Goal: Information Seeking & Learning: Compare options

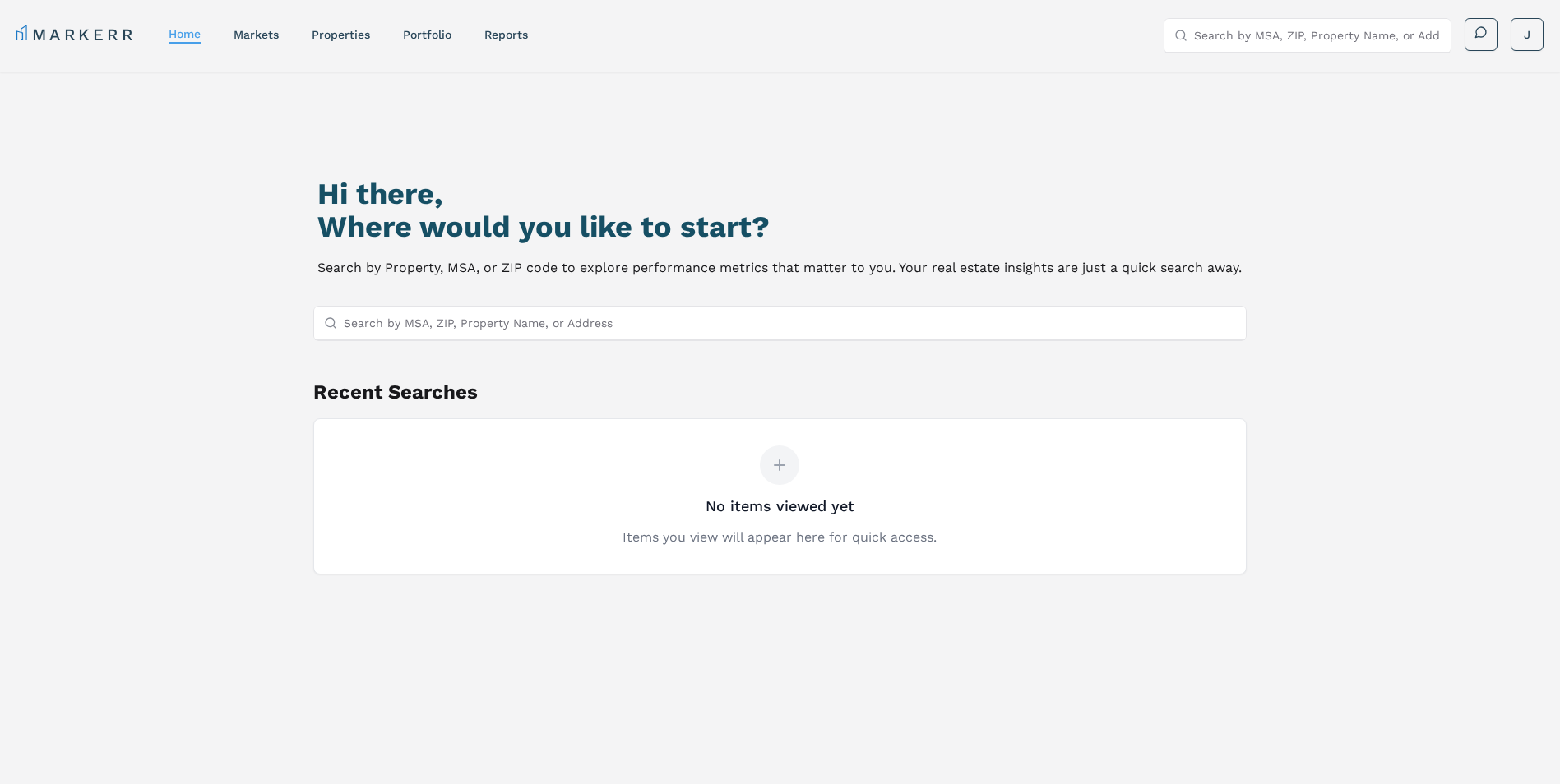
click at [641, 325] on input "Search by MSA, ZIP, Property Name, or Address" at bounding box center [791, 323] width 893 height 33
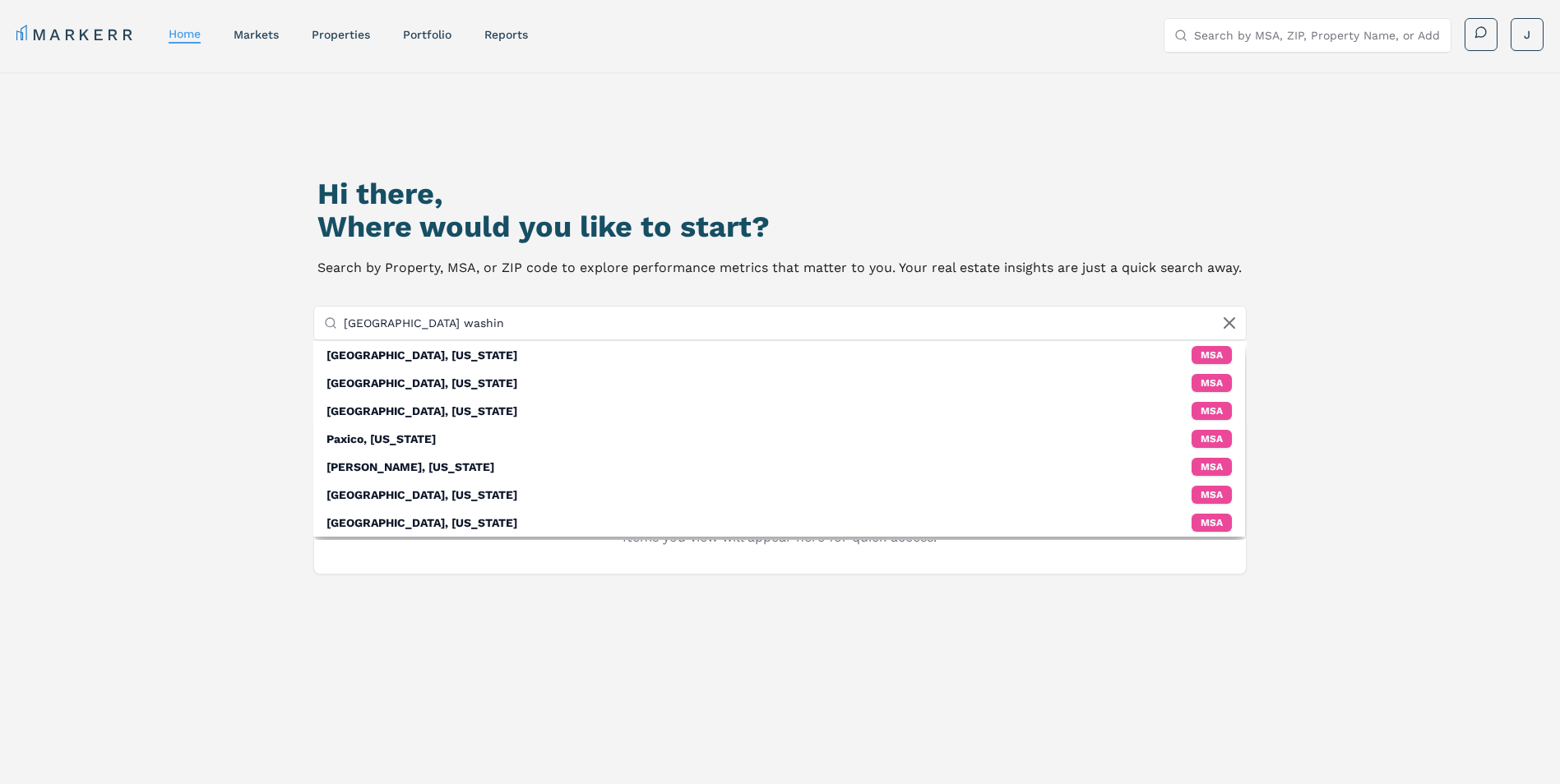
type input "Hihgland Park washing"
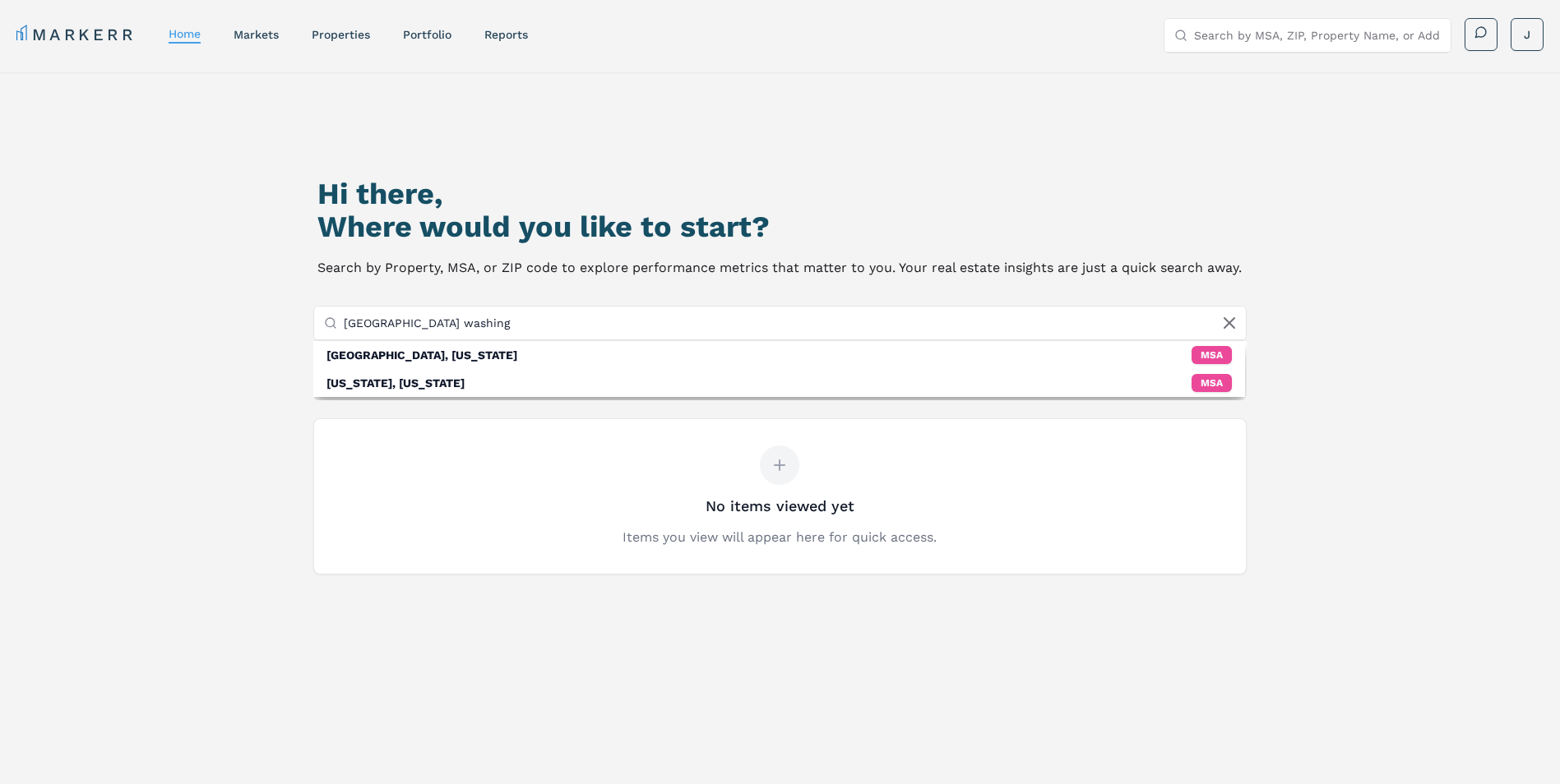
drag, startPoint x: 465, startPoint y: 321, endPoint x: 208, endPoint y: 299, distance: 257.9
click at [208, 299] on div "Hi there, Where would you like to start? Search by Property, MSA, or ZIP code t…" at bounding box center [780, 477] width 1560 height 810
click at [488, 324] on input "Hihgland Park washing" at bounding box center [791, 323] width 893 height 33
drag, startPoint x: 523, startPoint y: 328, endPoint x: 257, endPoint y: 279, distance: 270.5
click at [257, 279] on div "Hi there, Where would you like to start? Search by Property, MSA, or ZIP code t…" at bounding box center [781, 490] width 1092 height 784
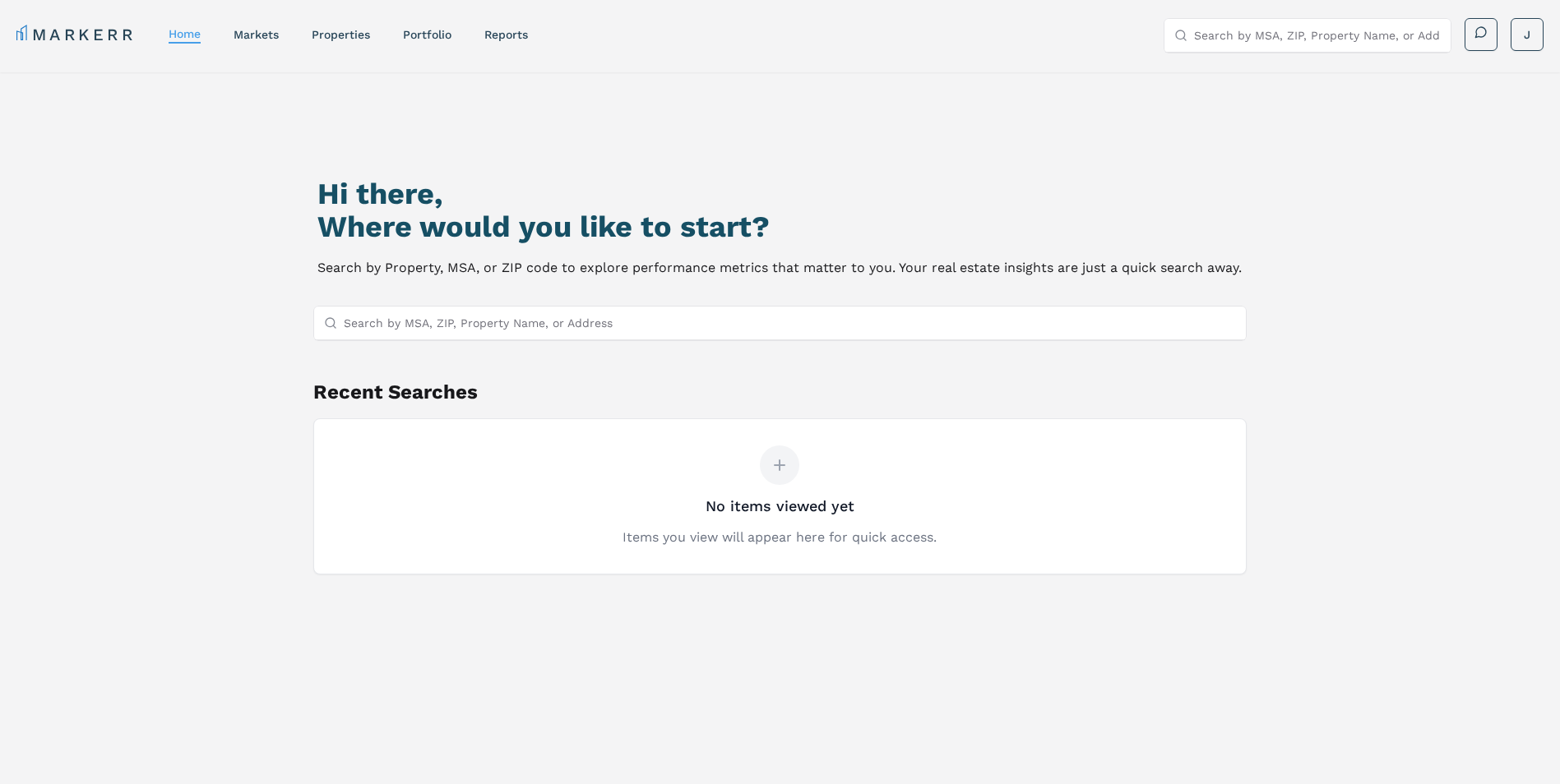
click at [1324, 38] on input "Search by MSA, ZIP, Property Name, or Address" at bounding box center [1317, 34] width 247 height 33
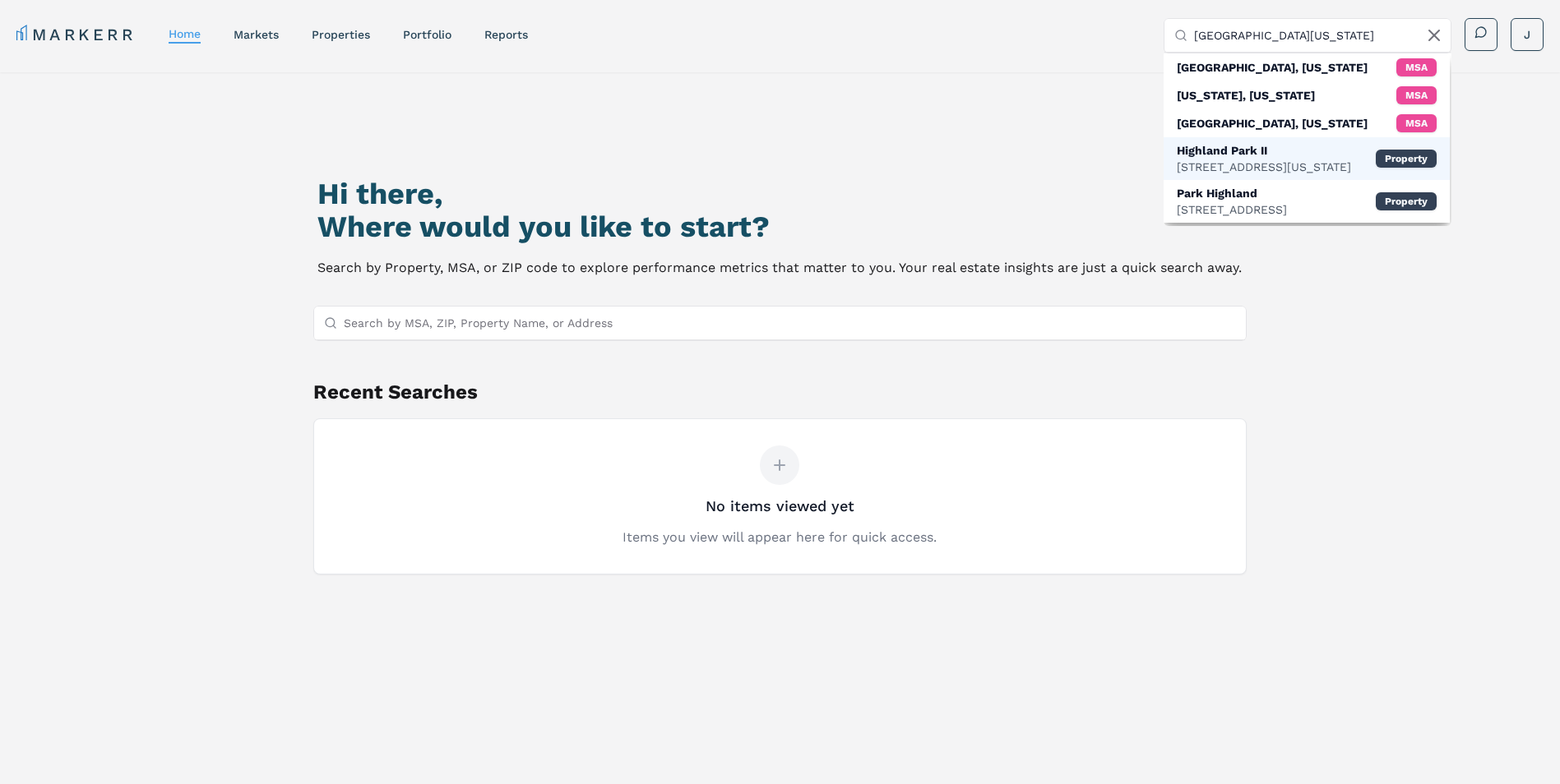
type input "Highland Park washington"
click at [1319, 156] on div "Highland Park II" at bounding box center [1264, 150] width 175 height 17
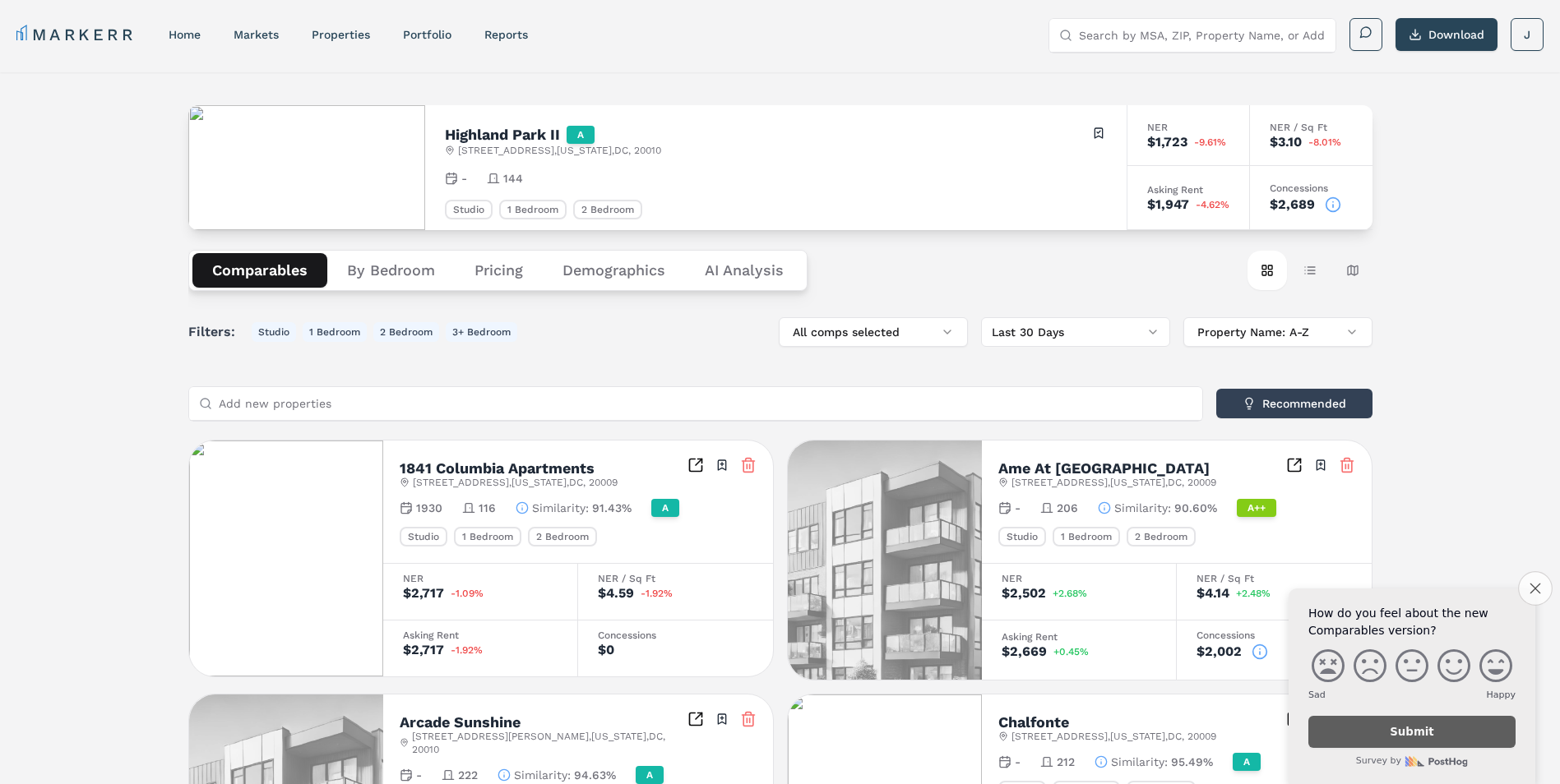
click at [1527, 589] on button "Close survey" at bounding box center [1534, 588] width 34 height 34
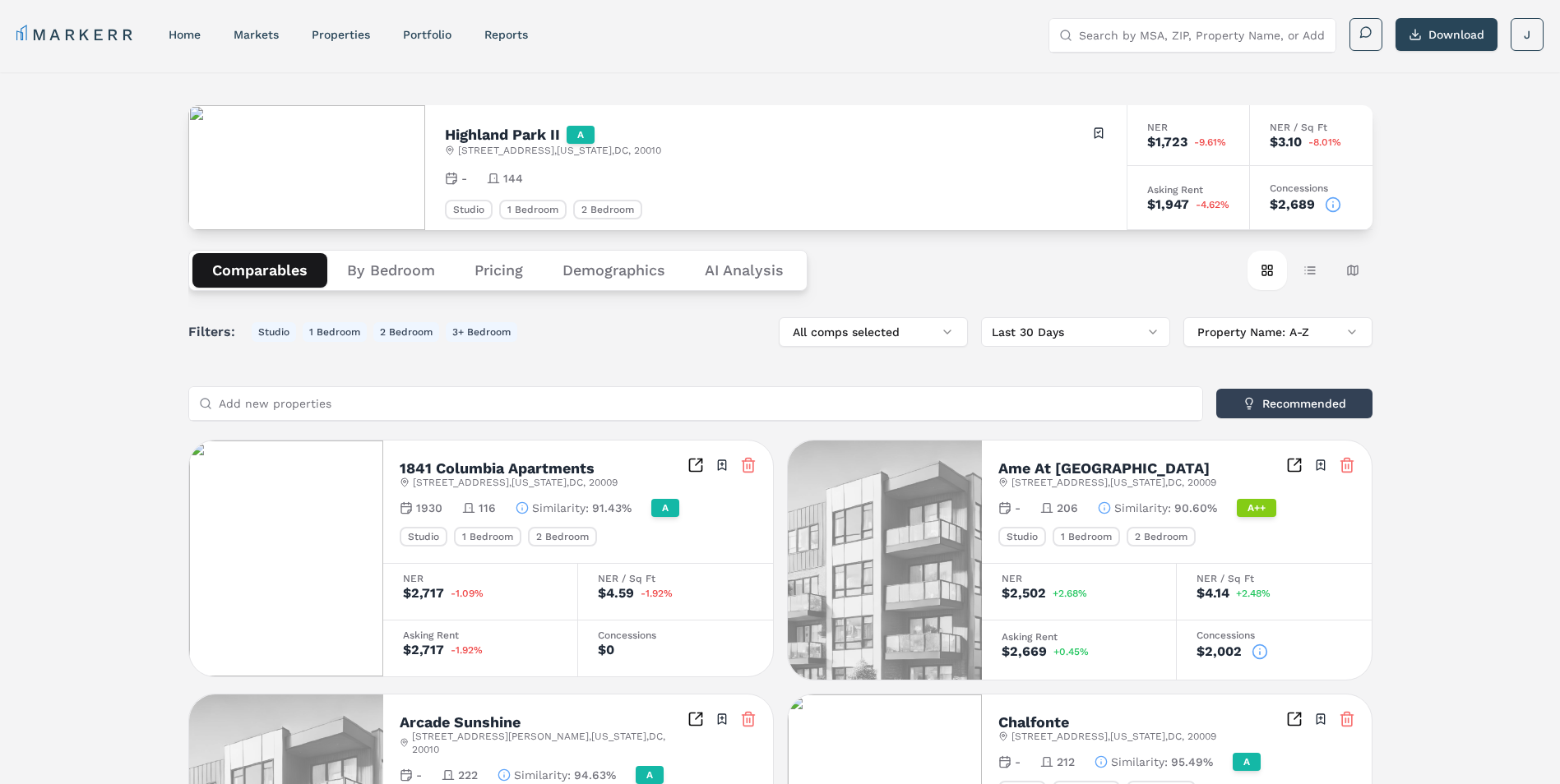
click at [569, 538] on div "2 Bedroom" at bounding box center [562, 536] width 69 height 19
click at [664, 554] on div "1841 Columbia Apartments 1841 Columbia Rd NW , Washington , DC , 20009 Toggle p…" at bounding box center [578, 502] width 390 height 123
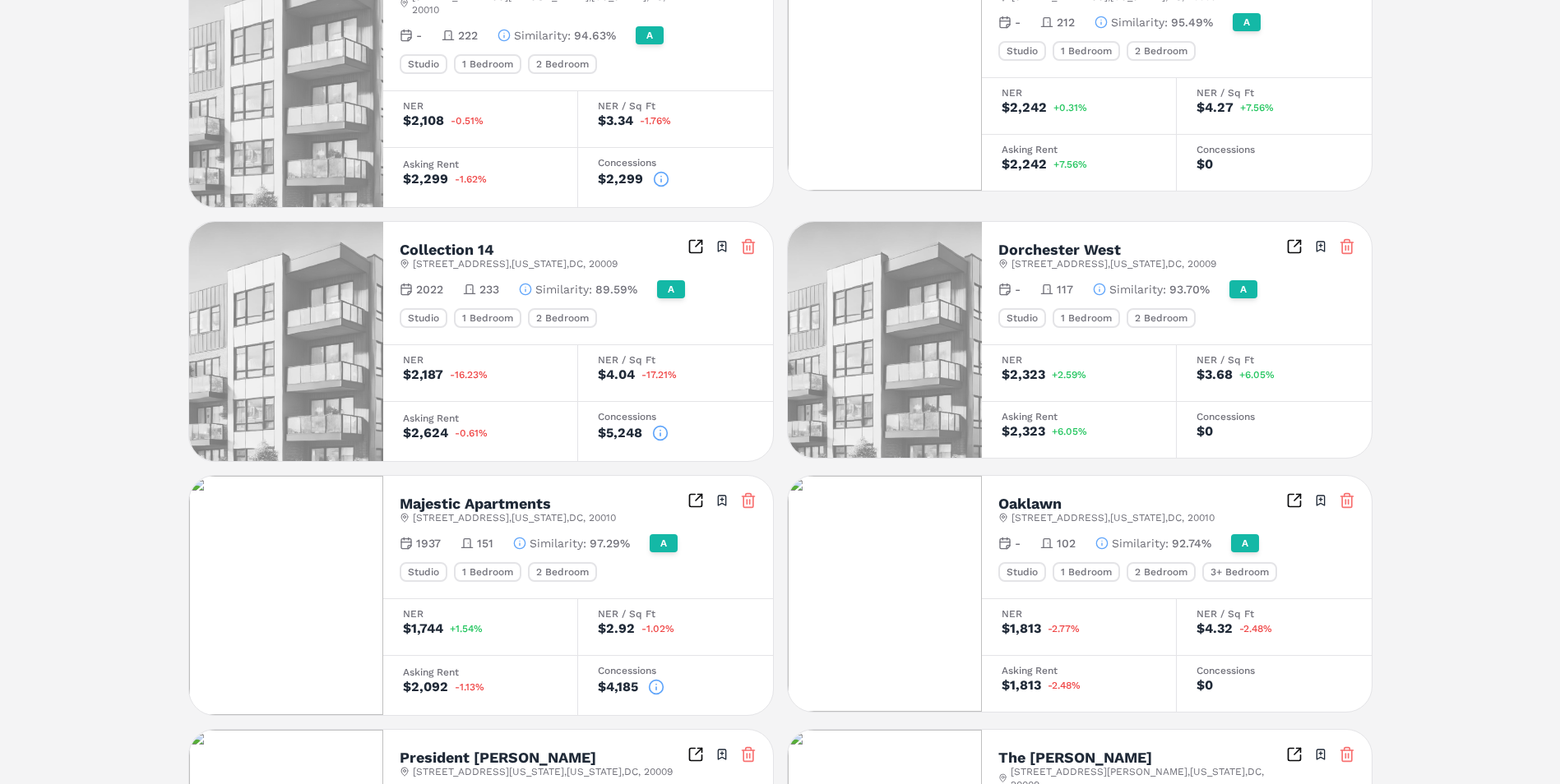
scroll to position [974, 0]
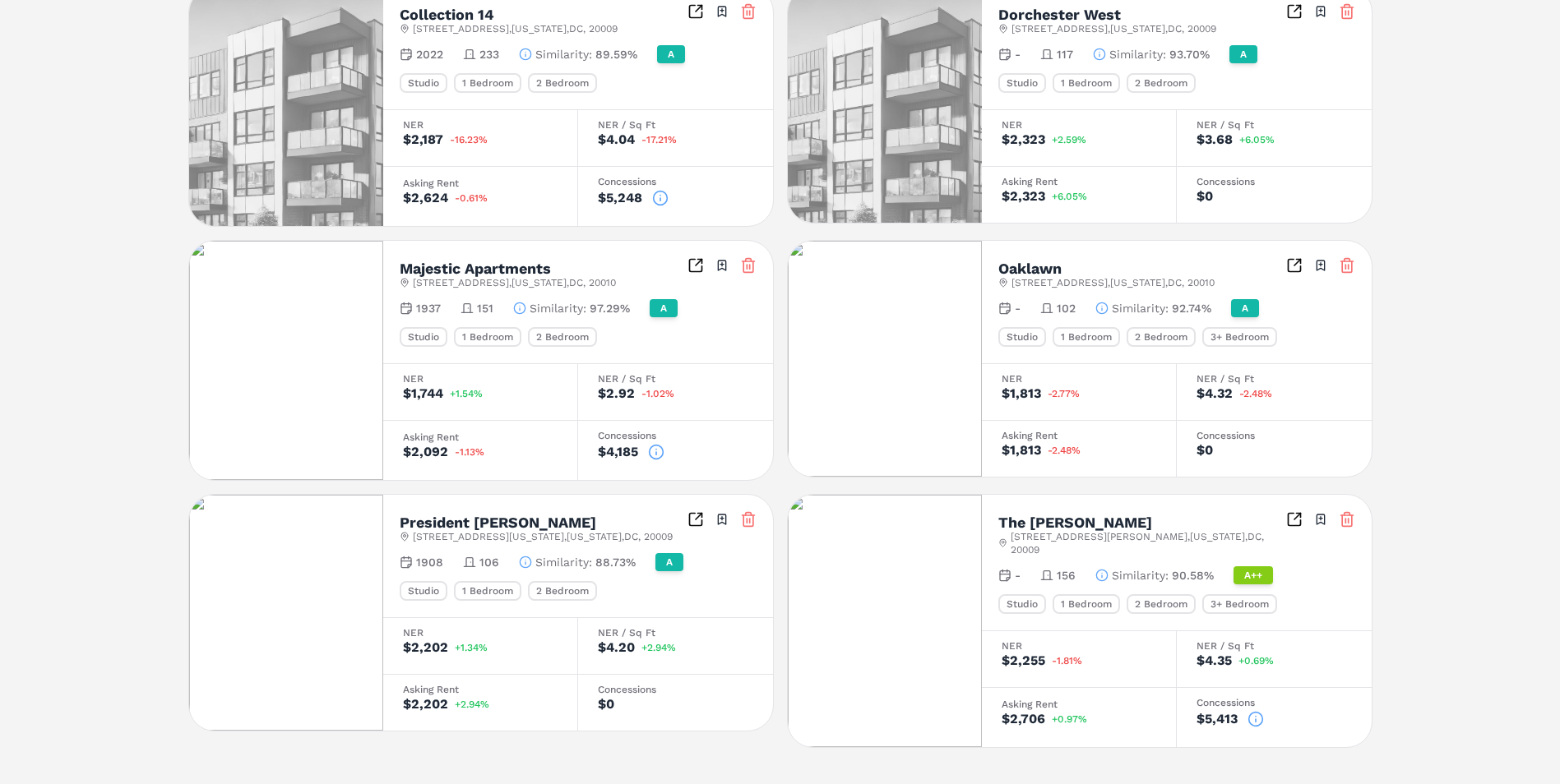
click at [1295, 511] on icon "Inspect Comparables" at bounding box center [1294, 519] width 17 height 17
click at [1076, 594] on div "1 Bedroom" at bounding box center [1086, 604] width 67 height 19
click at [1080, 594] on div "1 Bedroom" at bounding box center [1086, 604] width 67 height 19
click at [1020, 594] on div "Studio" at bounding box center [1022, 604] width 48 height 19
drag, startPoint x: 462, startPoint y: 311, endPoint x: 492, endPoint y: 322, distance: 32.0
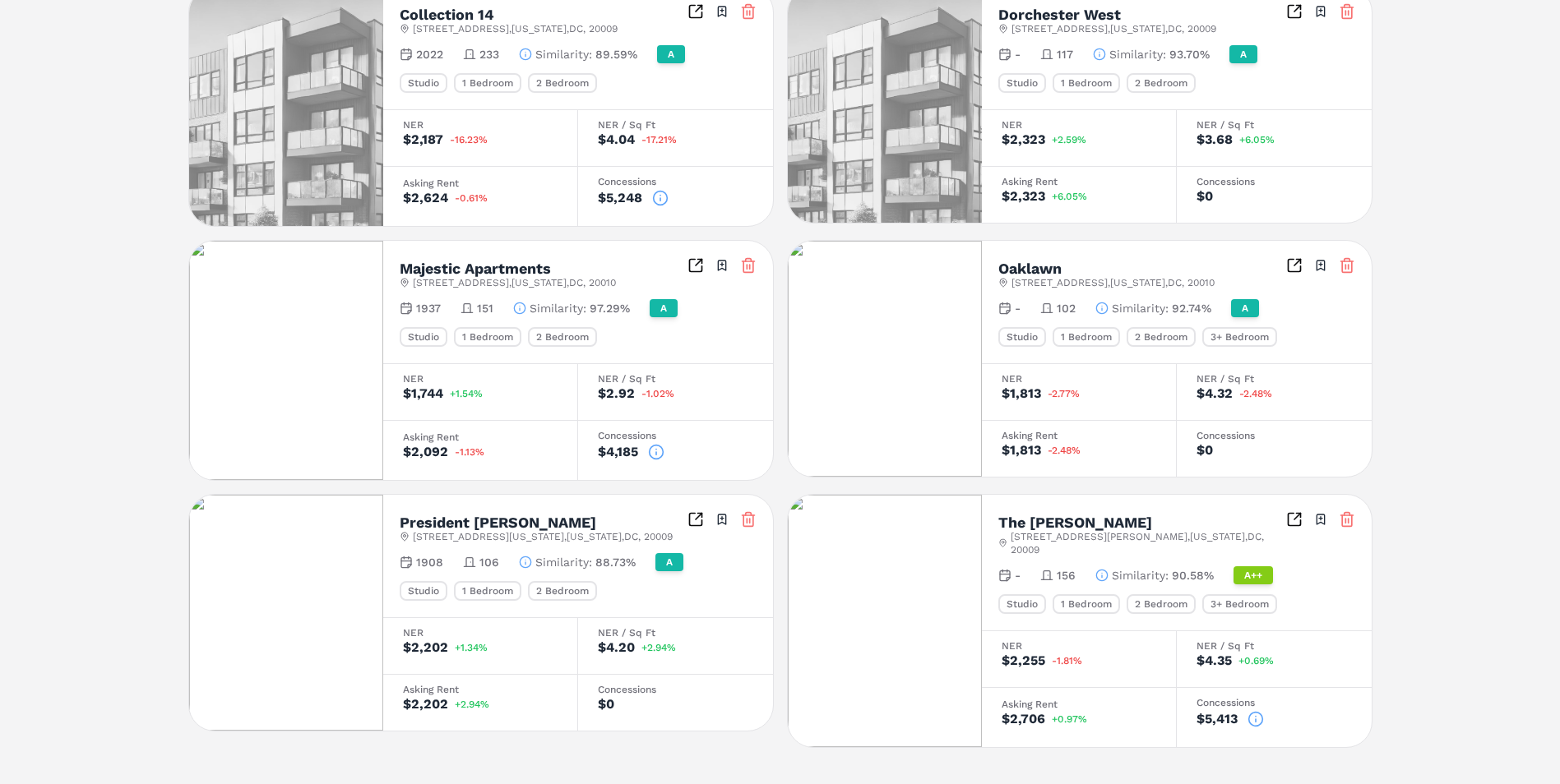
click at [462, 311] on div "Majestic Apartments 3200 16th St NW , Washington , DC , 20010 Toggle portfolio …" at bounding box center [578, 302] width 390 height 123
click at [497, 327] on div "1 Bedroom" at bounding box center [487, 337] width 67 height 19
click at [452, 327] on div "Studio 1 Bedroom 2 Bedroom" at bounding box center [578, 337] width 356 height 19
click at [388, 315] on div "Majestic Apartments 3200 16th St NW , Washington , DC , 20010 Toggle portfolio …" at bounding box center [578, 302] width 390 height 123
click at [429, 327] on div "Studio" at bounding box center [424, 337] width 48 height 19
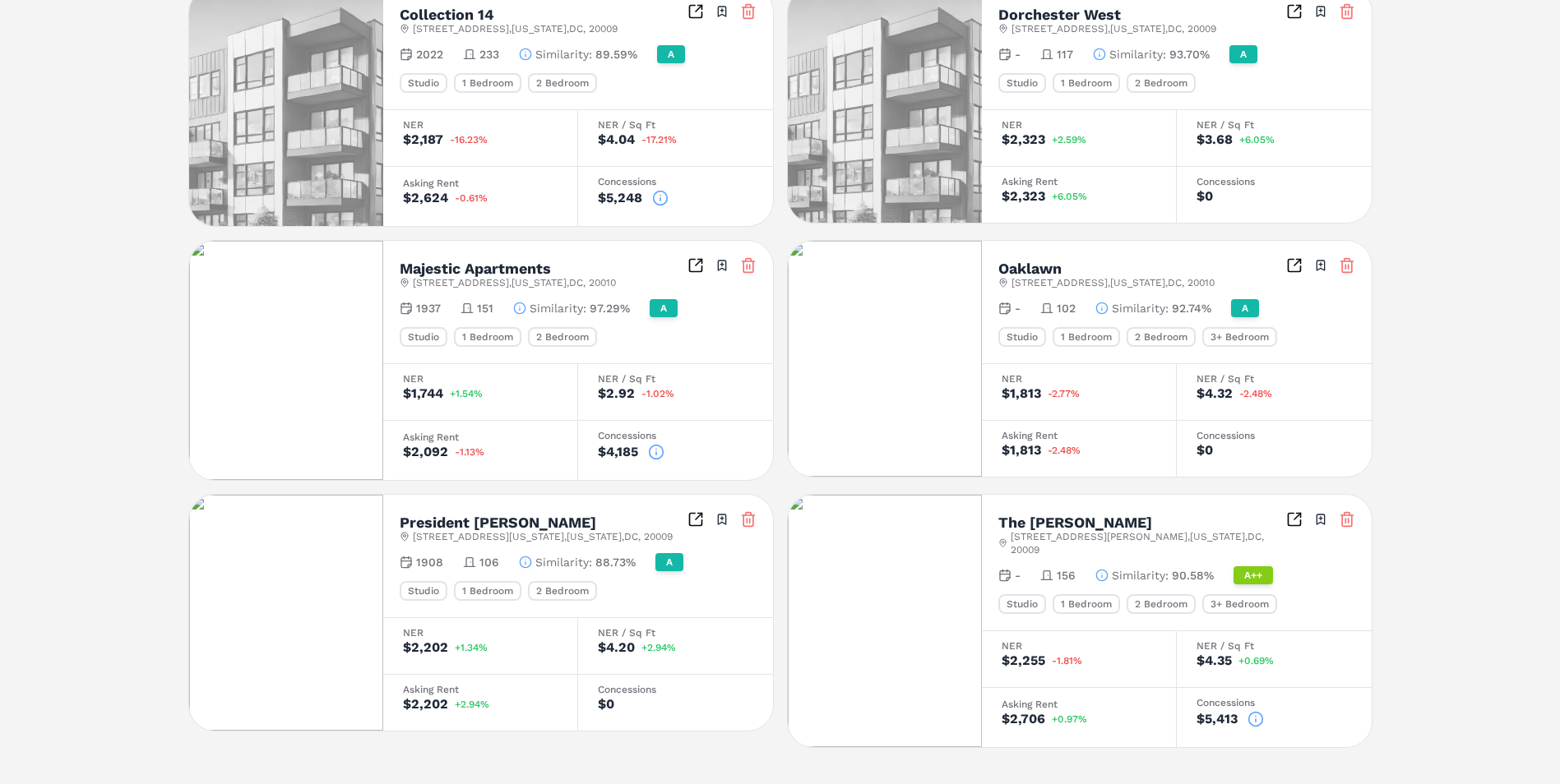
click at [461, 363] on div "NER $1,744 +1.54%" at bounding box center [480, 392] width 195 height 56
click at [428, 387] on div "$1,744" at bounding box center [424, 393] width 41 height 13
click at [368, 325] on img at bounding box center [286, 360] width 194 height 239
click at [537, 300] on span "Similarity :" at bounding box center [558, 308] width 56 height 17
click at [1299, 511] on icon "Inspect Comparables" at bounding box center [1294, 519] width 17 height 17
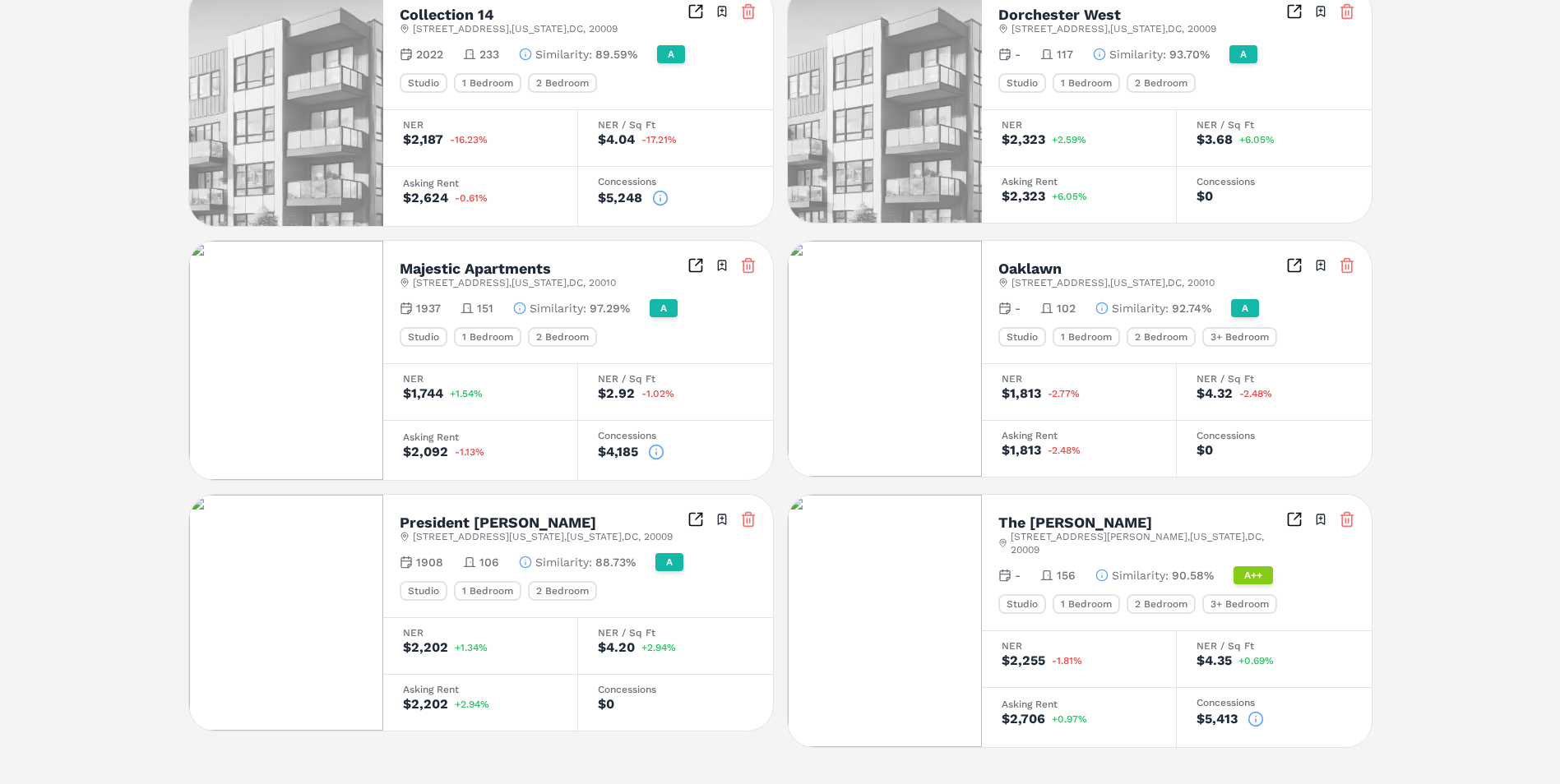
click at [1129, 515] on div "The [PERSON_NAME]" at bounding box center [1142, 522] width 288 height 15
click at [1076, 594] on div "1 Bedroom" at bounding box center [1086, 604] width 67 height 19
click at [1082, 594] on div "1 Bedroom" at bounding box center [1086, 604] width 67 height 19
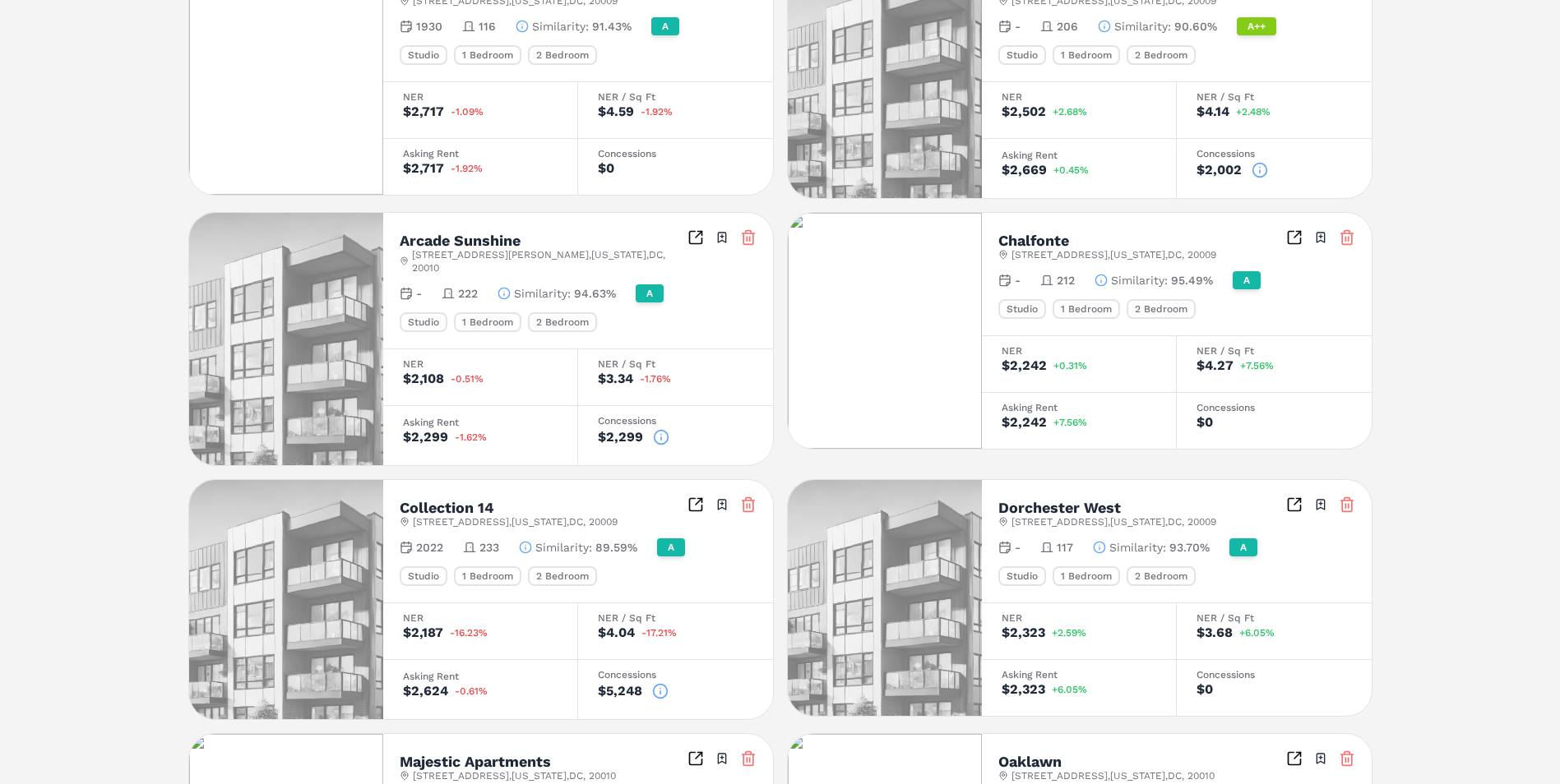
scroll to position [0, 0]
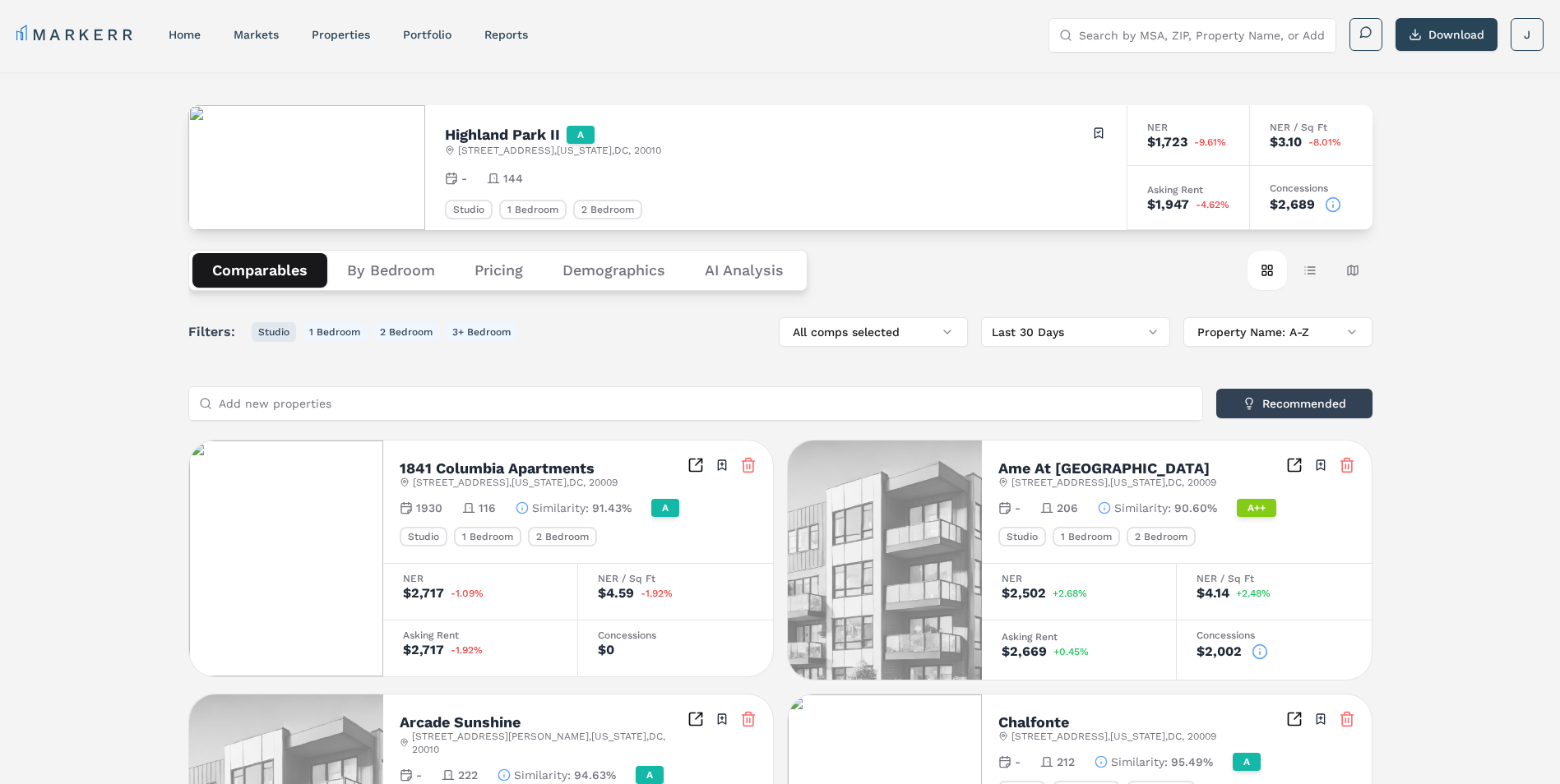
click at [265, 336] on button "Studio" at bounding box center [274, 332] width 44 height 19
click at [312, 332] on button "1 Bedroom" at bounding box center [334, 332] width 64 height 19
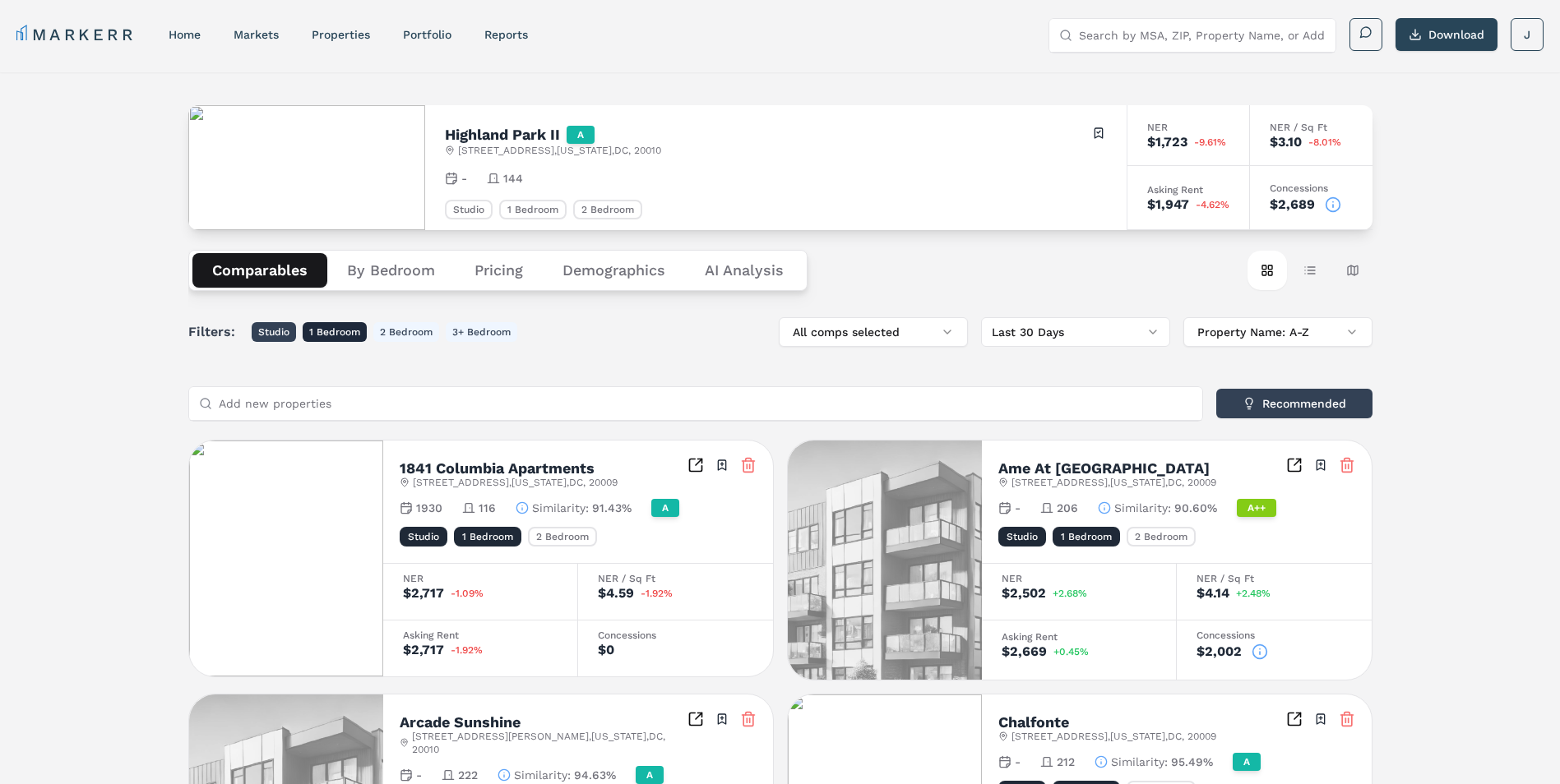
click at [274, 333] on button "Studio" at bounding box center [274, 332] width 44 height 19
click at [322, 329] on button "1 Bedroom" at bounding box center [334, 332] width 64 height 19
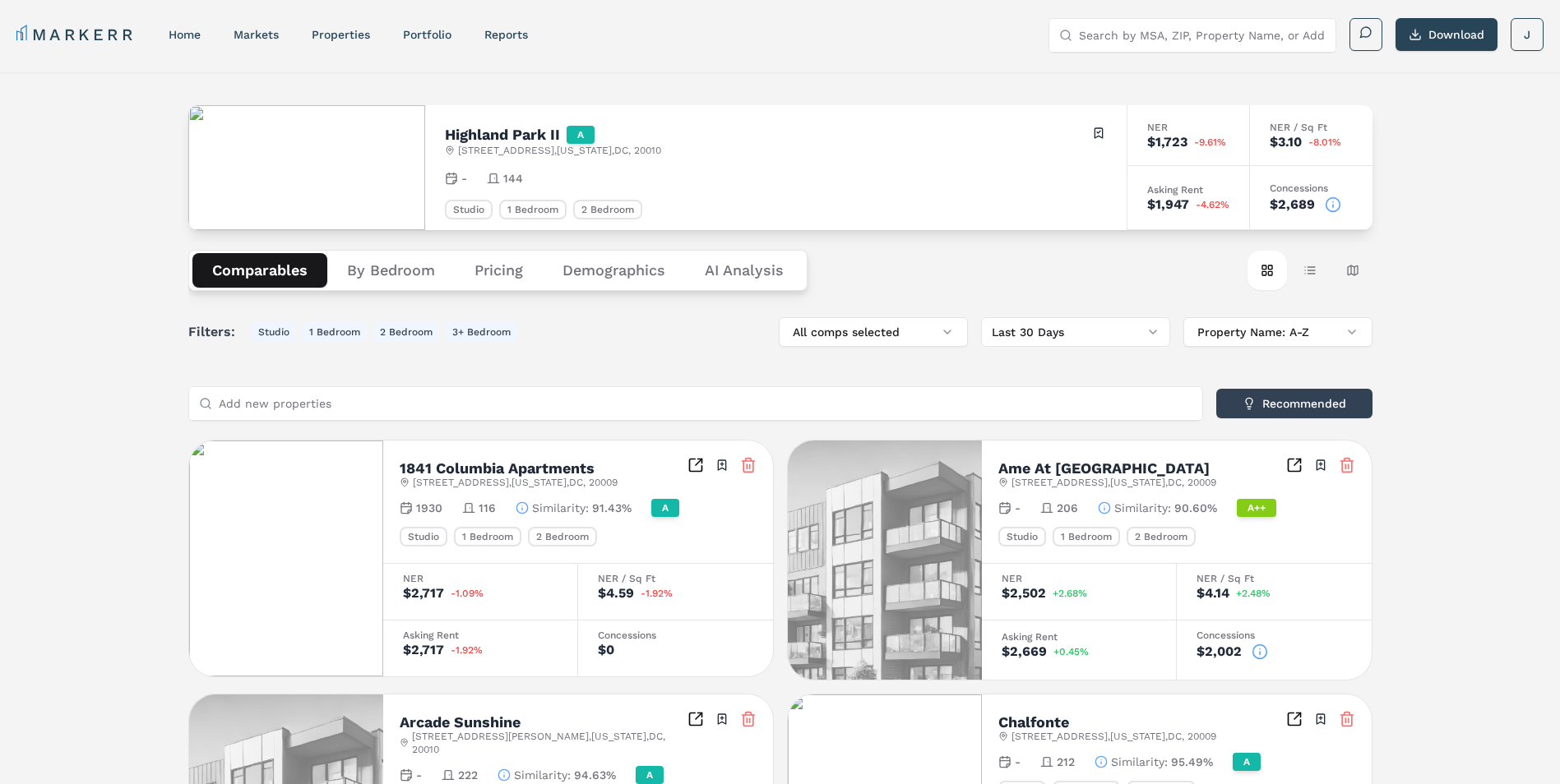
click at [485, 263] on button "Pricing" at bounding box center [499, 270] width 88 height 34
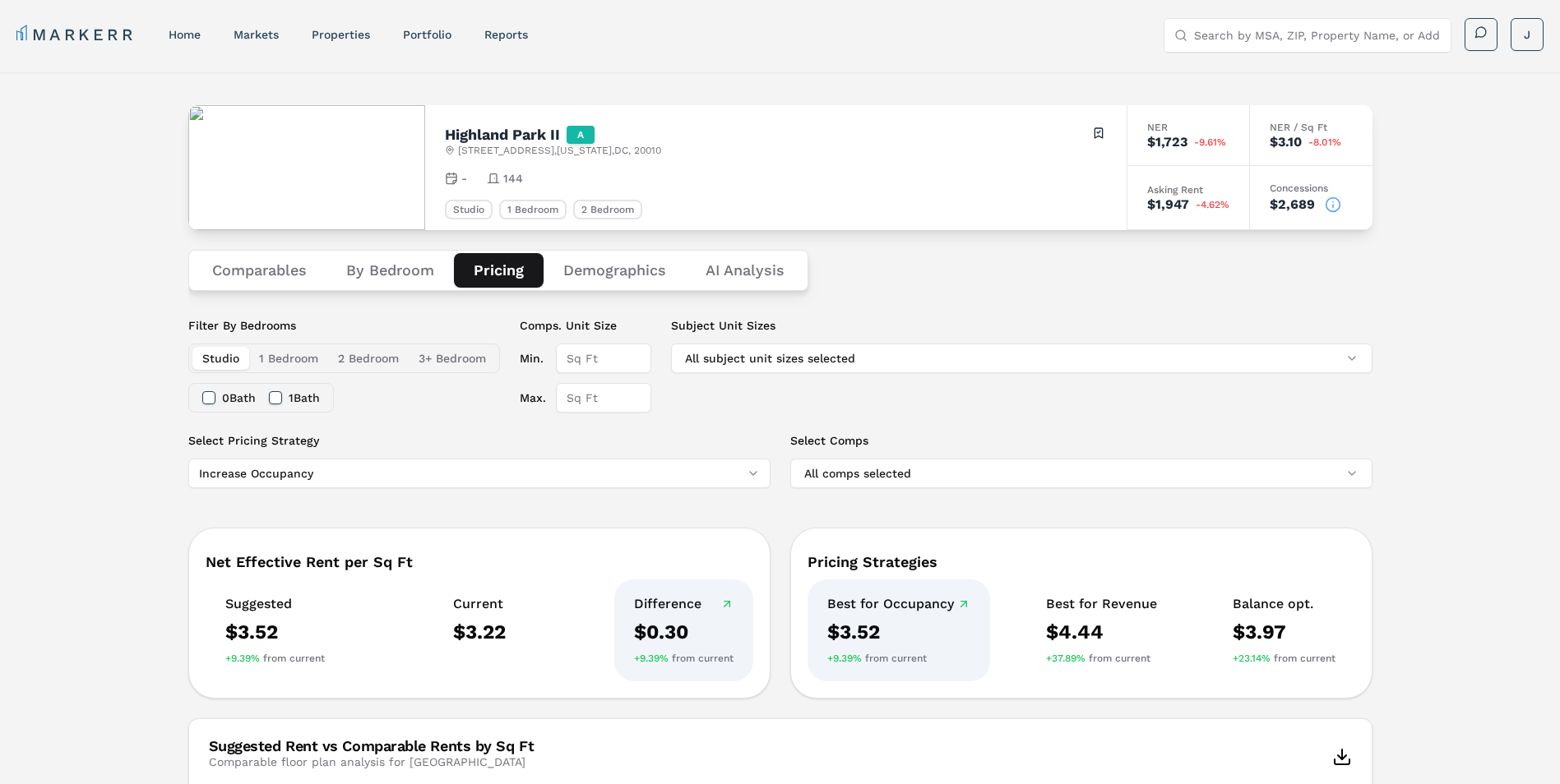
click at [409, 273] on button "By Bedroom" at bounding box center [390, 270] width 127 height 34
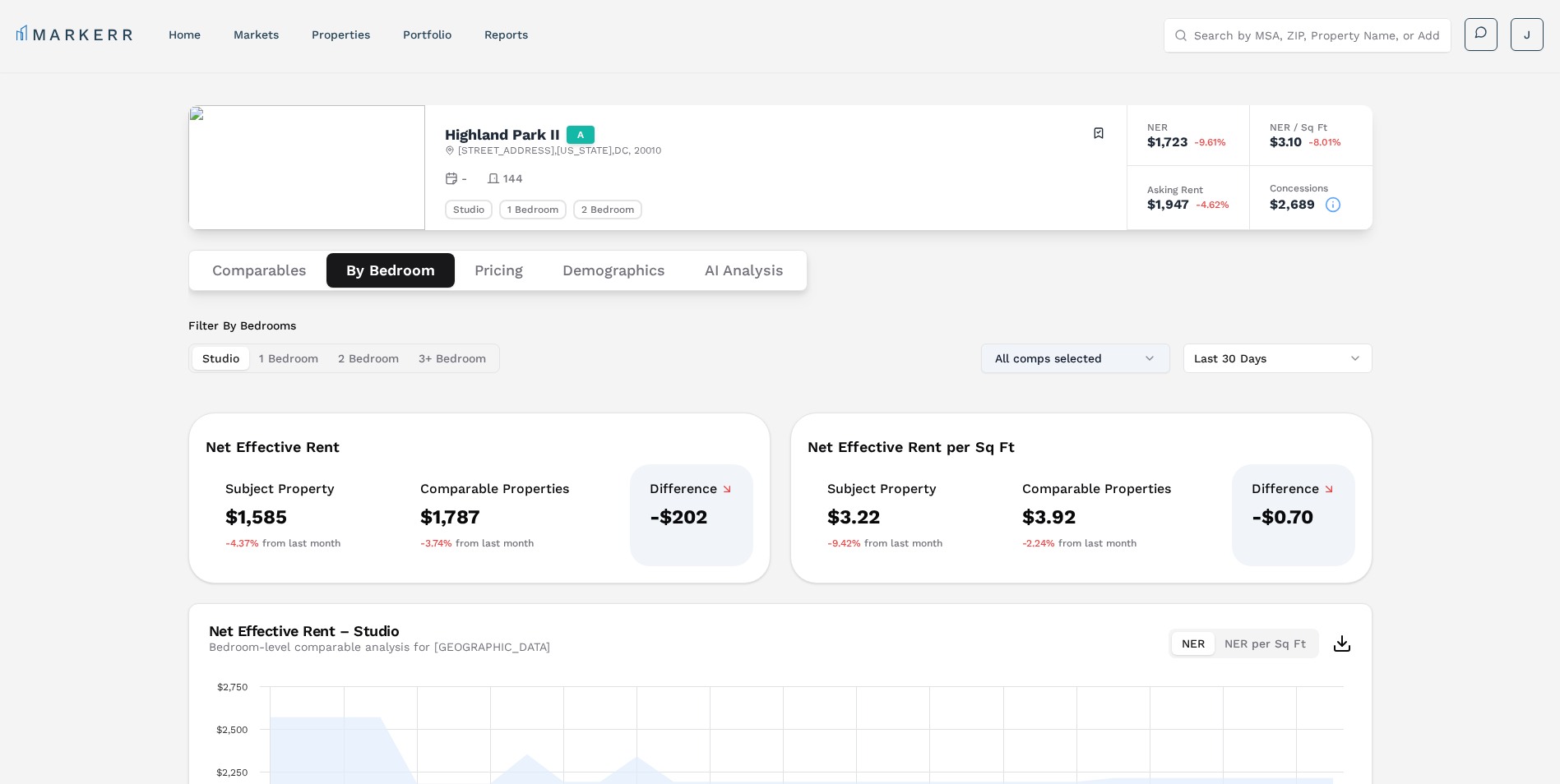
click at [1132, 357] on button "All comps selected" at bounding box center [1076, 359] width 189 height 30
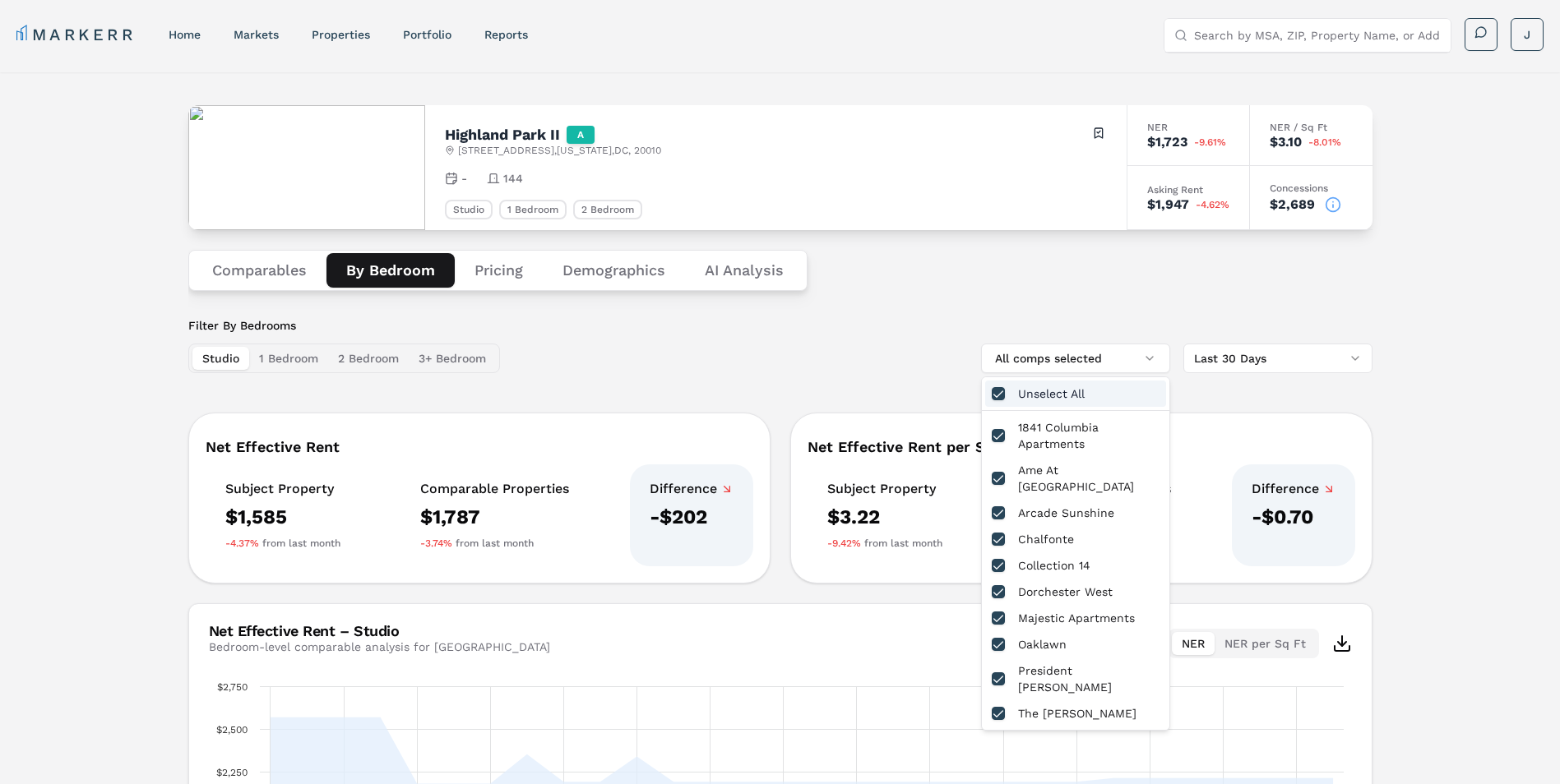
click at [1079, 395] on div "Unselect All" at bounding box center [1075, 393] width 181 height 26
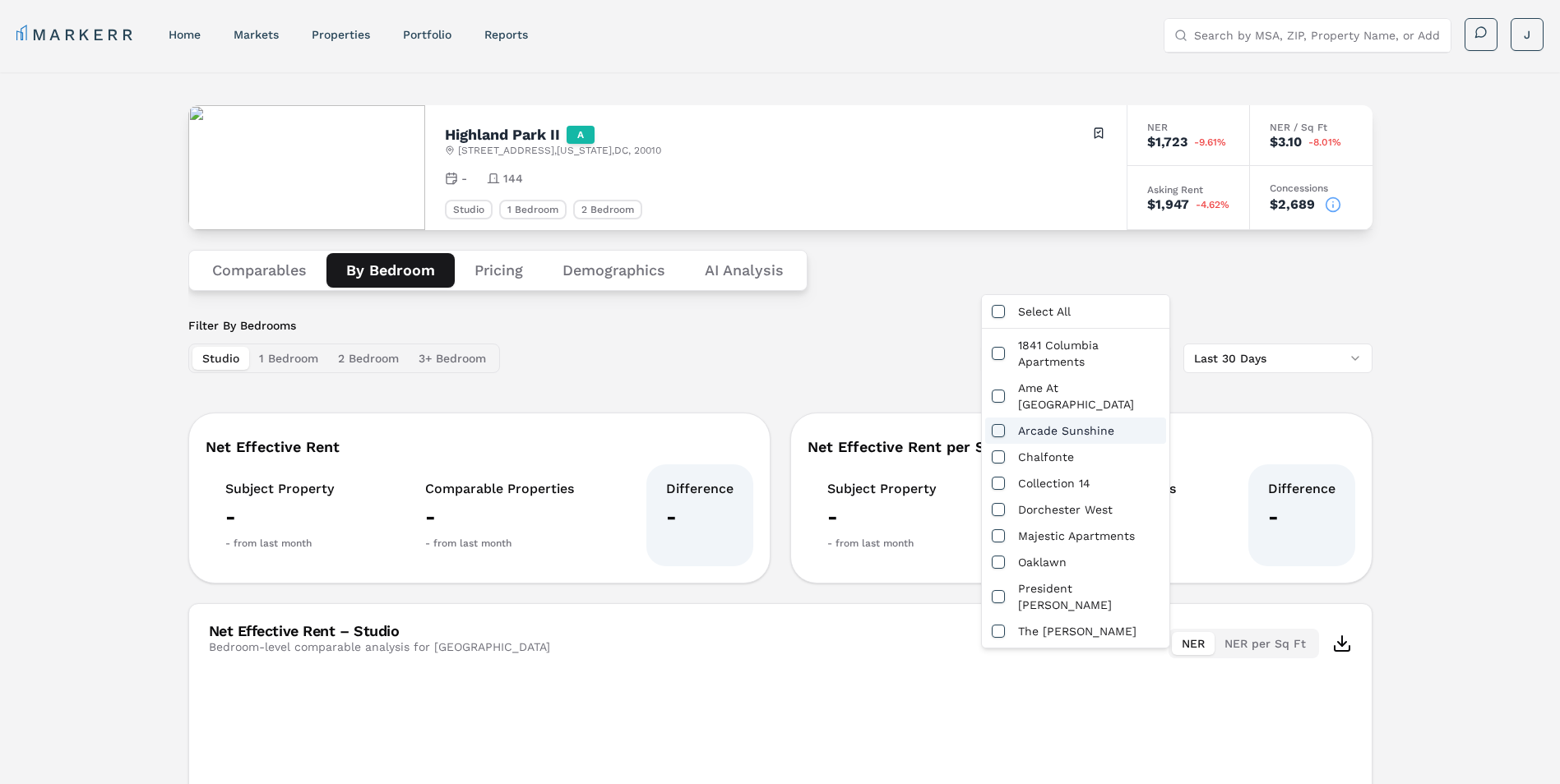
scroll to position [82, 0]
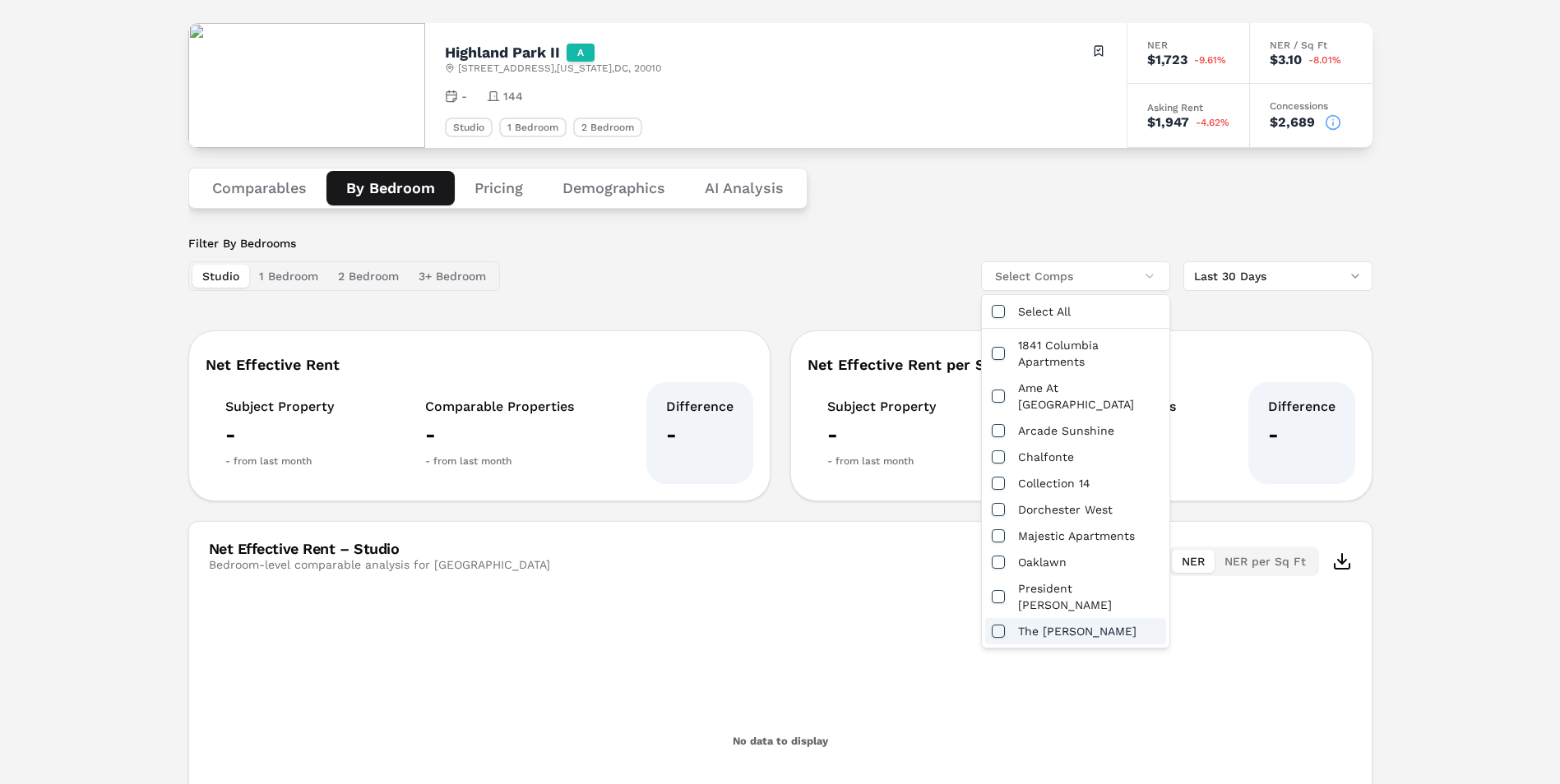
click at [1043, 618] on div "The [PERSON_NAME]" at bounding box center [1075, 631] width 181 height 26
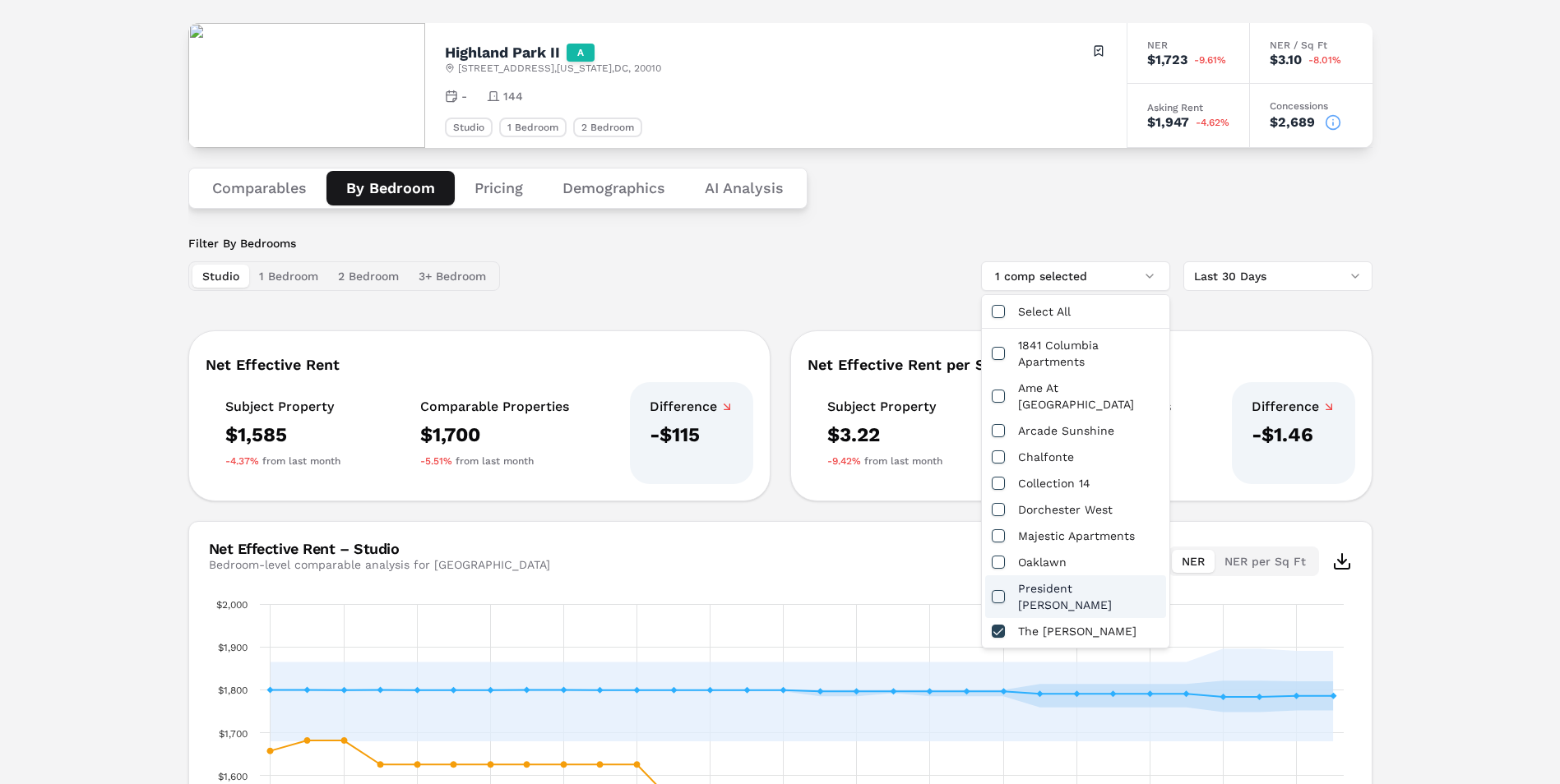
click at [527, 284] on div "Filter By Bedrooms Studio 1 Bedroom 2 Bedroom 3+ Bedroom 1 comp selected Last 3…" at bounding box center [780, 263] width 1184 height 56
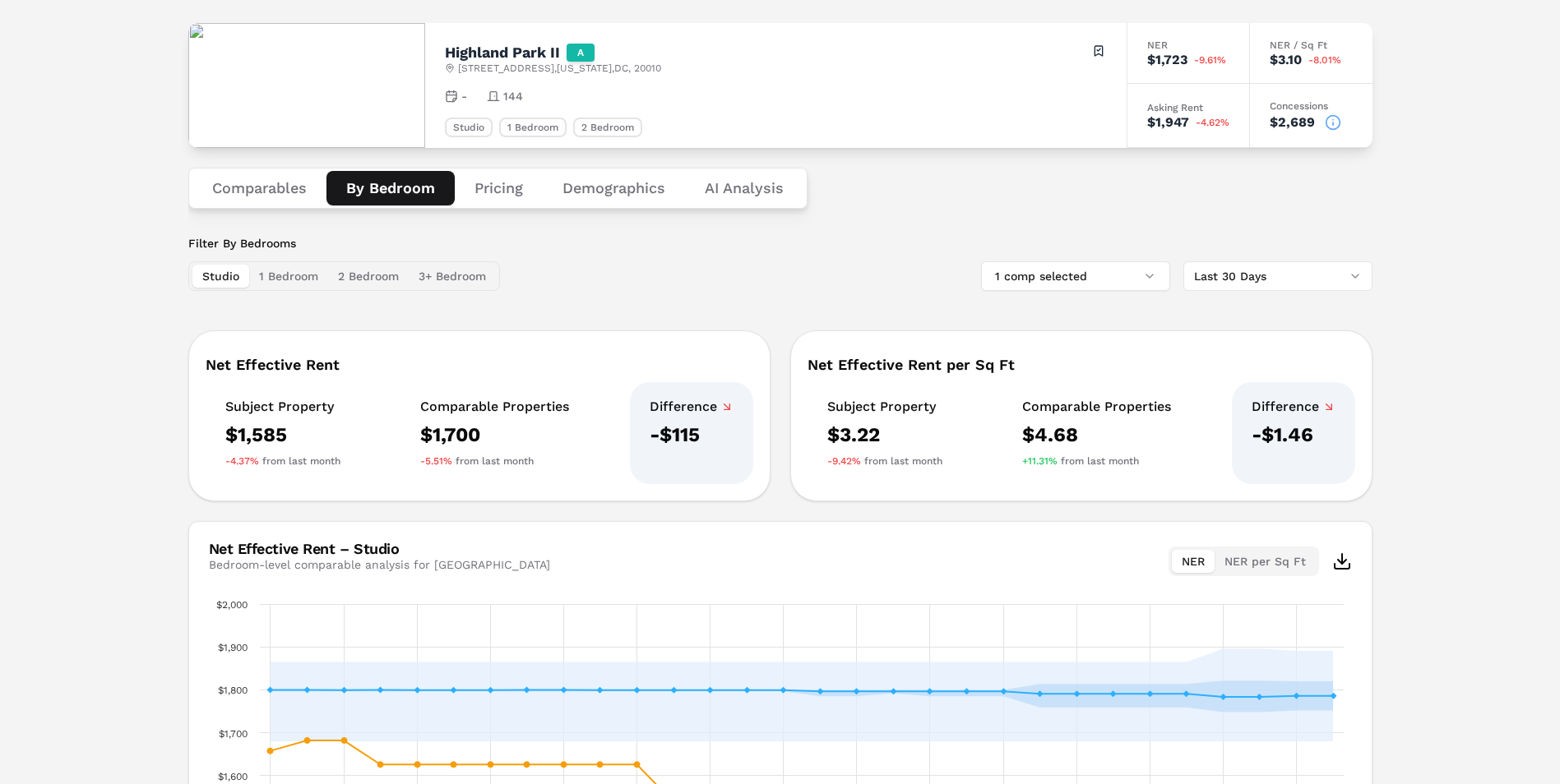
click at [310, 278] on button "1 Bedroom" at bounding box center [288, 276] width 79 height 23
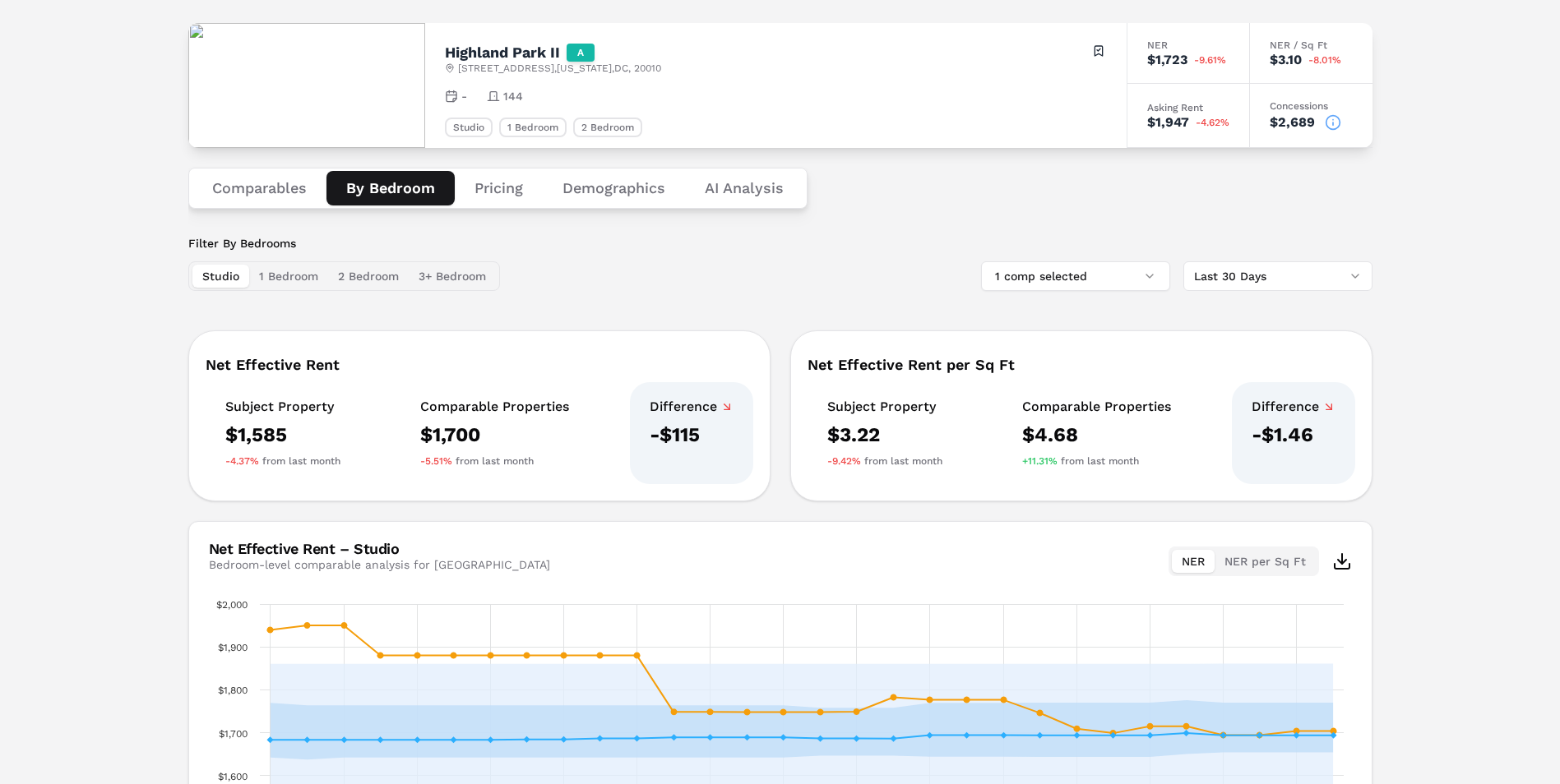
click at [236, 273] on button "Studio" at bounding box center [221, 276] width 56 height 23
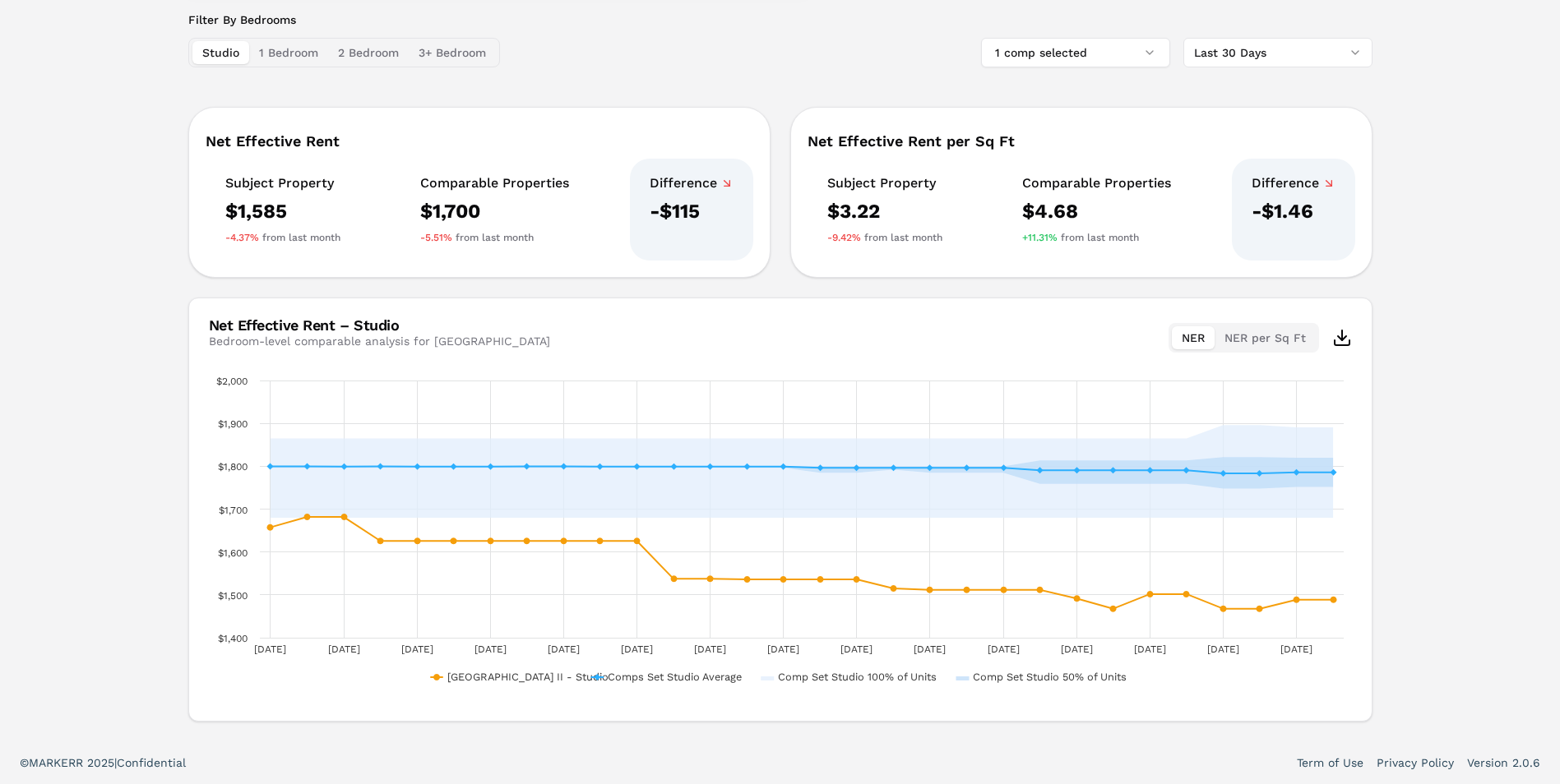
scroll to position [0, 0]
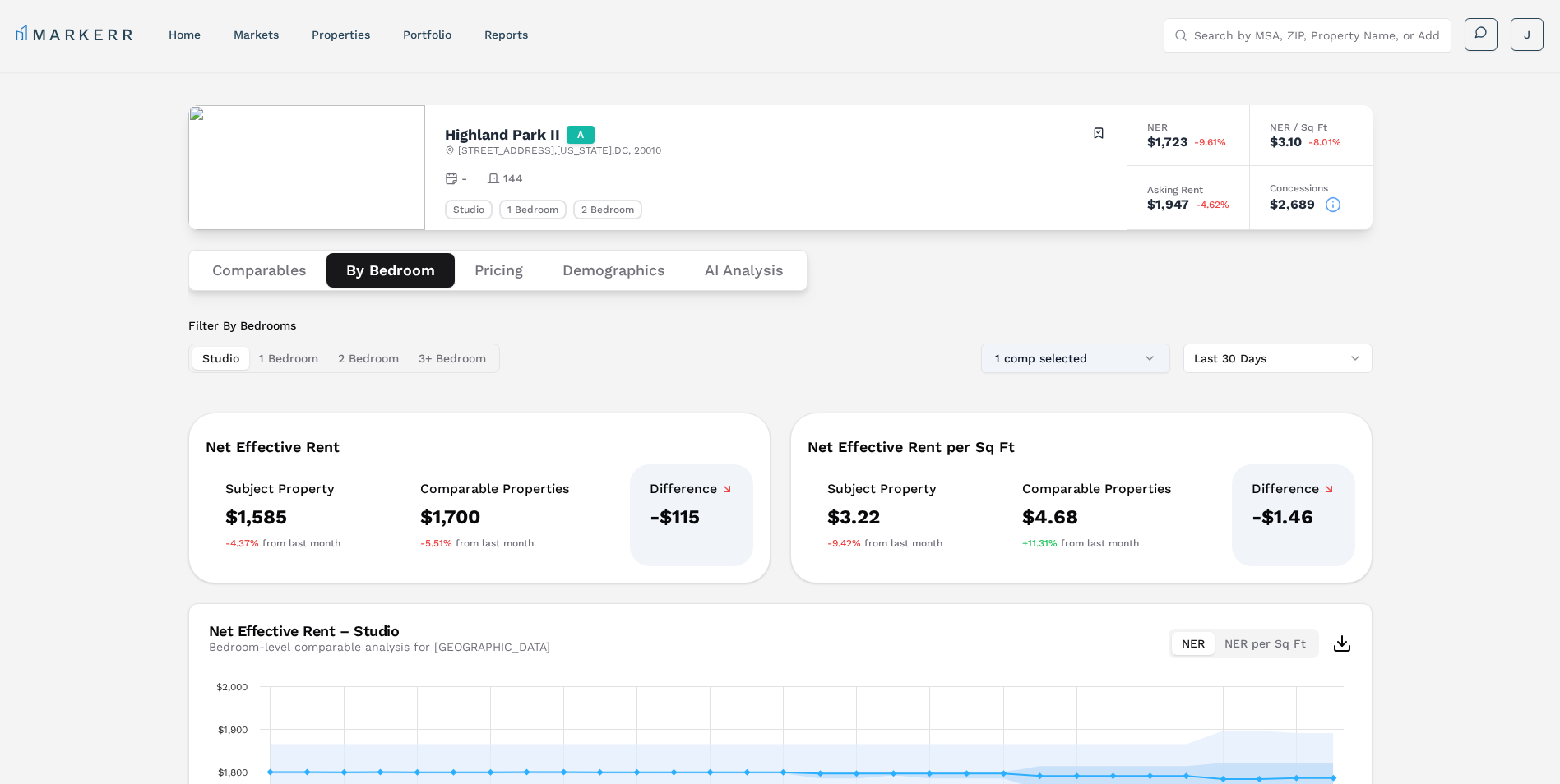
drag, startPoint x: 739, startPoint y: 481, endPoint x: 1091, endPoint y: 344, distance: 377.7
click at [1091, 344] on button "1 comp selected" at bounding box center [1076, 359] width 189 height 30
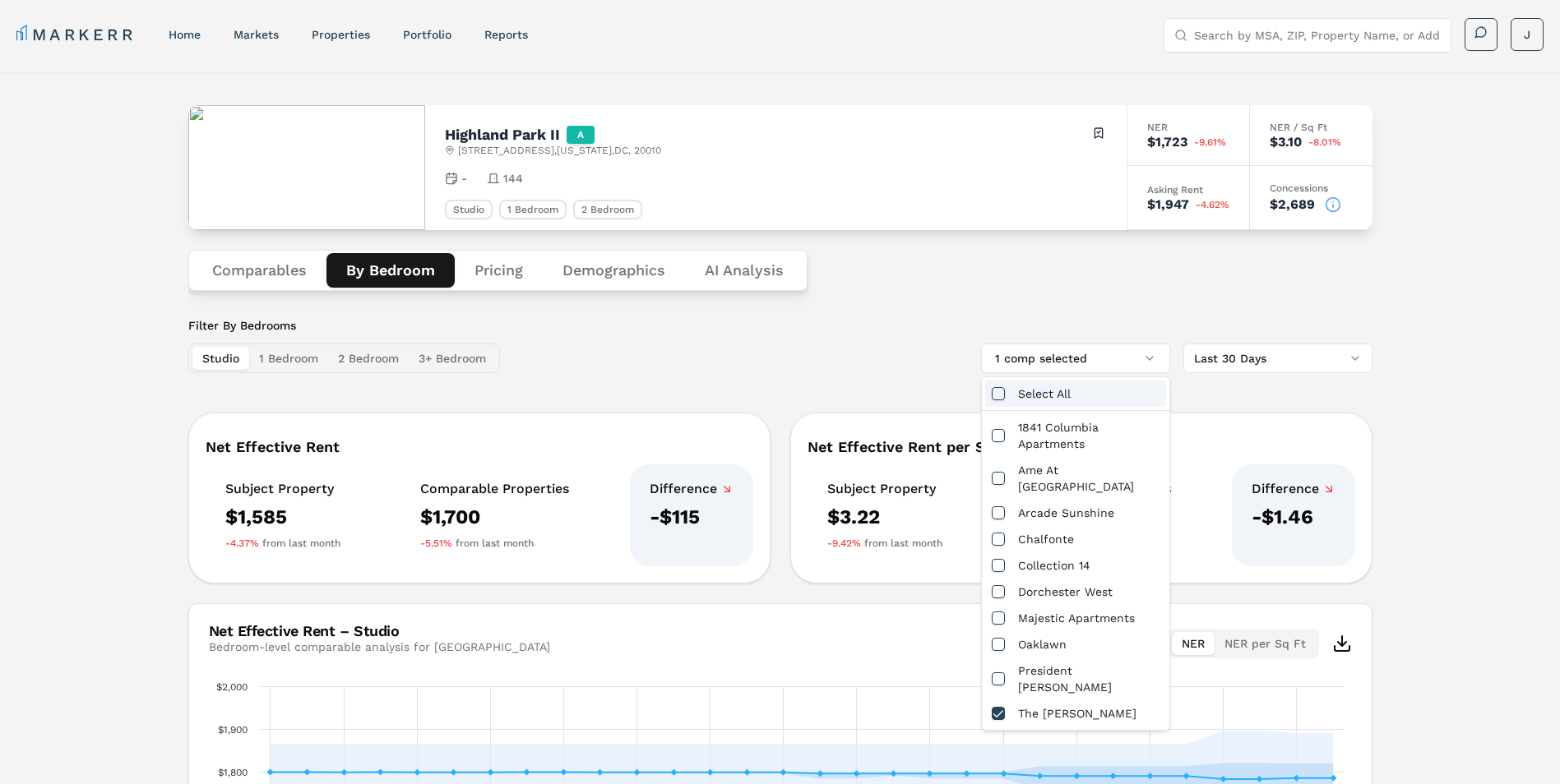
click at [1076, 392] on div "Select All" at bounding box center [1075, 393] width 181 height 26
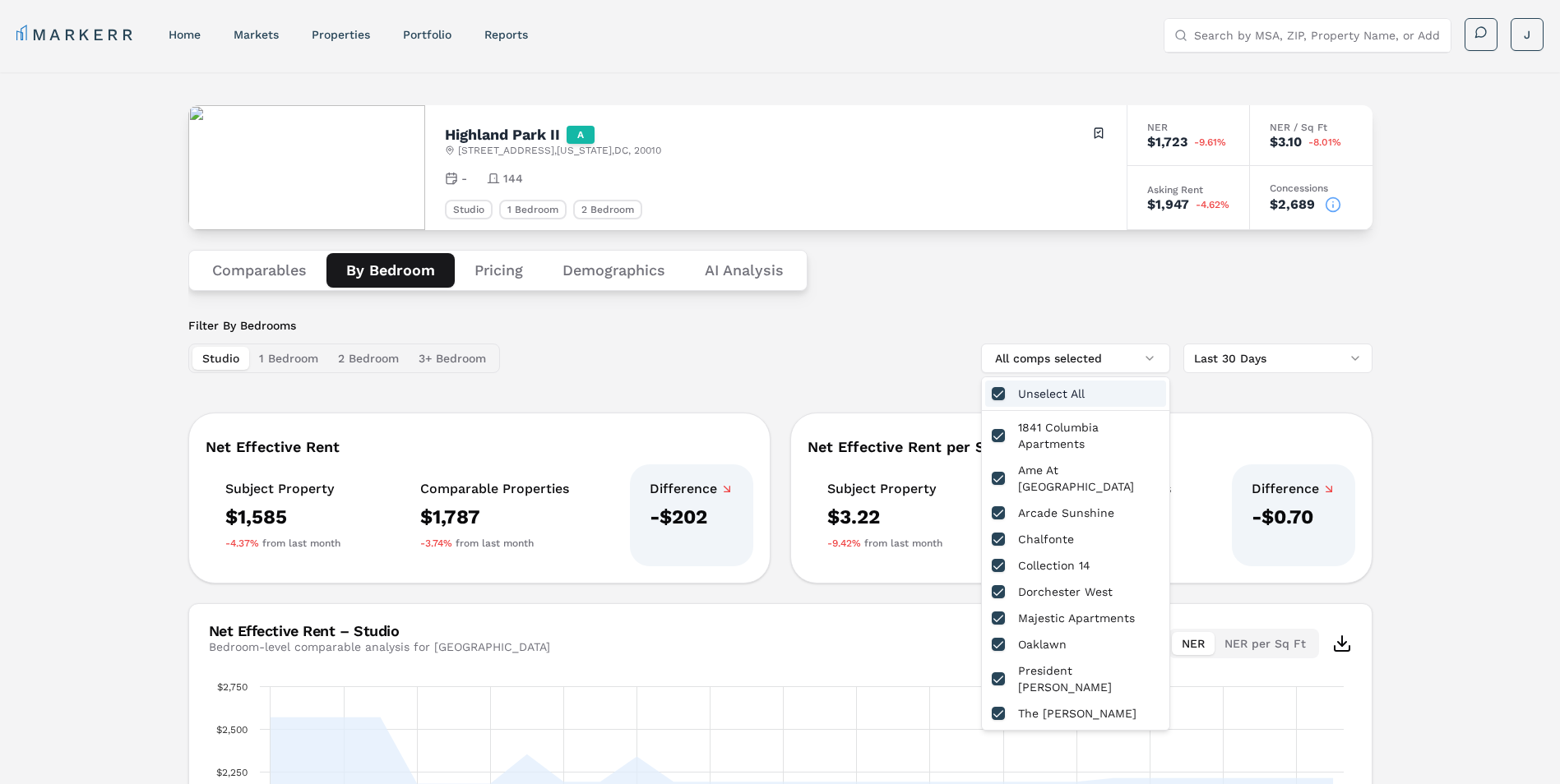
click at [1073, 388] on div "Unselect All" at bounding box center [1075, 393] width 181 height 26
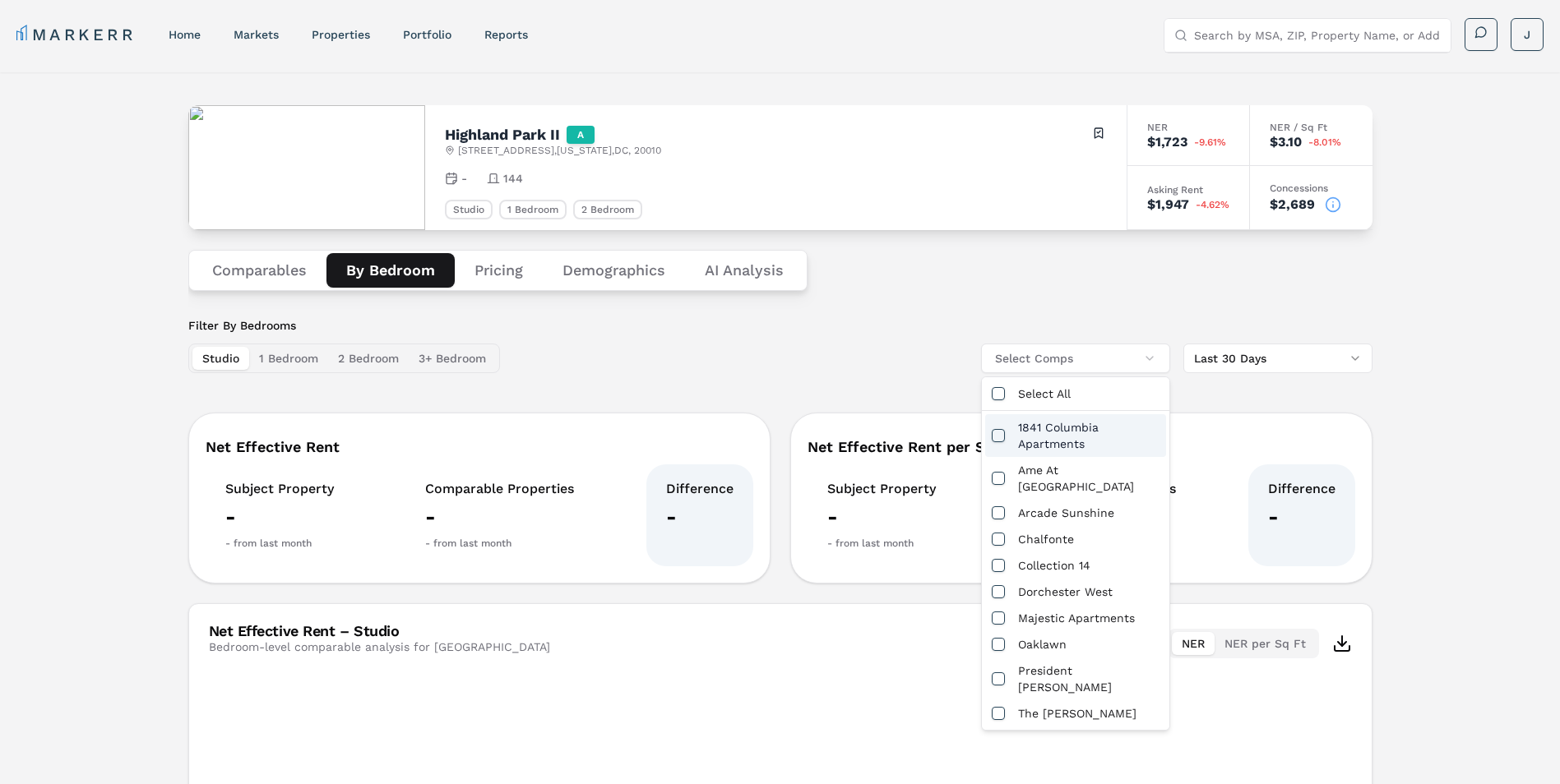
click at [1042, 437] on div "1841 Columbia Apartments" at bounding box center [1075, 436] width 181 height 42
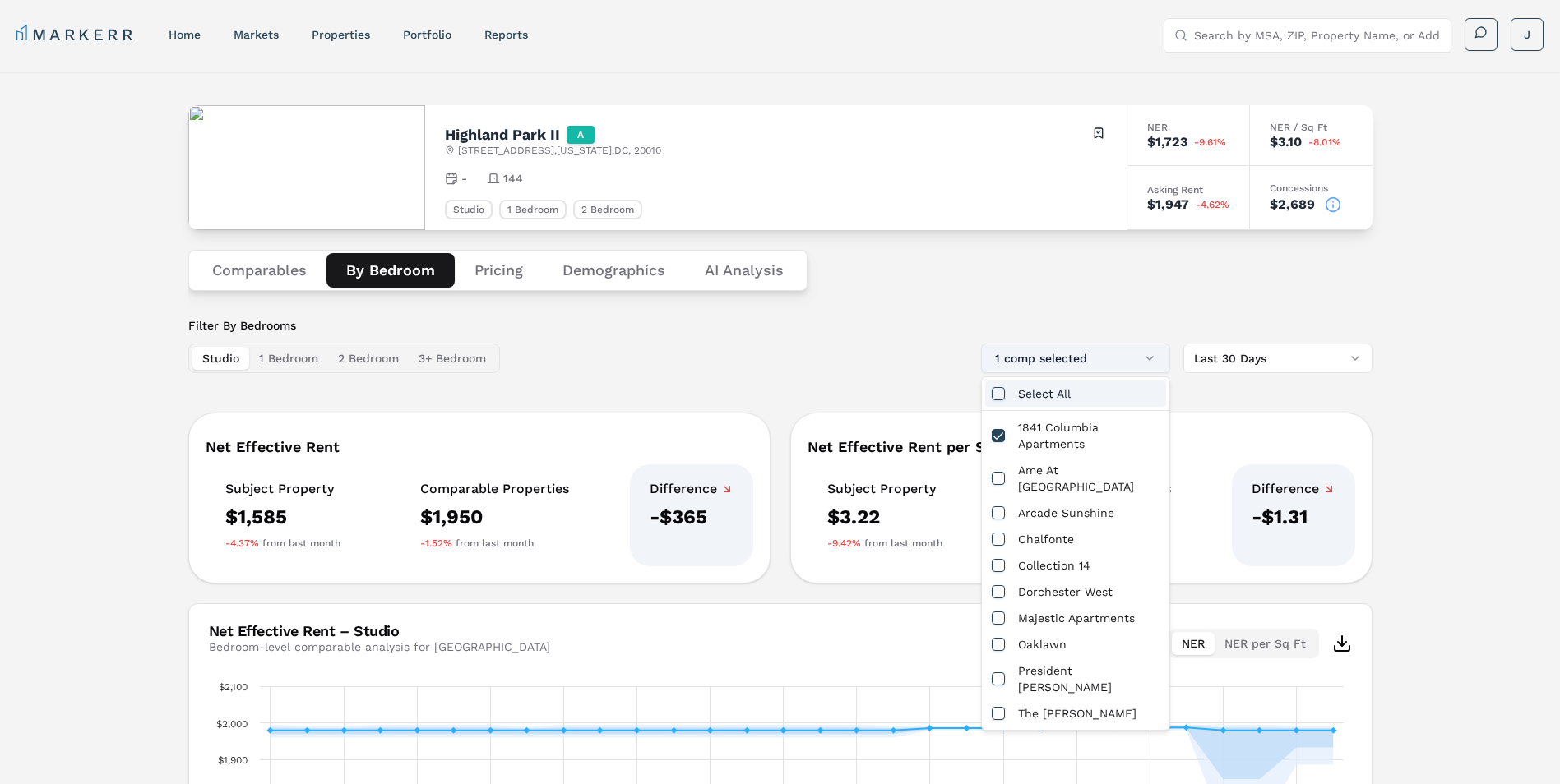
click at [1051, 362] on button "1 comp selected" at bounding box center [1076, 359] width 189 height 30
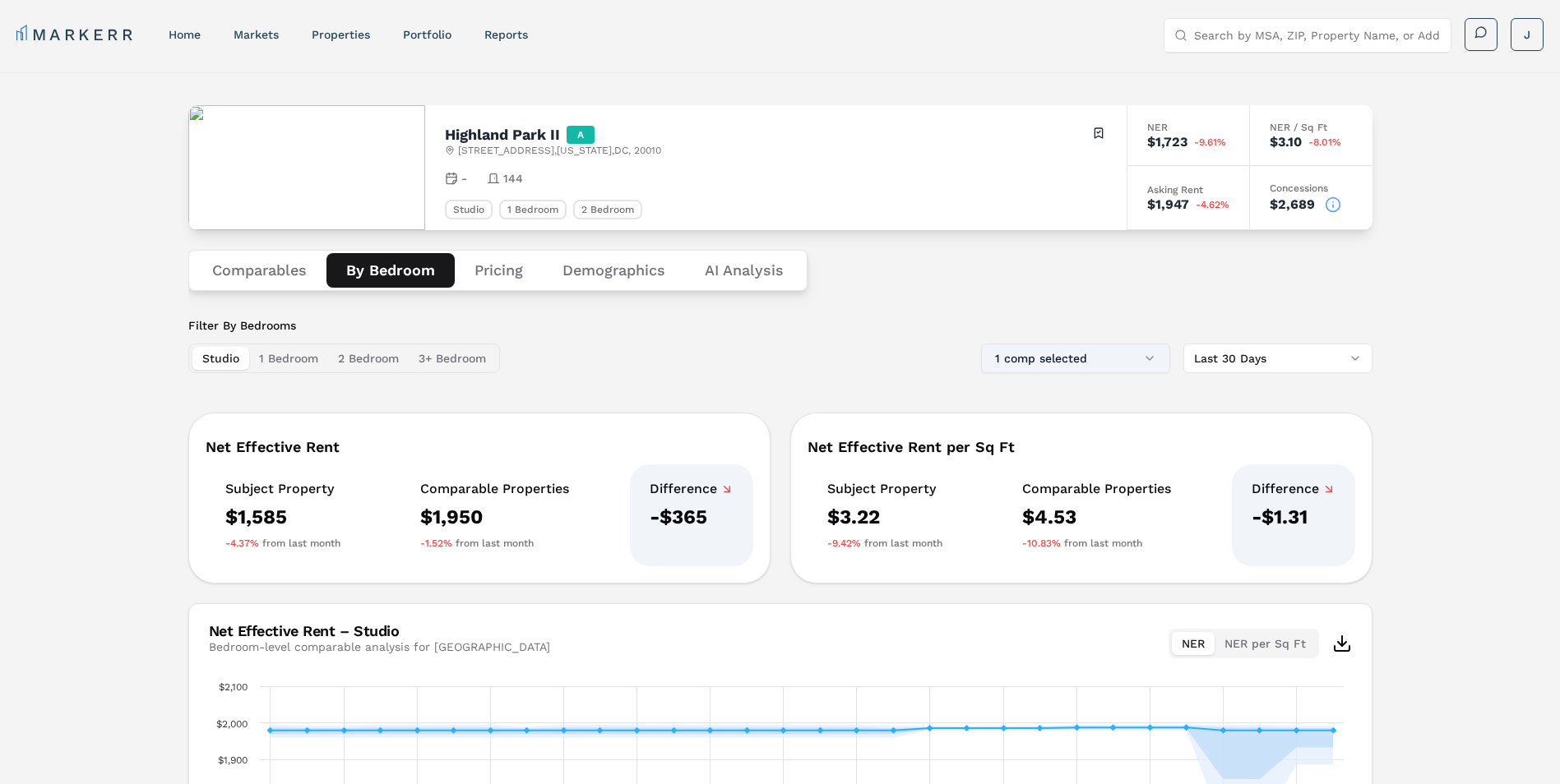
click at [1055, 359] on button "1 comp selected" at bounding box center [1076, 359] width 189 height 30
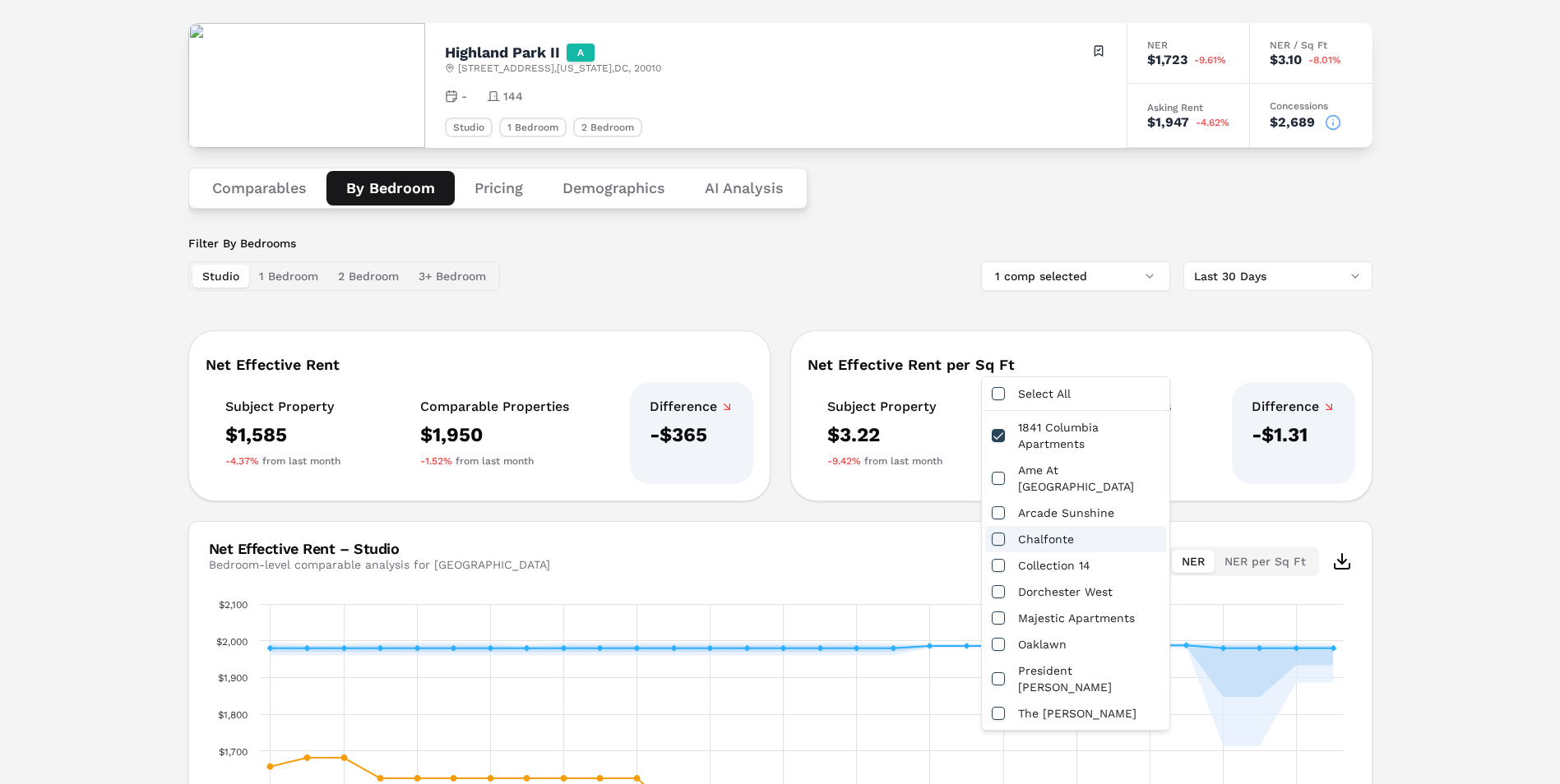
scroll to position [306, 0]
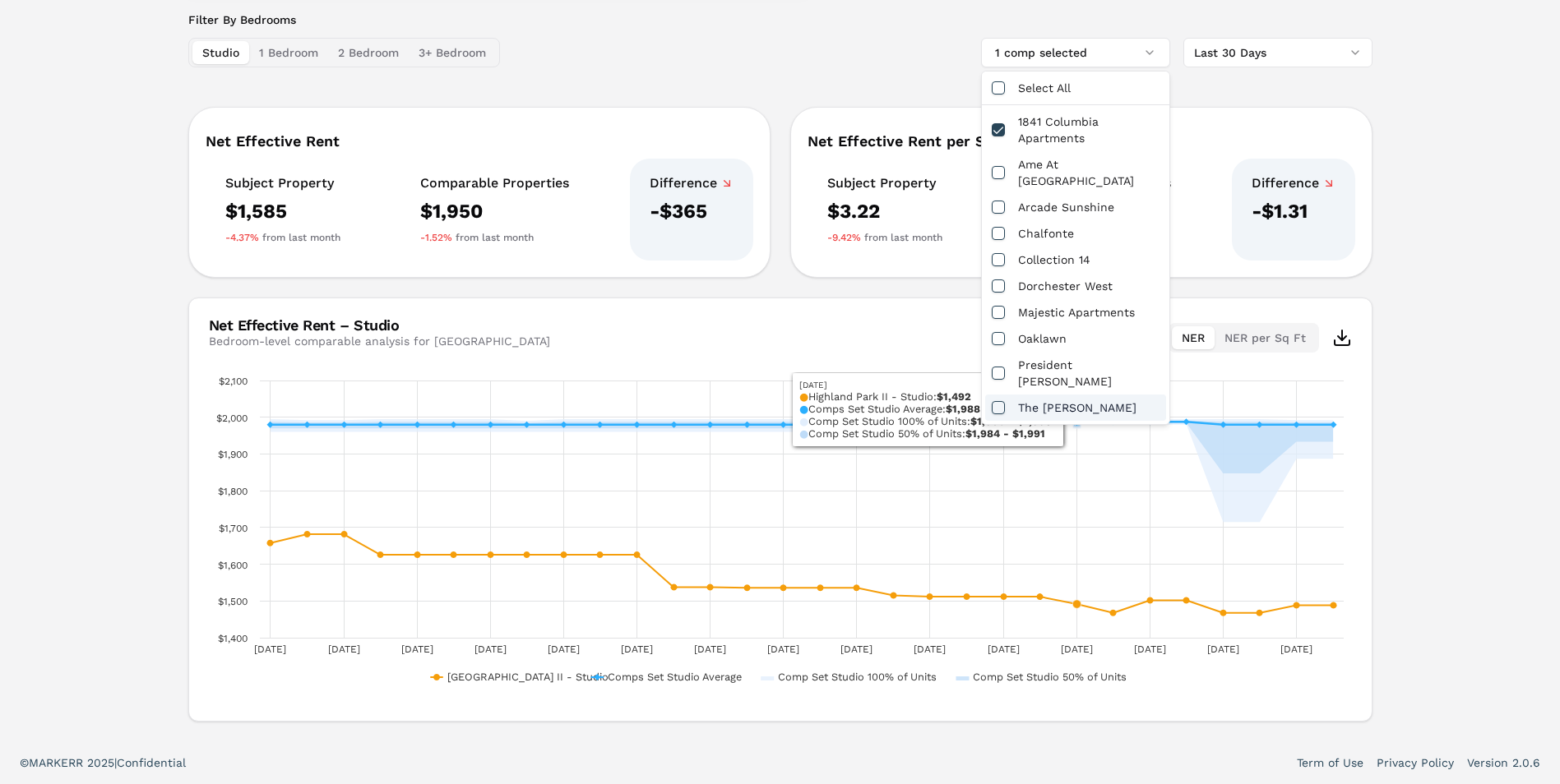
click at [1062, 394] on div "The [PERSON_NAME]" at bounding box center [1075, 407] width 181 height 26
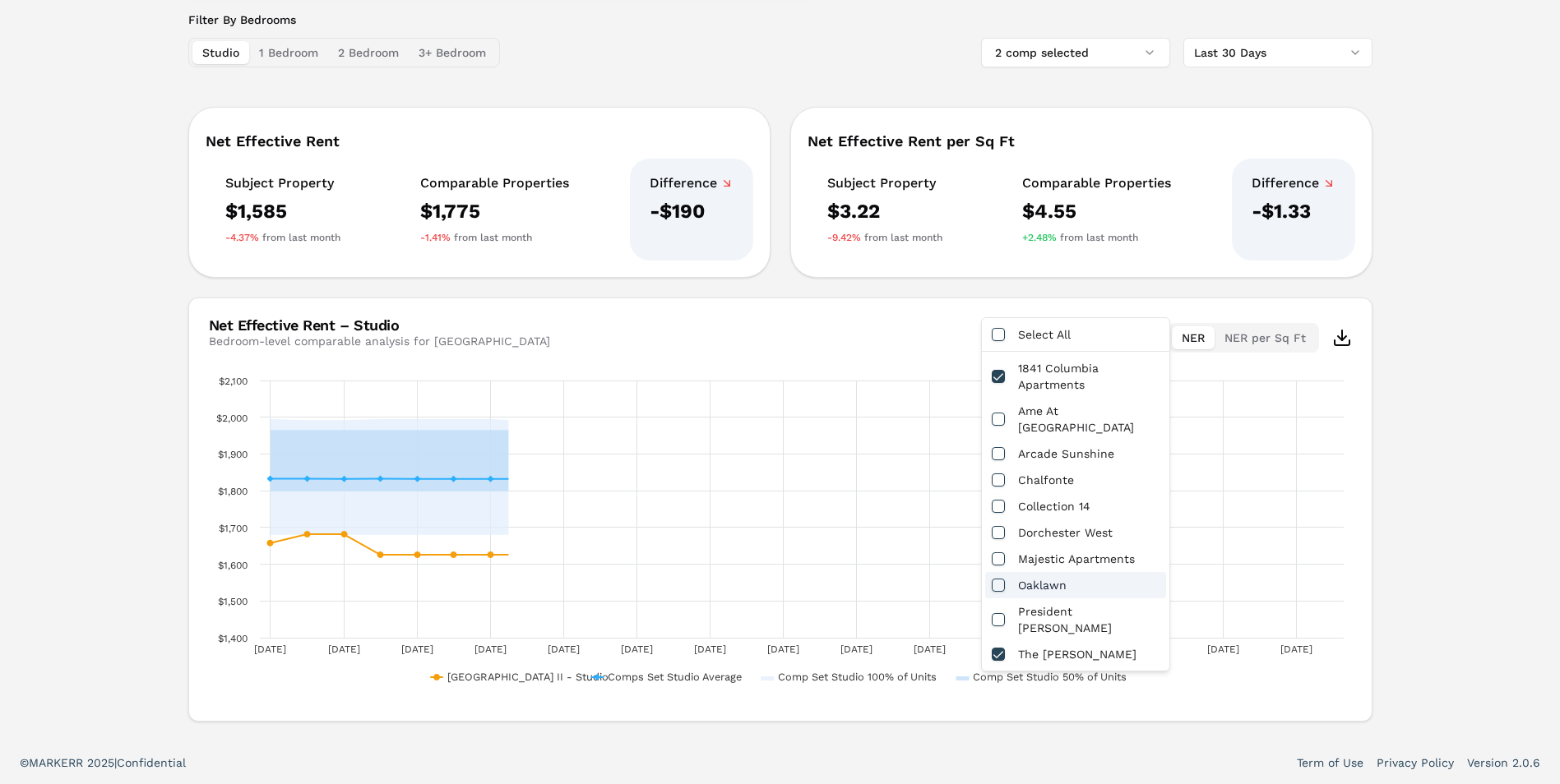
scroll to position [0, 0]
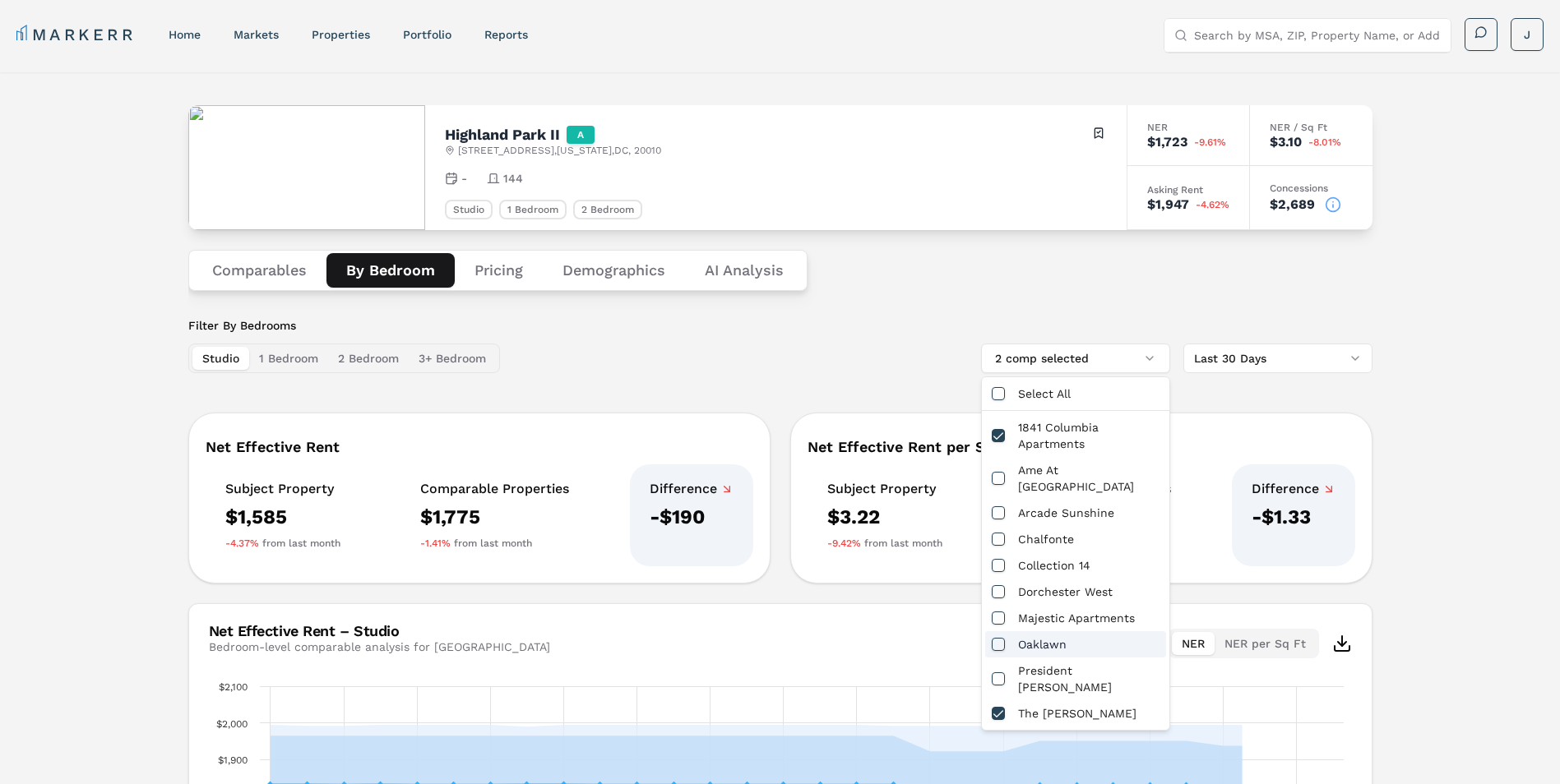
click at [591, 344] on div "Filter By Bedrooms Studio 1 Bedroom 2 Bedroom 3+ Bedroom 2 comp selected Last 3…" at bounding box center [780, 345] width 1184 height 56
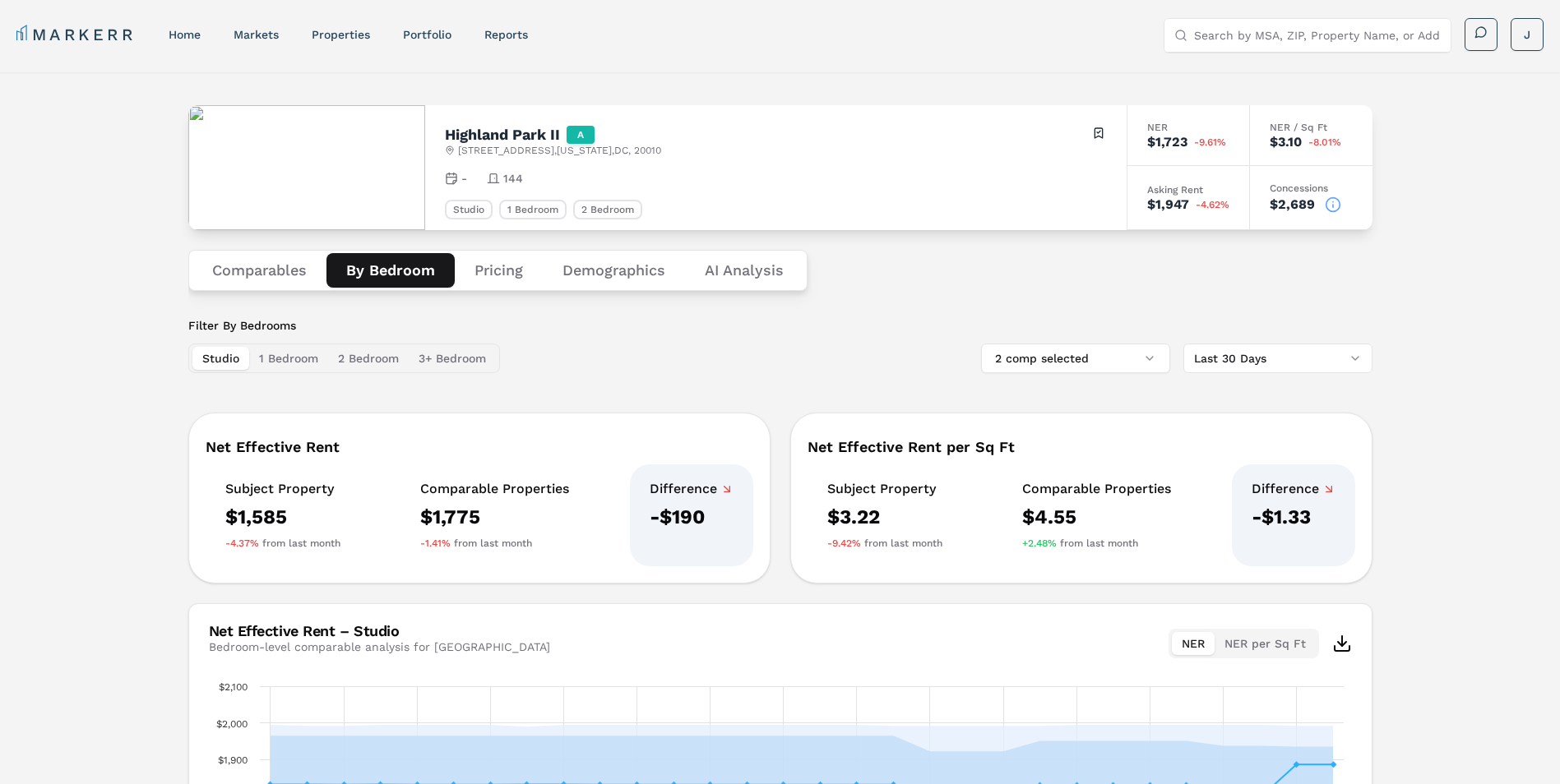
click at [503, 277] on button "Pricing" at bounding box center [499, 270] width 88 height 34
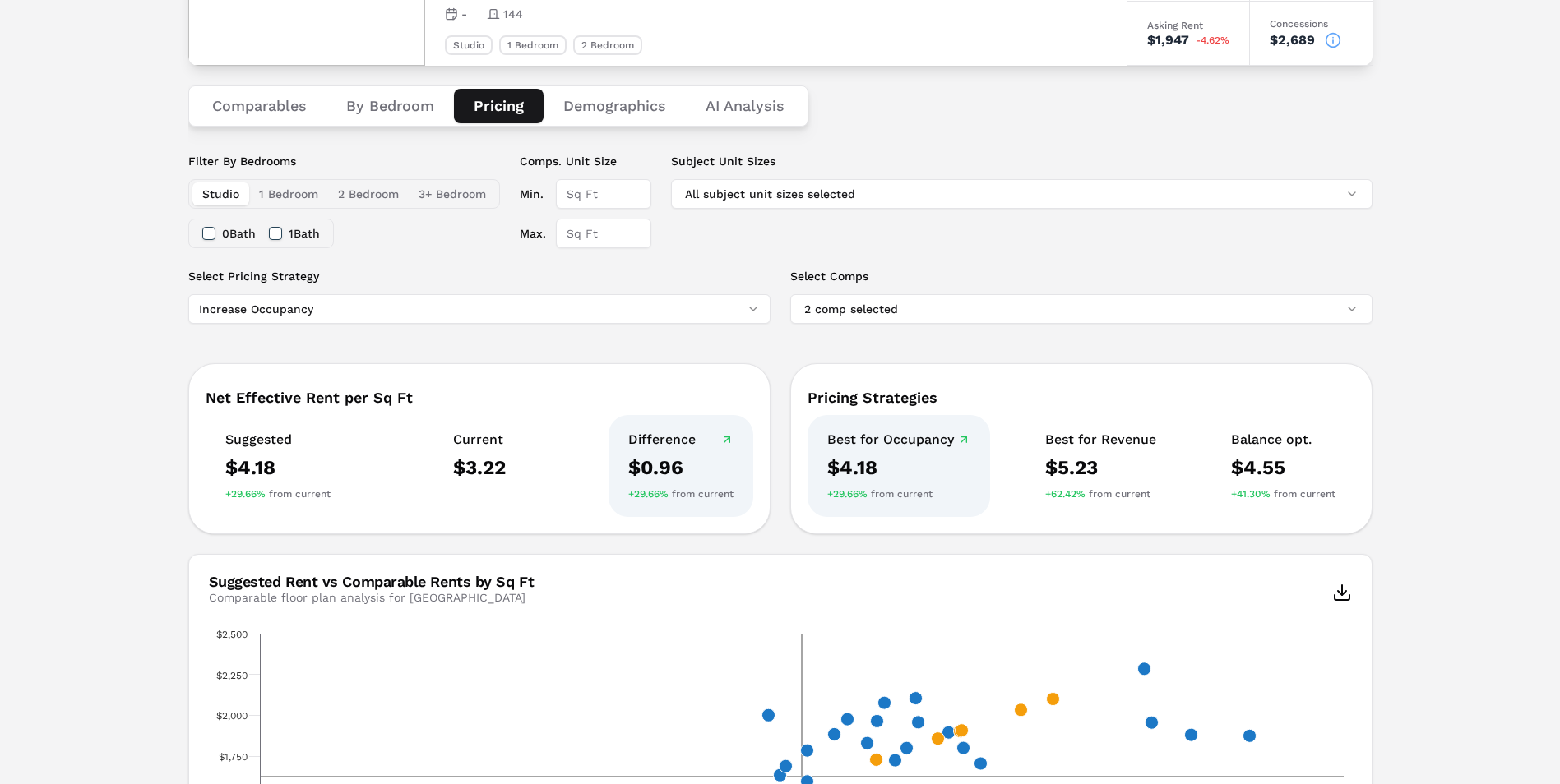
scroll to position [82, 0]
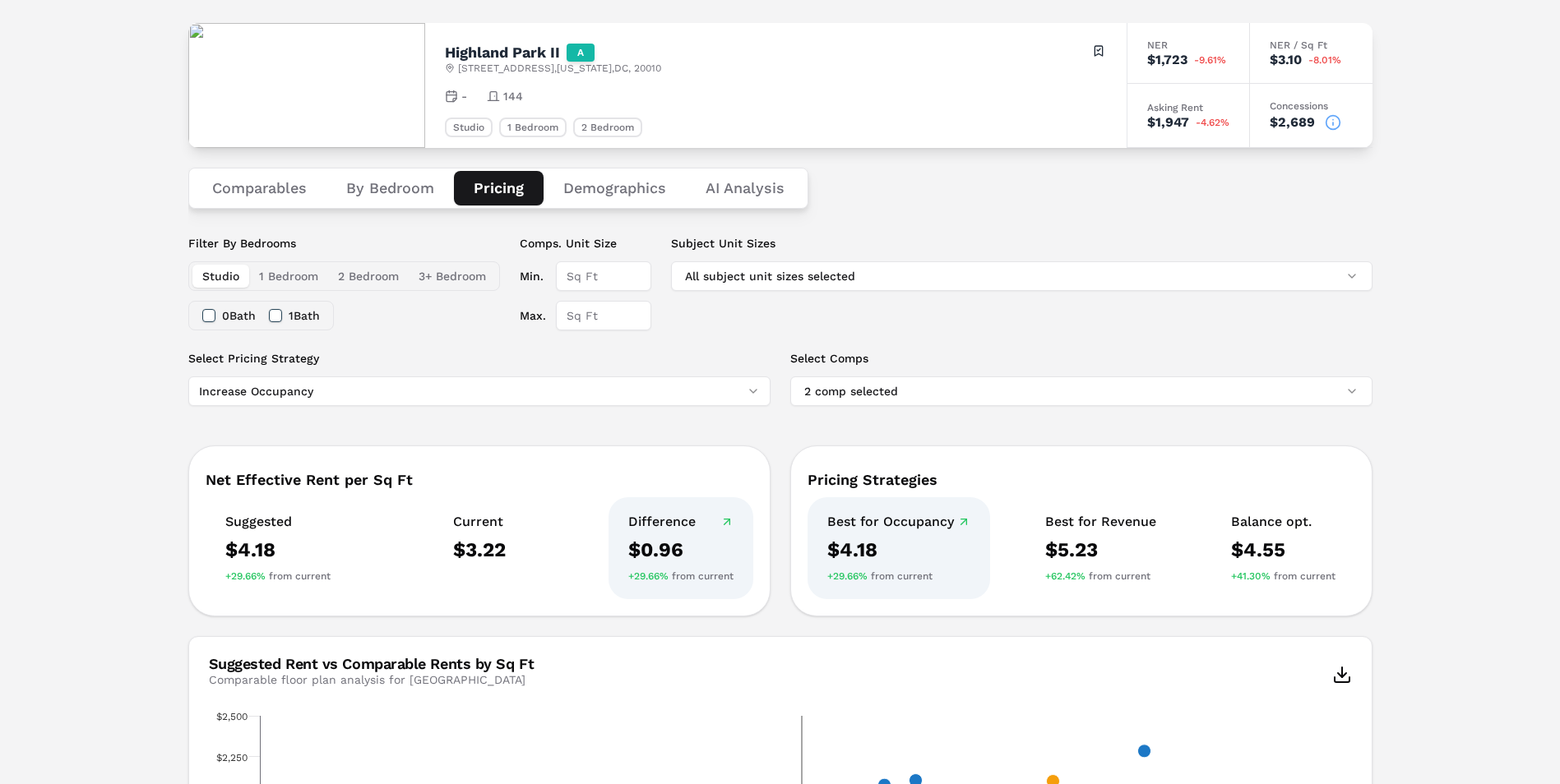
click at [410, 181] on button "By Bedroom" at bounding box center [390, 188] width 127 height 34
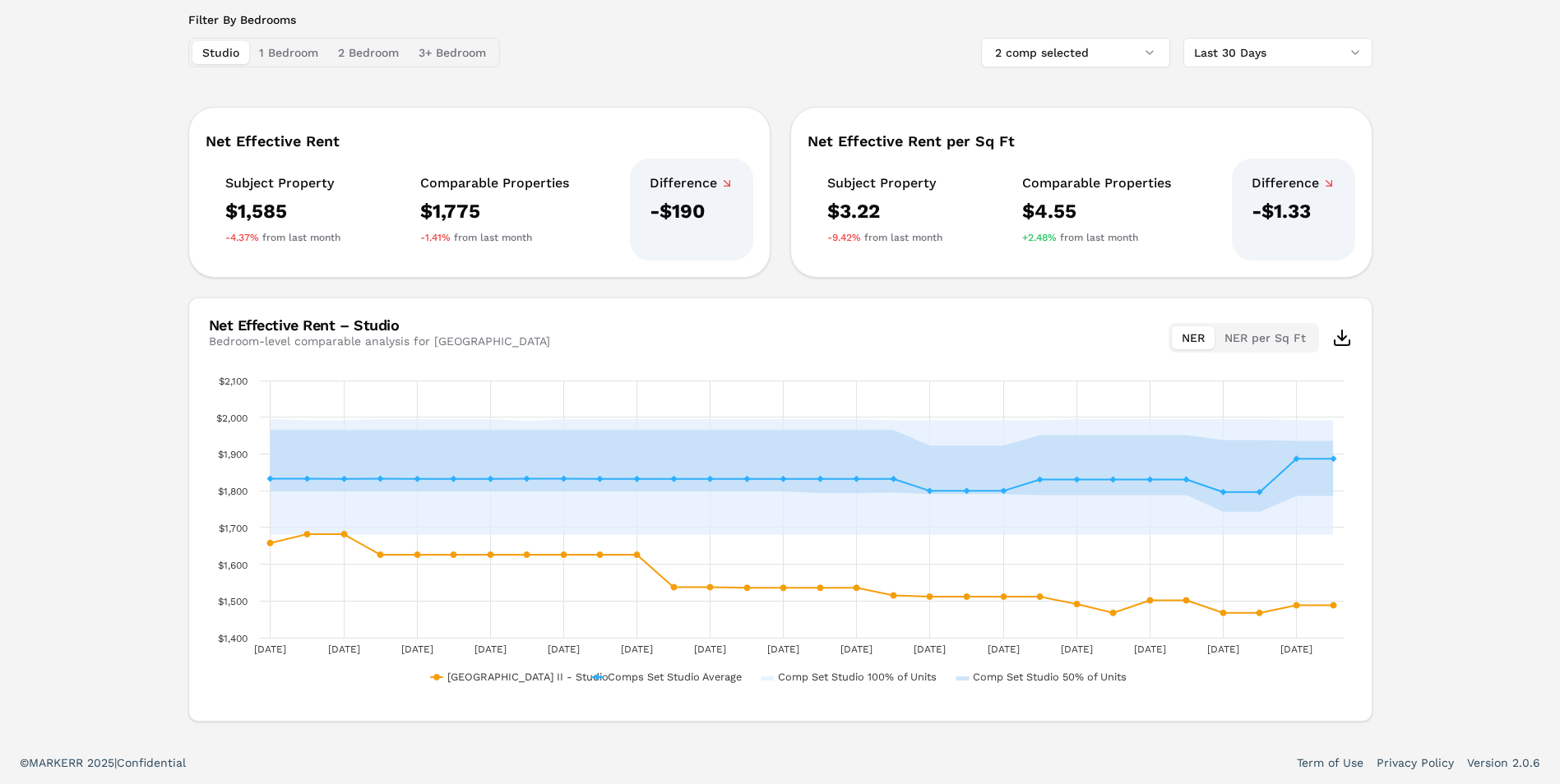
scroll to position [0, 0]
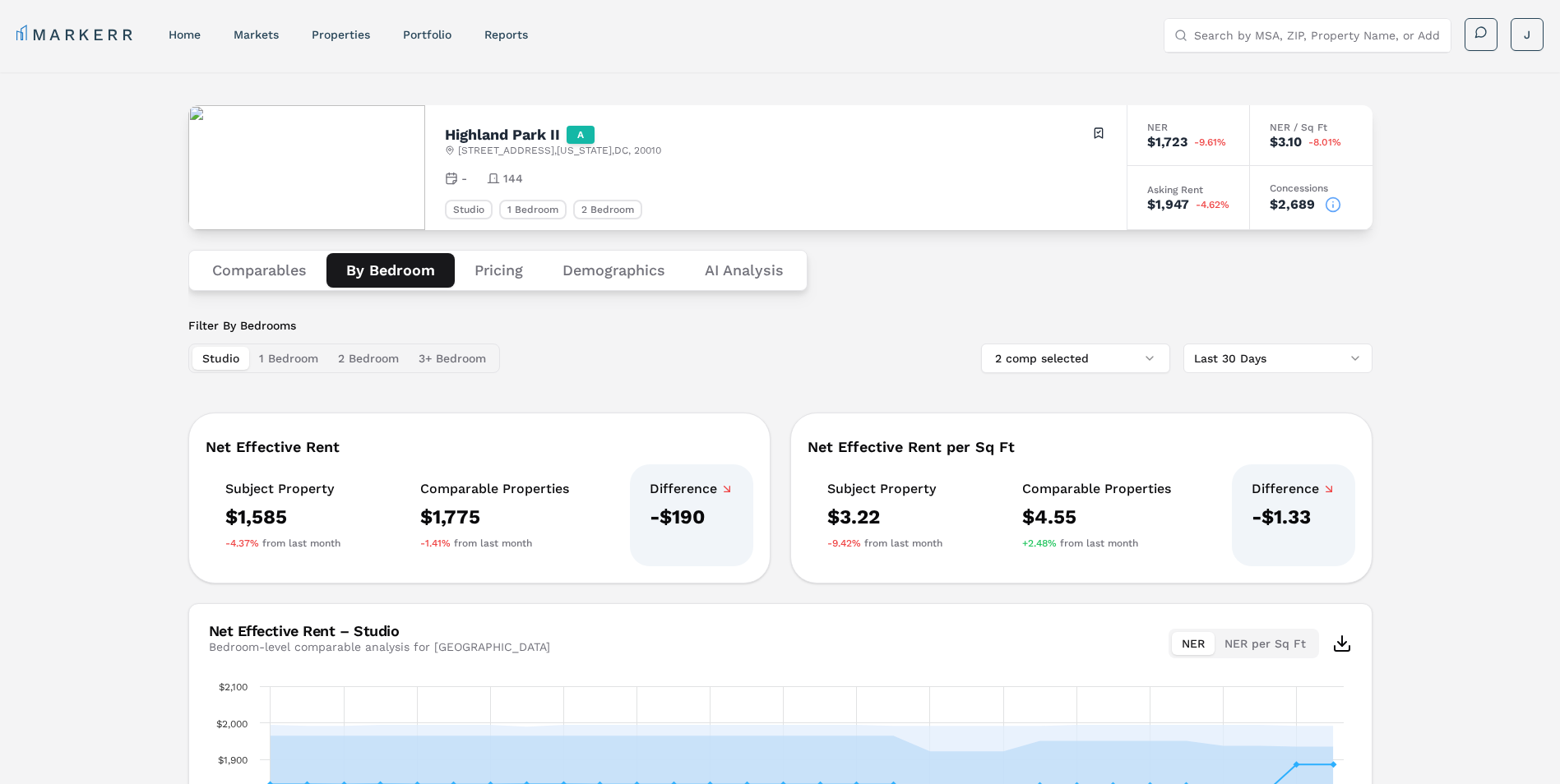
click at [1194, 138] on span "-9.61%" at bounding box center [1210, 142] width 32 height 10
click at [479, 209] on div "Studio" at bounding box center [469, 209] width 48 height 19
click at [543, 209] on div "1 Bedroom" at bounding box center [533, 209] width 67 height 19
click at [598, 213] on div "2 Bedroom" at bounding box center [608, 209] width 69 height 19
click at [1108, 363] on button "2 comp selected" at bounding box center [1076, 359] width 189 height 30
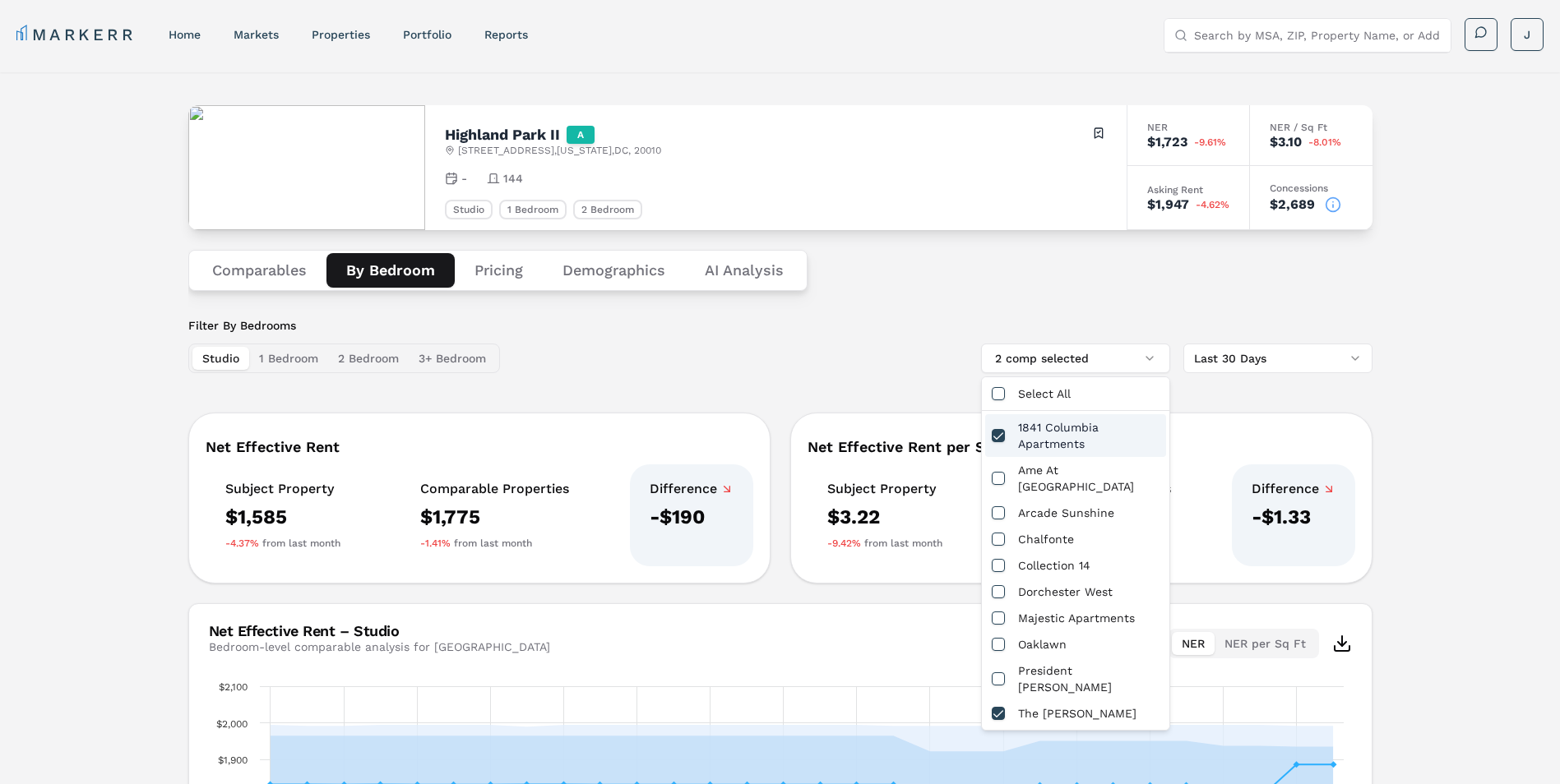
click at [1062, 428] on div "1841 Columbia Apartments" at bounding box center [1075, 436] width 181 height 42
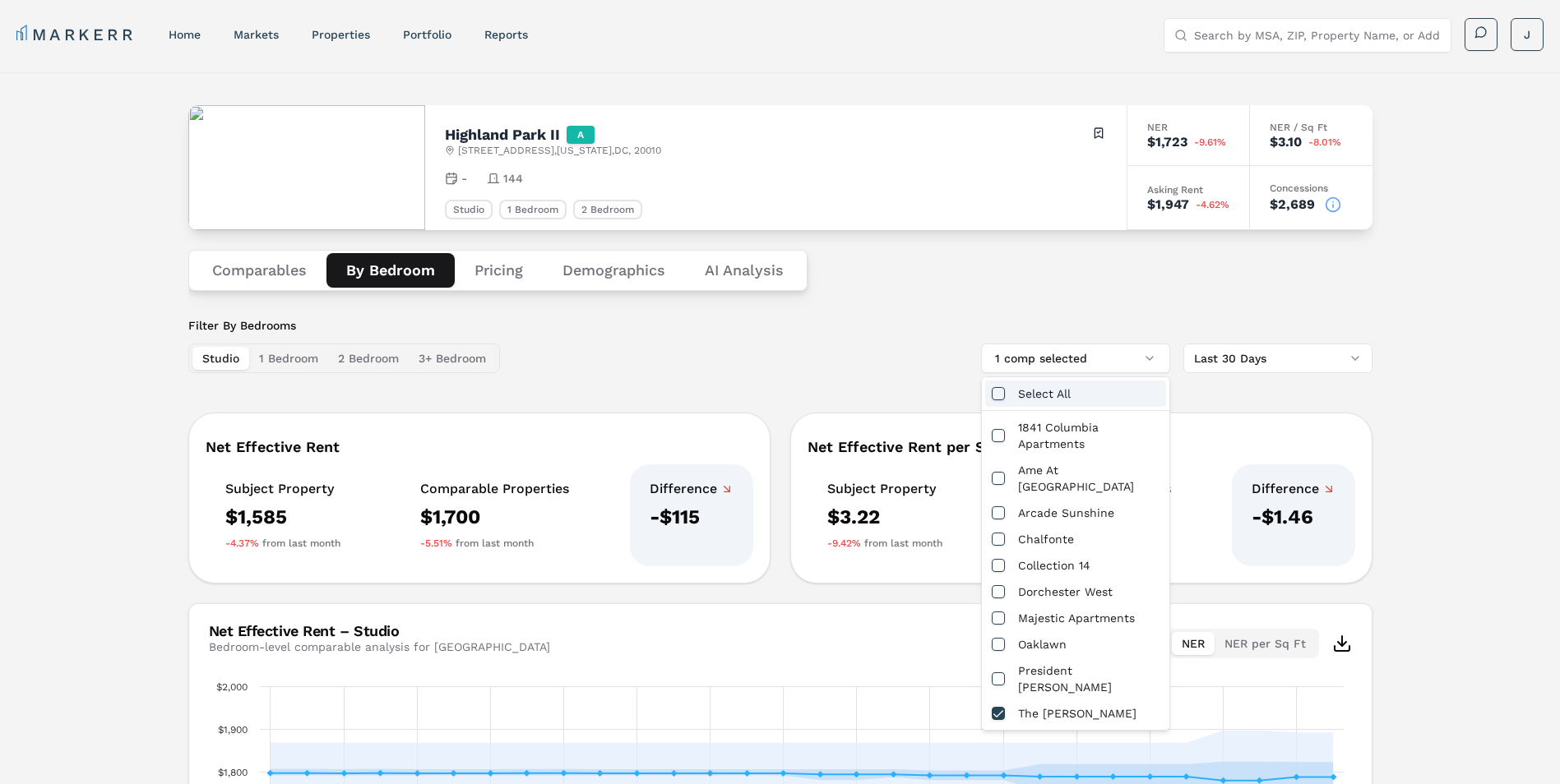
click at [932, 290] on div "Comparables By Bedroom Pricing Demographics AI Analysis" at bounding box center [780, 270] width 1184 height 80
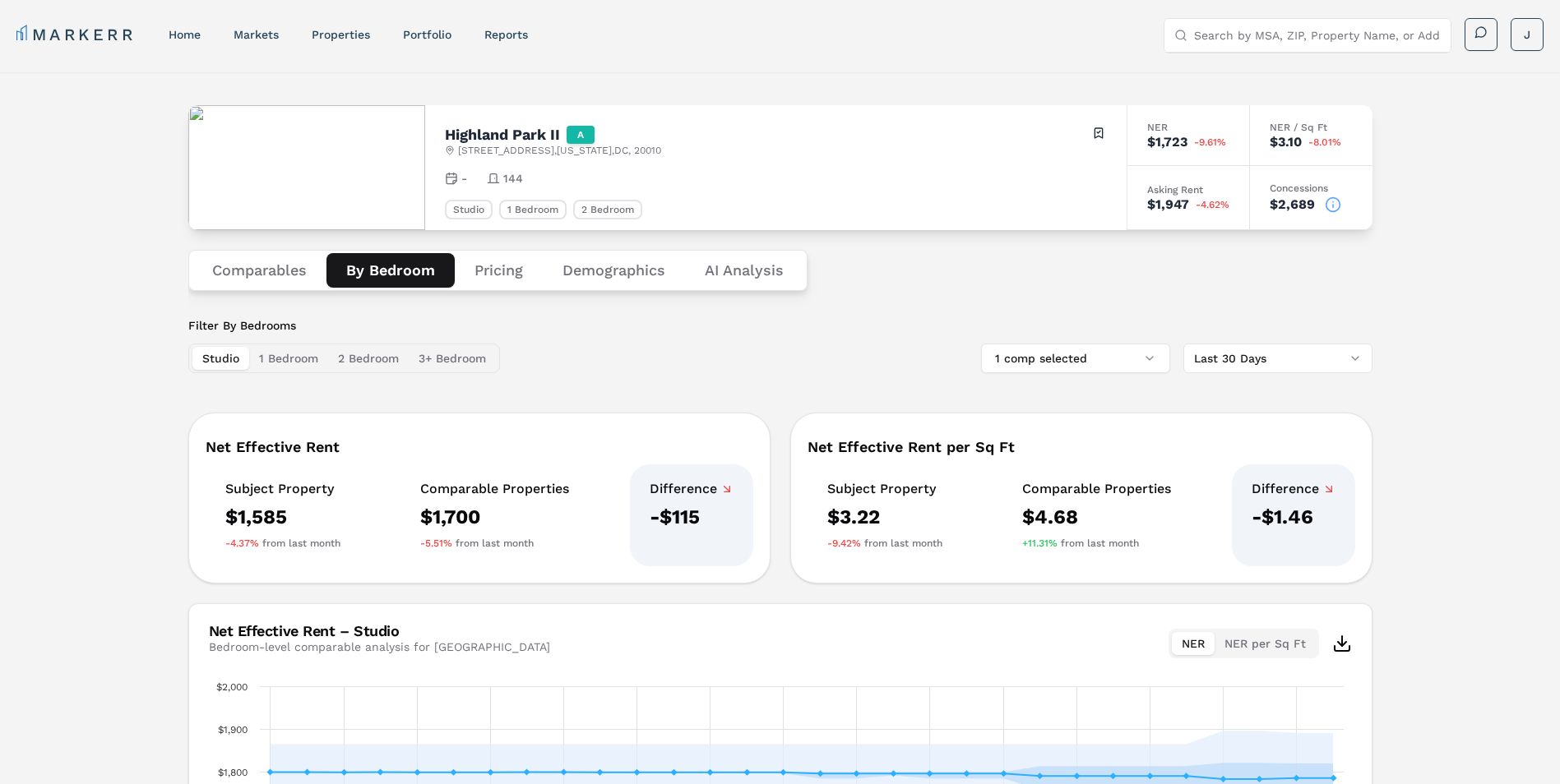
click at [289, 269] on button "Comparables" at bounding box center [259, 270] width 134 height 34
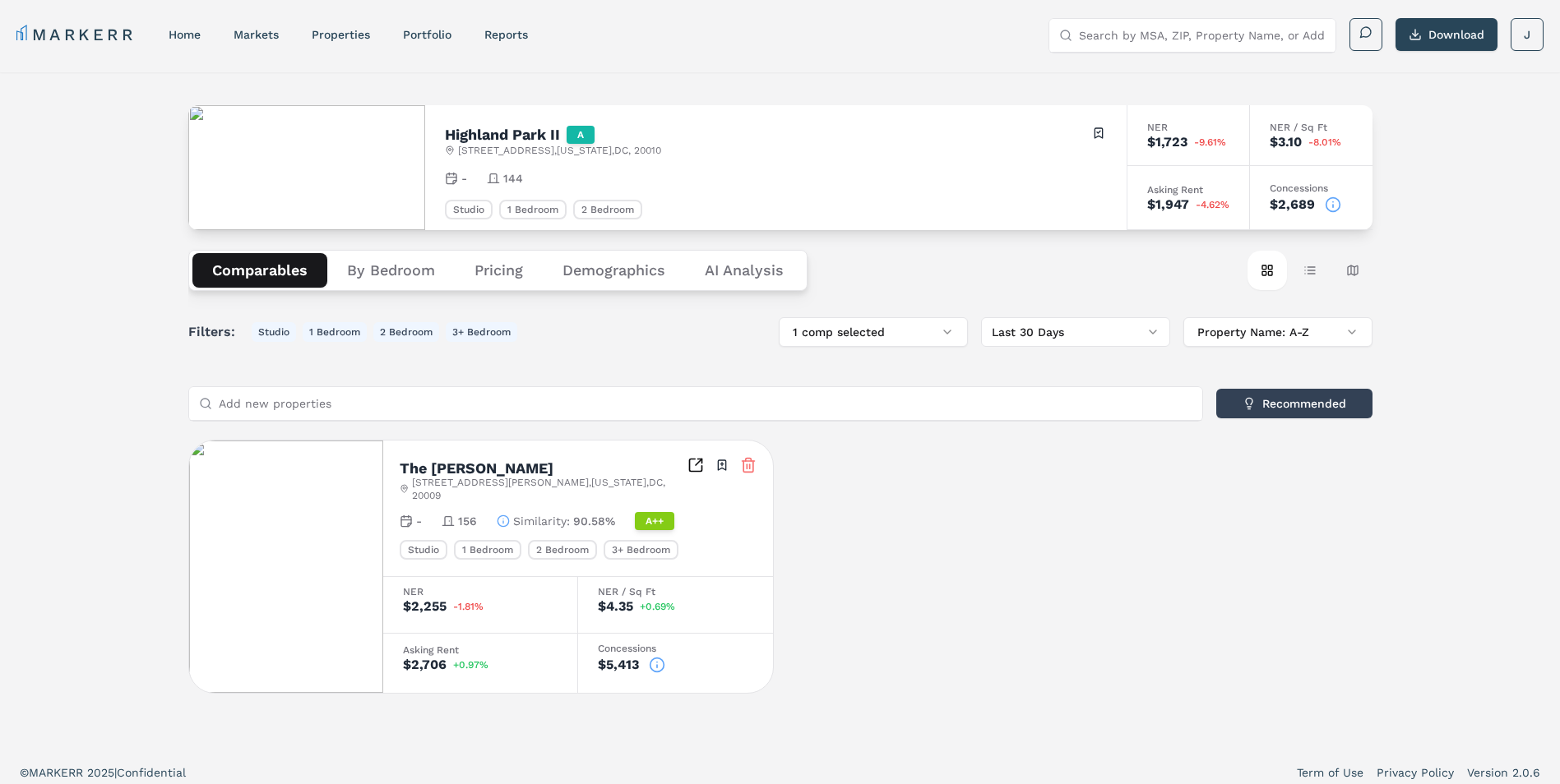
drag, startPoint x: 479, startPoint y: 541, endPoint x: 502, endPoint y: 532, distance: 24.7
click at [479, 541] on div "1 Bedroom" at bounding box center [487, 549] width 67 height 19
click at [419, 267] on button "By Bedroom" at bounding box center [391, 270] width 127 height 34
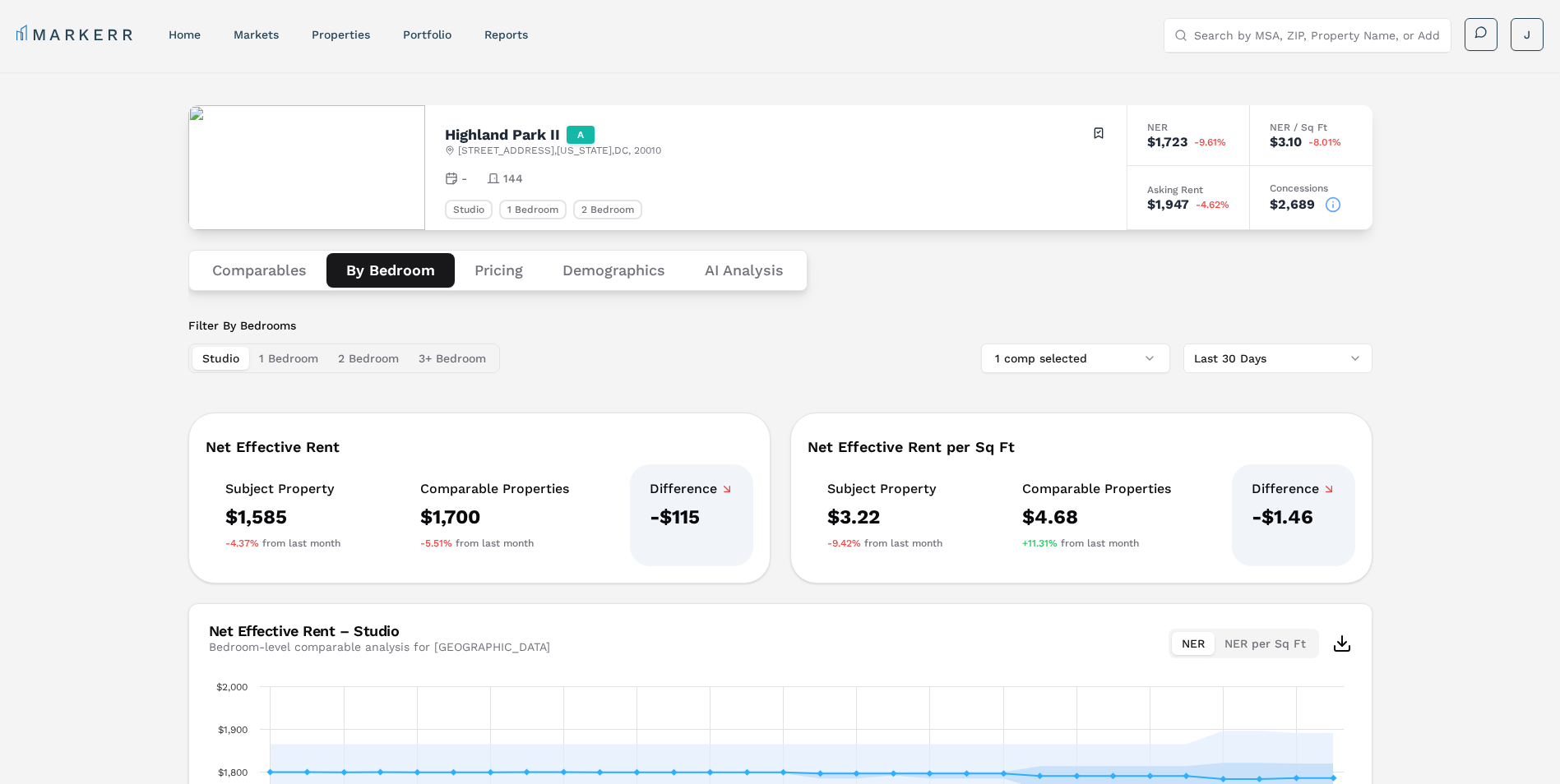
click at [297, 353] on button "1 Bedroom" at bounding box center [288, 358] width 79 height 23
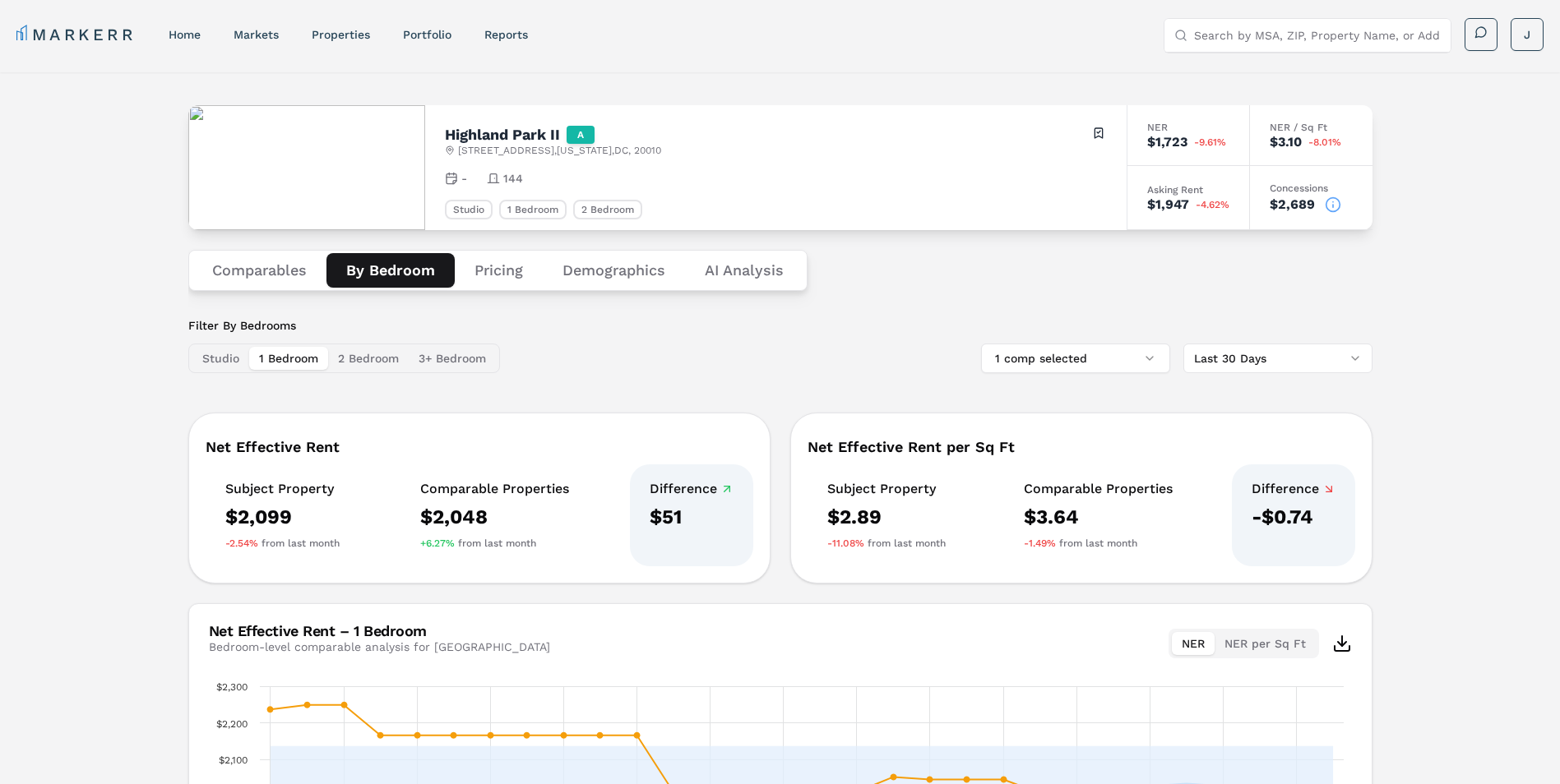
click at [369, 352] on button "2 Bedroom" at bounding box center [368, 358] width 80 height 23
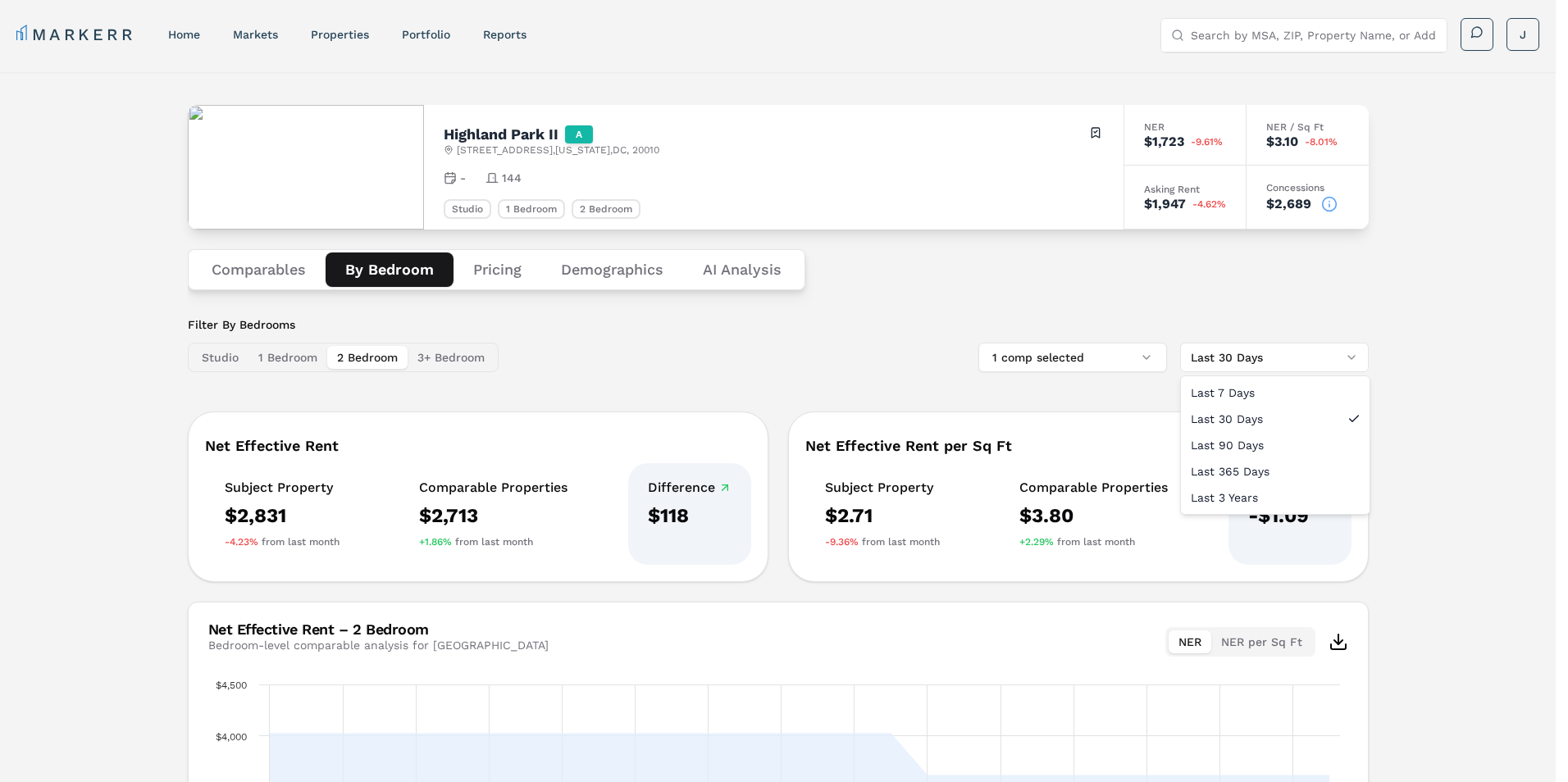
click at [1307, 353] on html "MARKERR home markets properties Portfolio reports Search by MSA, ZIP, Property …" at bounding box center [784, 544] width 1568 height 1087
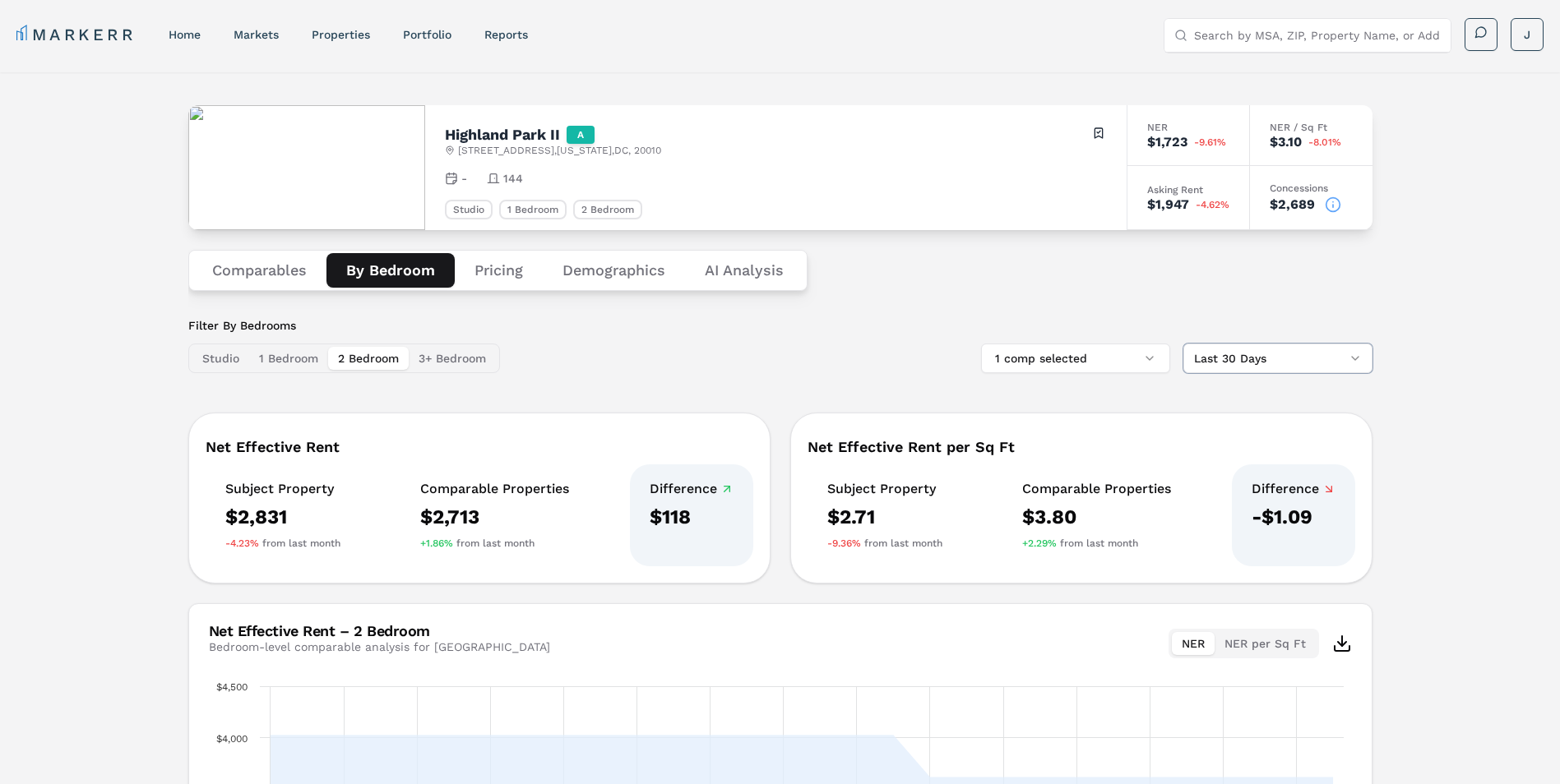
click at [1310, 354] on html "MARKERR home markets properties Portfolio reports Search by MSA, ZIP, Property …" at bounding box center [780, 545] width 1560 height 1090
click at [897, 451] on div "Net Effective Rent per Sq Ft" at bounding box center [1081, 447] width 548 height 15
click at [234, 358] on button "Studio" at bounding box center [221, 358] width 56 height 23
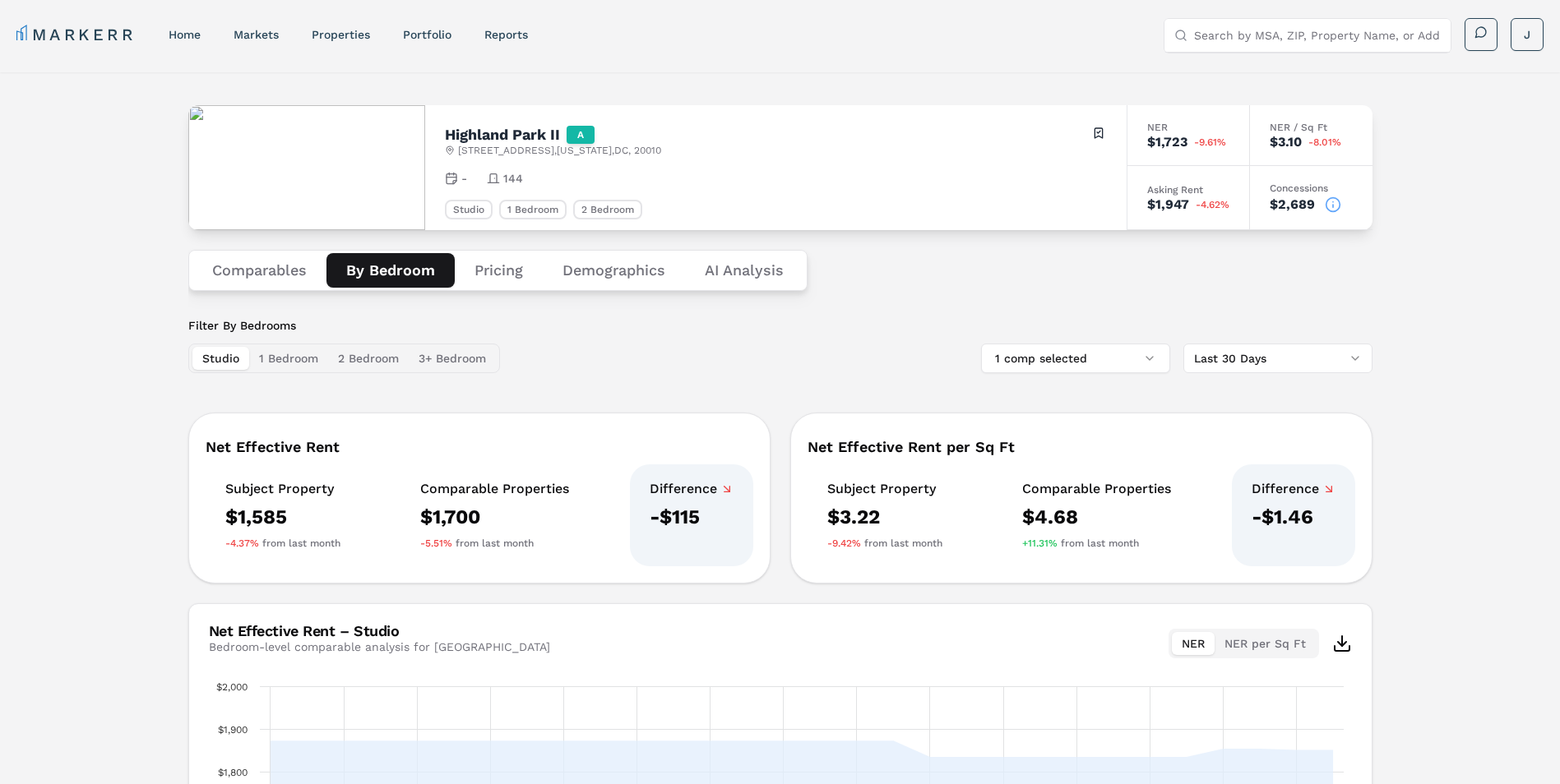
click at [279, 357] on button "1 Bedroom" at bounding box center [288, 358] width 79 height 23
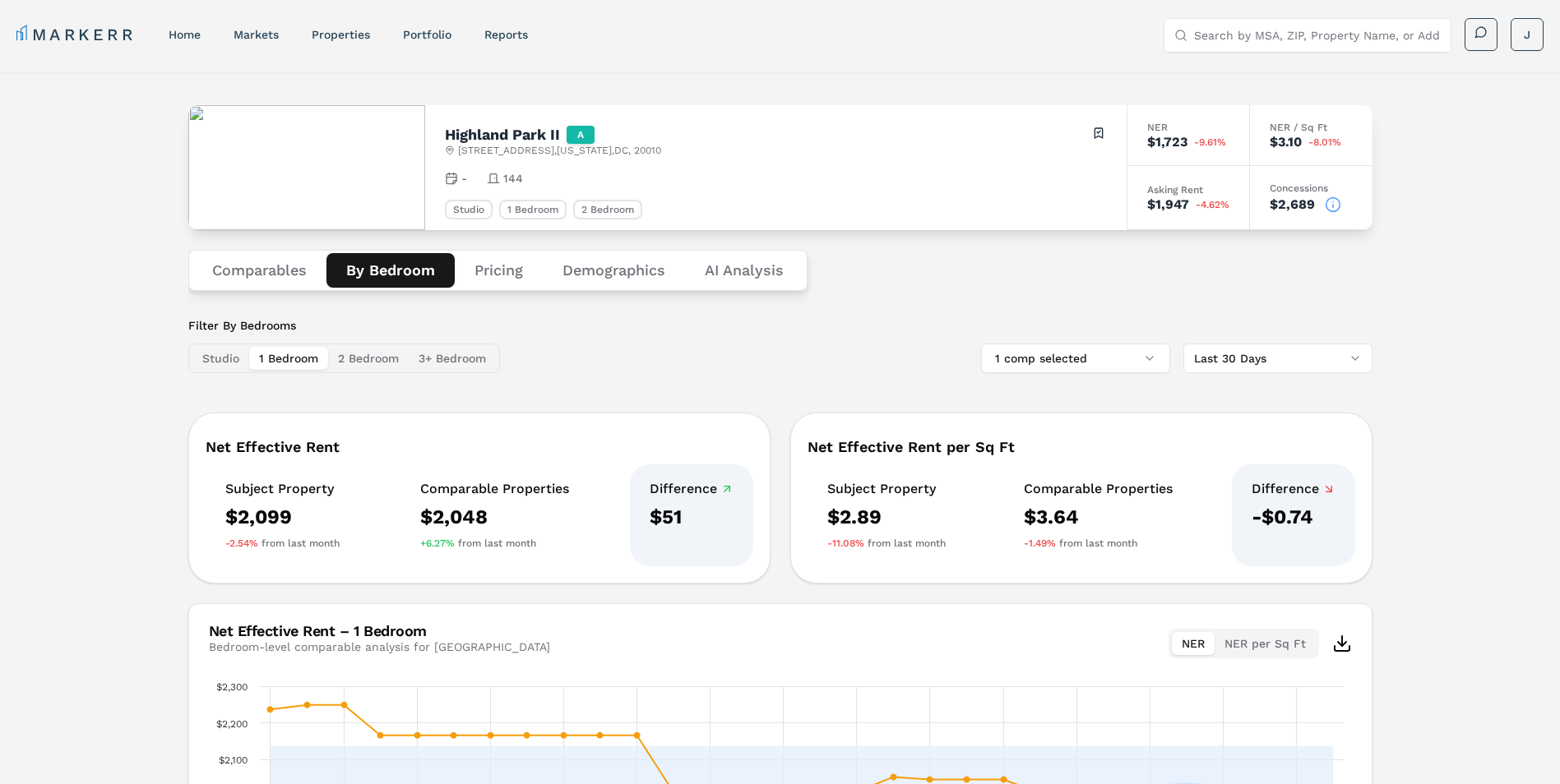
click at [272, 268] on button "Comparables" at bounding box center [259, 270] width 134 height 34
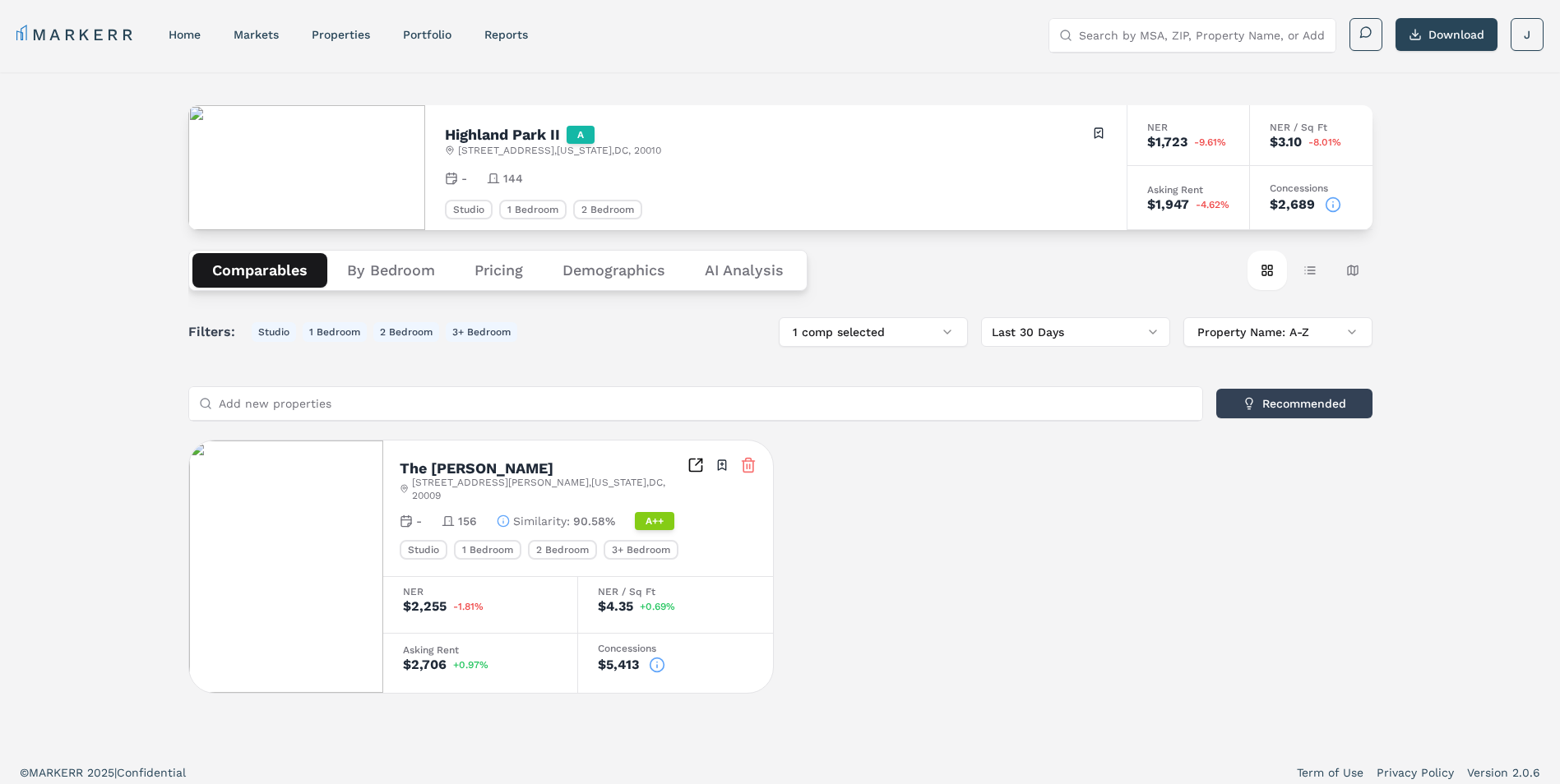
click at [369, 264] on button "By Bedroom" at bounding box center [391, 270] width 127 height 34
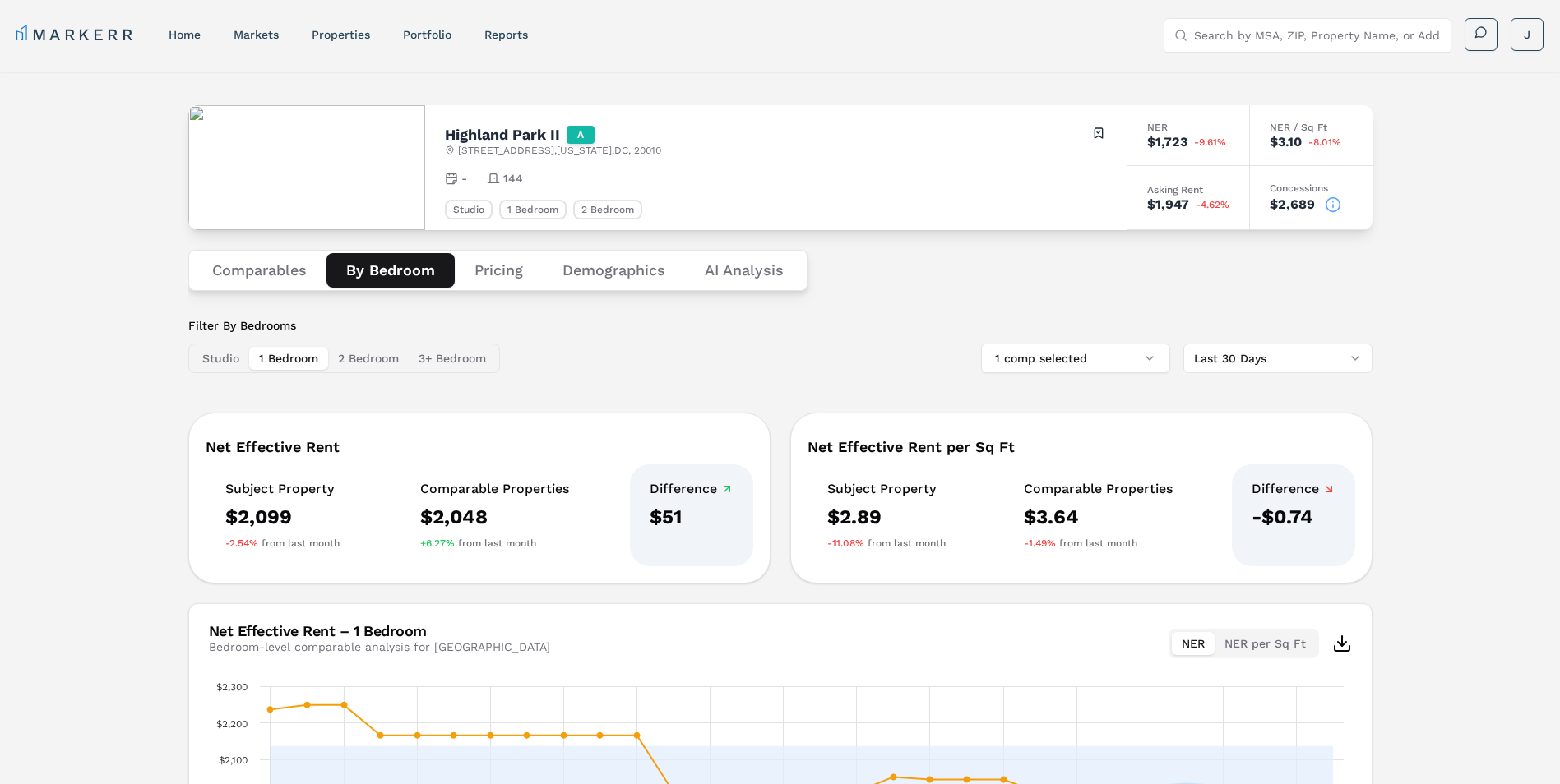
click at [467, 524] on div "$2,048" at bounding box center [494, 517] width 149 height 26
click at [1057, 347] on button "1 comp selected" at bounding box center [1076, 359] width 189 height 30
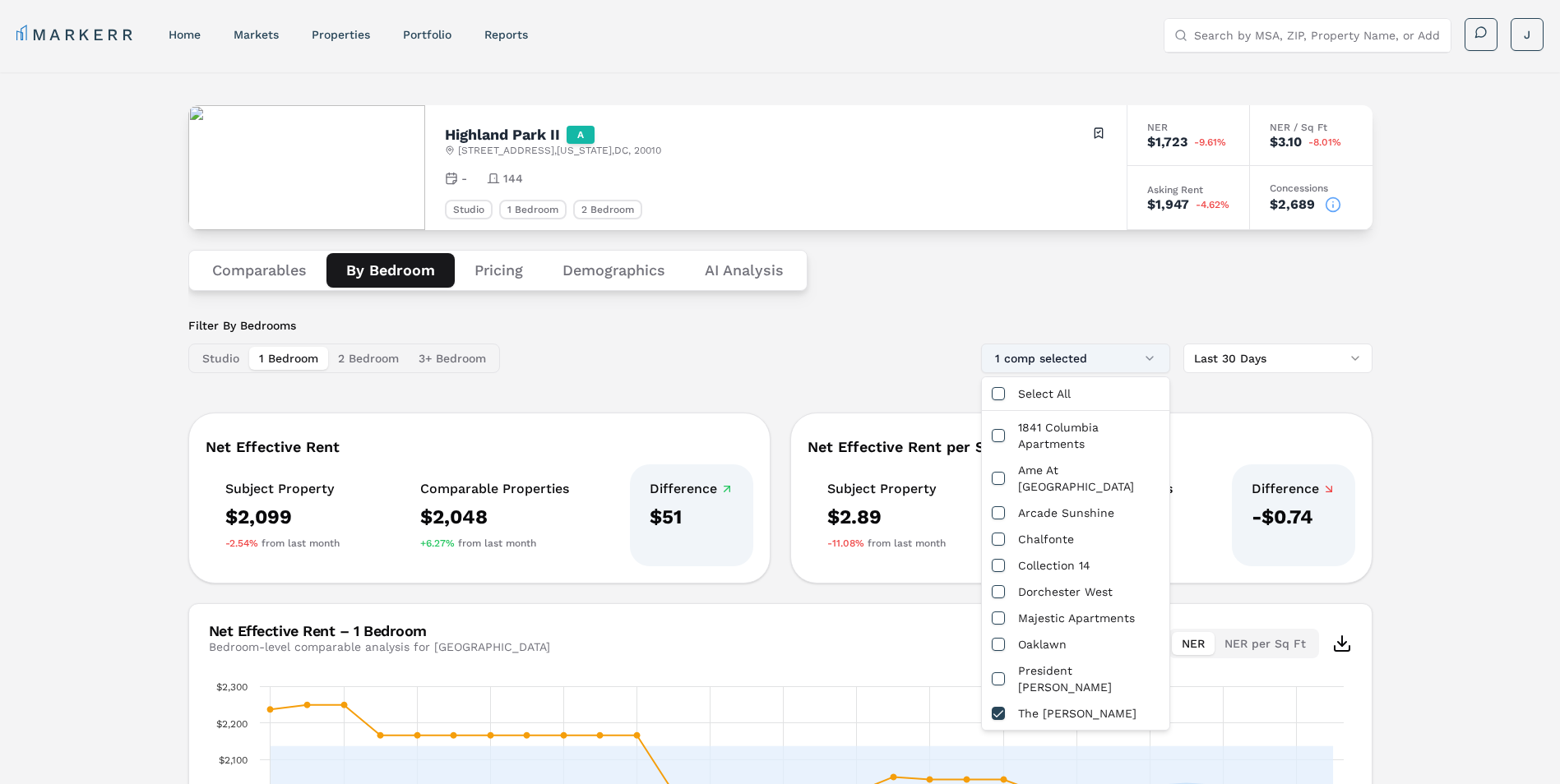
click at [1057, 347] on button "1 comp selected" at bounding box center [1076, 359] width 189 height 30
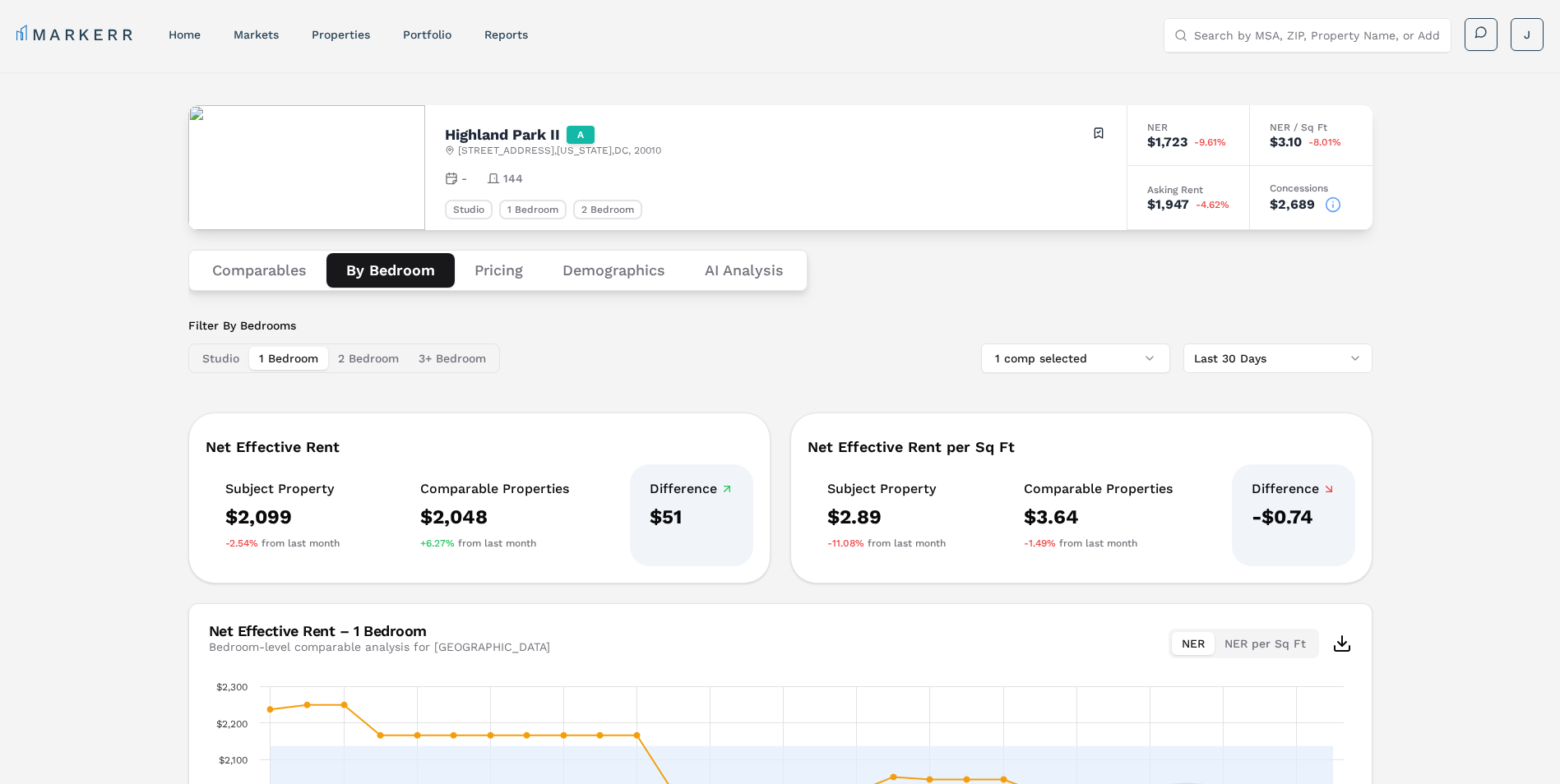
click at [221, 358] on button "Studio" at bounding box center [221, 358] width 56 height 23
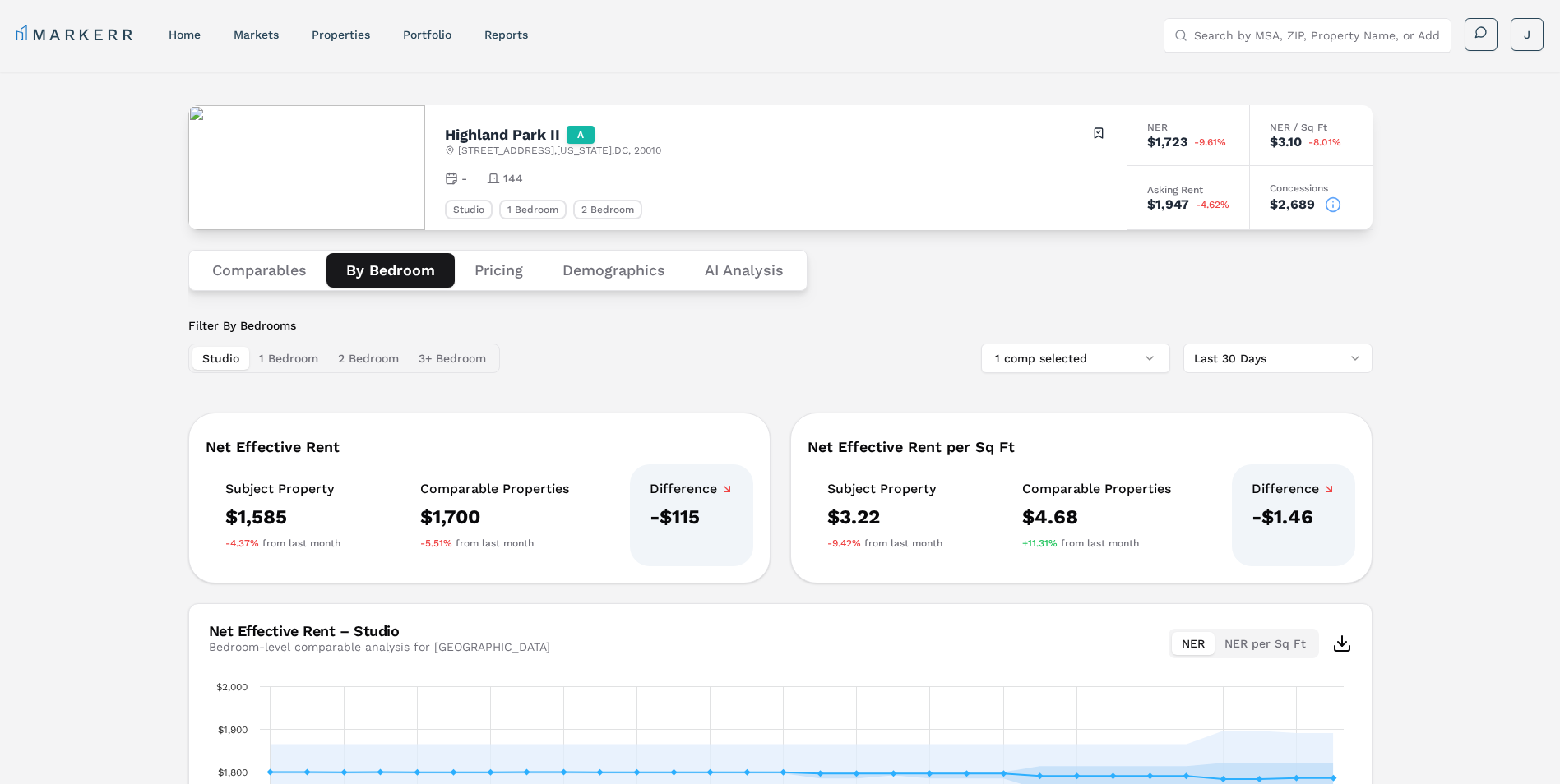
click at [261, 260] on button "Comparables" at bounding box center [259, 270] width 134 height 34
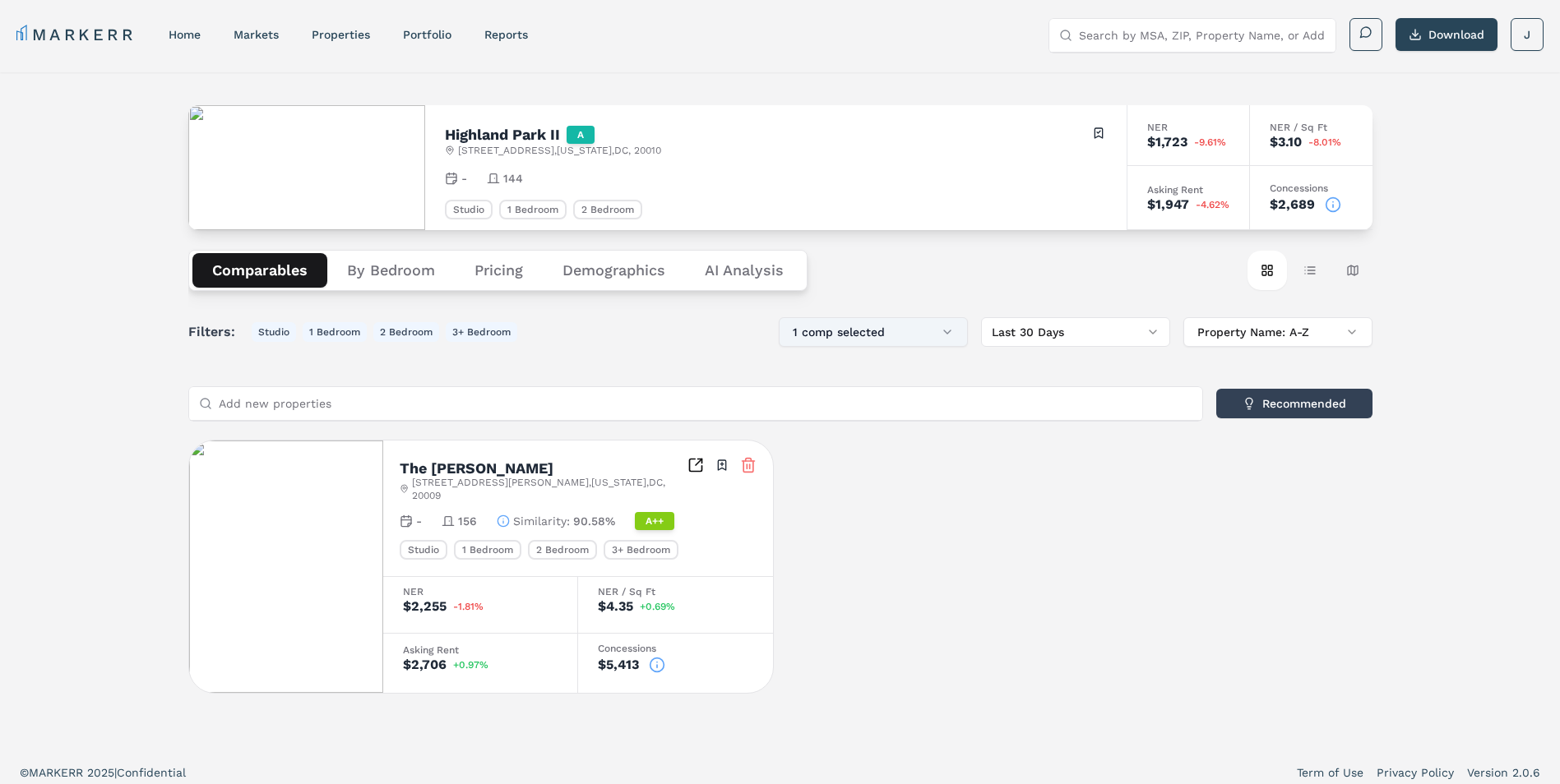
click at [922, 336] on button "1 comp selected" at bounding box center [874, 332] width 189 height 30
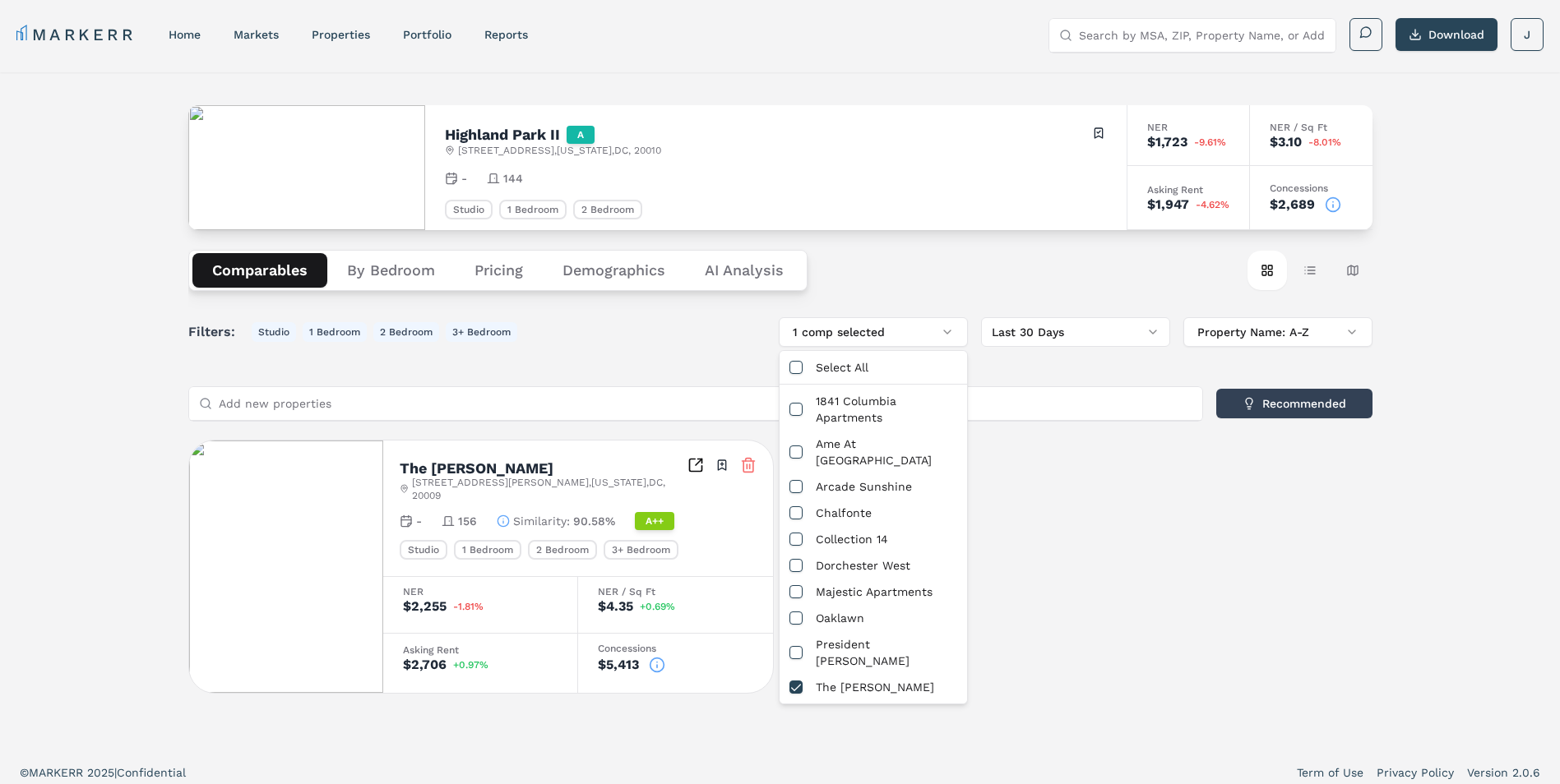
click at [880, 266] on div "Comparables By Bedroom Pricing Demographics AI Analysis Card view Table view Ma…" at bounding box center [780, 270] width 1184 height 80
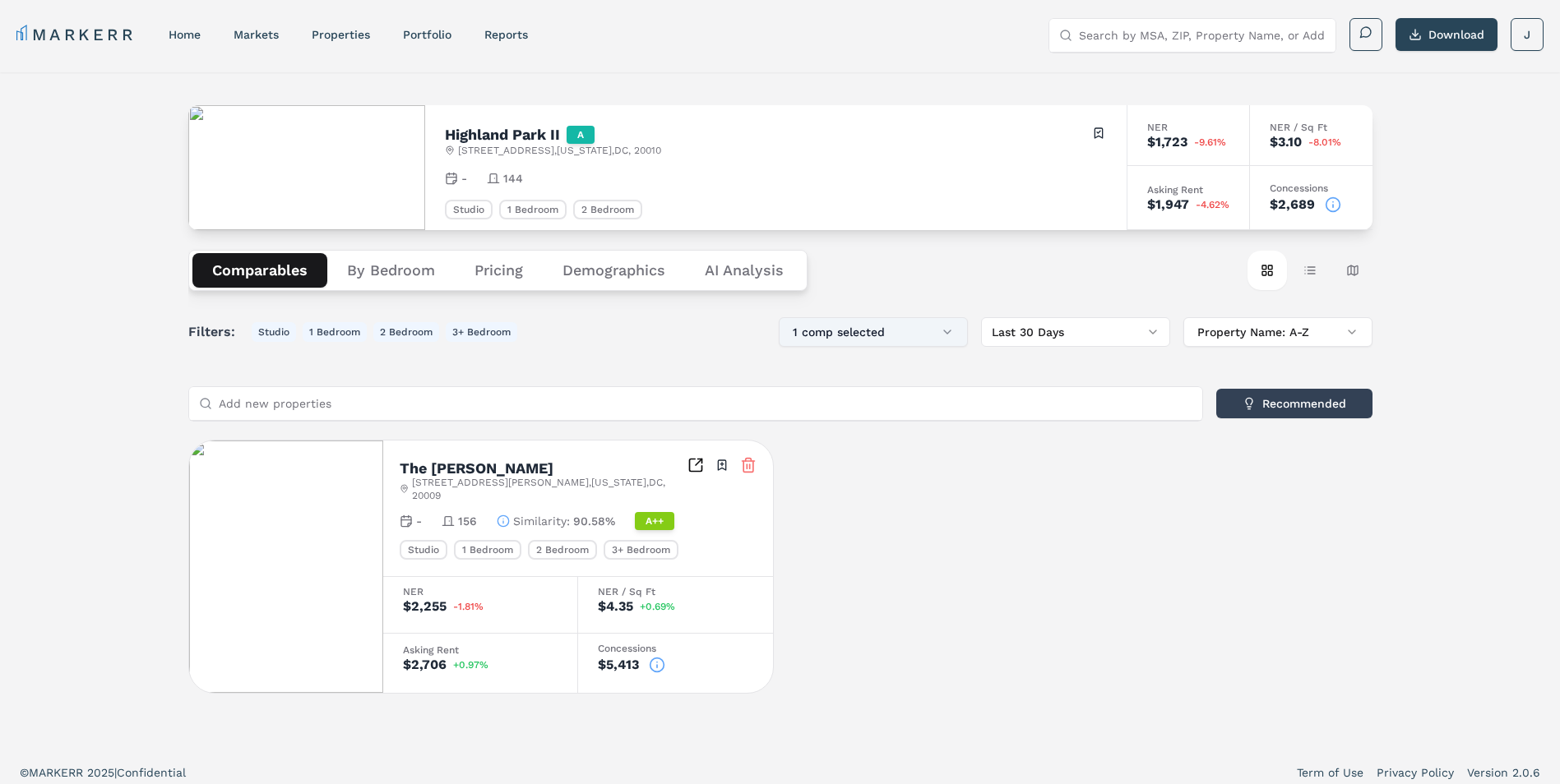
click at [902, 326] on button "1 comp selected" at bounding box center [874, 332] width 189 height 30
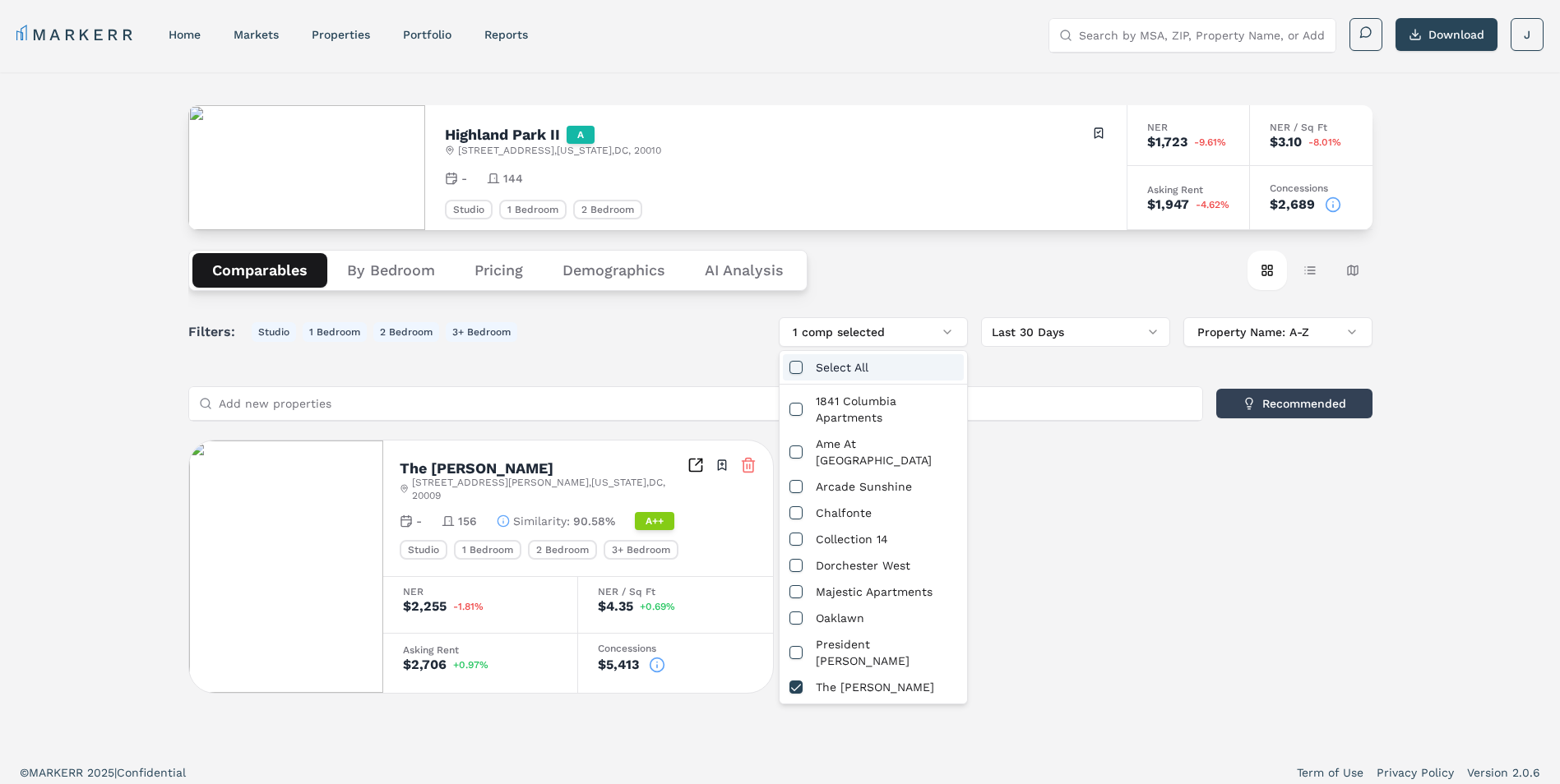
click at [893, 369] on div "Select All" at bounding box center [873, 368] width 181 height 26
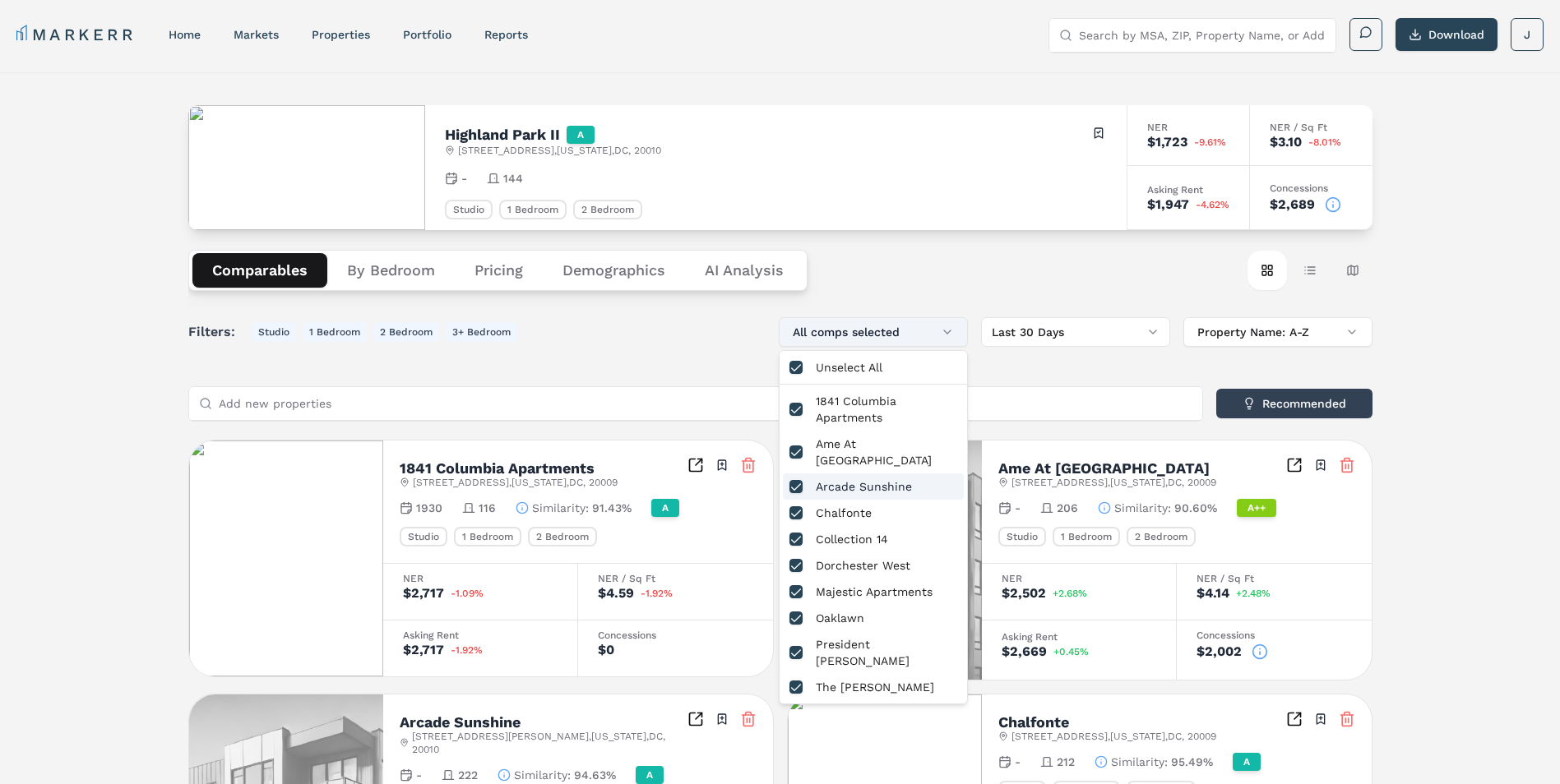
click at [945, 327] on button "All comps selected" at bounding box center [874, 332] width 189 height 30
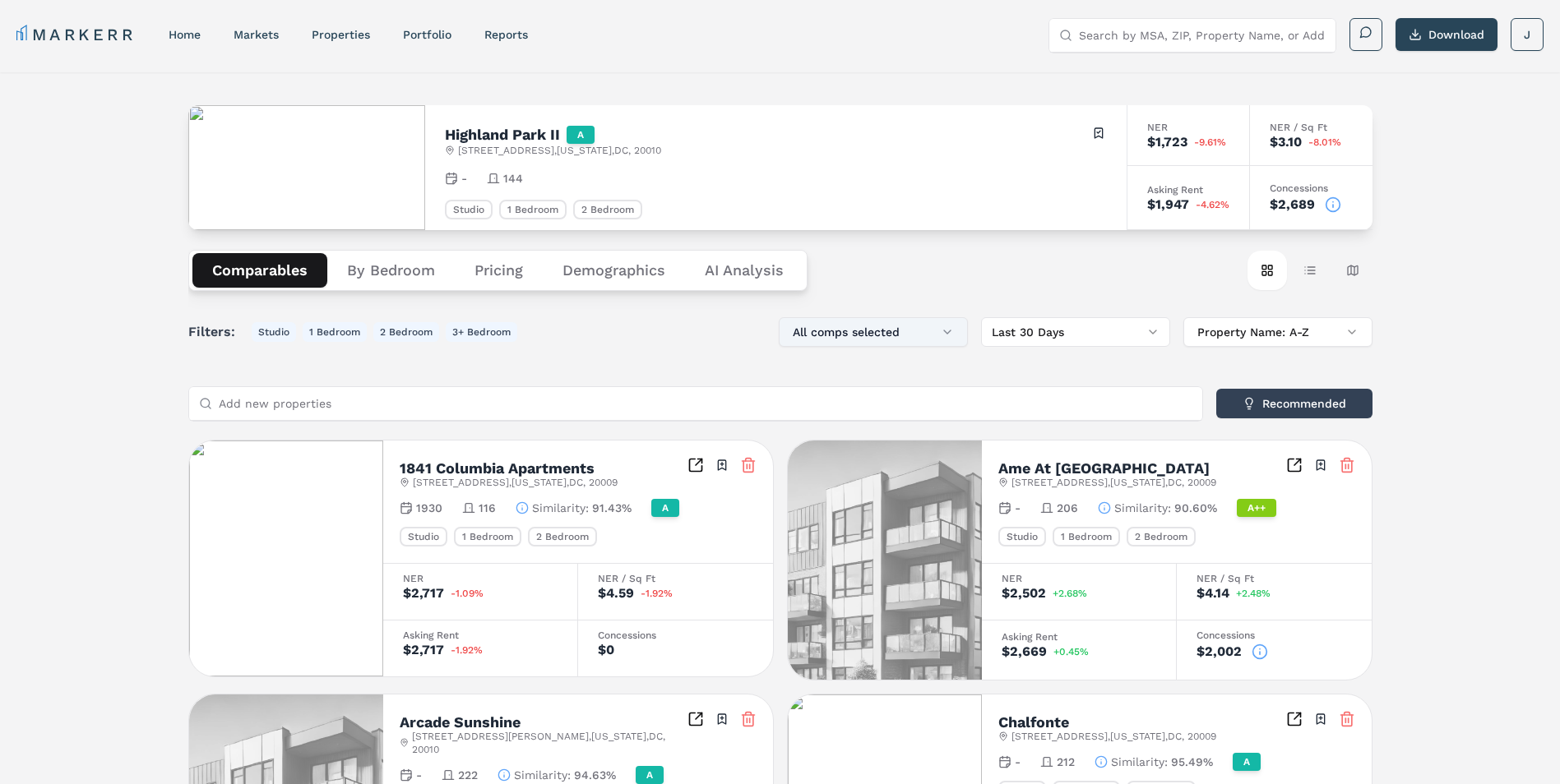
click at [897, 327] on button "All comps selected" at bounding box center [874, 332] width 189 height 30
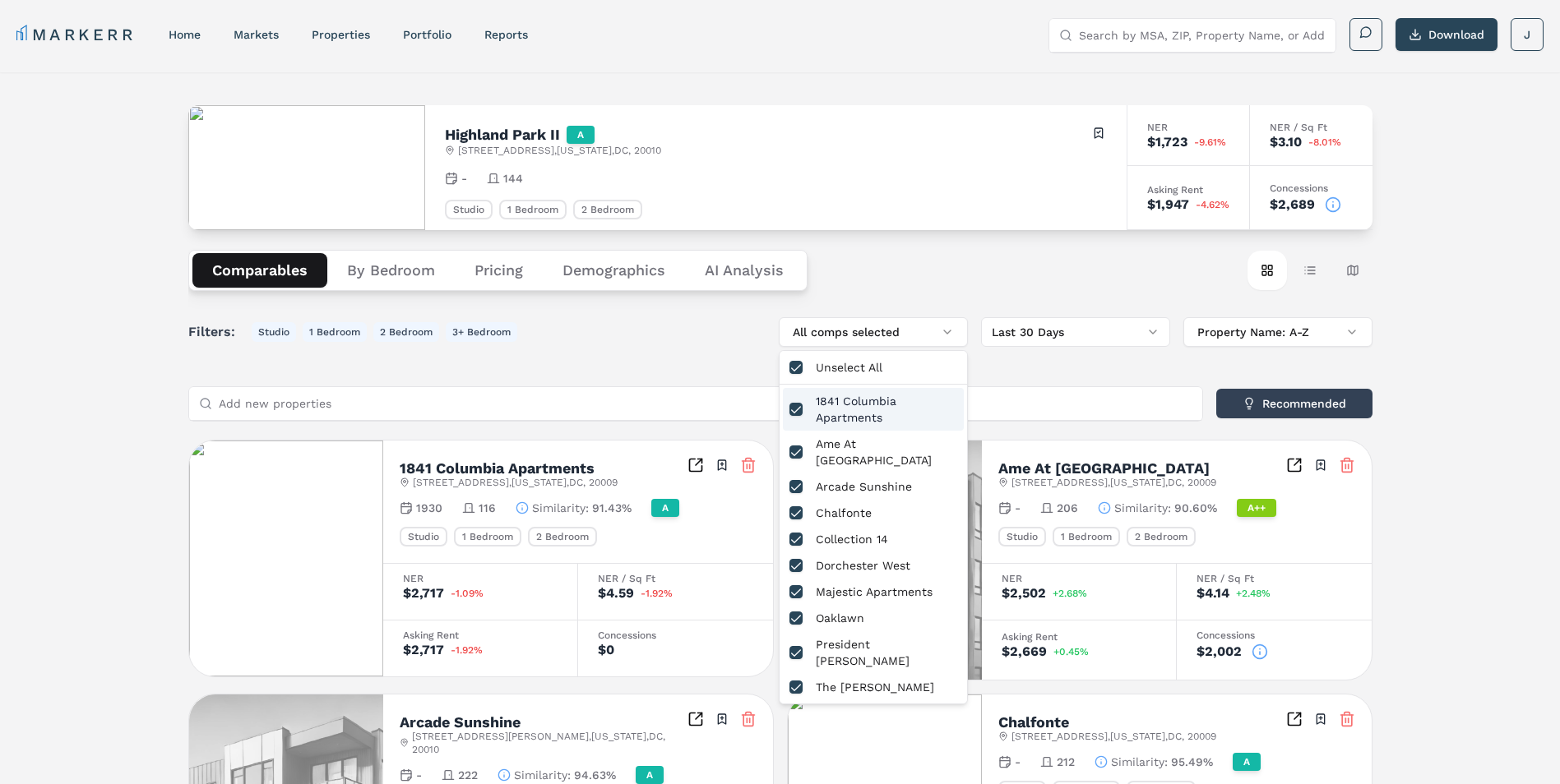
click at [848, 370] on div "Unselect All" at bounding box center [873, 368] width 181 height 26
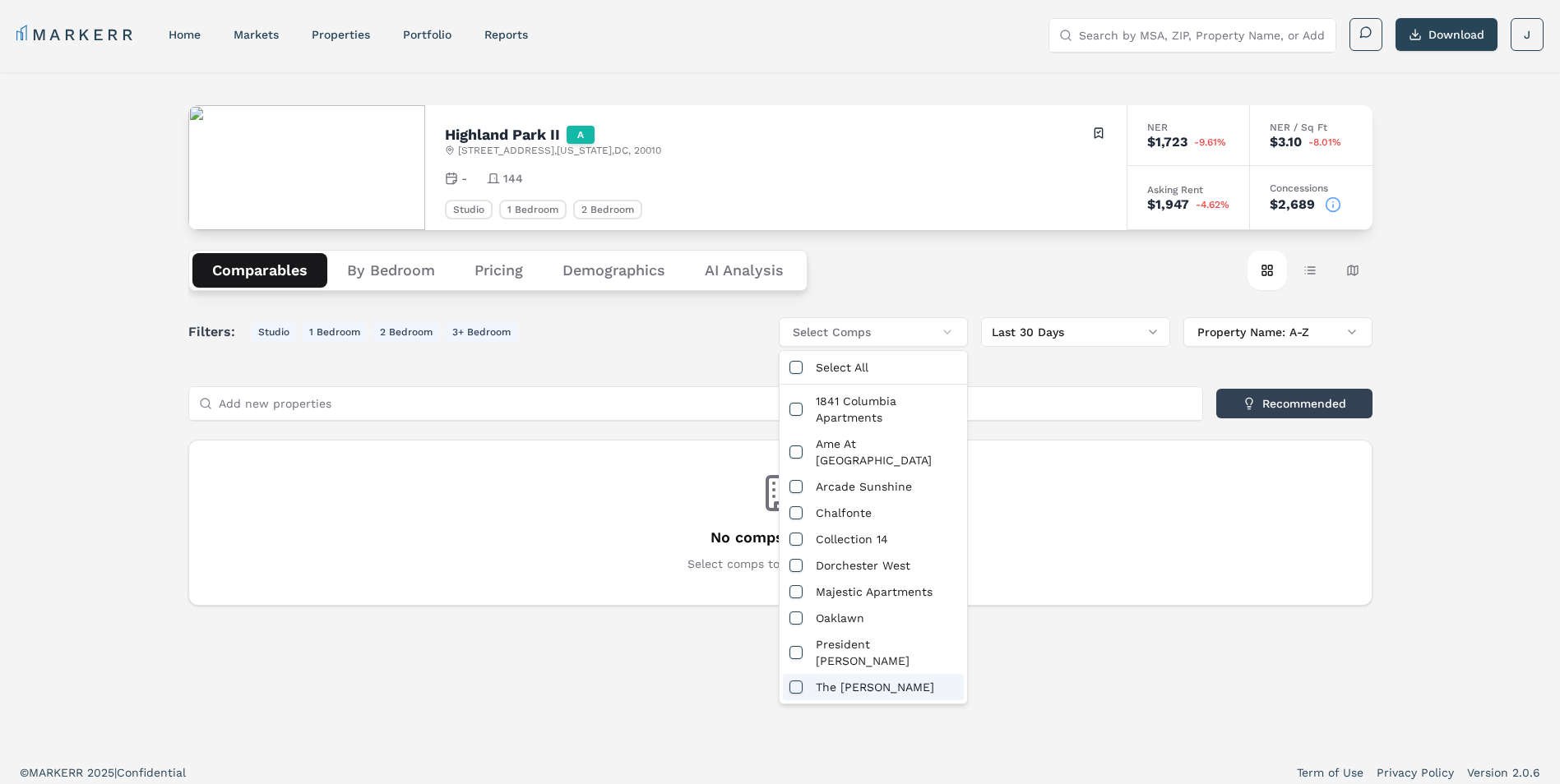
click at [828, 674] on div "The [PERSON_NAME]" at bounding box center [873, 687] width 181 height 26
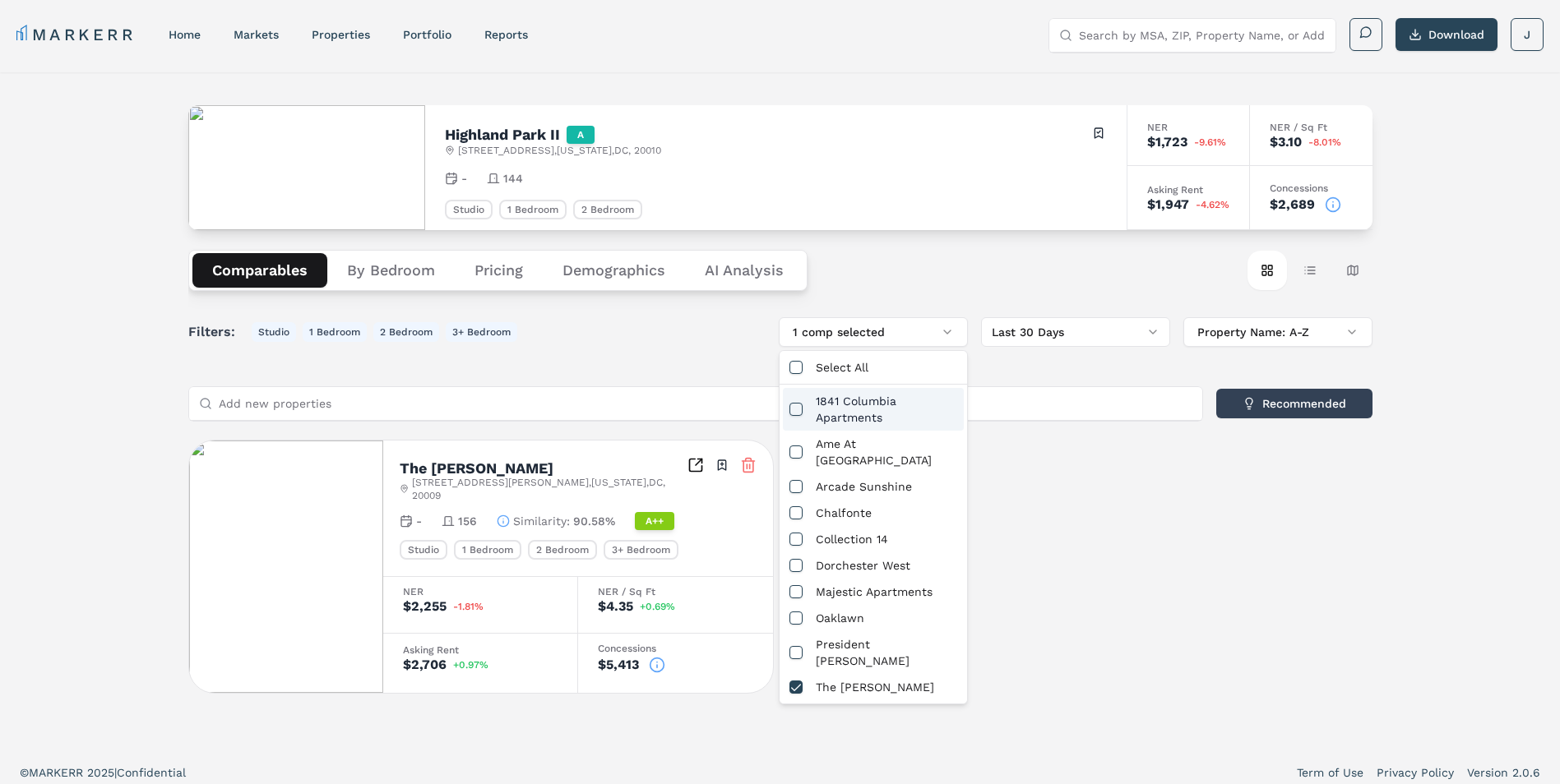
click at [686, 335] on div "Filters: Studio 1 Bedroom 2 Bedroom 3+ Bedroom 1 comp selected Last 30 Days Pro…" at bounding box center [780, 332] width 1184 height 30
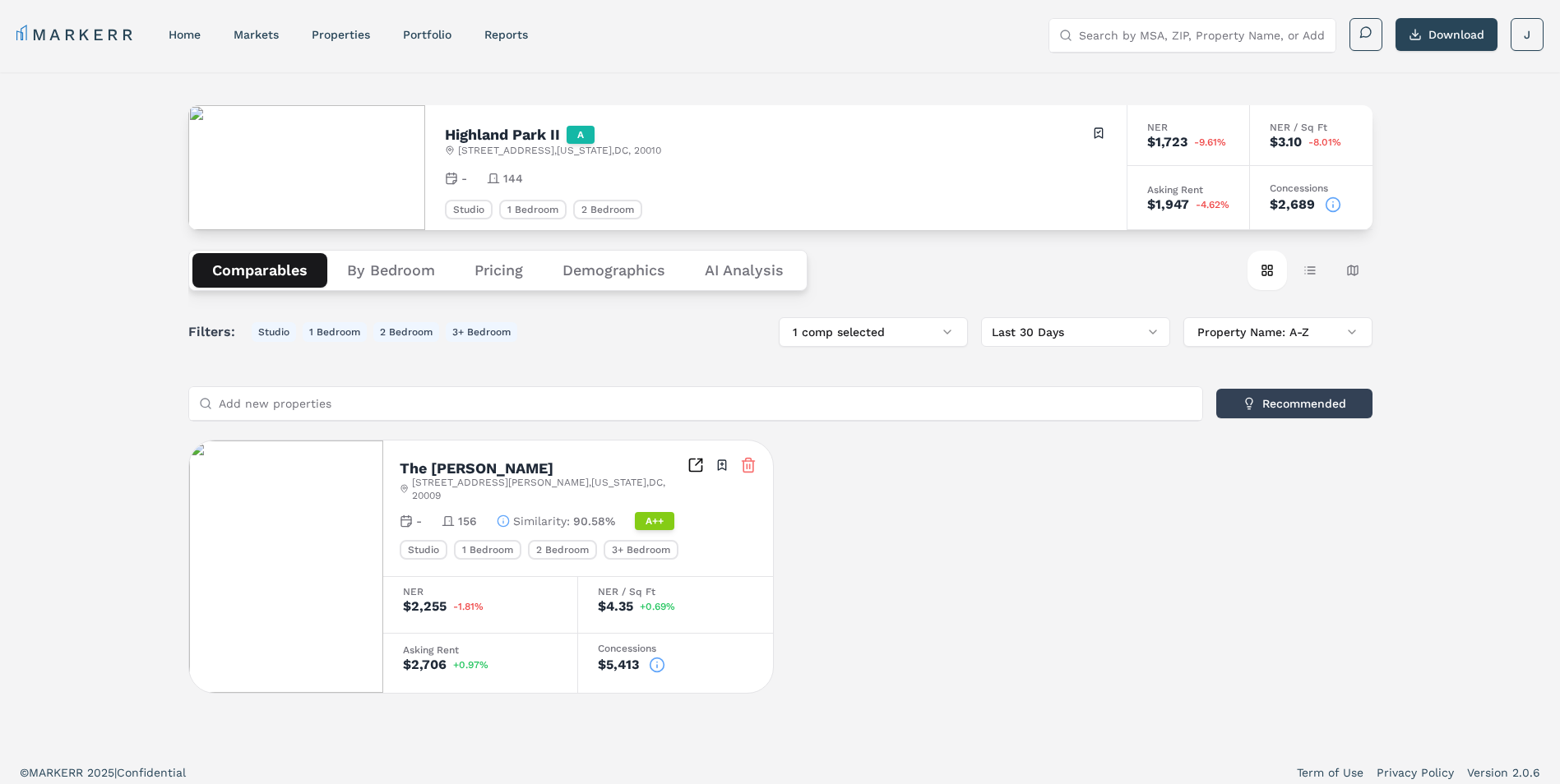
drag, startPoint x: 867, startPoint y: 593, endPoint x: 814, endPoint y: 557, distance: 64.1
click at [867, 592] on div "The Clifton 1315 Clifton St NW , Washington , DC , 20009 Toggle portfolio menu …" at bounding box center [780, 567] width 1184 height 254
click at [407, 274] on button "By Bedroom" at bounding box center [391, 270] width 127 height 34
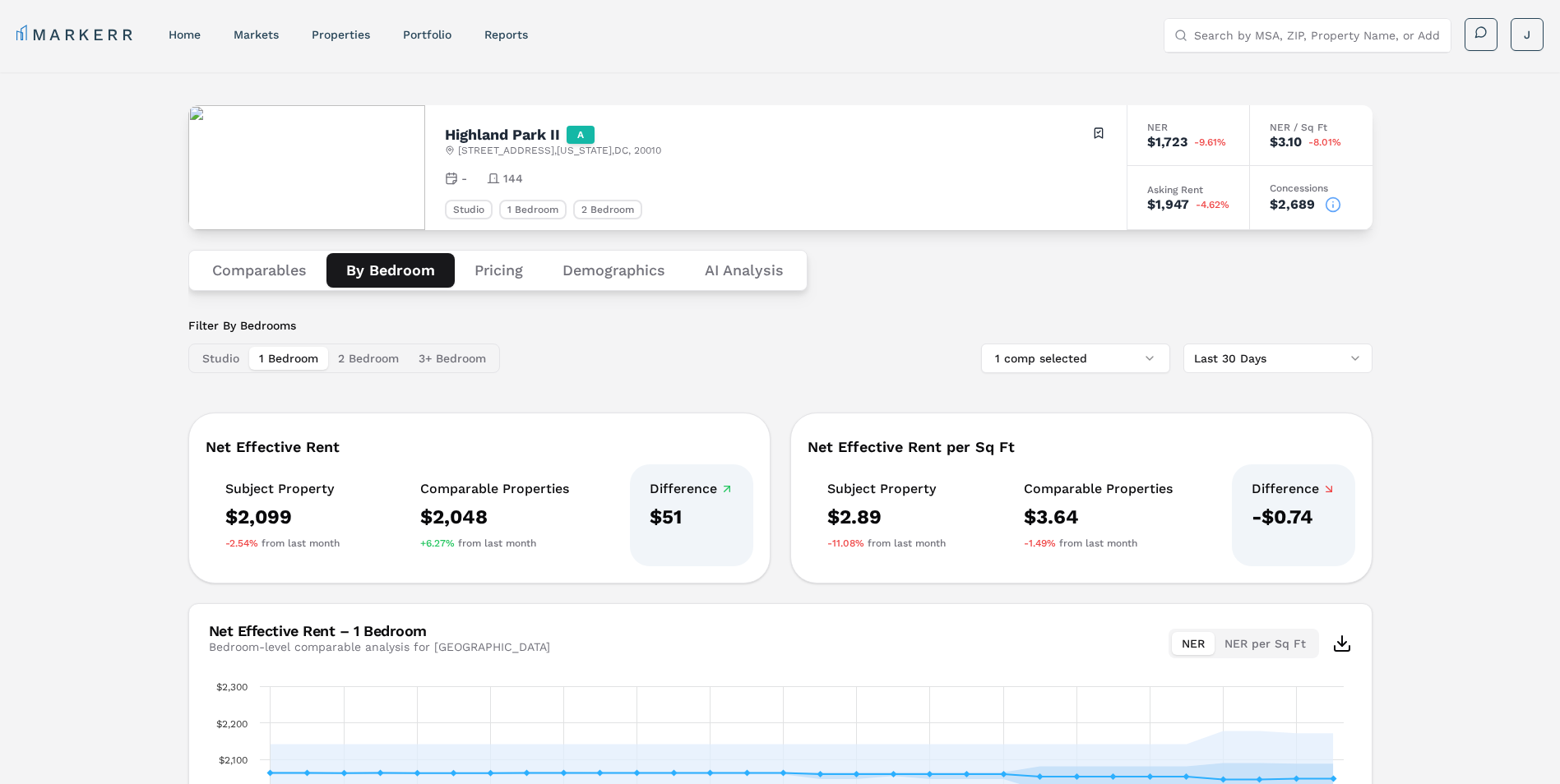
click at [305, 355] on button "1 Bedroom" at bounding box center [288, 358] width 79 height 23
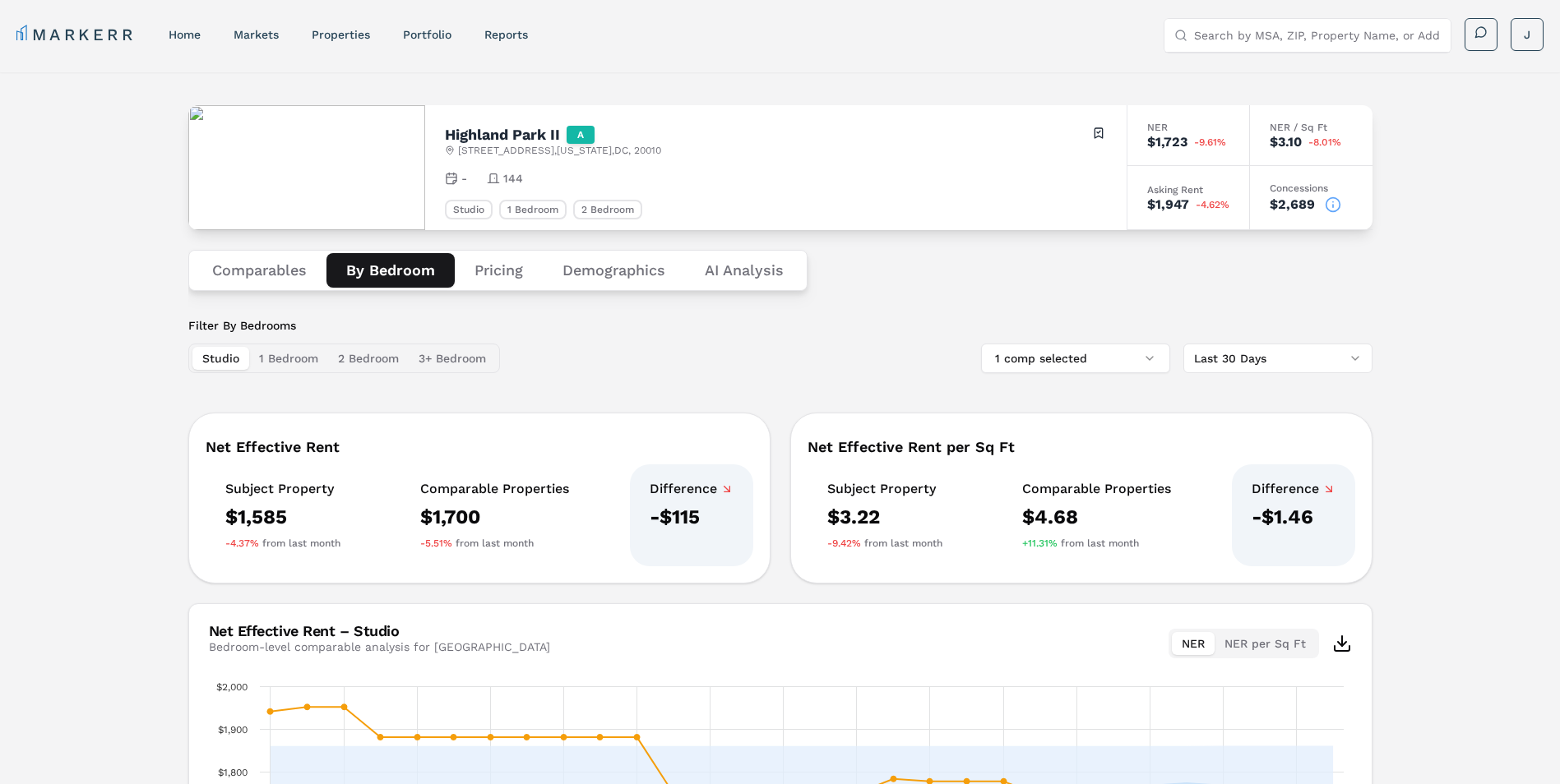
click at [238, 355] on button "Studio" at bounding box center [221, 358] width 56 height 23
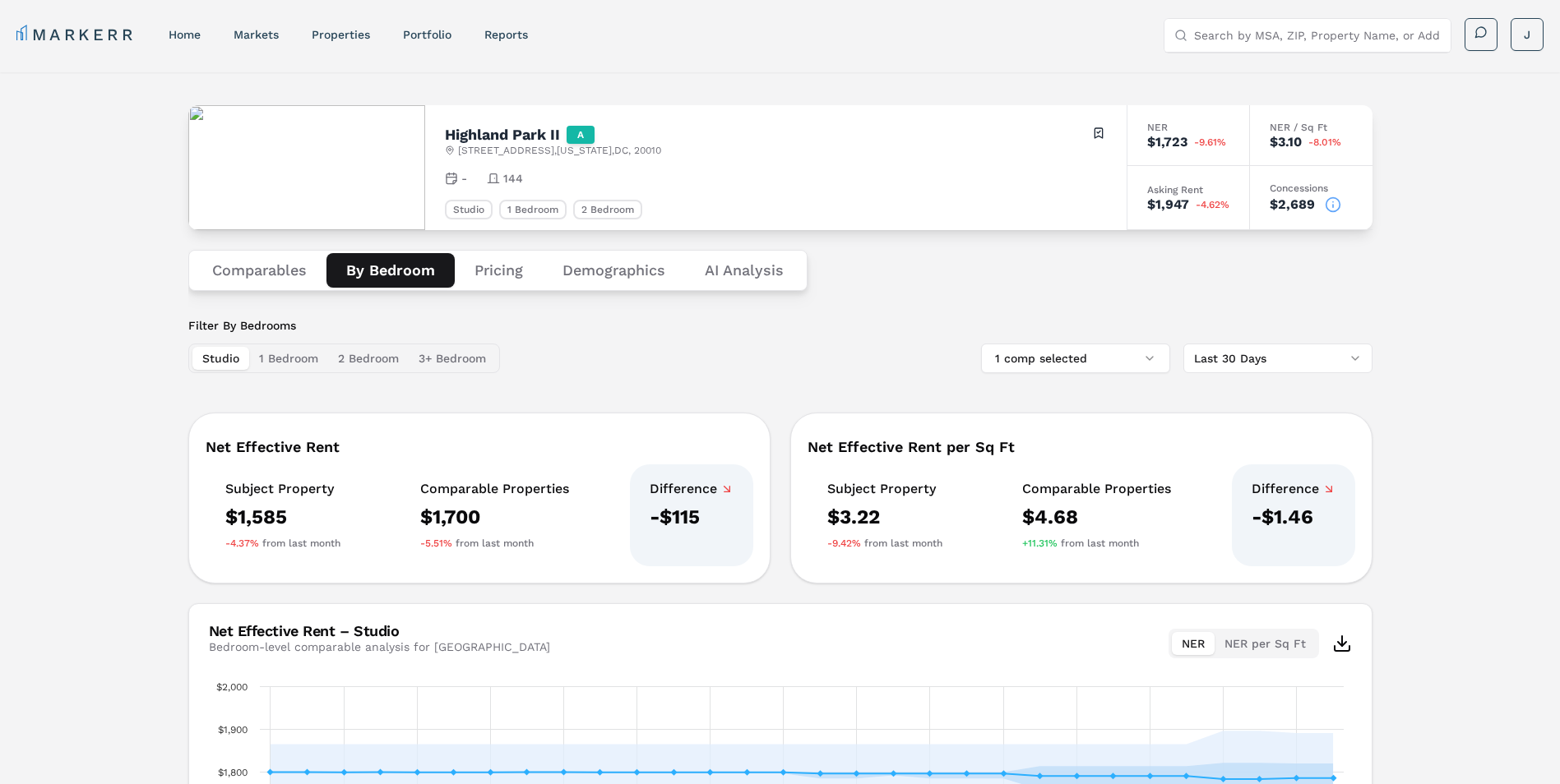
click at [308, 360] on button "1 Bedroom" at bounding box center [288, 358] width 79 height 23
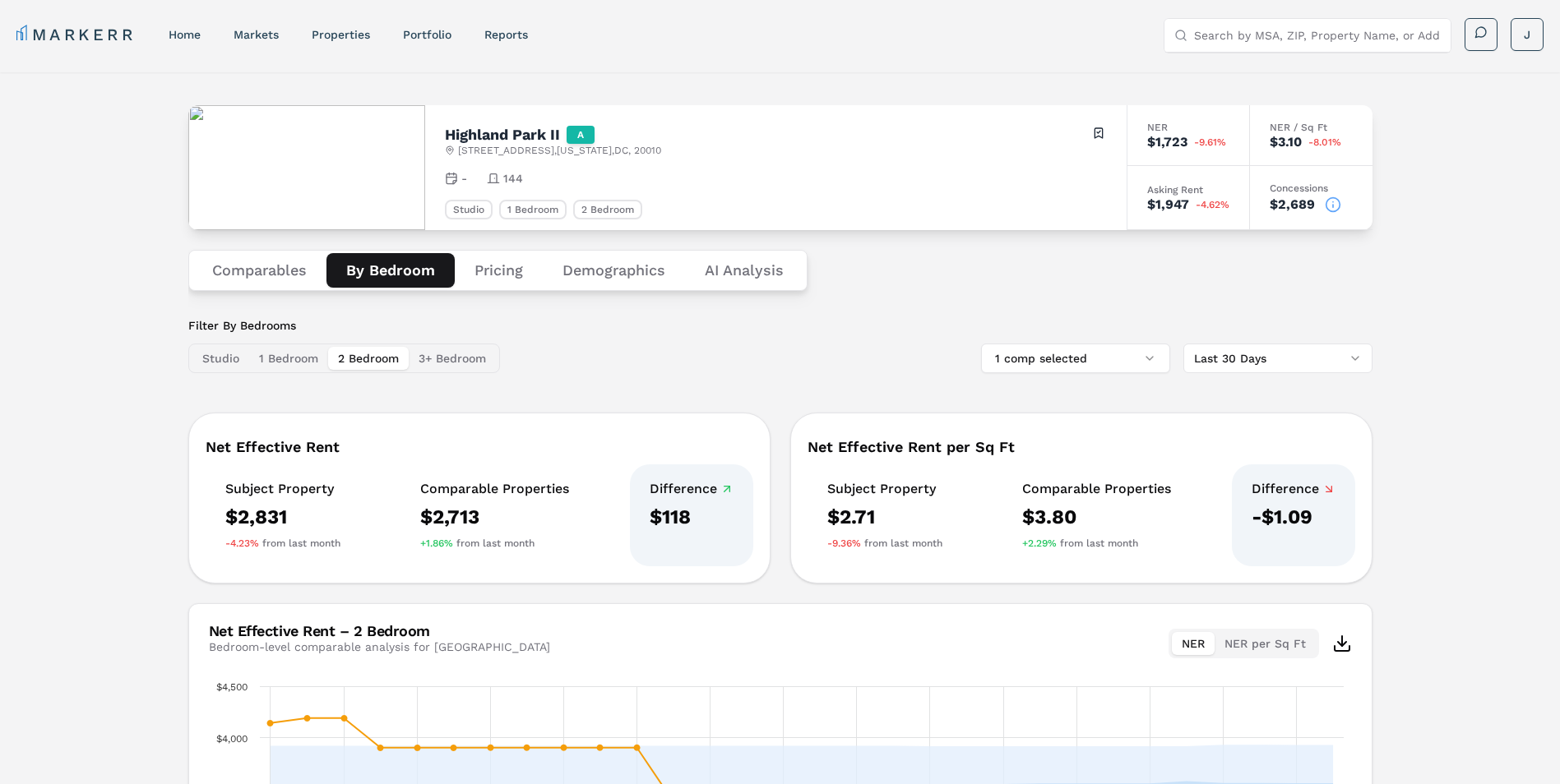
click at [382, 356] on button "2 Bedroom" at bounding box center [368, 358] width 80 height 23
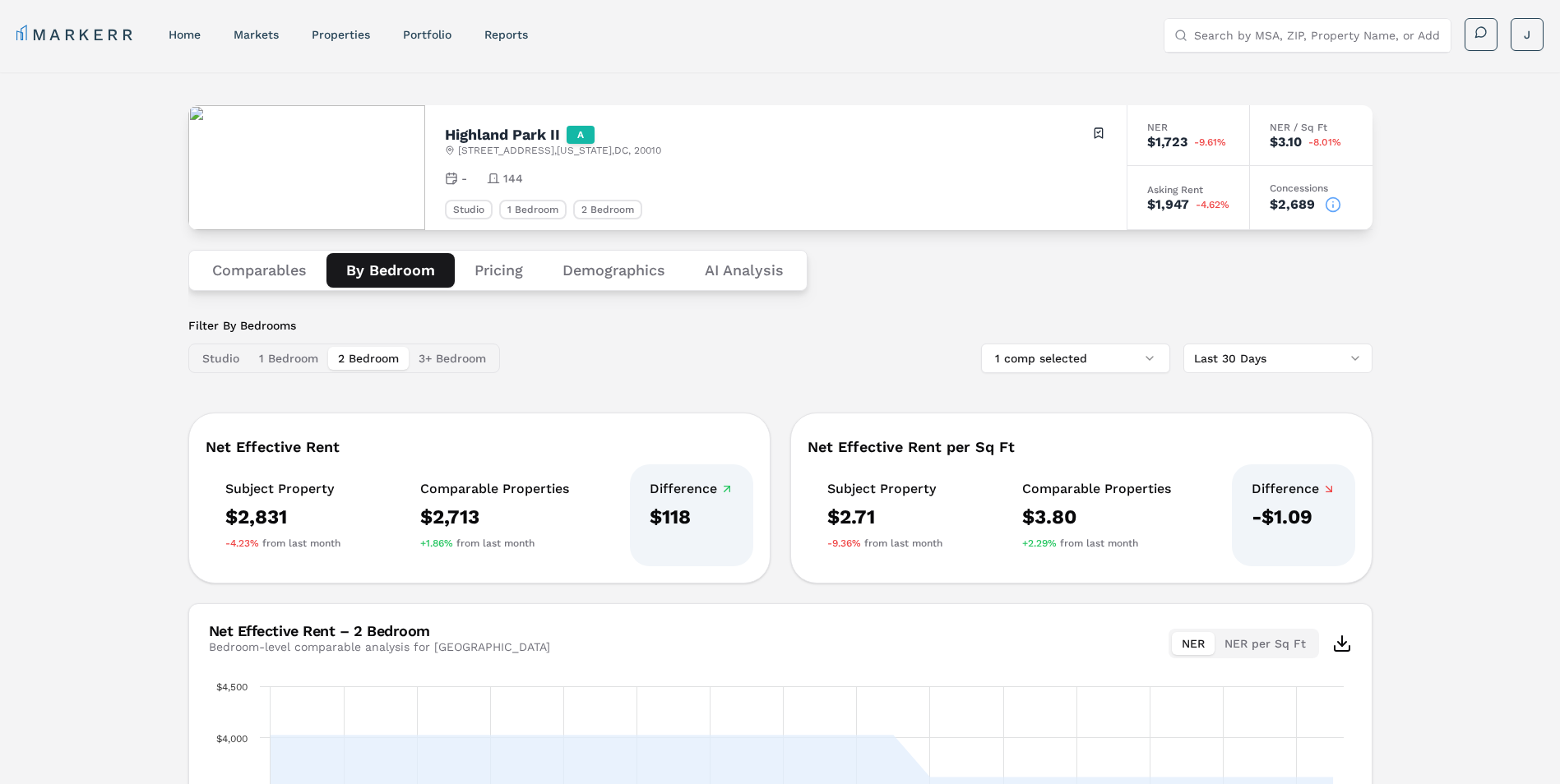
click at [501, 270] on button "Pricing" at bounding box center [499, 270] width 88 height 34
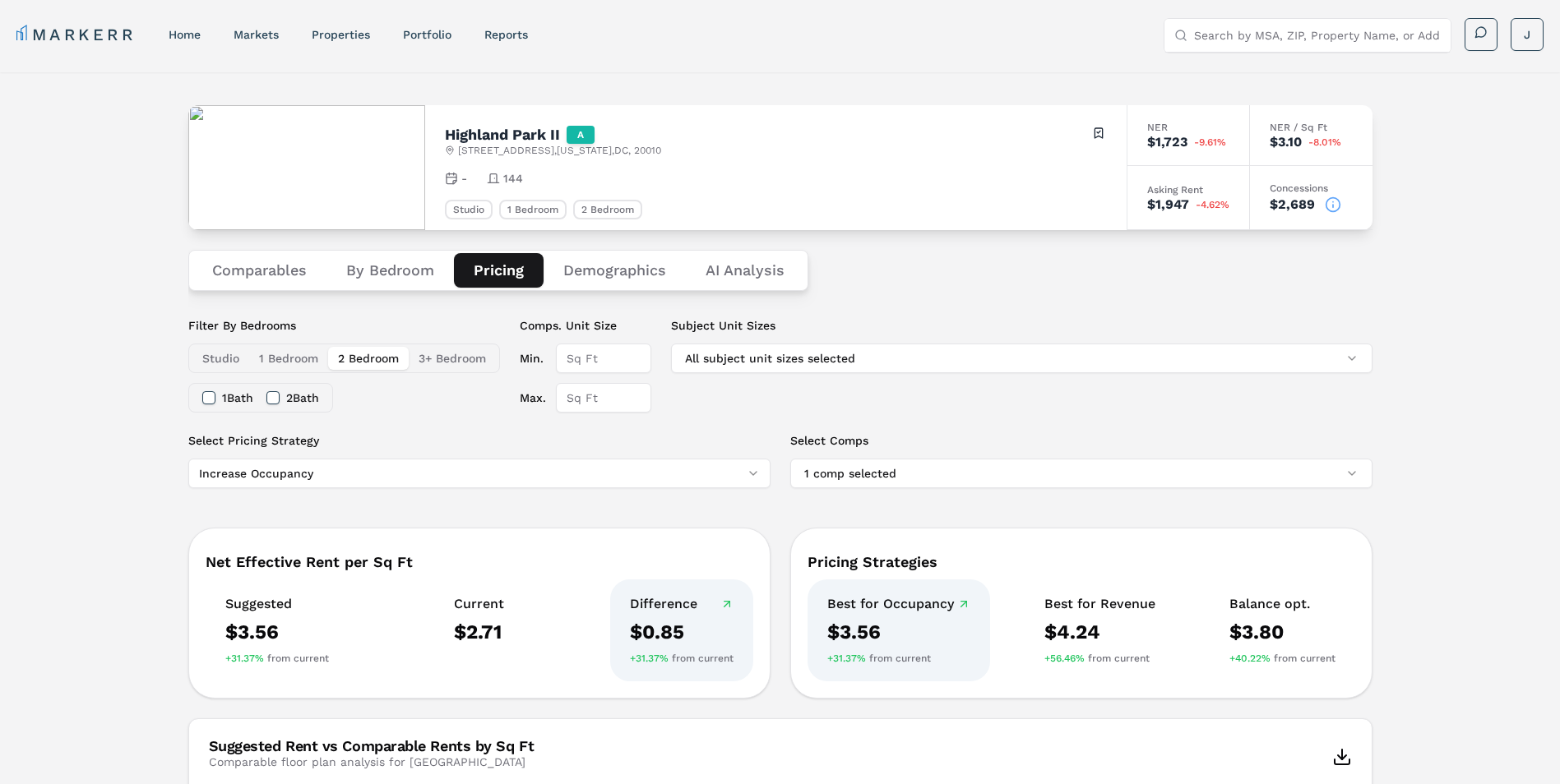
click at [605, 277] on button "Demographics" at bounding box center [614, 270] width 142 height 34
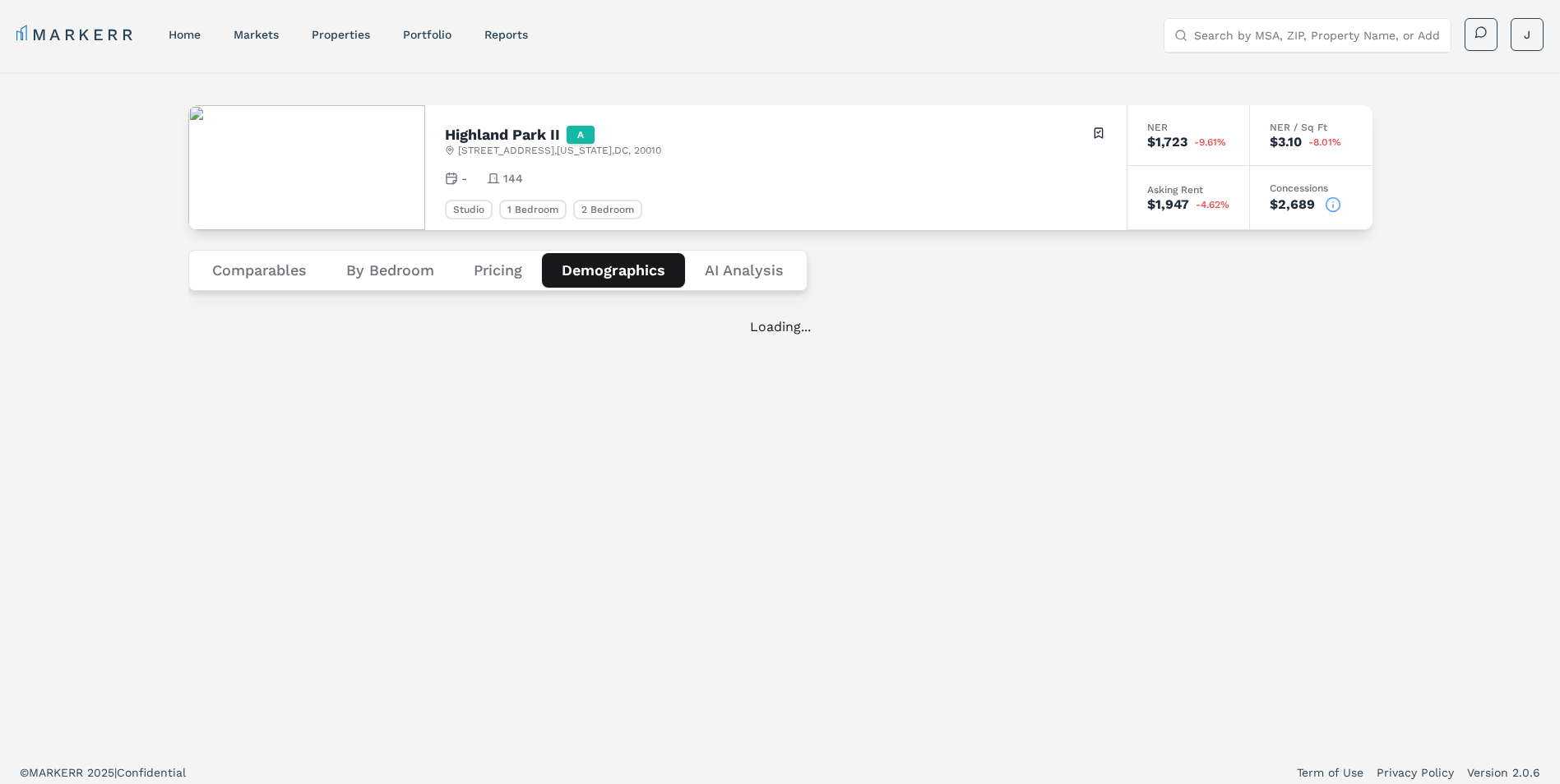
click at [380, 273] on button "By Bedroom" at bounding box center [390, 270] width 127 height 34
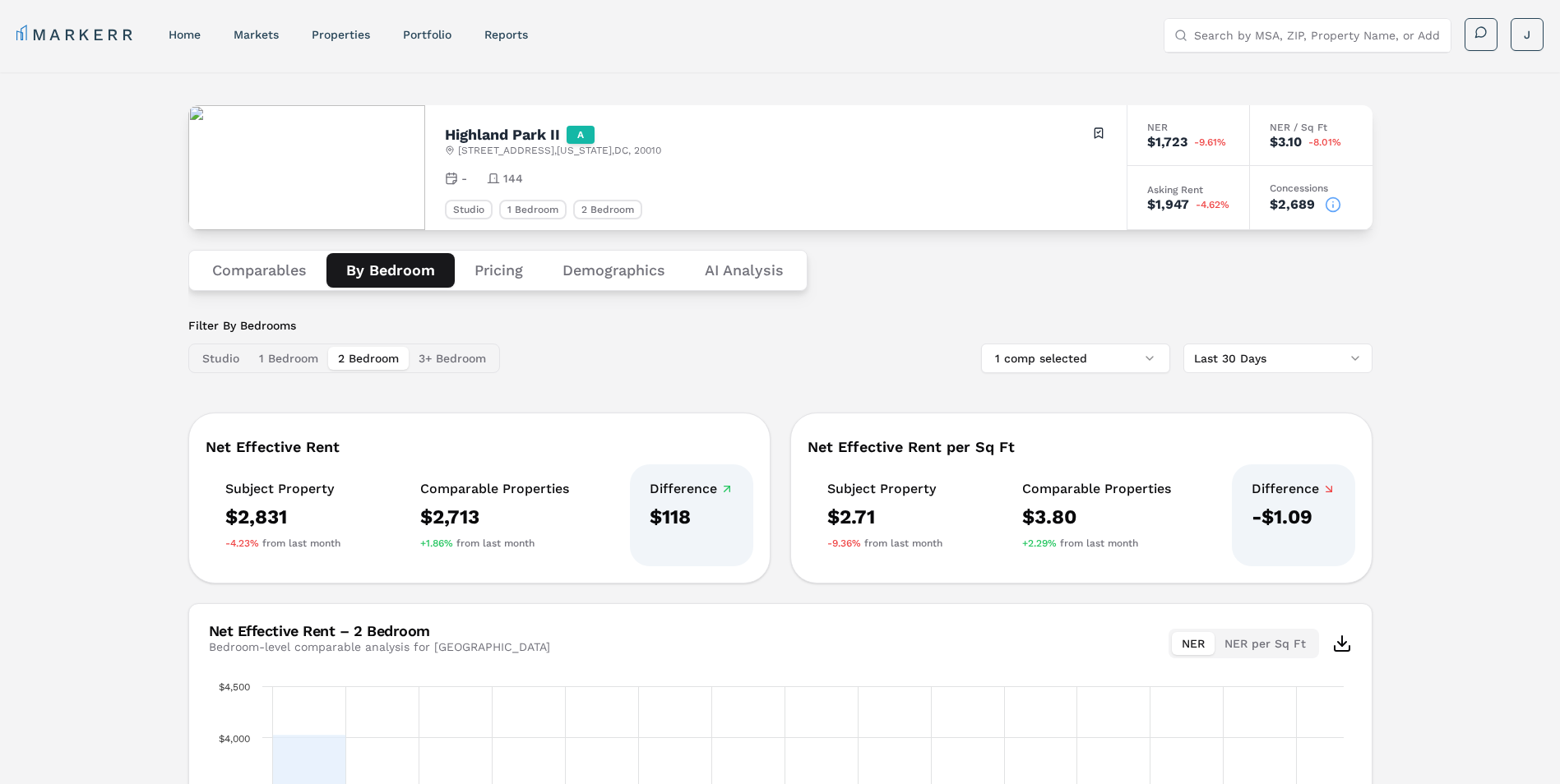
click at [271, 276] on button "Comparables" at bounding box center [259, 270] width 134 height 34
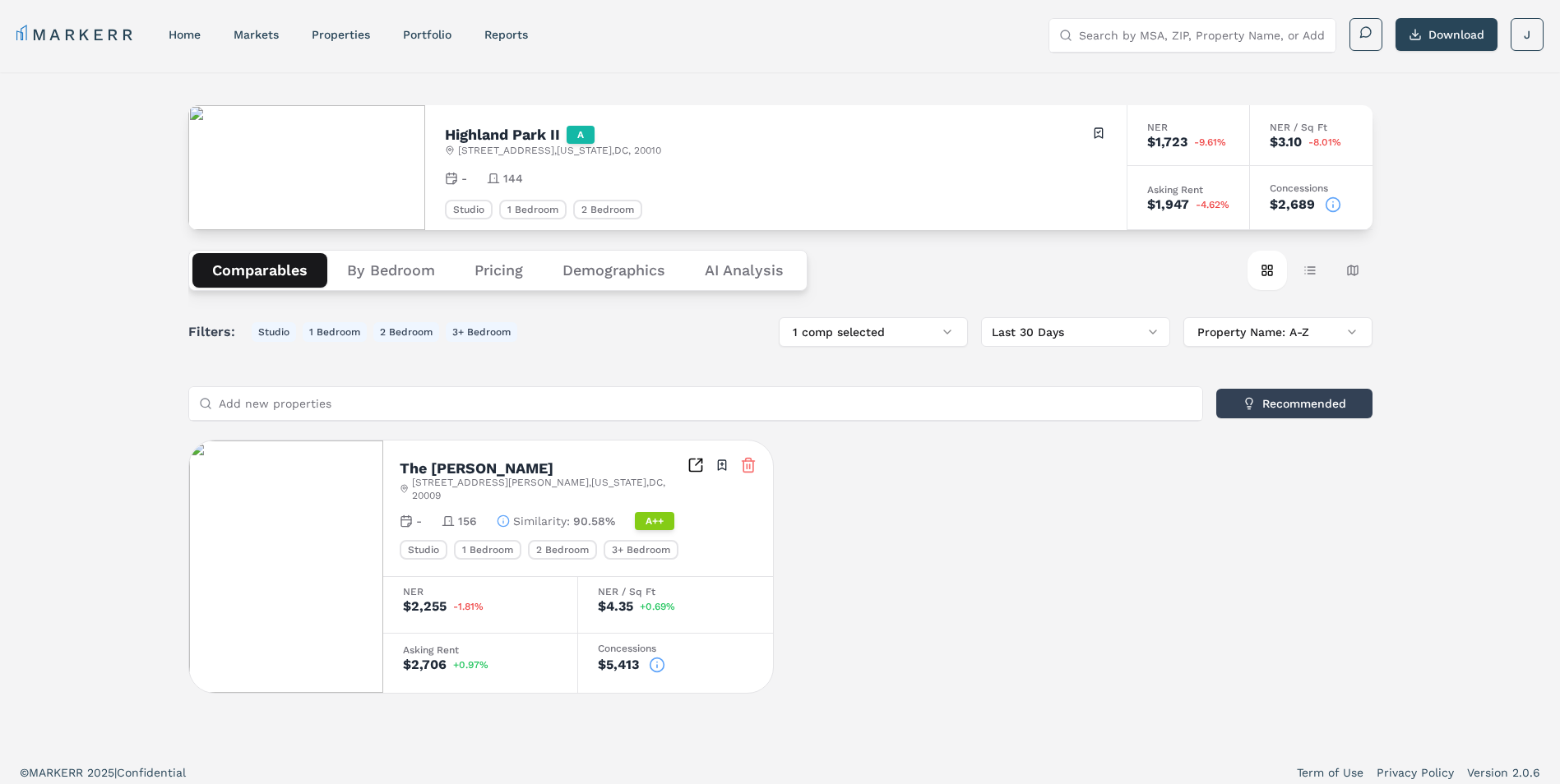
click at [695, 468] on icon "Inspect Comparables" at bounding box center [695, 465] width 17 height 17
click at [383, 272] on button "By Bedroom" at bounding box center [391, 270] width 127 height 34
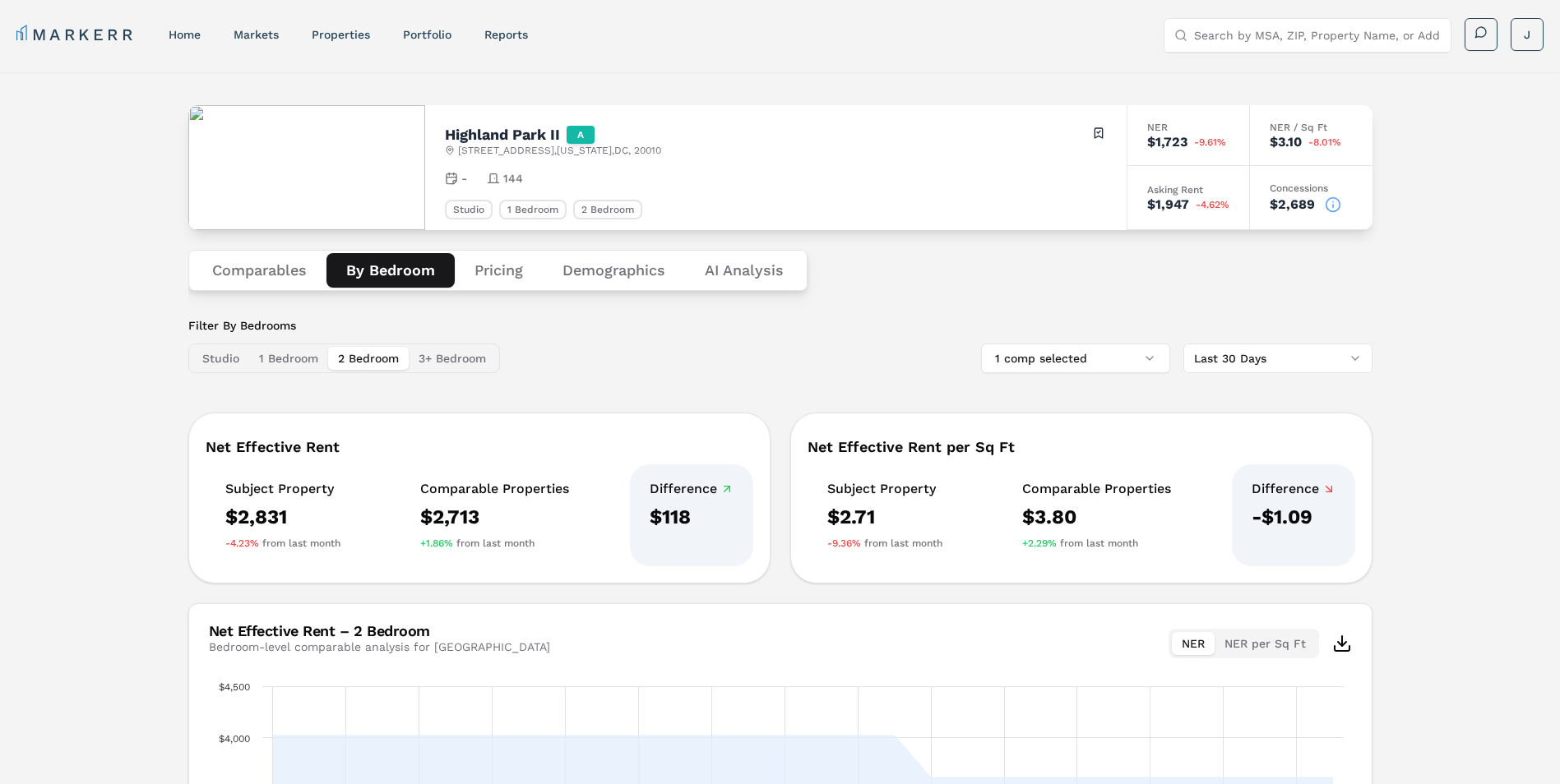
scroll to position [82, 0]
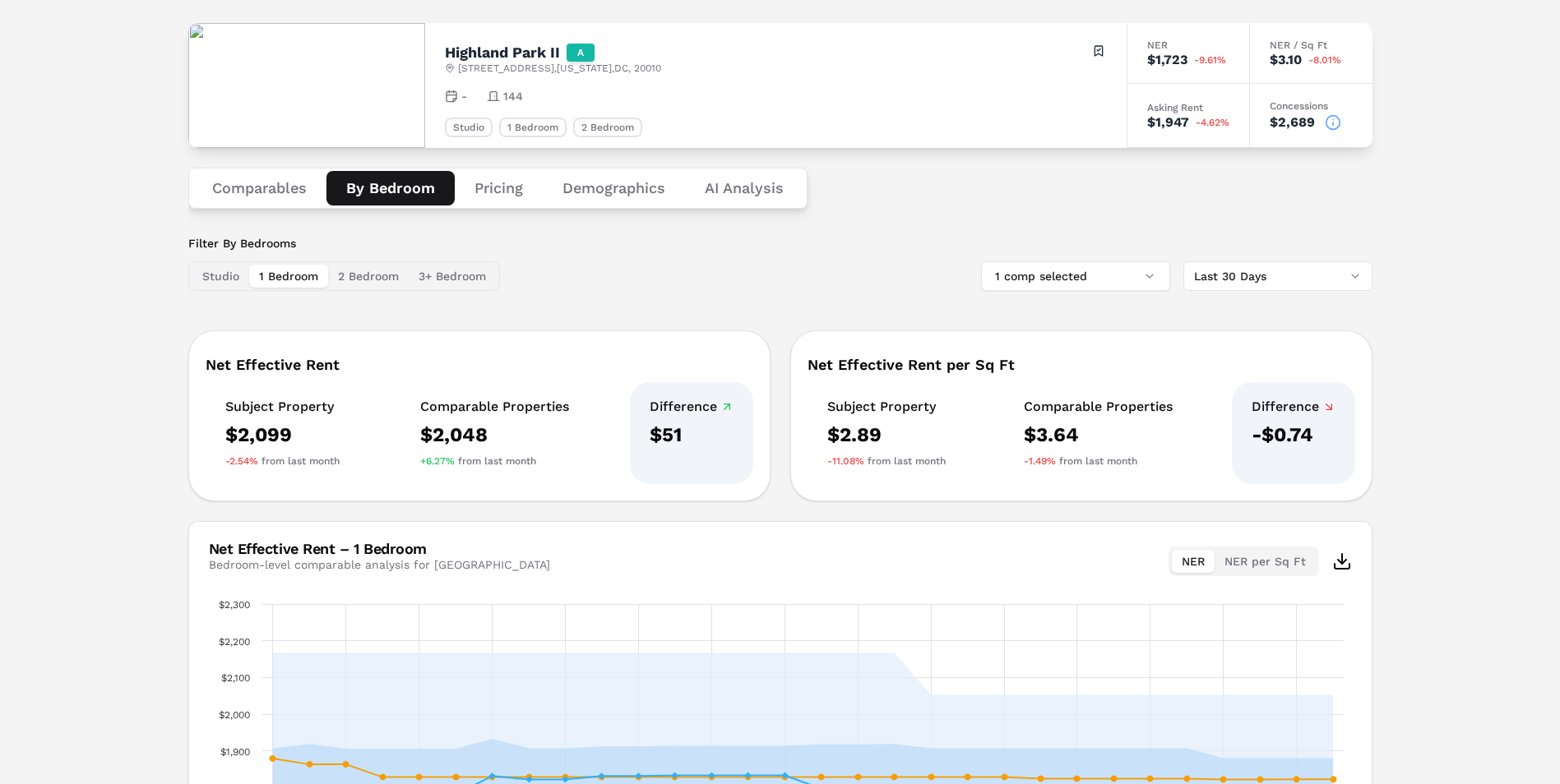
click at [281, 274] on button "1 Bedroom" at bounding box center [288, 276] width 79 height 23
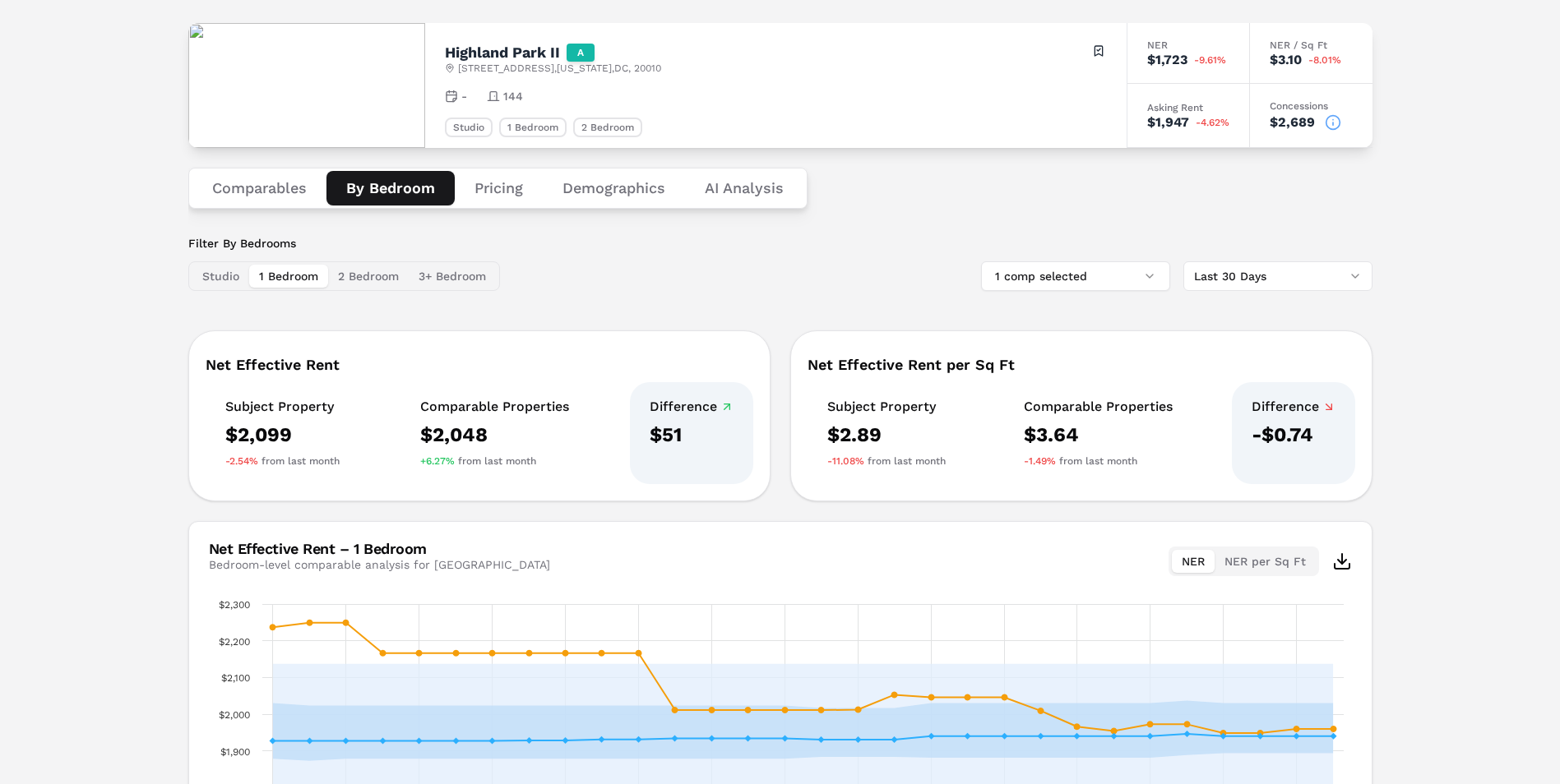
scroll to position [0, 0]
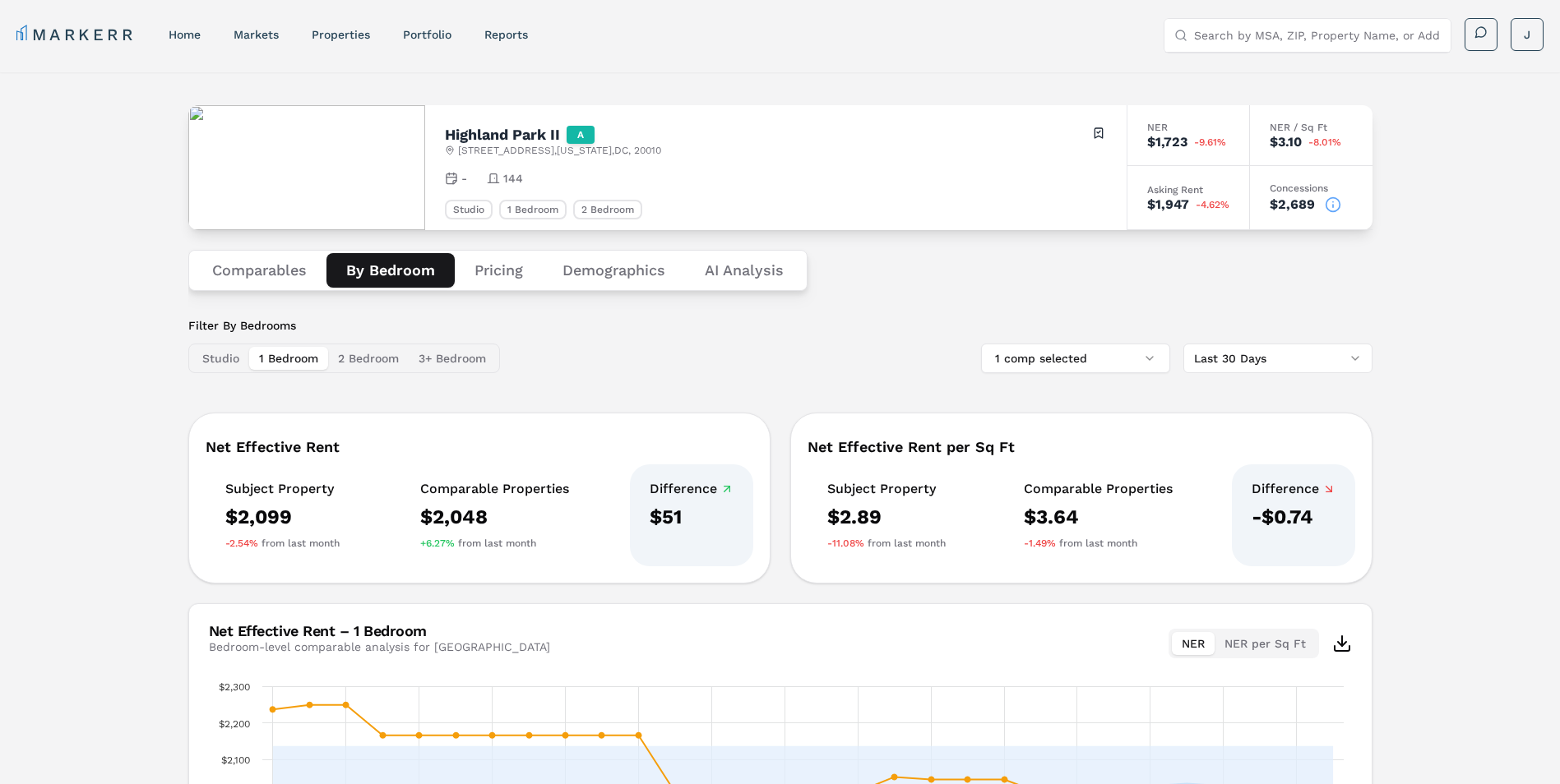
click at [275, 276] on button "Comparables" at bounding box center [259, 270] width 134 height 34
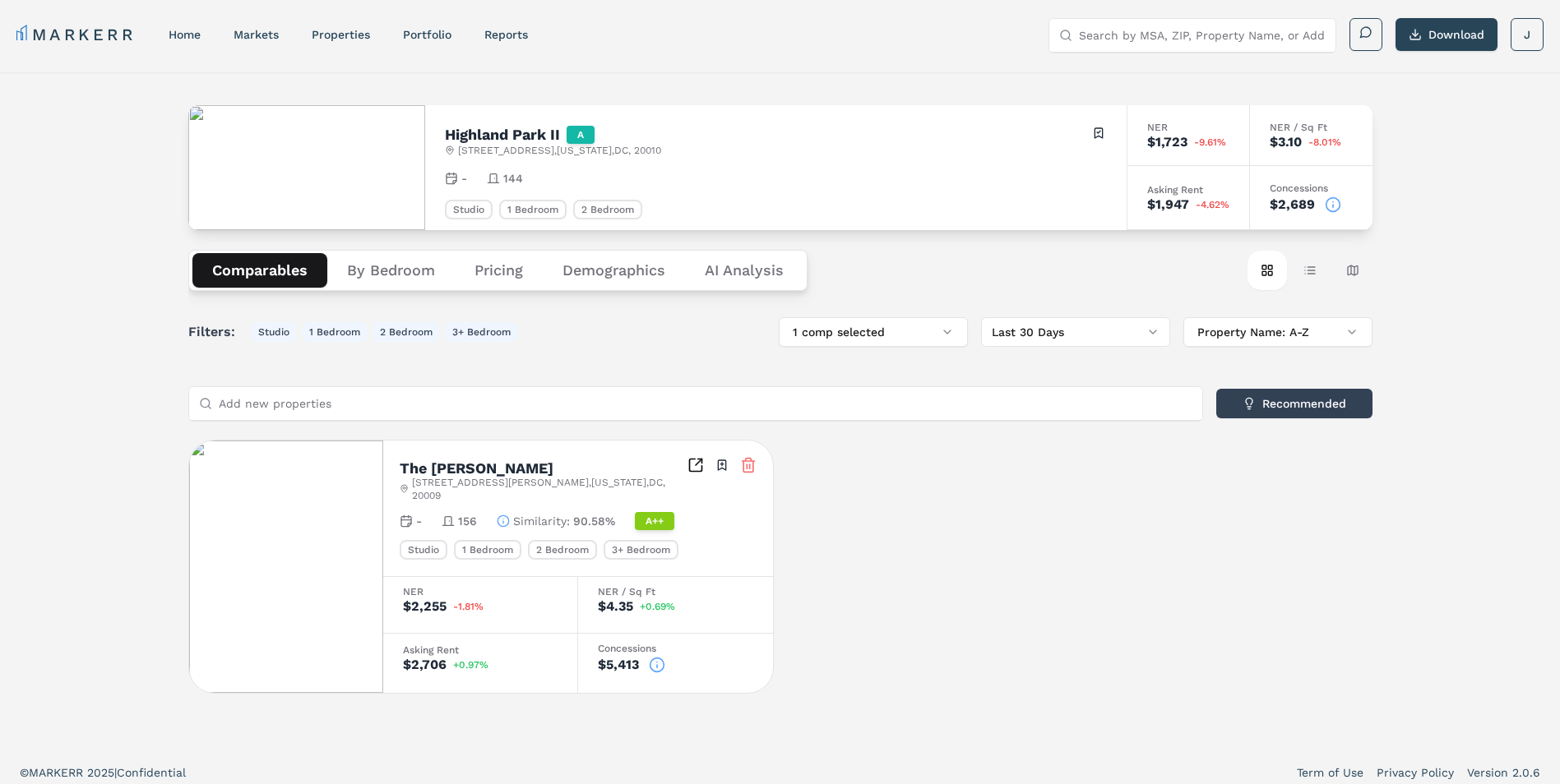
click at [693, 465] on icon "Inspect Comparables" at bounding box center [695, 465] width 17 height 17
click at [866, 321] on button "1 comp selected" at bounding box center [874, 332] width 189 height 30
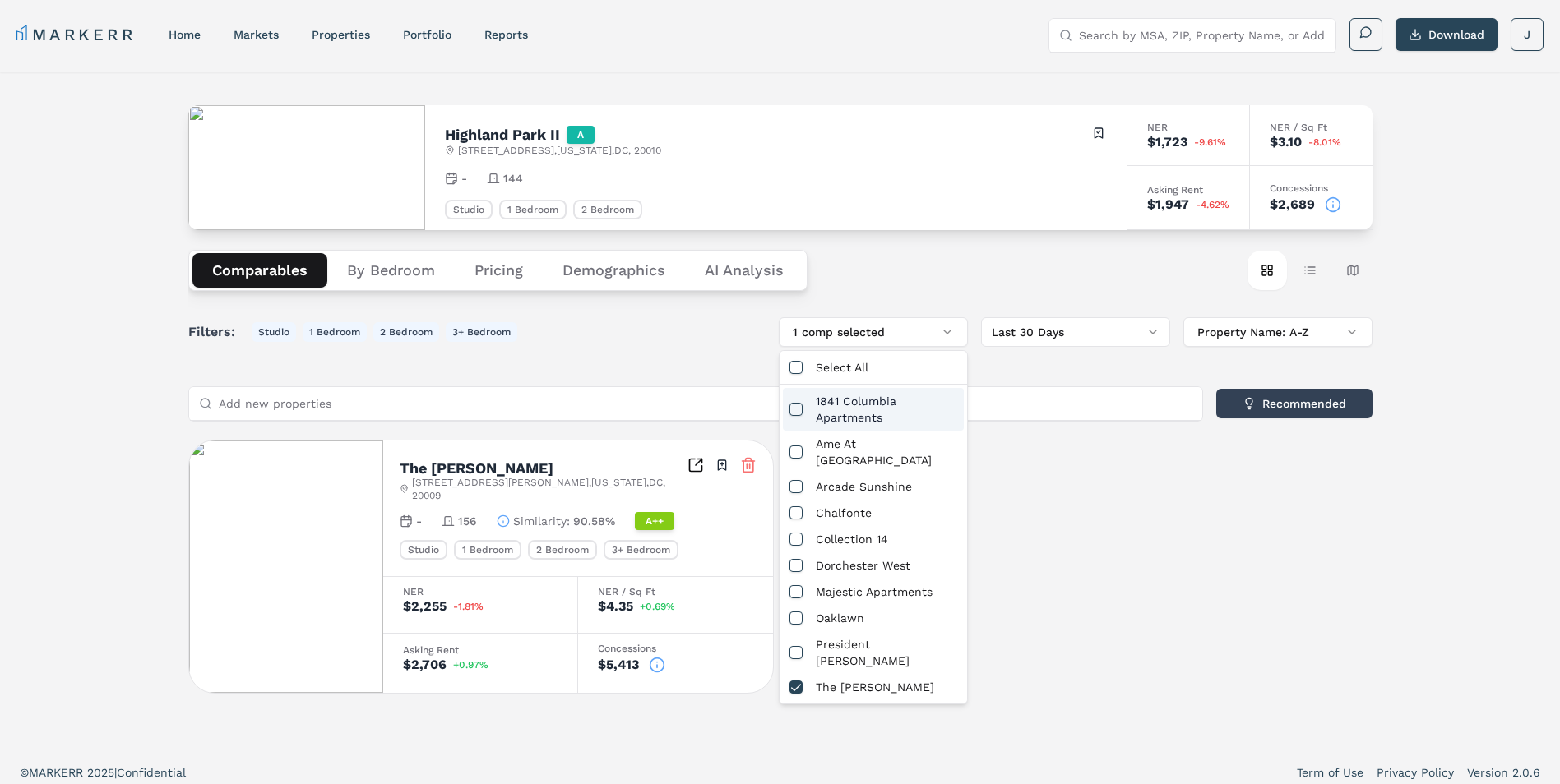
click at [871, 371] on div "Select All" at bounding box center [873, 368] width 181 height 26
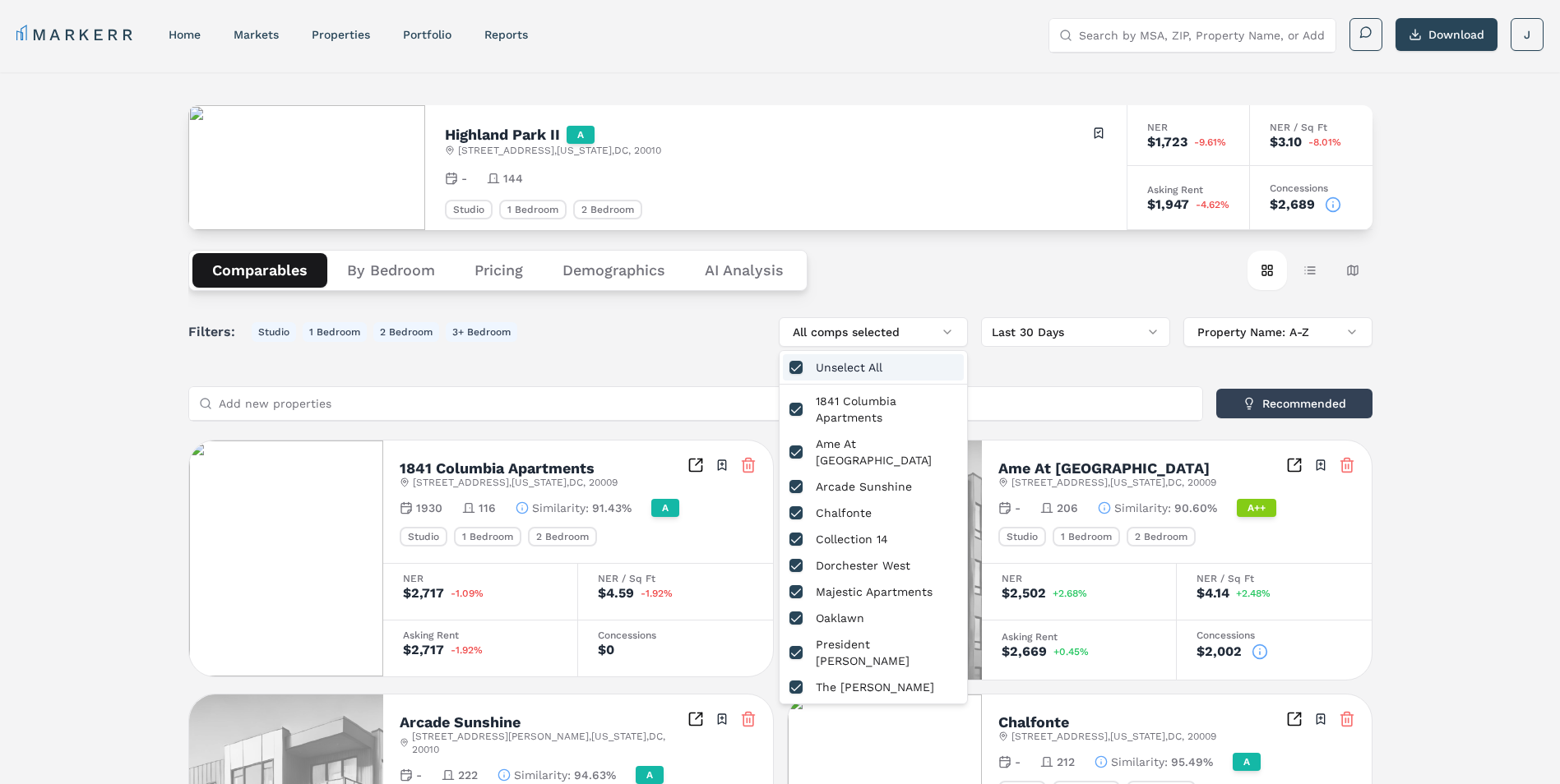
click at [746, 332] on div "Filters: Studio 1 Bedroom 2 Bedroom 3+ Bedroom All comps selected Last 30 Days …" at bounding box center [780, 332] width 1184 height 30
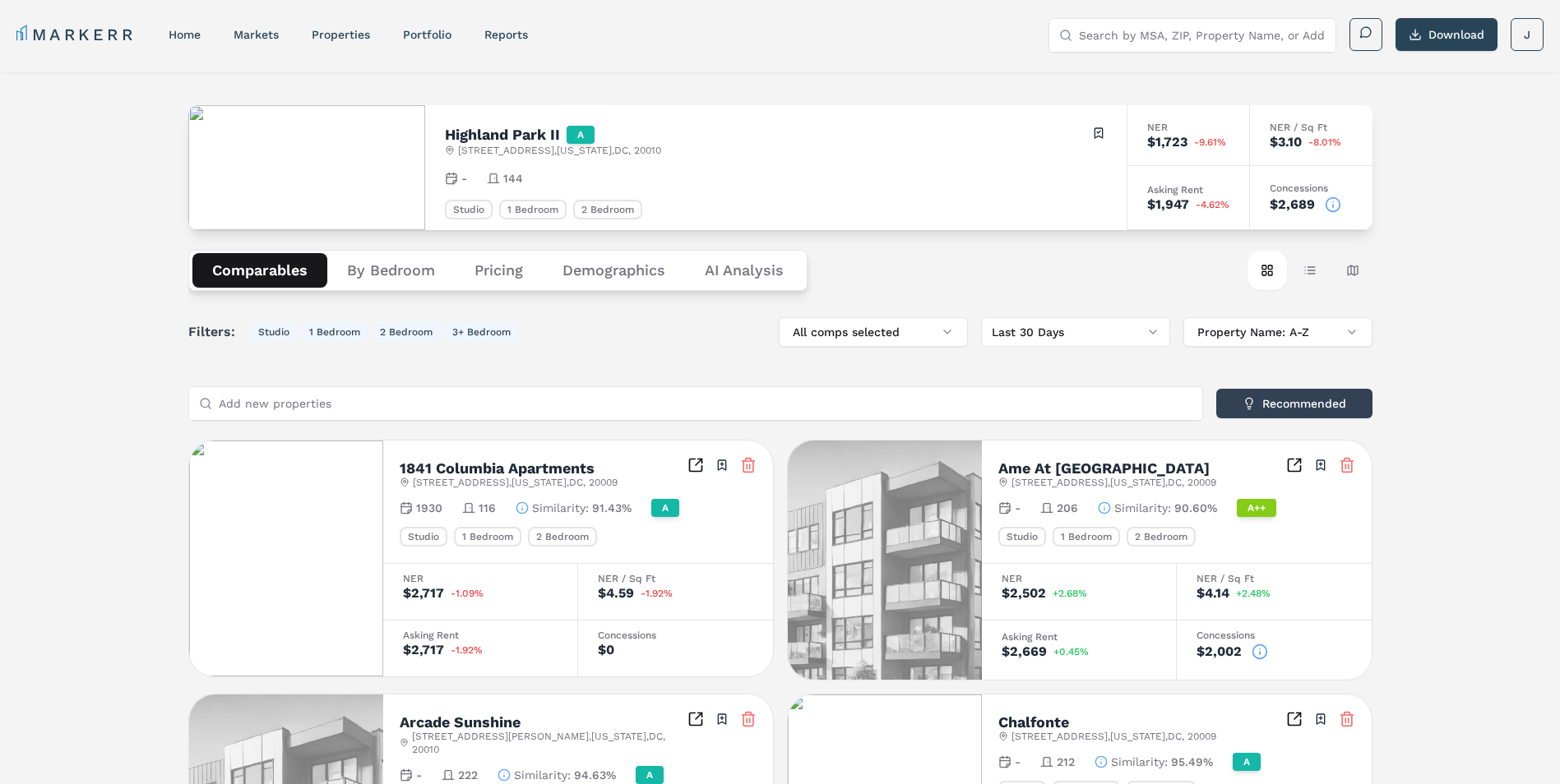
click at [413, 269] on button "By Bedroom" at bounding box center [391, 270] width 127 height 34
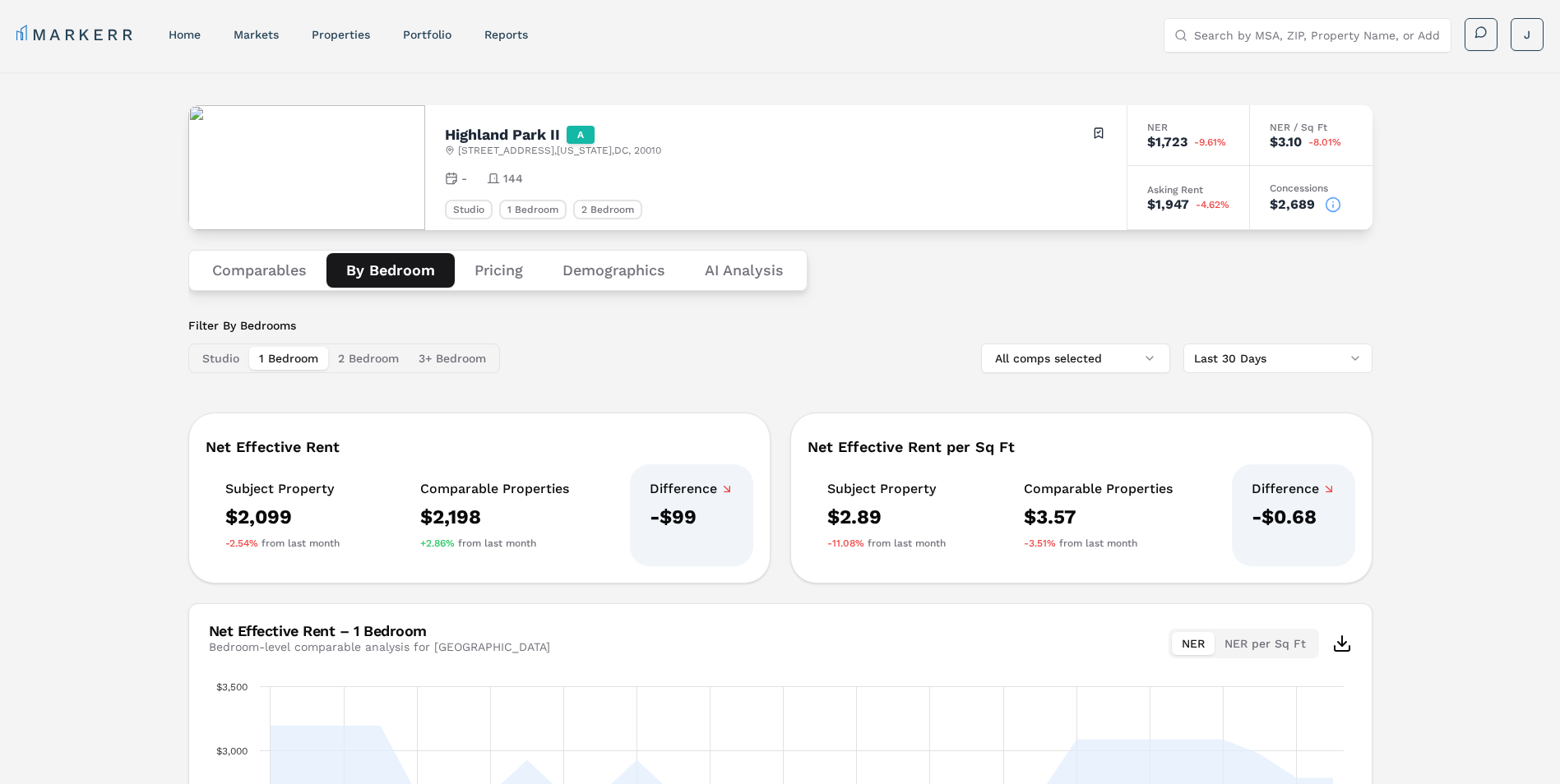
click at [281, 271] on button "Comparables" at bounding box center [259, 270] width 134 height 34
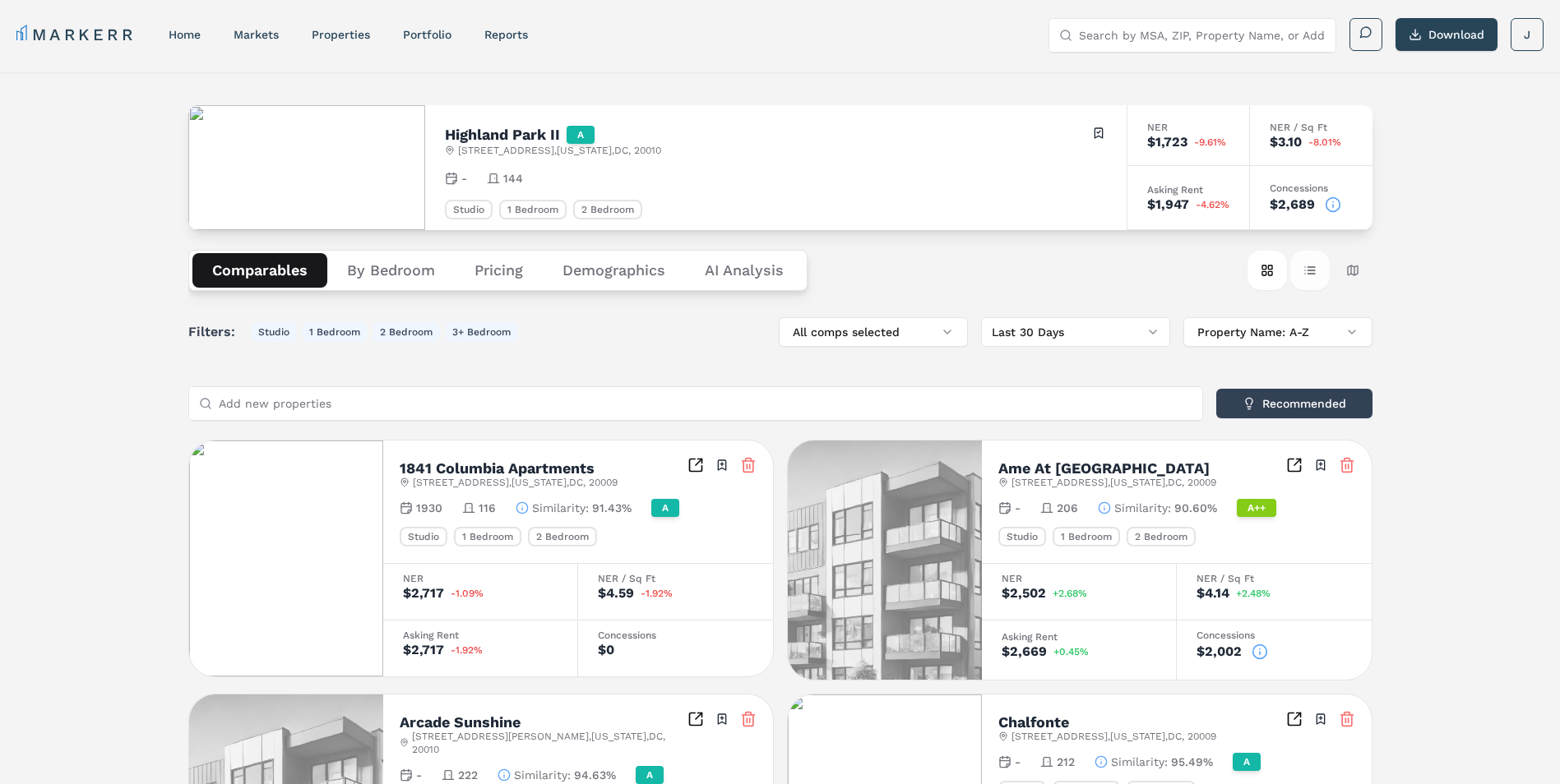
click at [1315, 270] on button "Table view" at bounding box center [1309, 270] width 40 height 40
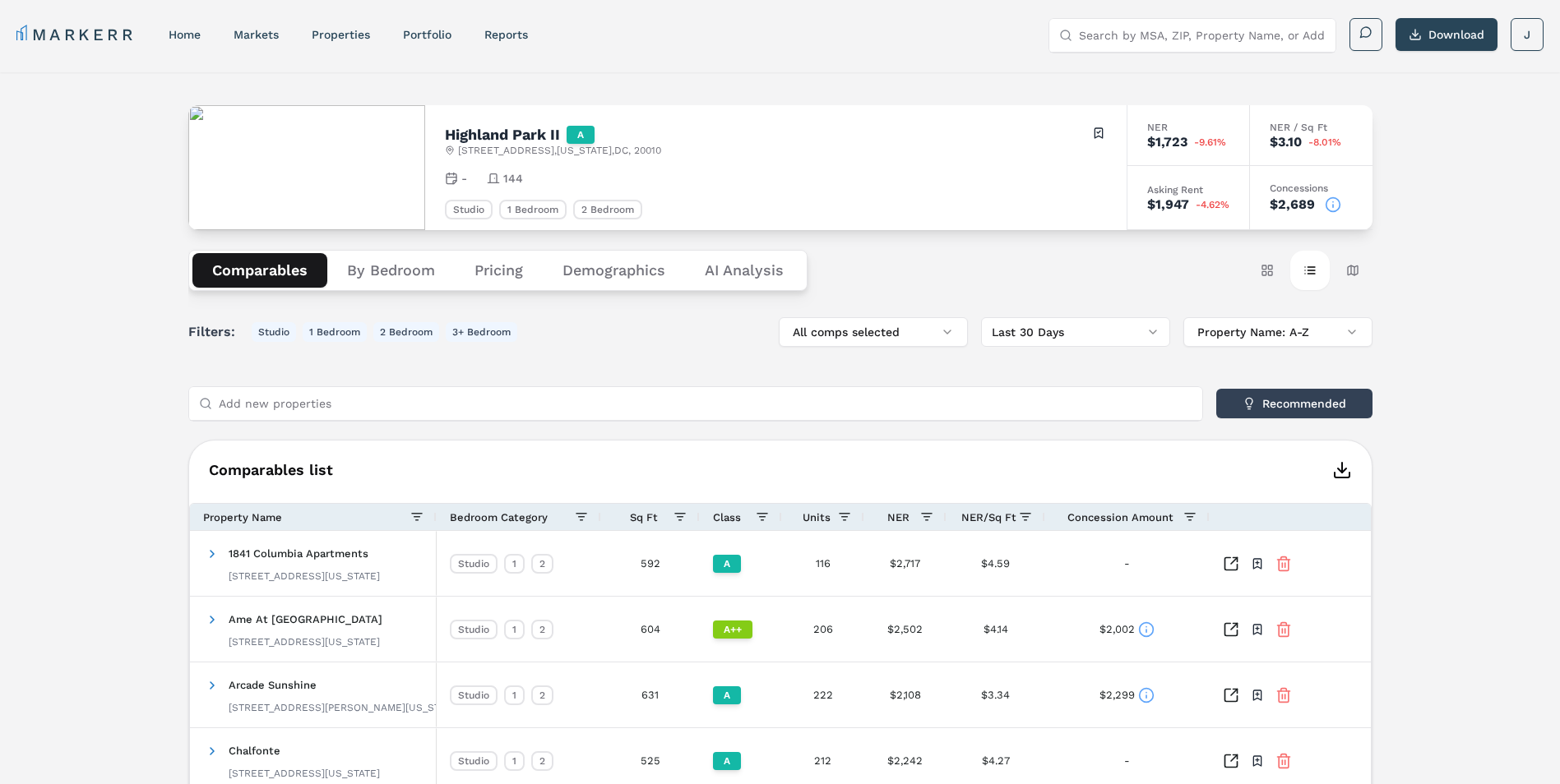
scroll to position [164, 0]
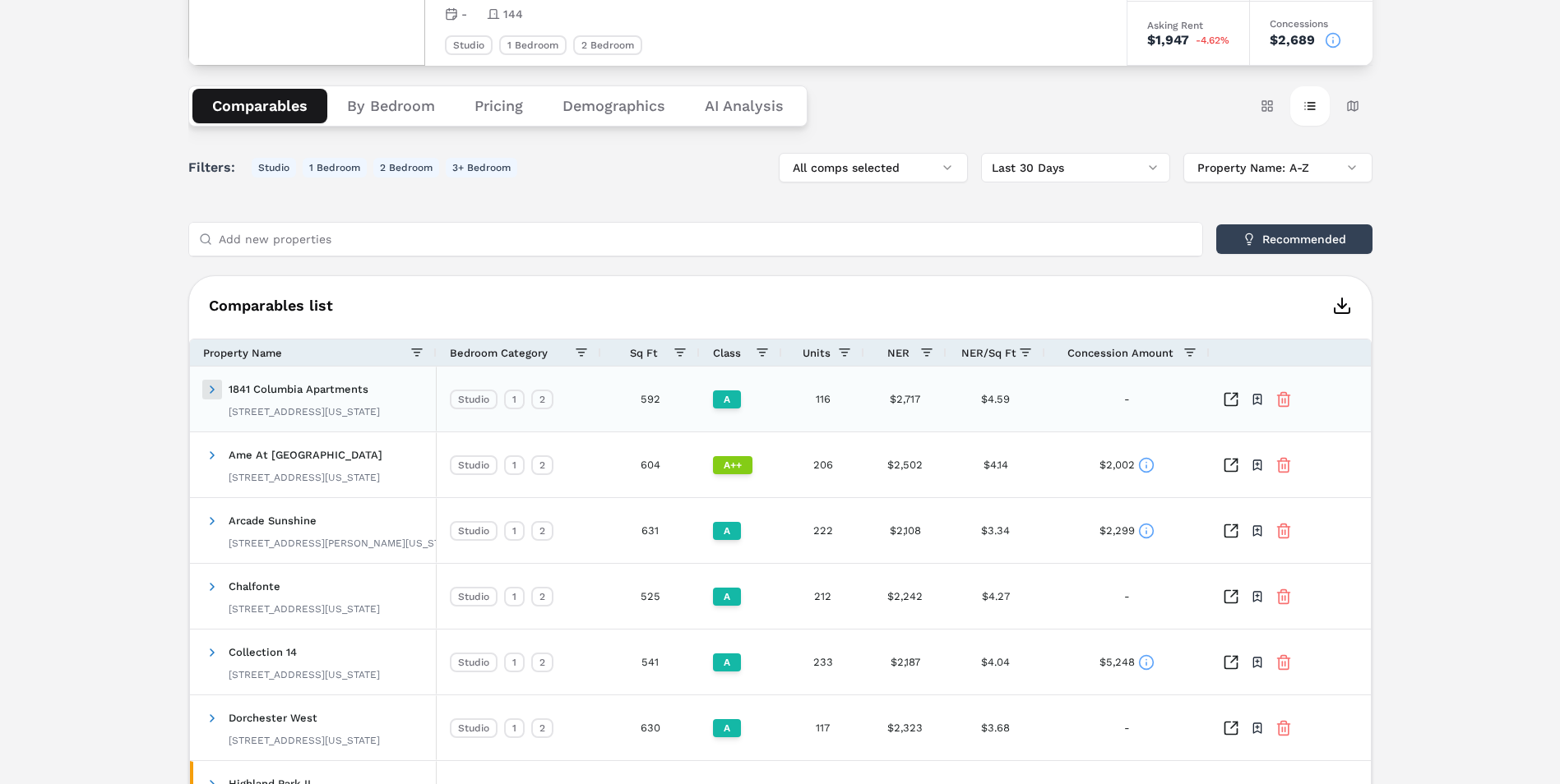
click at [212, 391] on span at bounding box center [212, 389] width 13 height 13
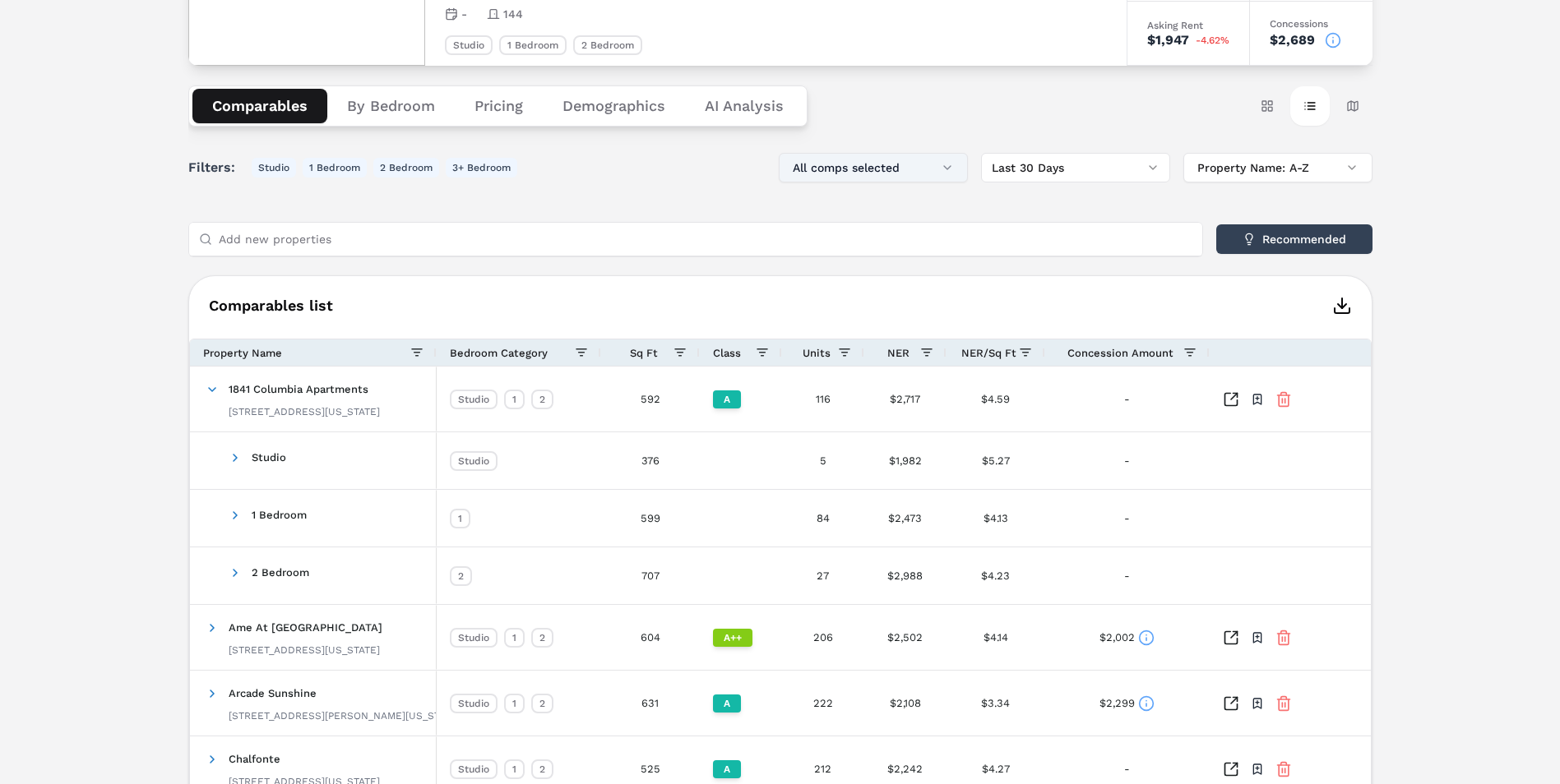
click at [924, 161] on button "All comps selected" at bounding box center [874, 168] width 189 height 30
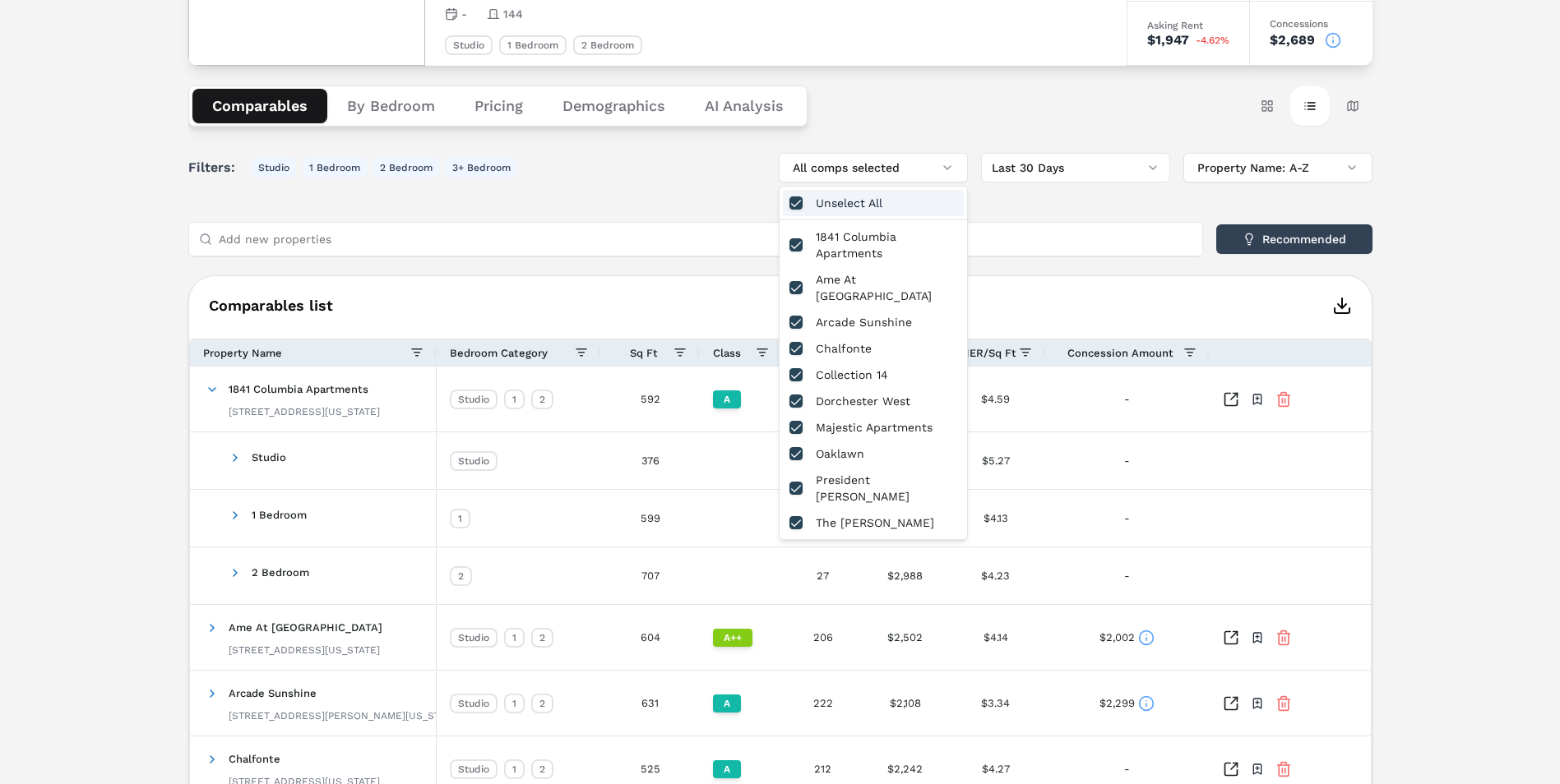
click at [839, 208] on div "Unselect All" at bounding box center [873, 203] width 181 height 26
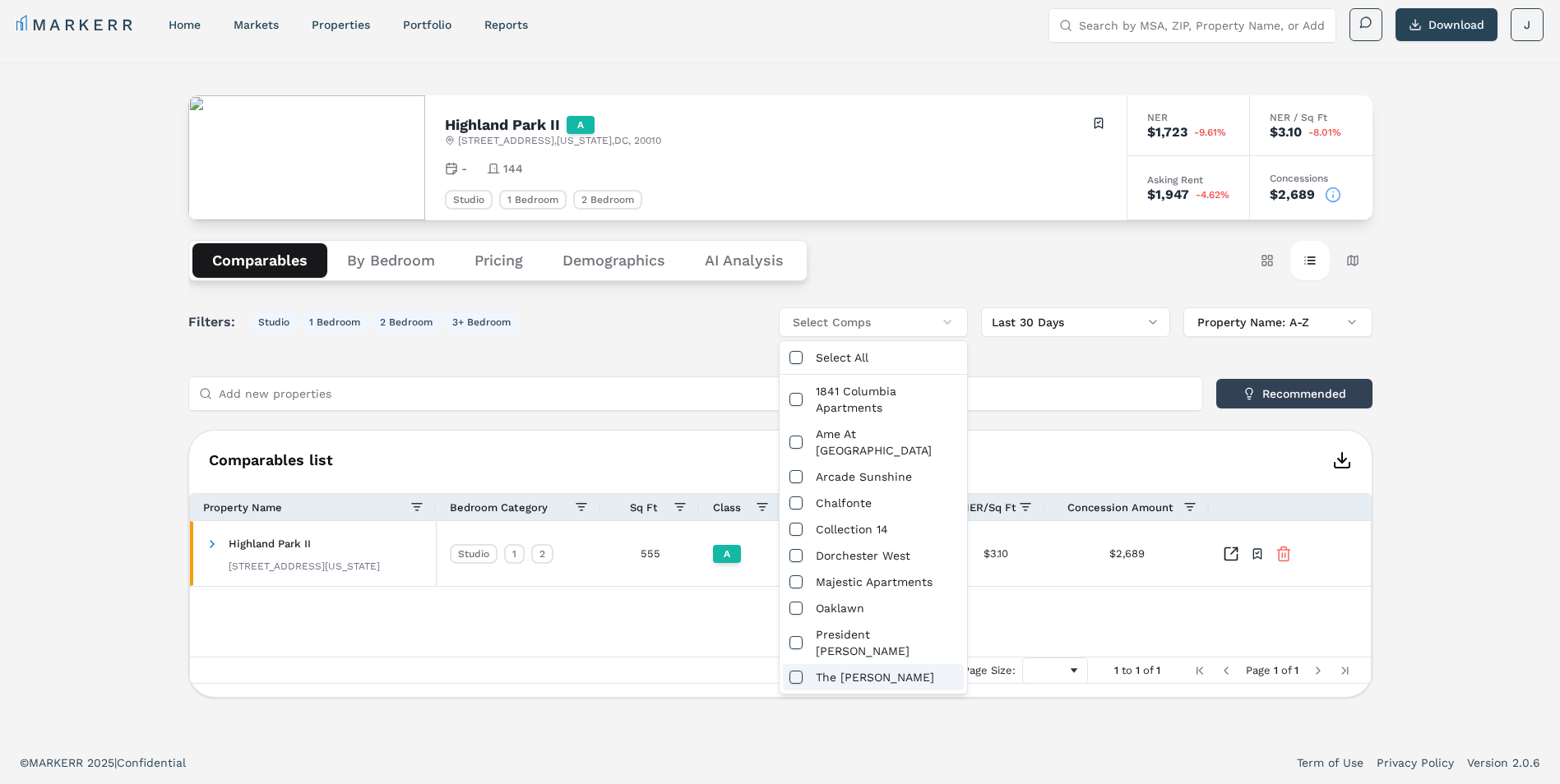
click at [844, 664] on div "The [PERSON_NAME]" at bounding box center [873, 677] width 181 height 26
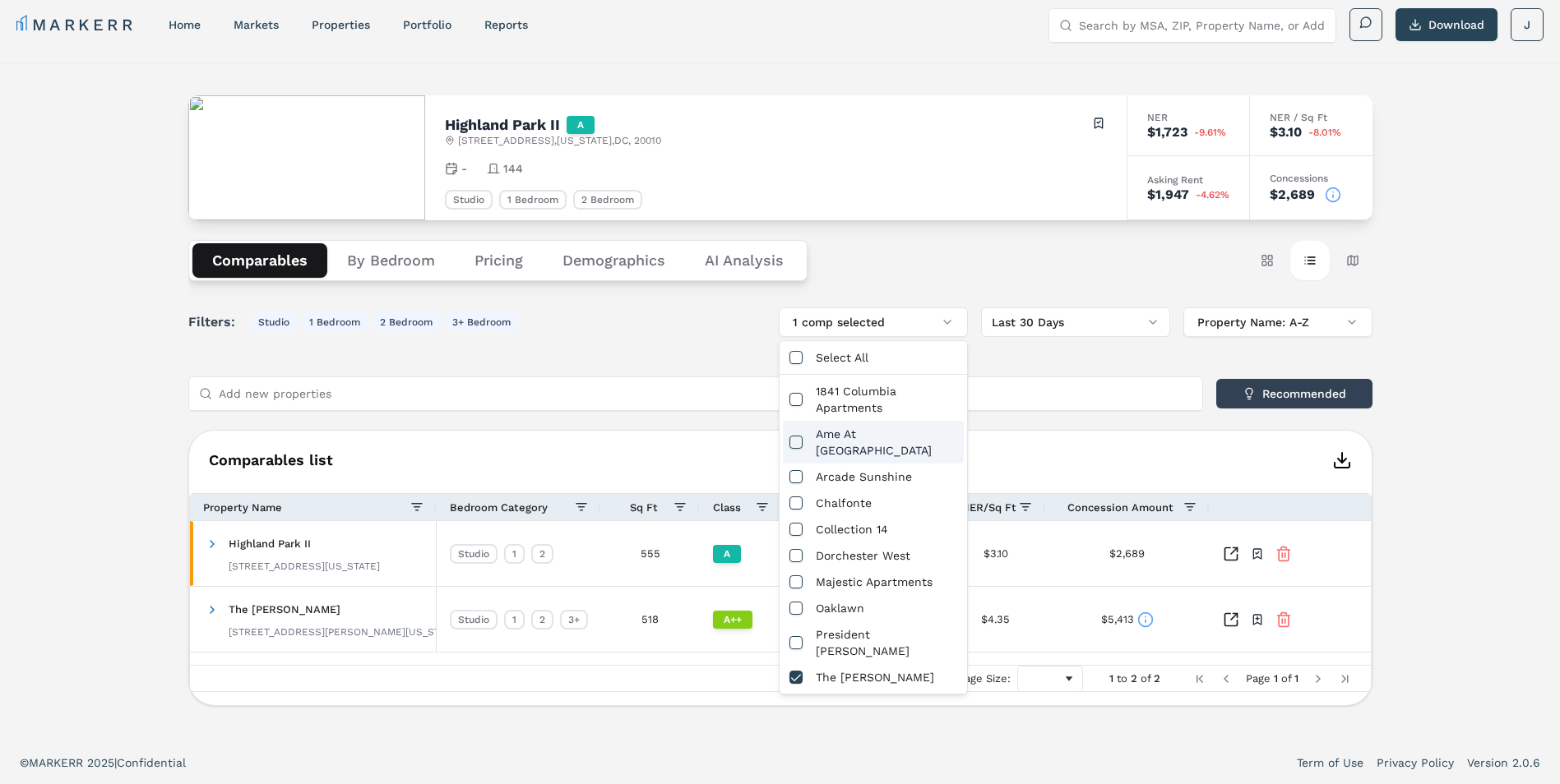
click at [598, 388] on input "Add new properties" at bounding box center [705, 393] width 973 height 33
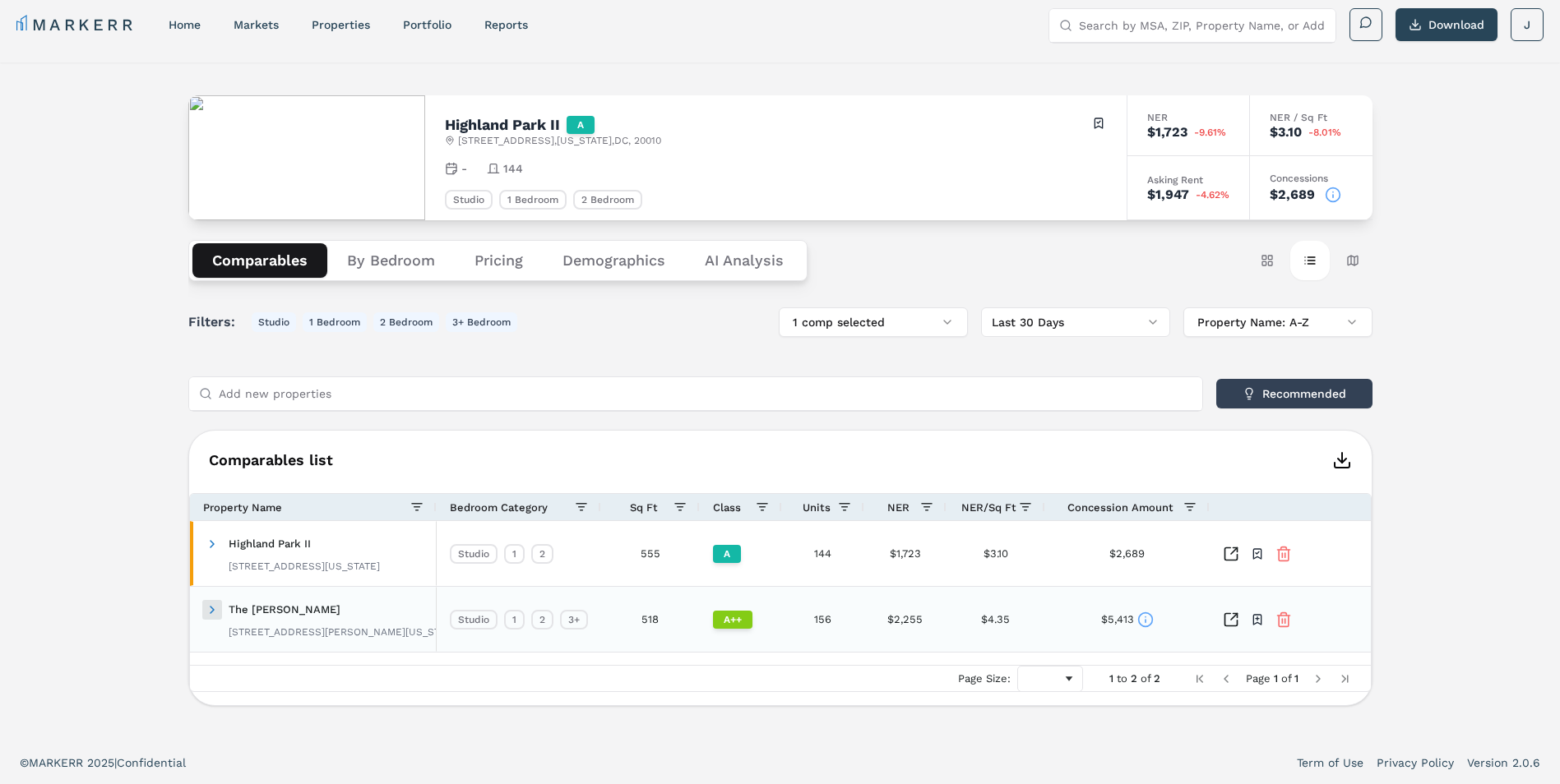
click at [213, 610] on span at bounding box center [212, 609] width 13 height 13
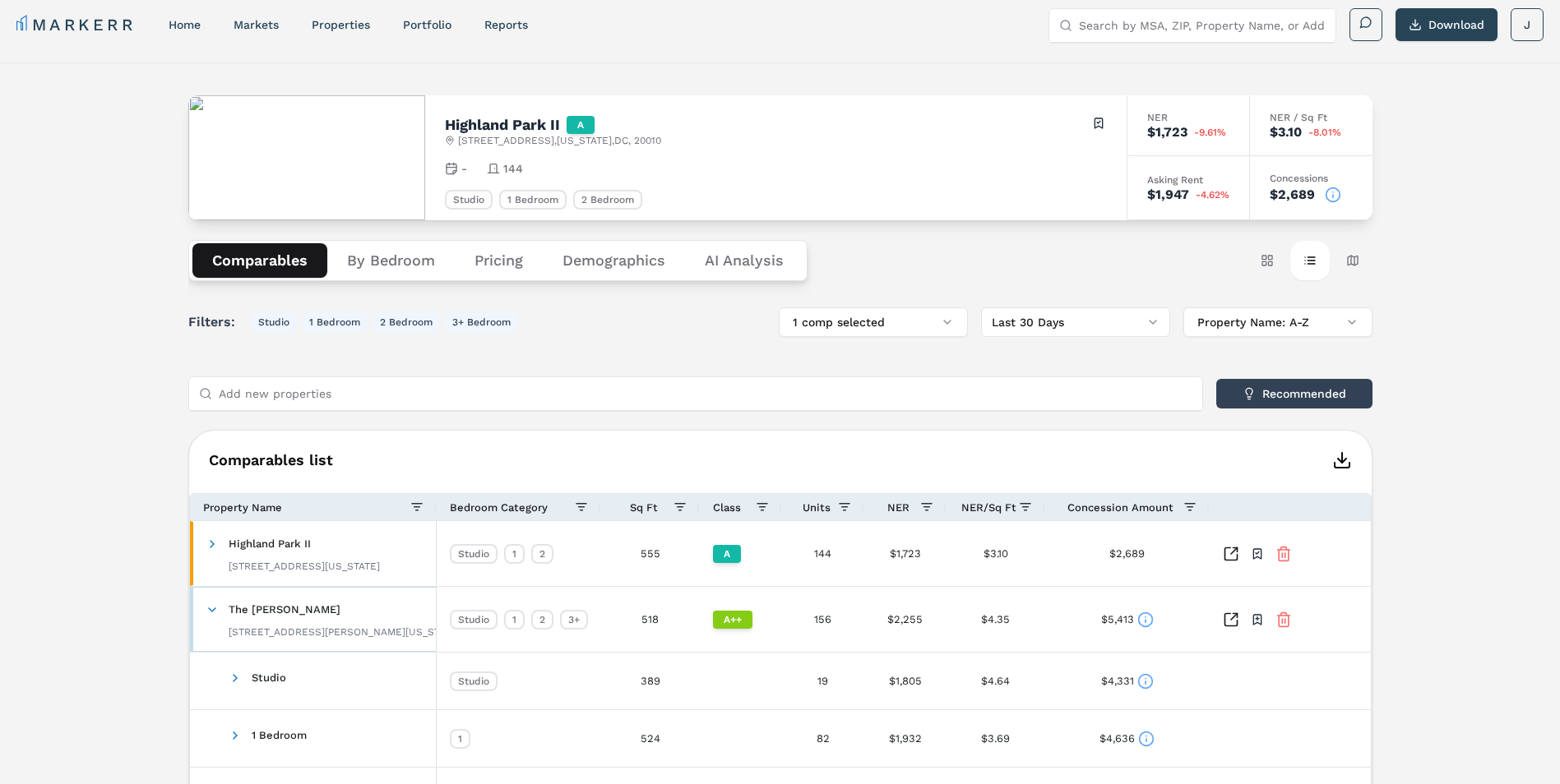
scroll to position [175, 0]
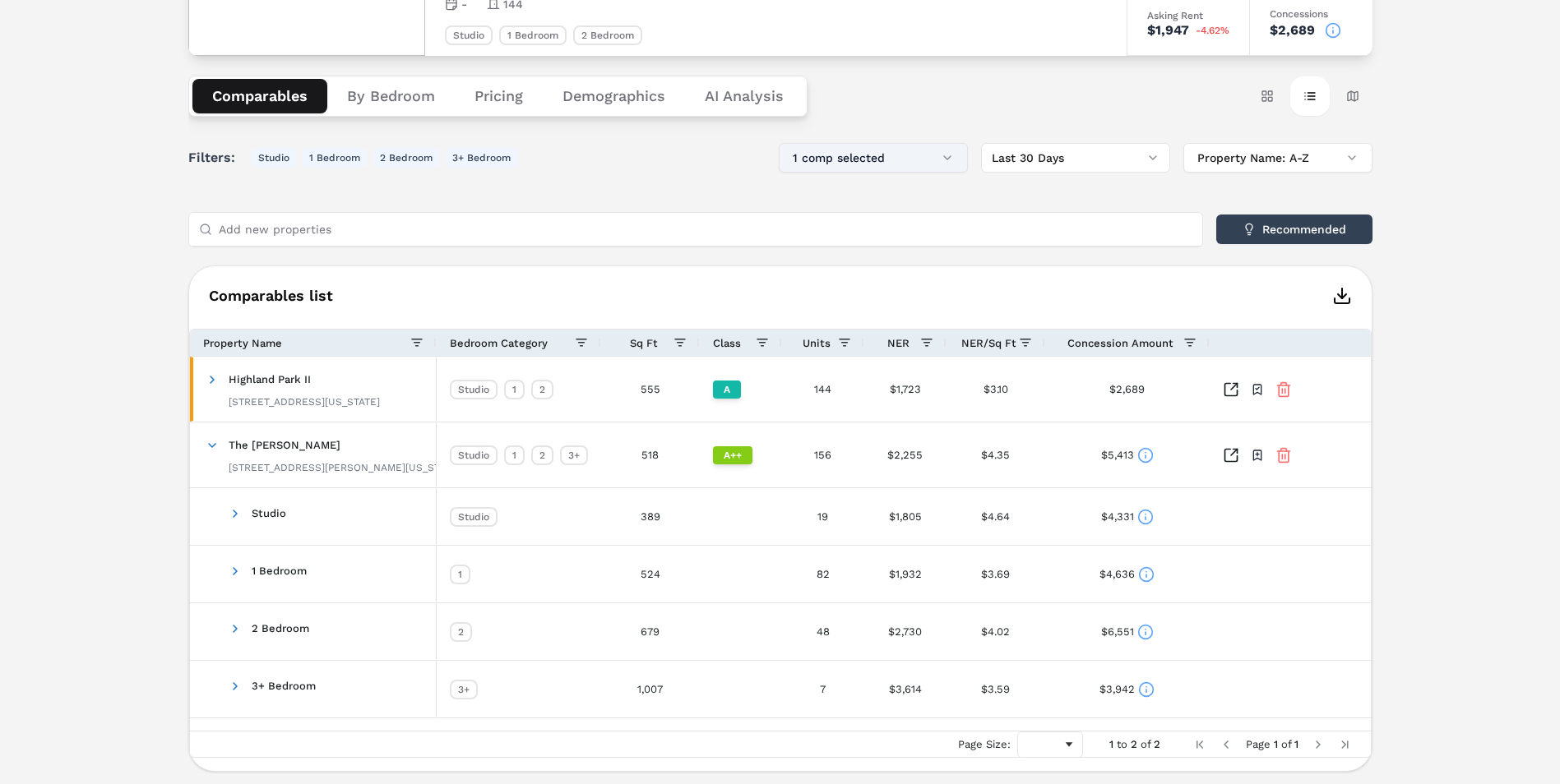
click at [926, 160] on button "1 comp selected" at bounding box center [874, 158] width 189 height 30
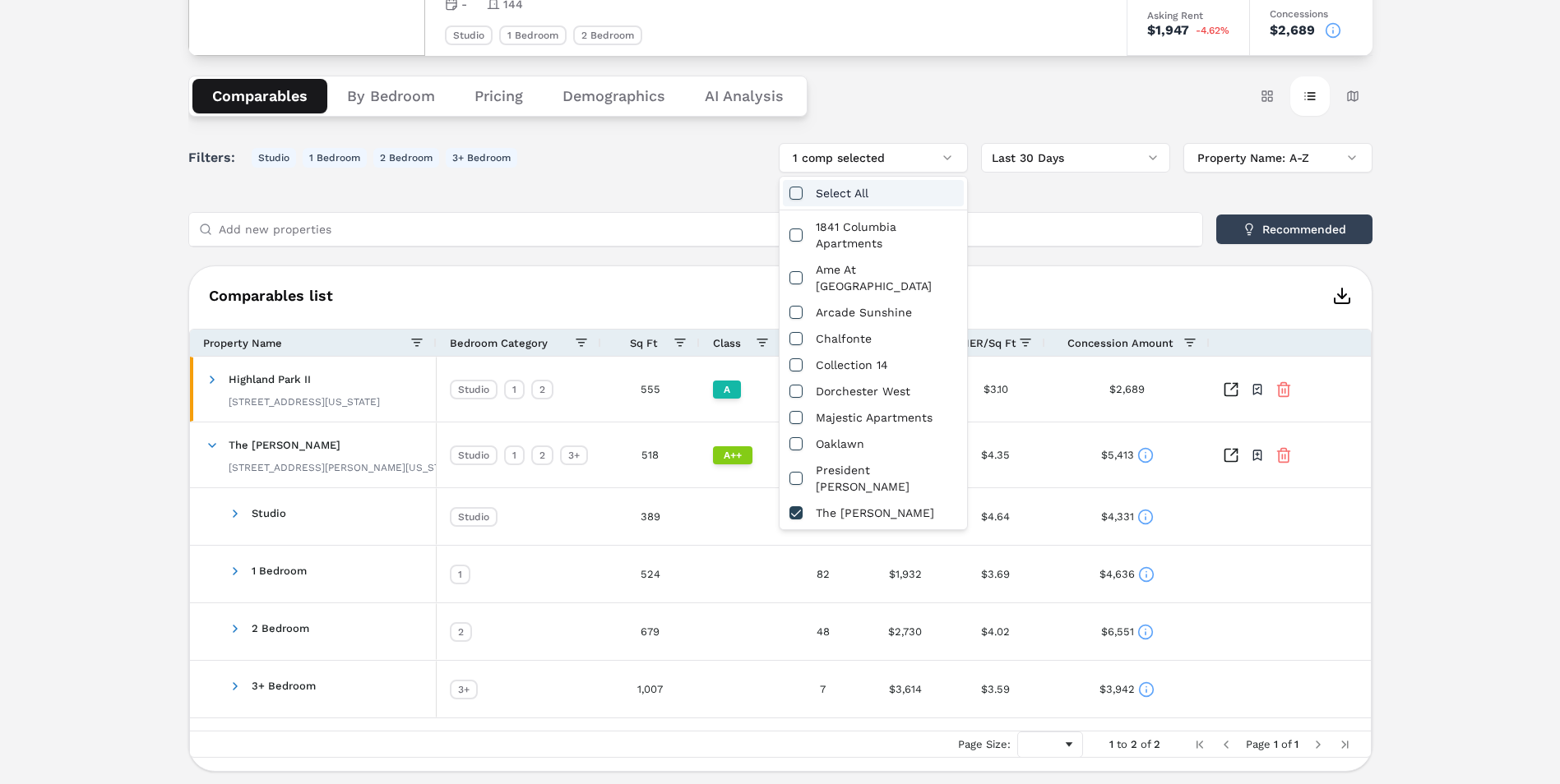
click at [836, 200] on div "Select All" at bounding box center [873, 193] width 181 height 26
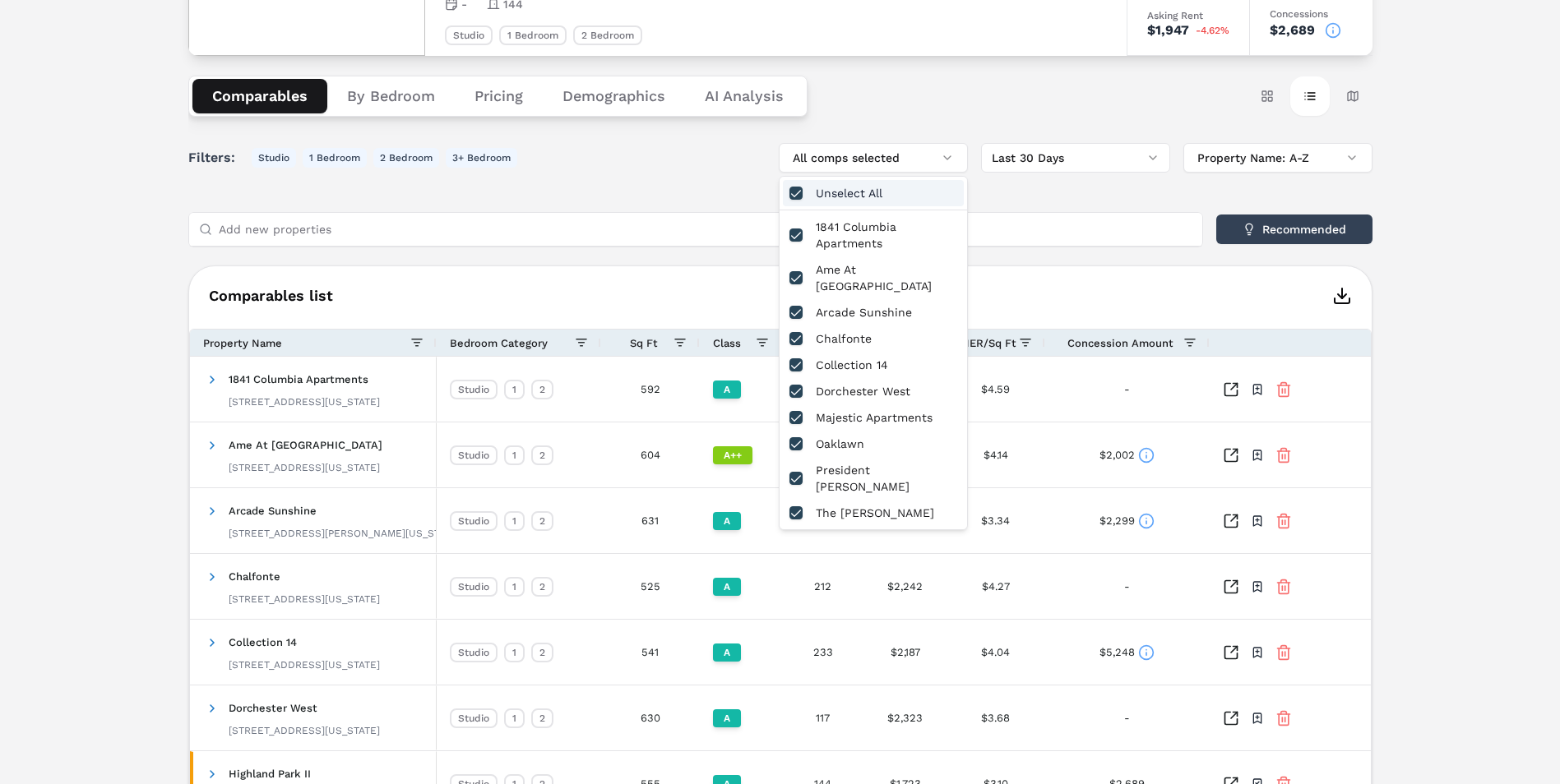
click at [830, 197] on div "Unselect All" at bounding box center [873, 193] width 181 height 26
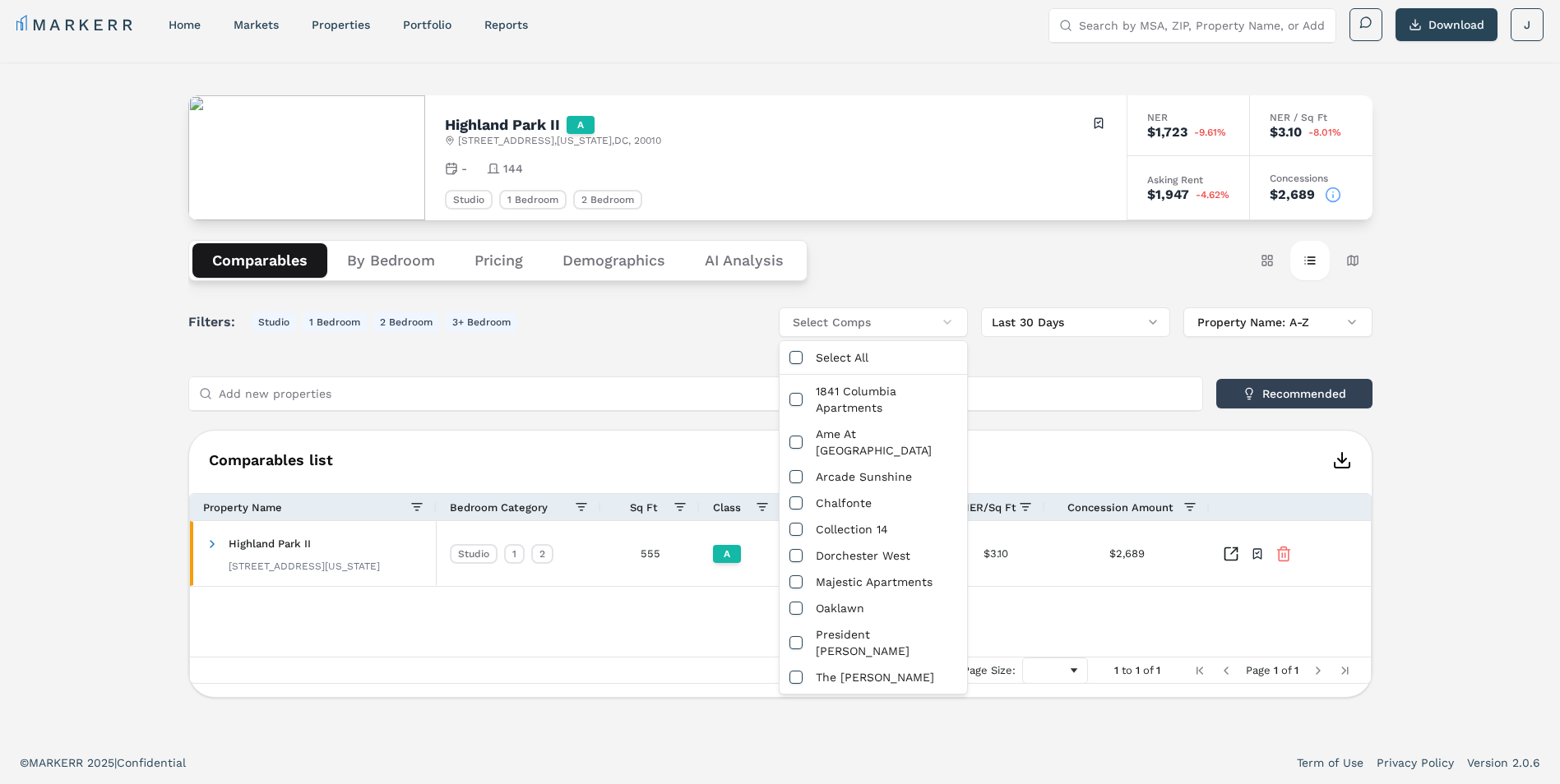
scroll to position [10, 0]
click at [856, 438] on div "Ame At [GEOGRAPHIC_DATA]" at bounding box center [873, 442] width 181 height 42
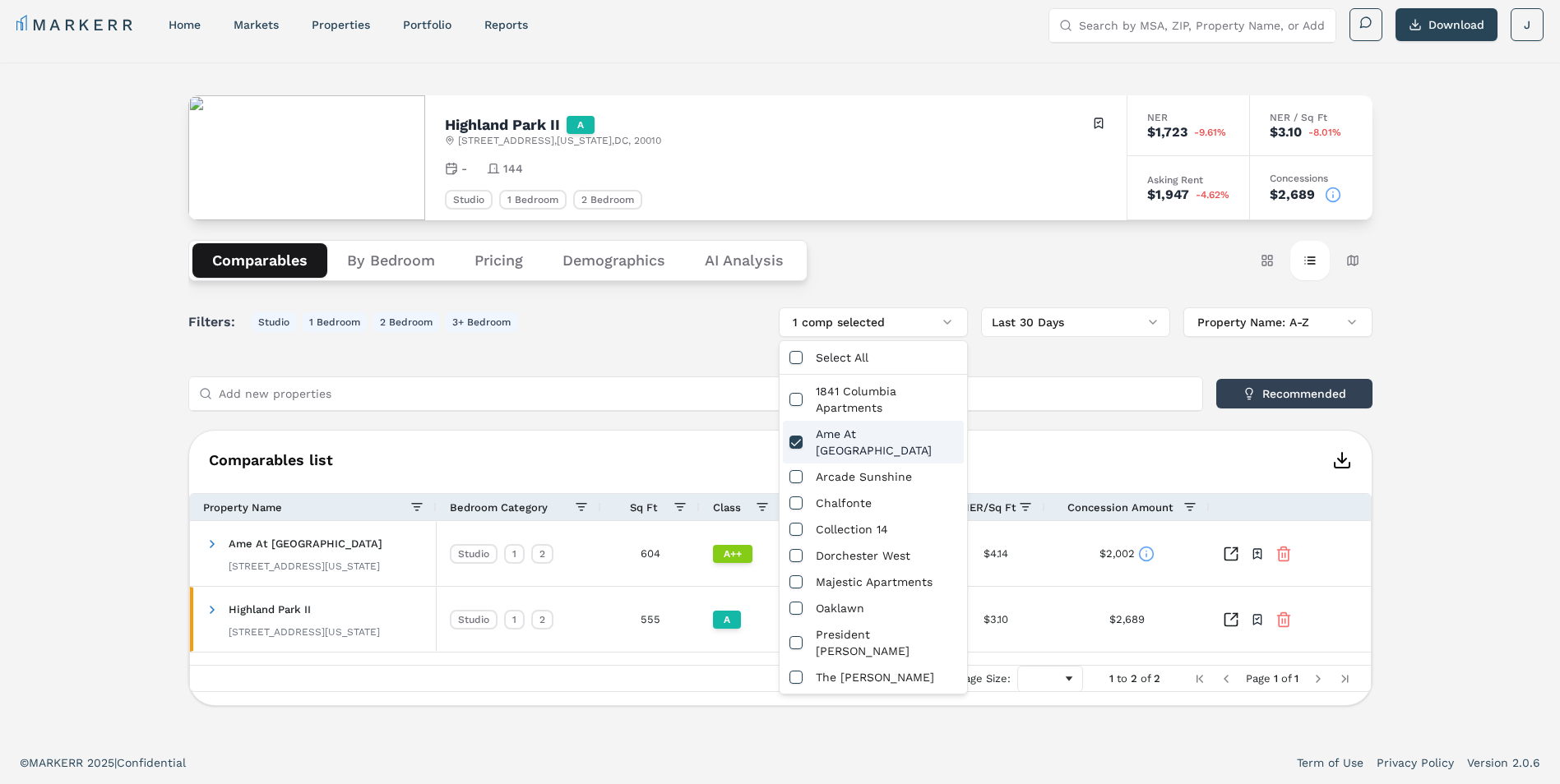
click at [546, 454] on h6 "Comparables list" at bounding box center [780, 460] width 1182 height 19
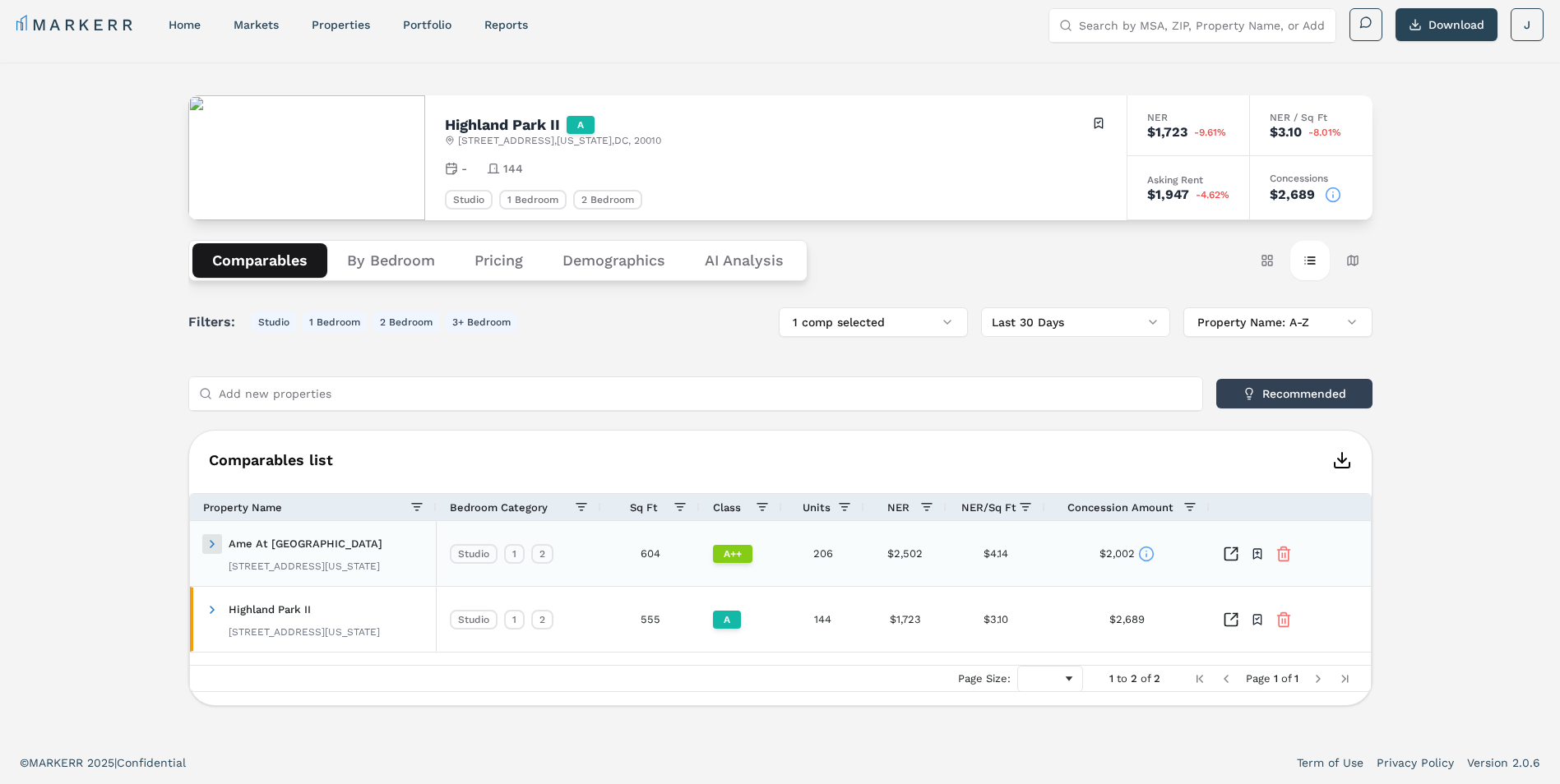
click at [206, 543] on span at bounding box center [212, 543] width 13 height 13
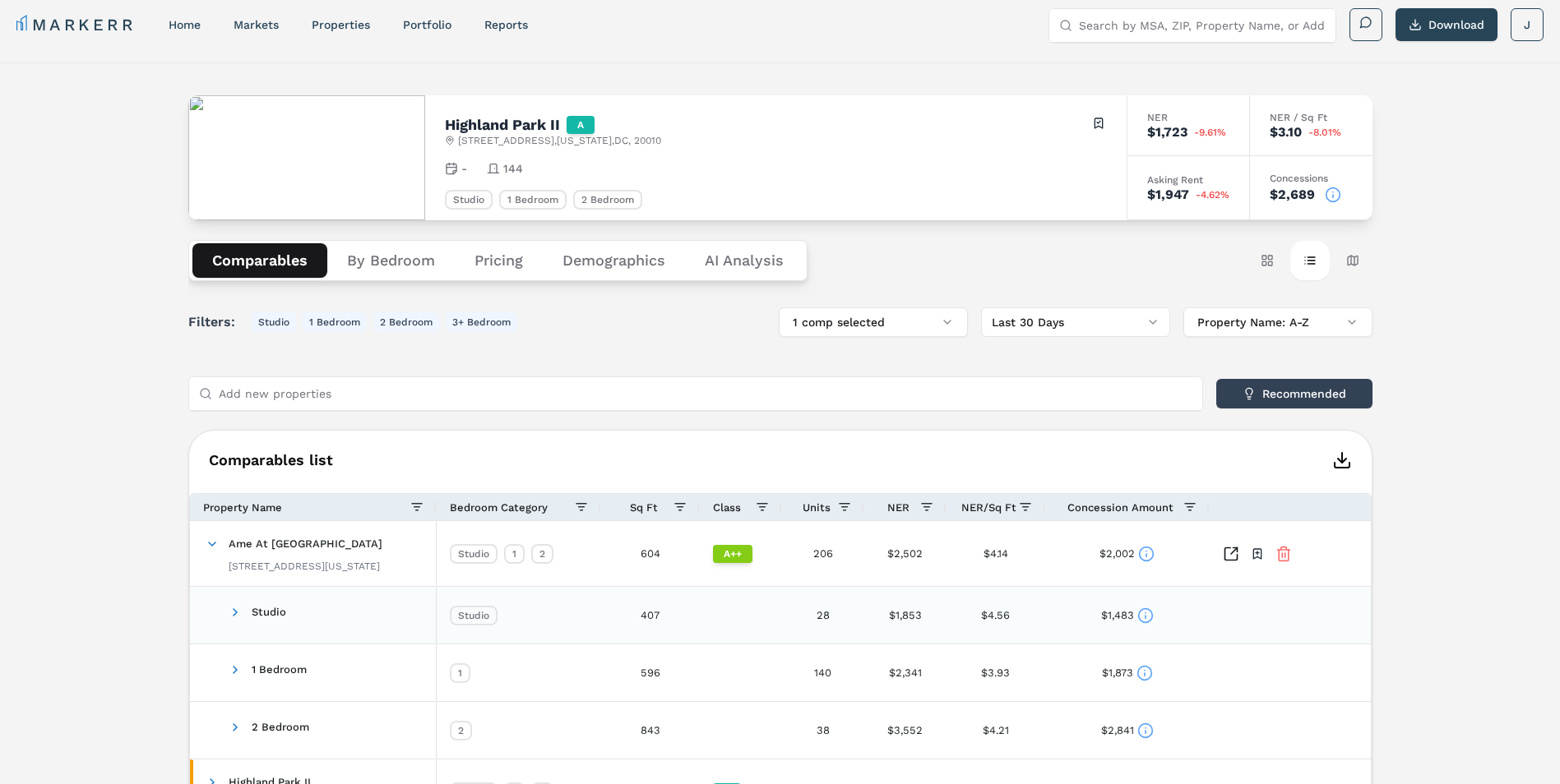
click at [1142, 616] on icon at bounding box center [1145, 616] width 17 height 17
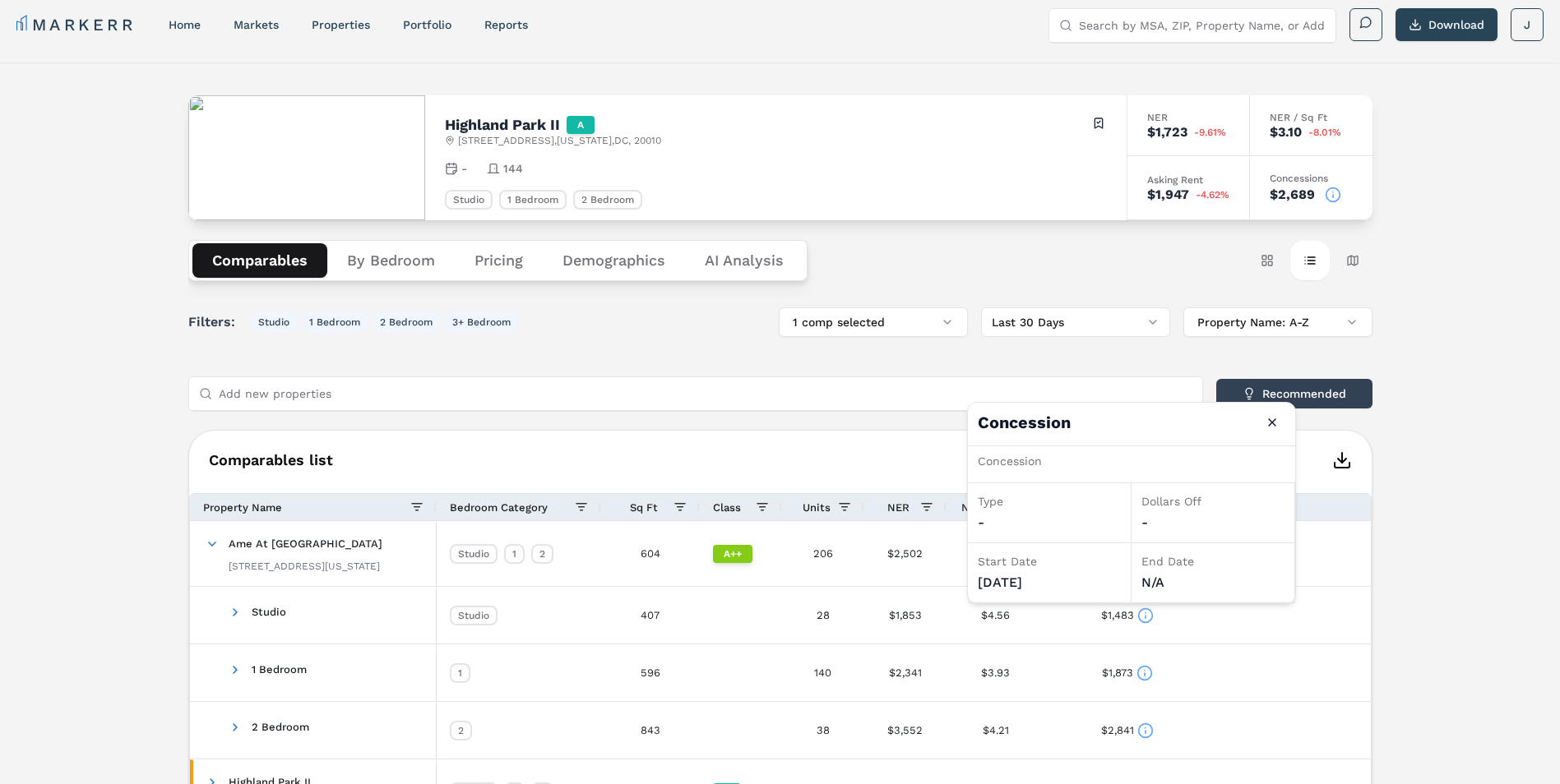
click at [1420, 569] on div "Highland Park II A 1400 Irving St NW , Washington , DC , 20010 Toggle portfolio…" at bounding box center [780, 481] width 1560 height 836
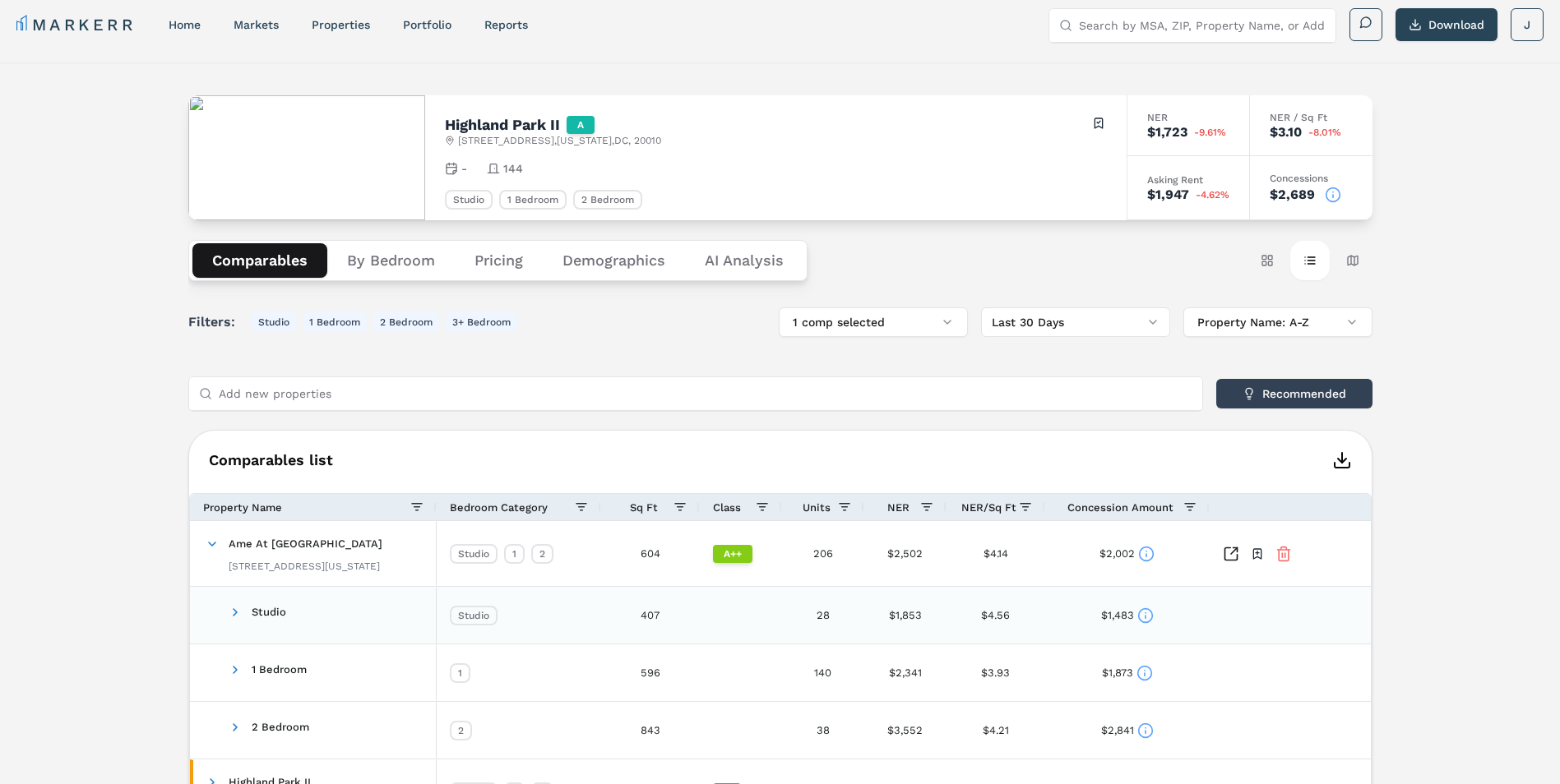
scroll to position [167, 0]
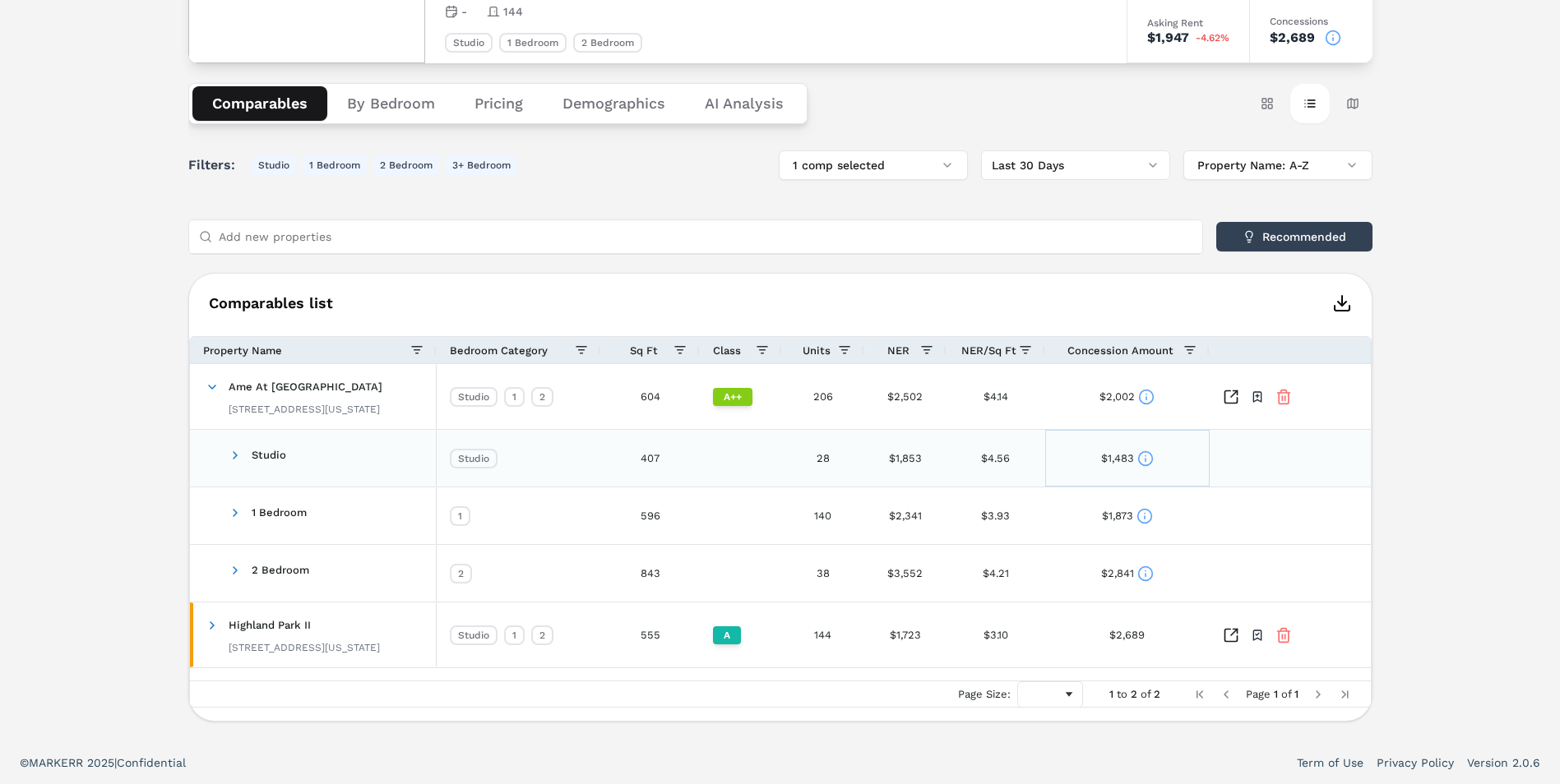
click at [1137, 460] on icon at bounding box center [1145, 459] width 17 height 17
click at [1187, 582] on div "-" at bounding box center [1213, 591] width 143 height 19
click at [1276, 494] on button "Close" at bounding box center [1272, 490] width 26 height 26
click at [1189, 350] on span at bounding box center [1189, 350] width 13 height 13
click at [1427, 440] on div "Highland Park II A 1400 Irving St NW , Washington , DC , 20010 Toggle portfolio…" at bounding box center [780, 324] width 1560 height 836
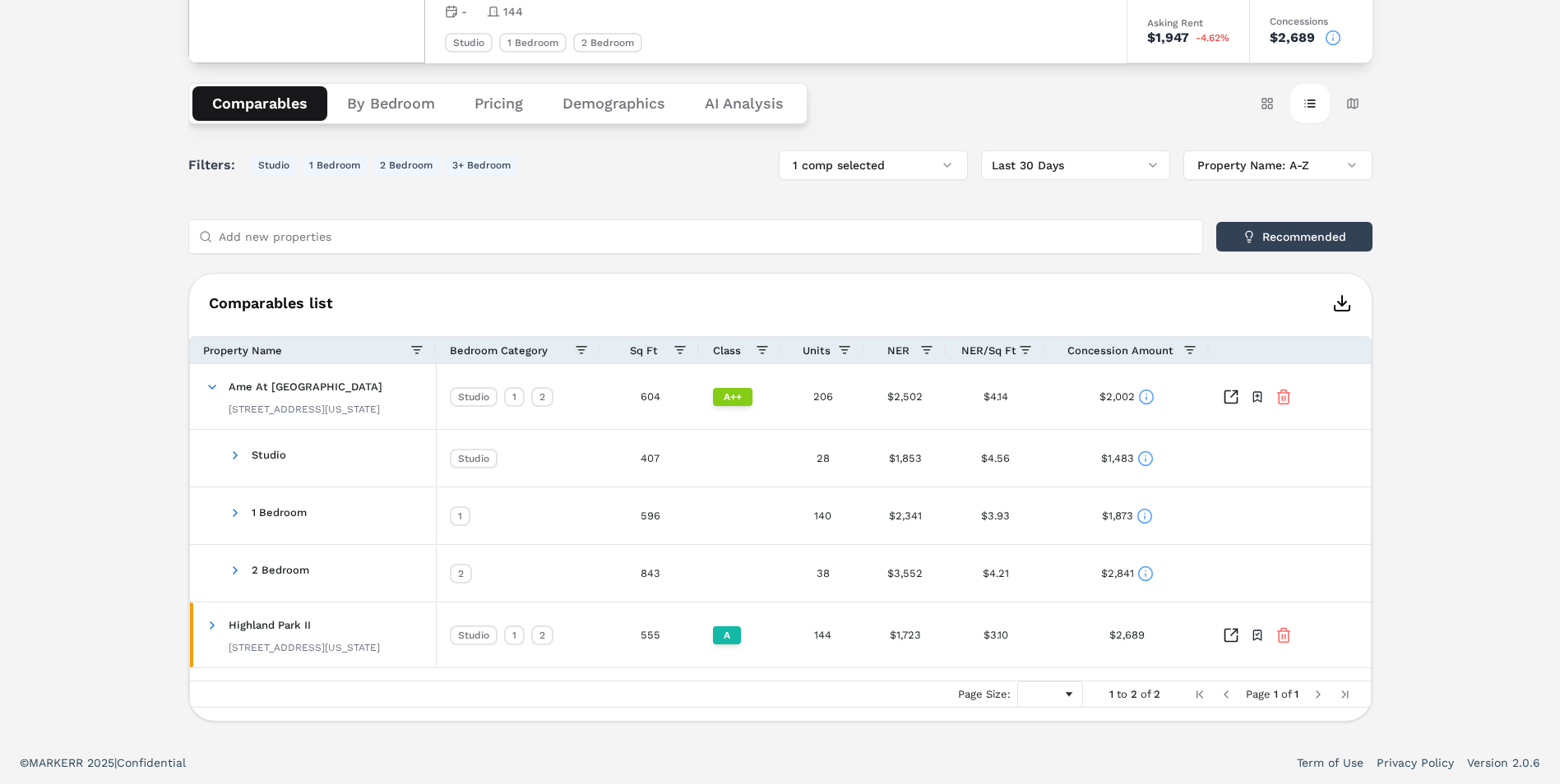
scroll to position [3, 0]
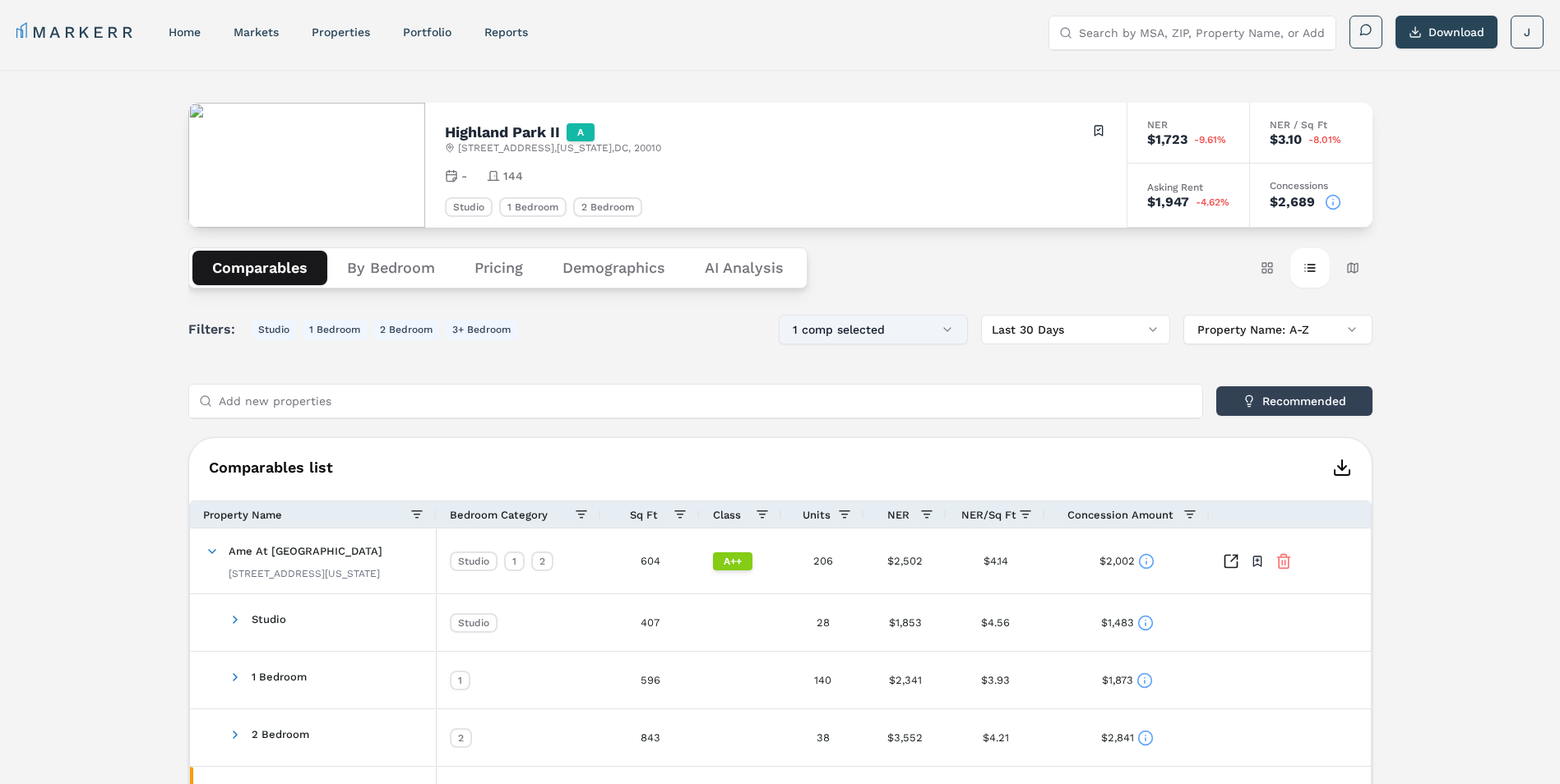
click at [869, 315] on button "1 comp selected" at bounding box center [874, 330] width 189 height 30
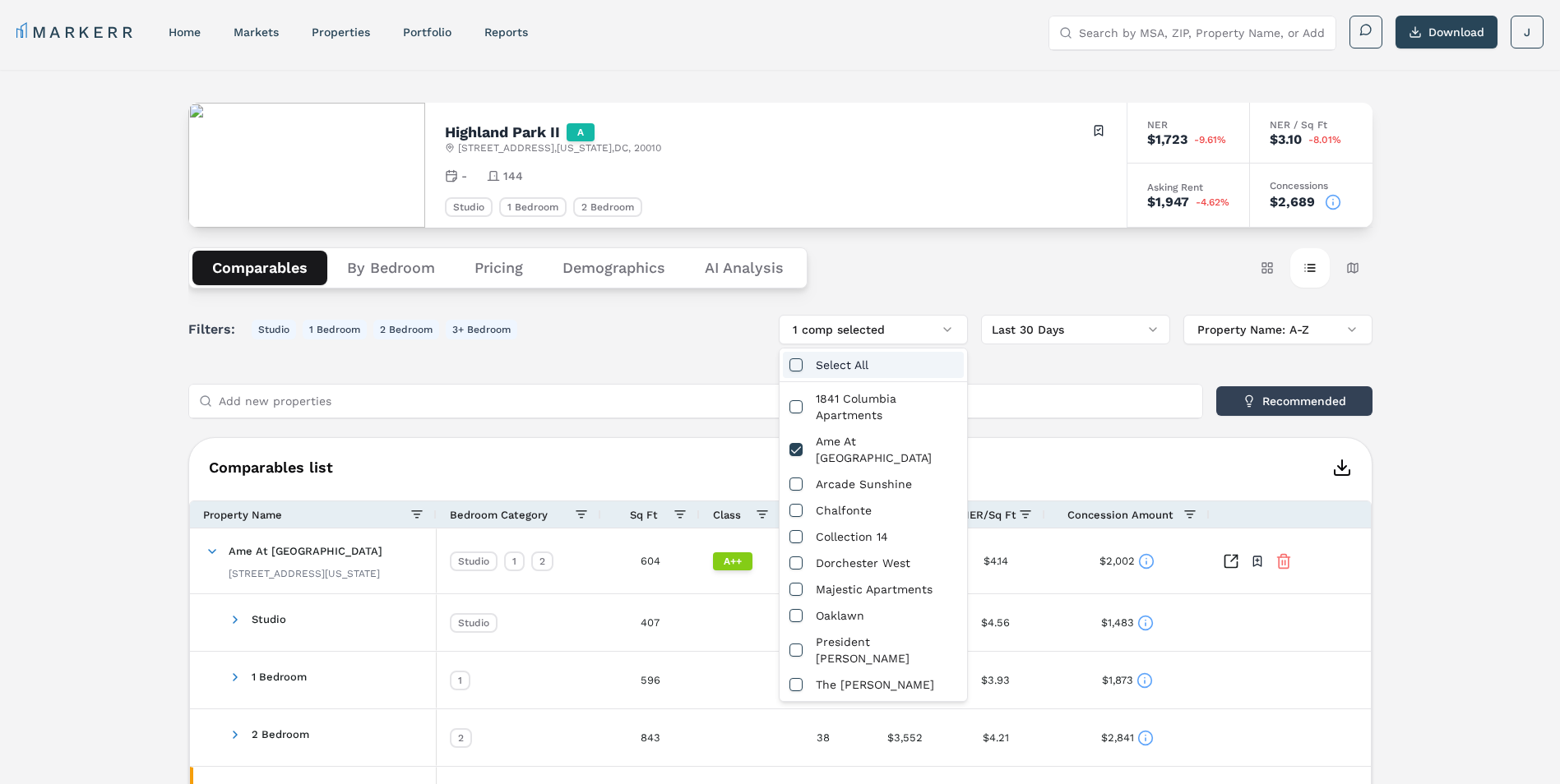
click at [854, 368] on div "Select All" at bounding box center [873, 365] width 181 height 26
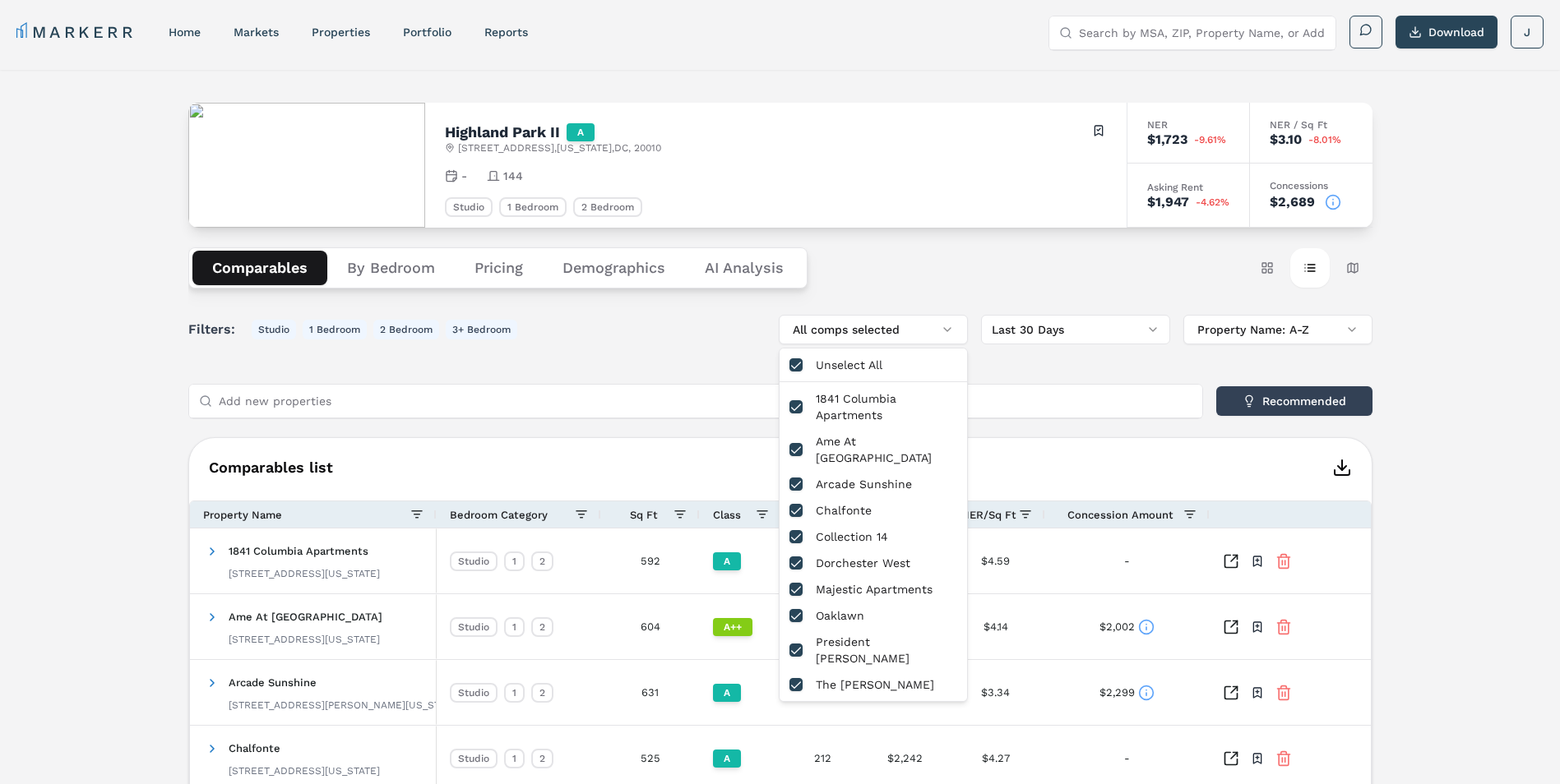
click at [854, 368] on div "Unselect All" at bounding box center [873, 365] width 181 height 26
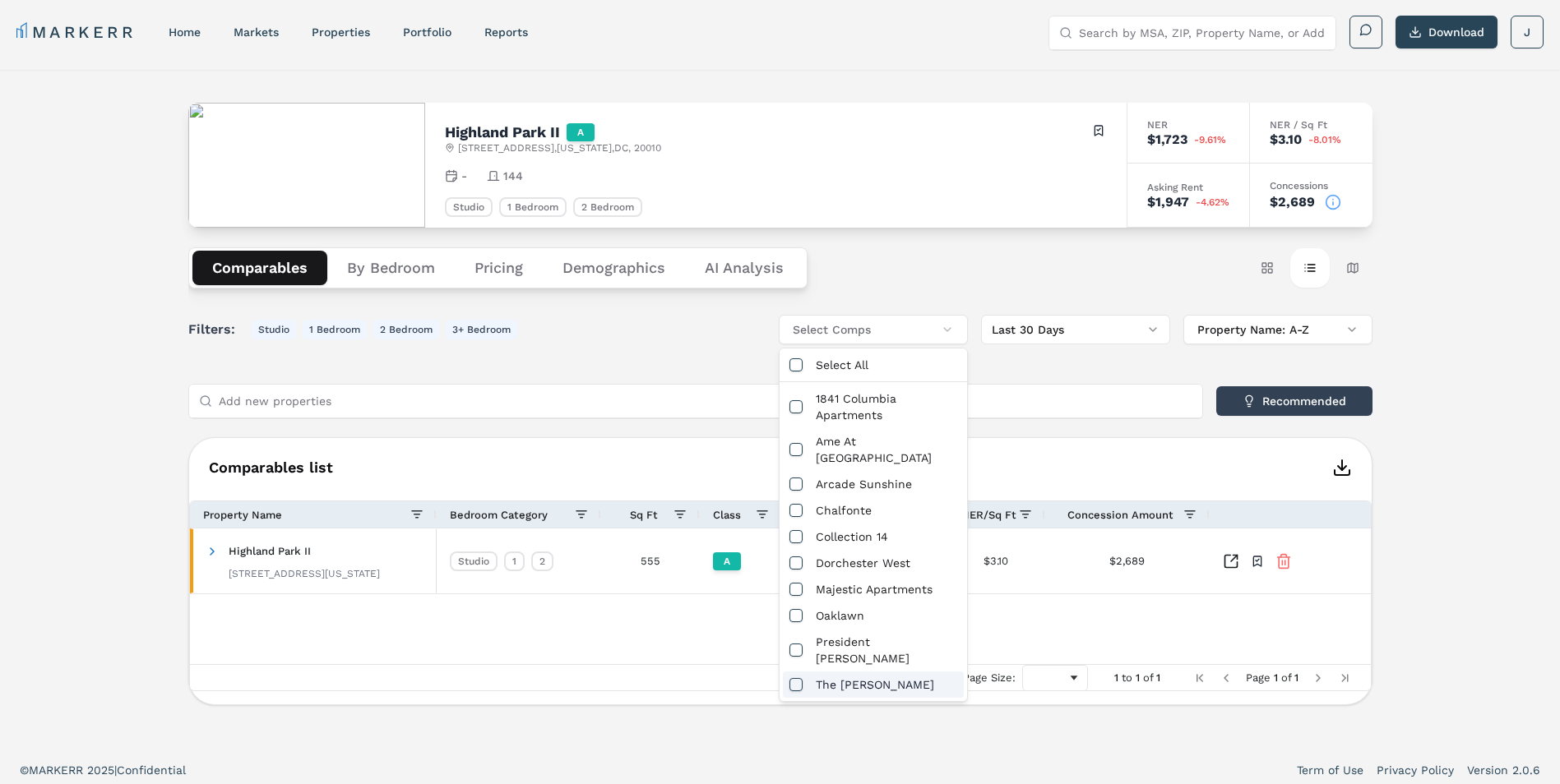
click at [835, 671] on div "The [PERSON_NAME]" at bounding box center [873, 684] width 181 height 26
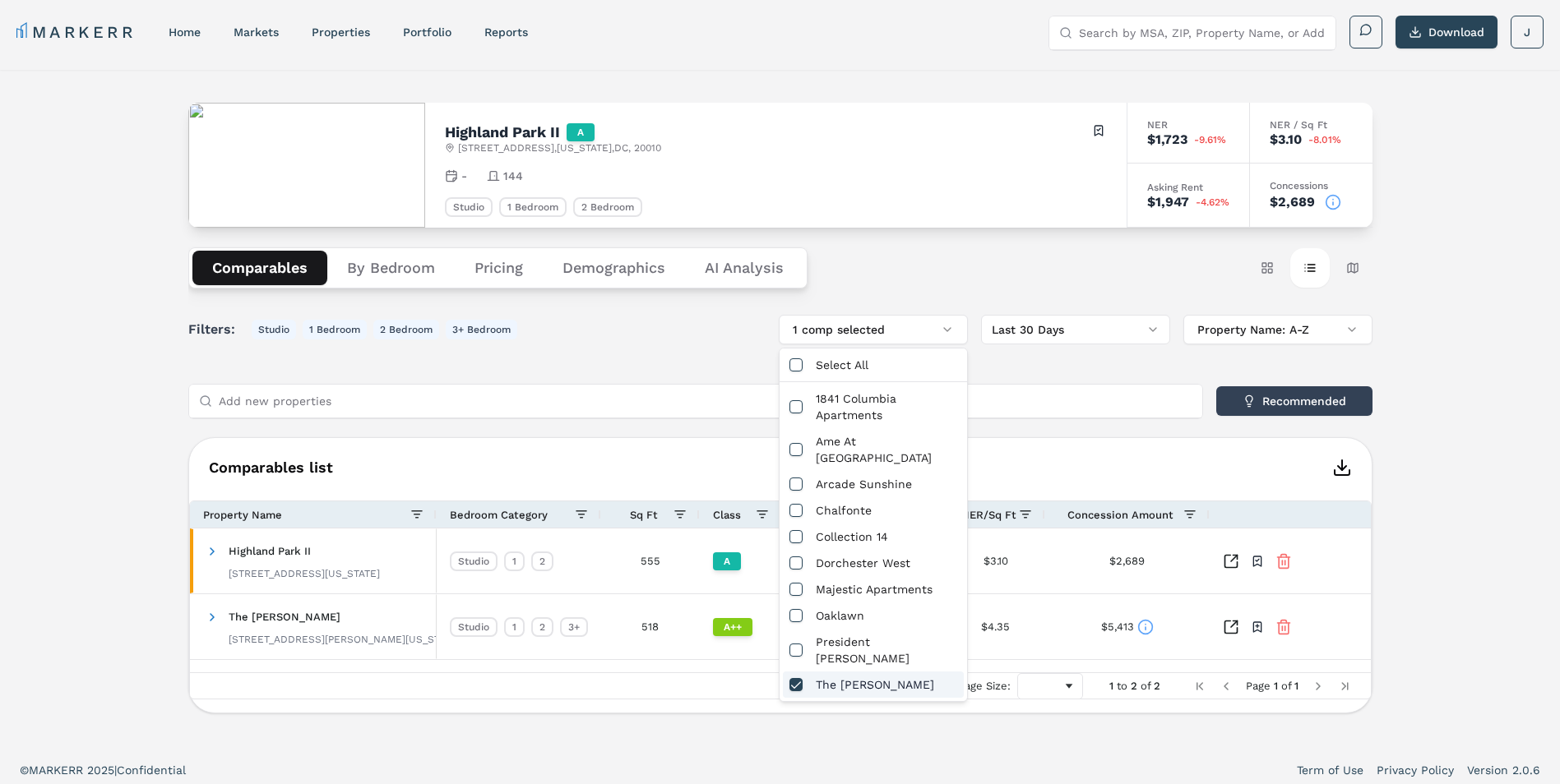
click at [716, 438] on div "Comparables list 1 to 2 of 2 Drag here to set row groups Drag here to set colum…" at bounding box center [780, 575] width 1184 height 276
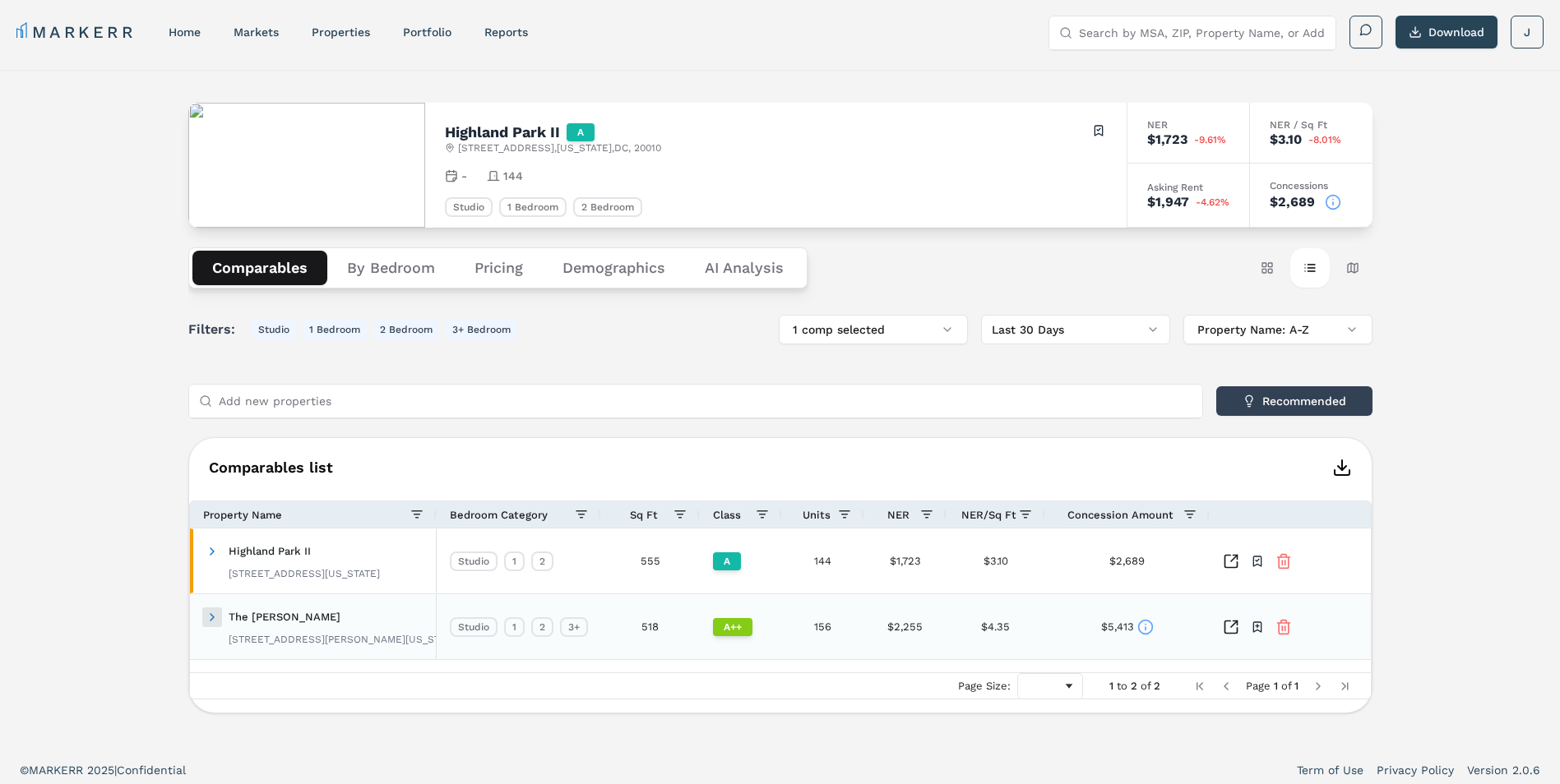
click at [206, 622] on span at bounding box center [212, 616] width 13 height 13
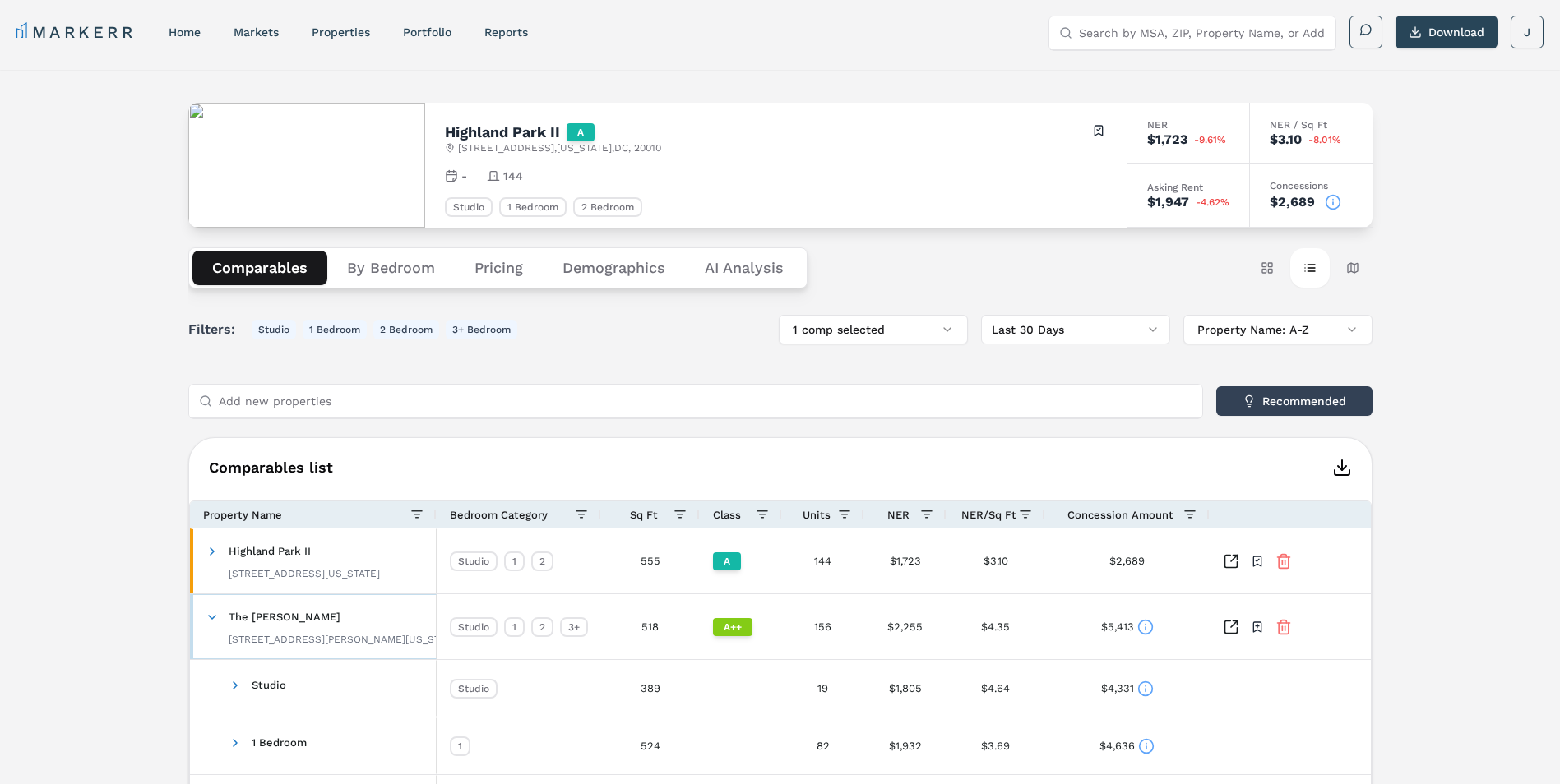
scroll to position [167, 0]
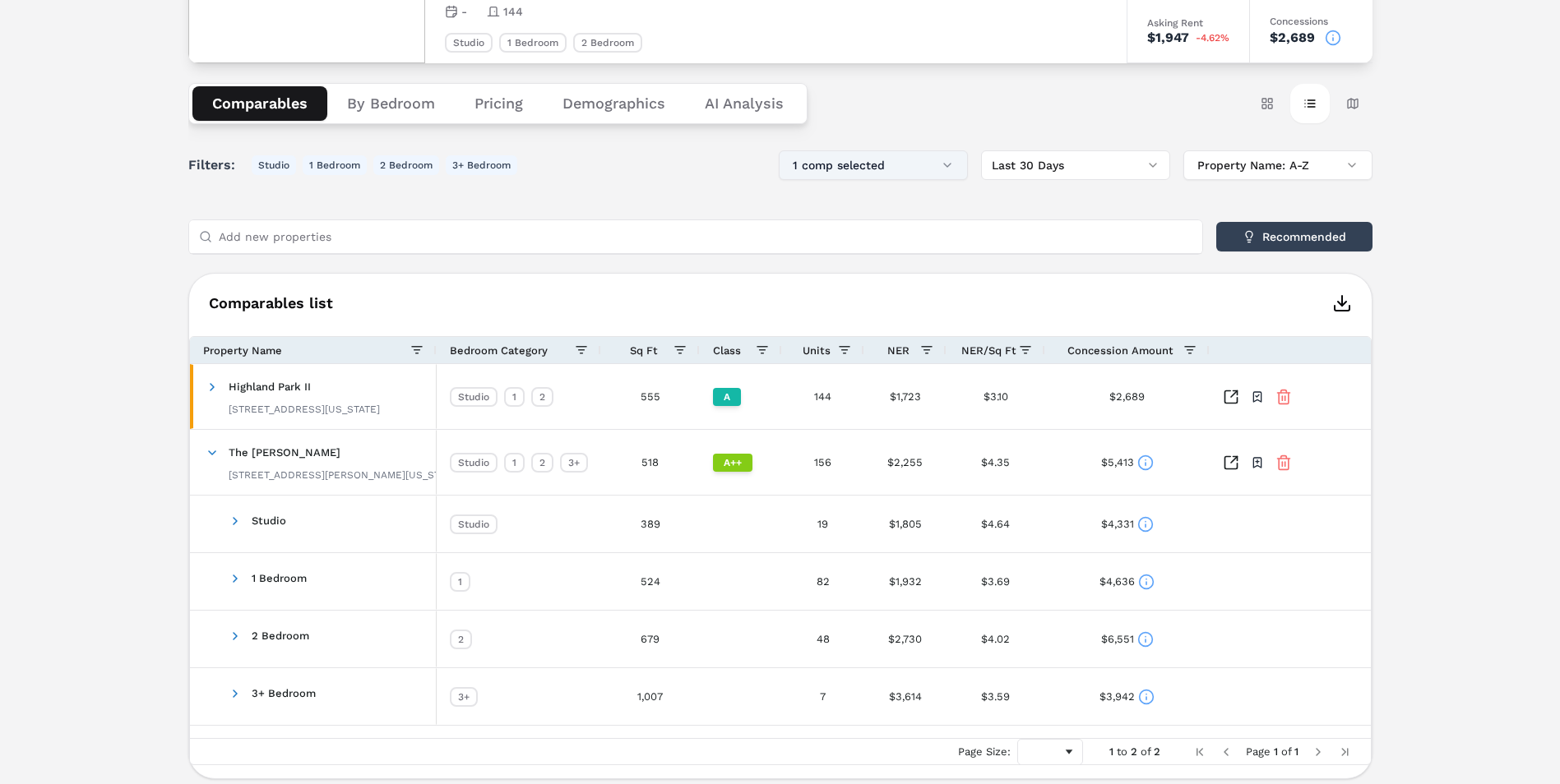
click at [913, 163] on button "1 comp selected" at bounding box center [874, 166] width 189 height 30
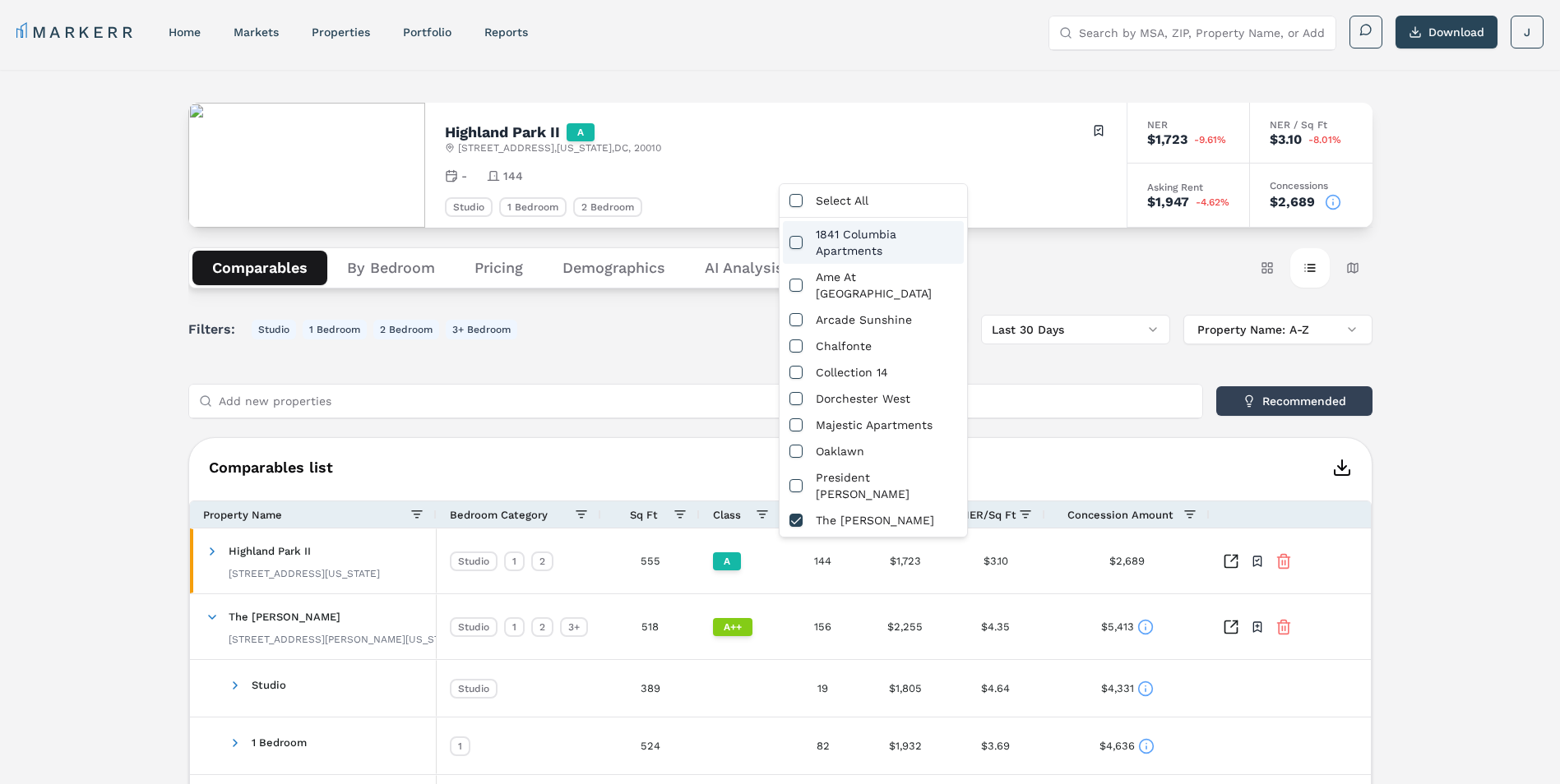
scroll to position [0, 0]
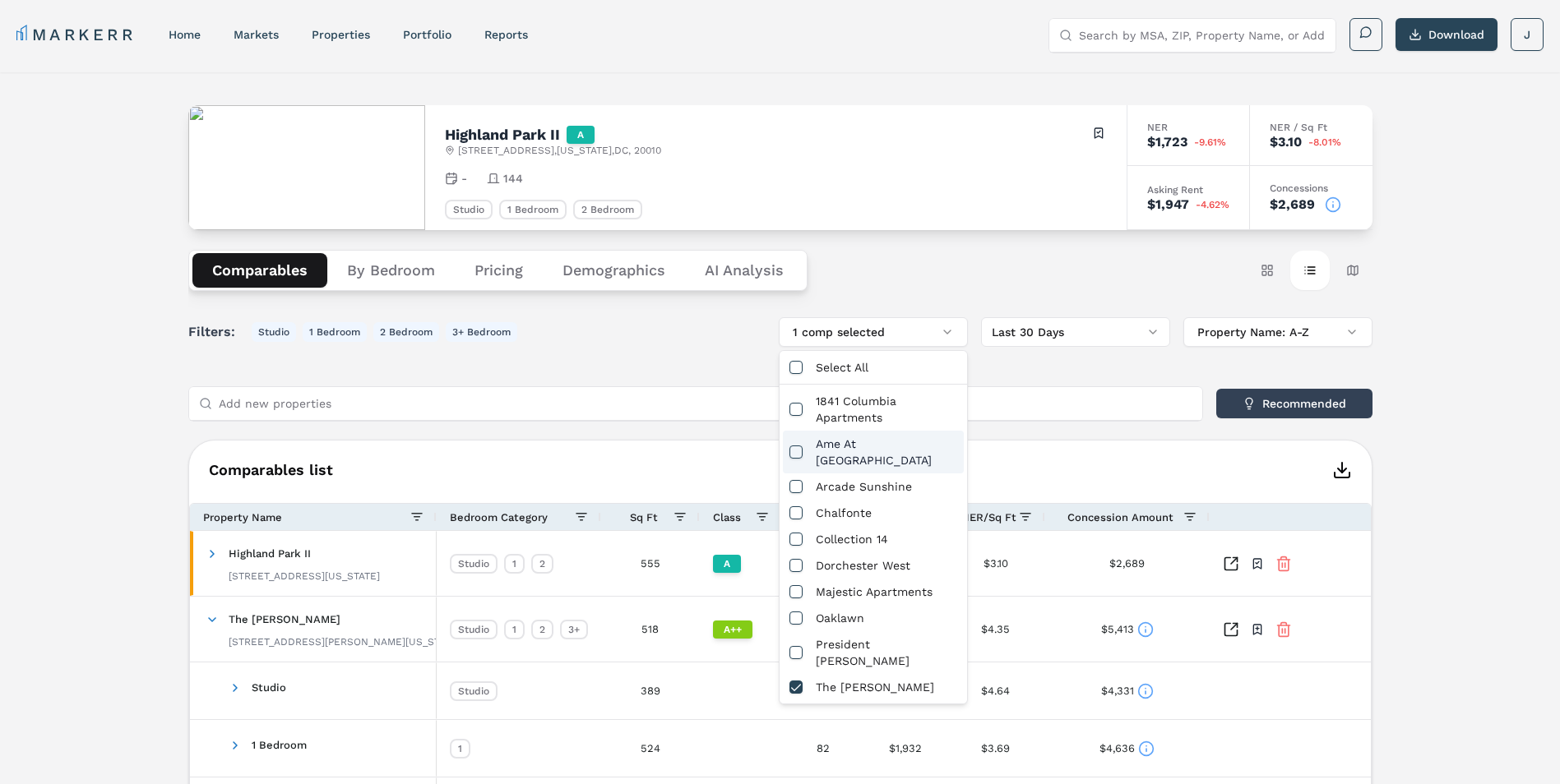
click at [864, 444] on div "Ame At [GEOGRAPHIC_DATA]" at bounding box center [873, 452] width 181 height 42
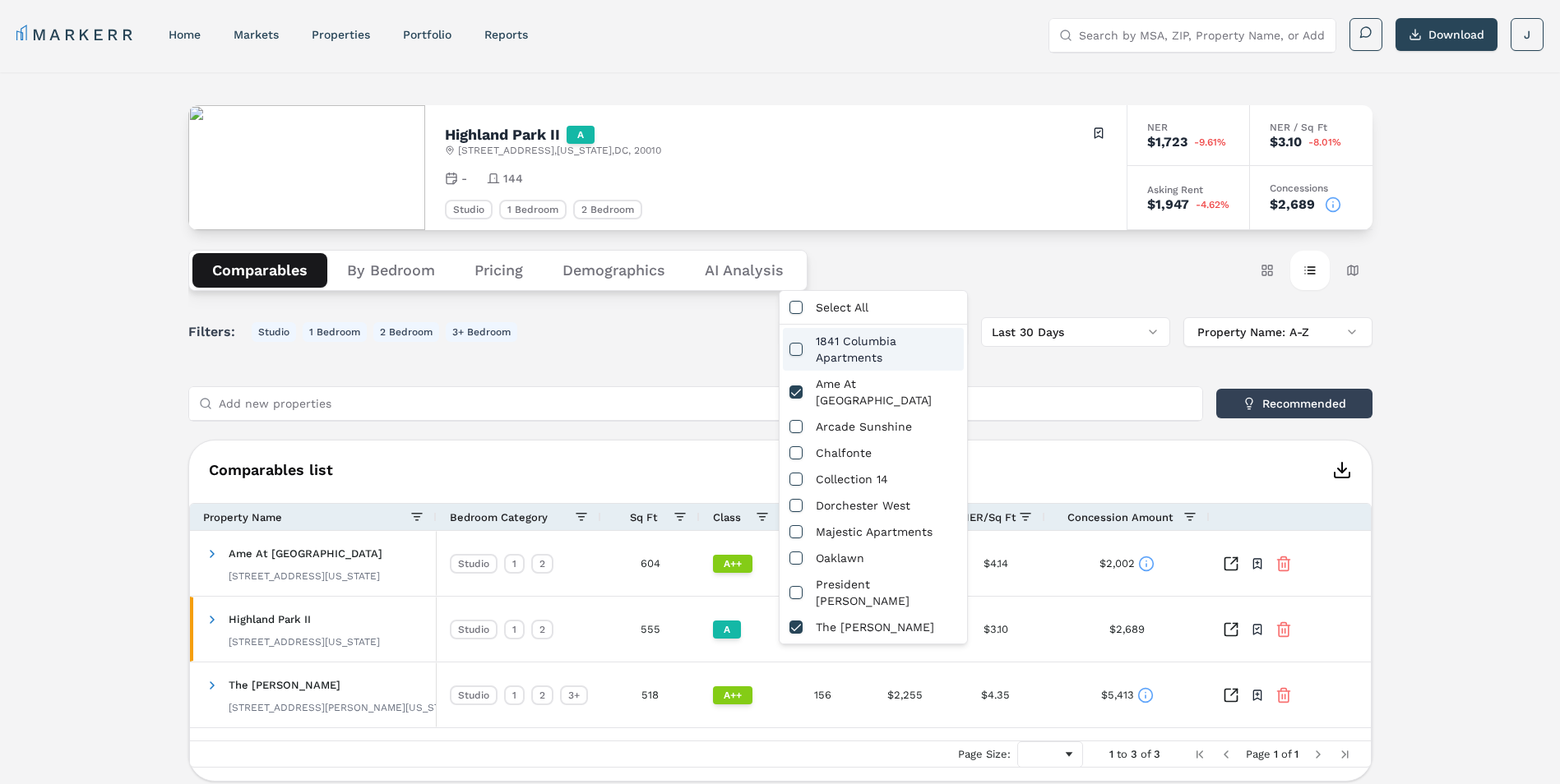
scroll to position [60, 0]
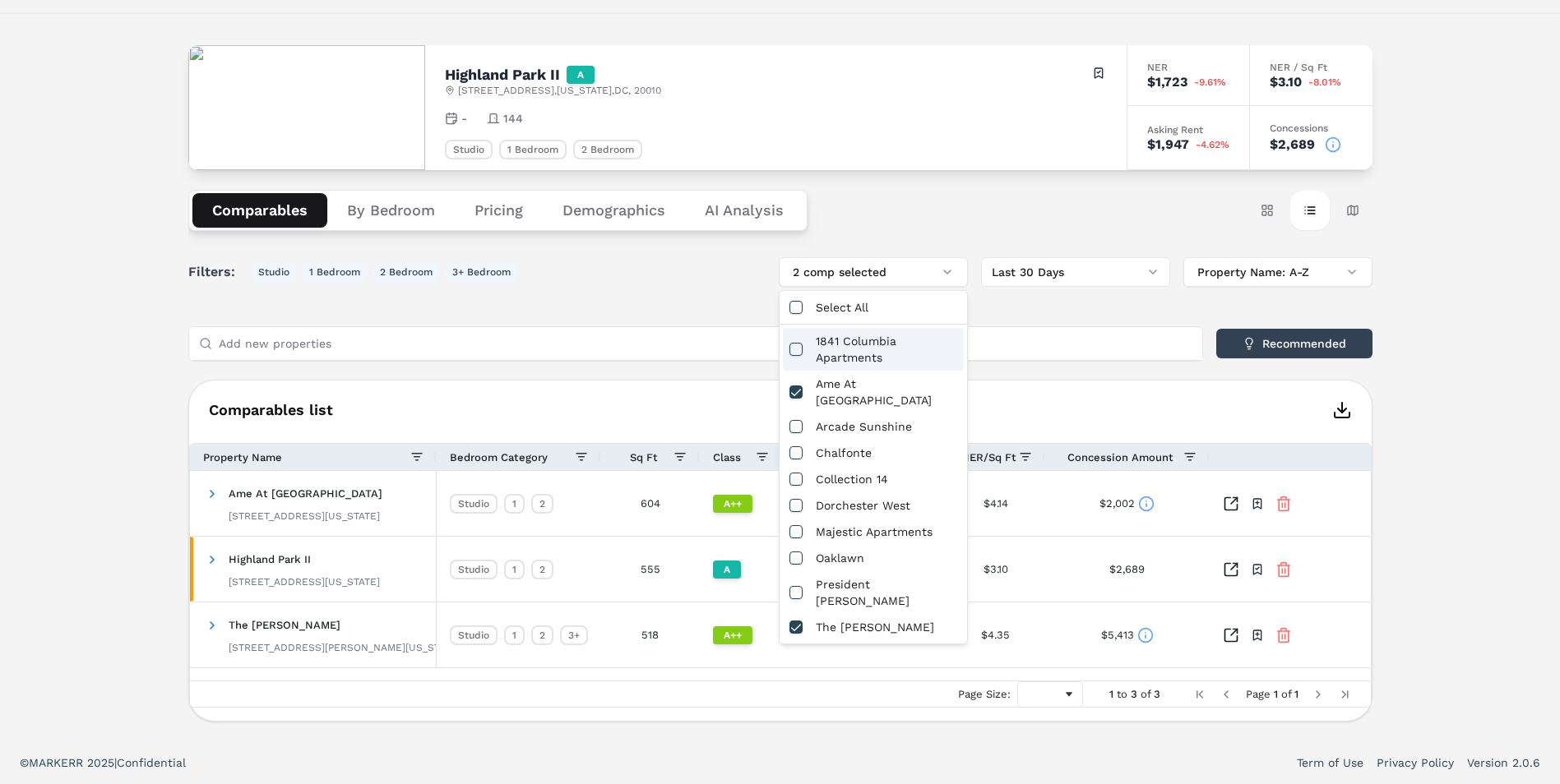
click at [1090, 363] on div "Filters: Studio 1 Bedroom 2 Bedroom 3+ Bedroom 2 comp selected Last 30 Days Pro…" at bounding box center [780, 489] width 1184 height 465
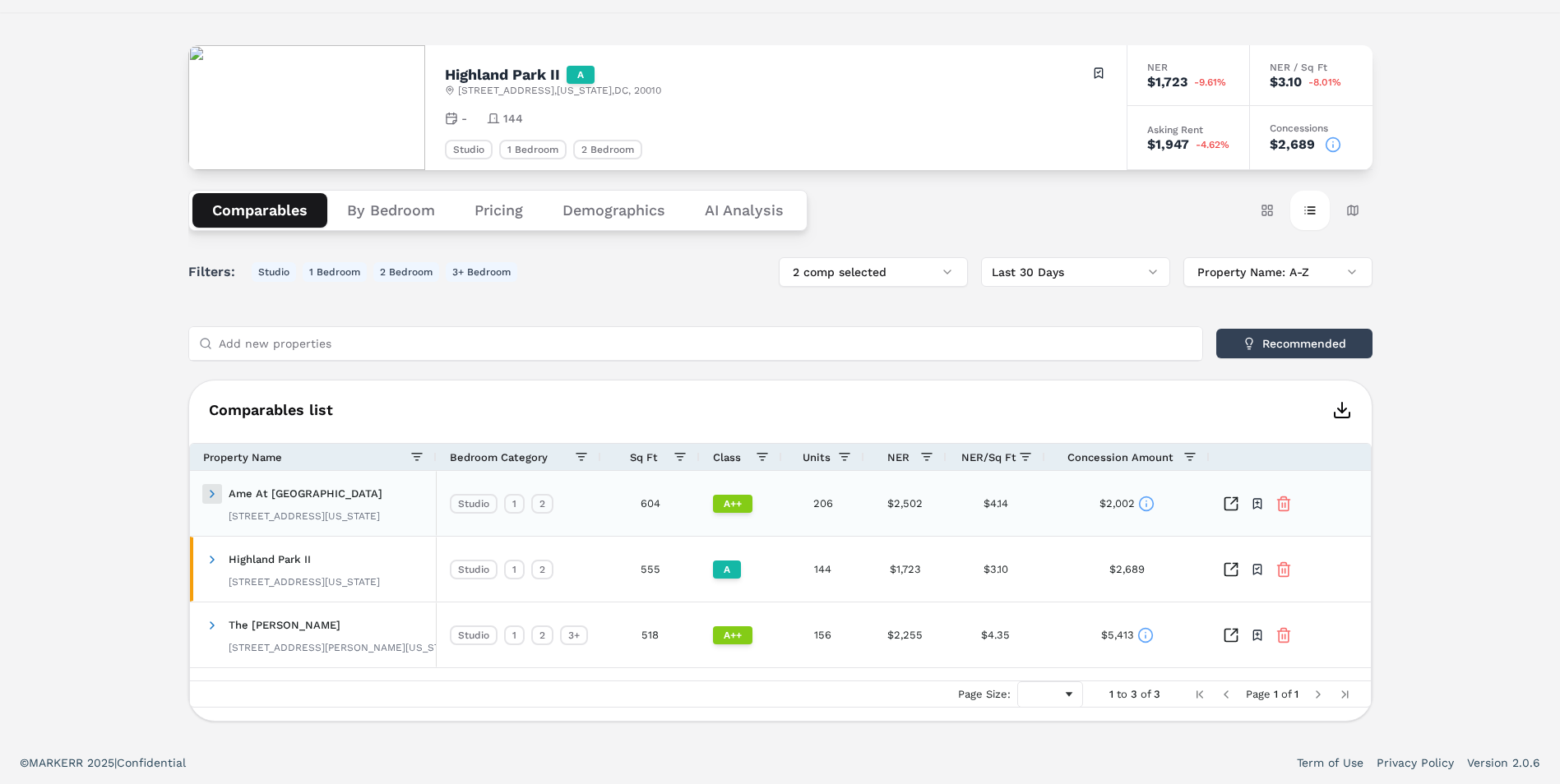
click at [209, 493] on span at bounding box center [212, 494] width 13 height 13
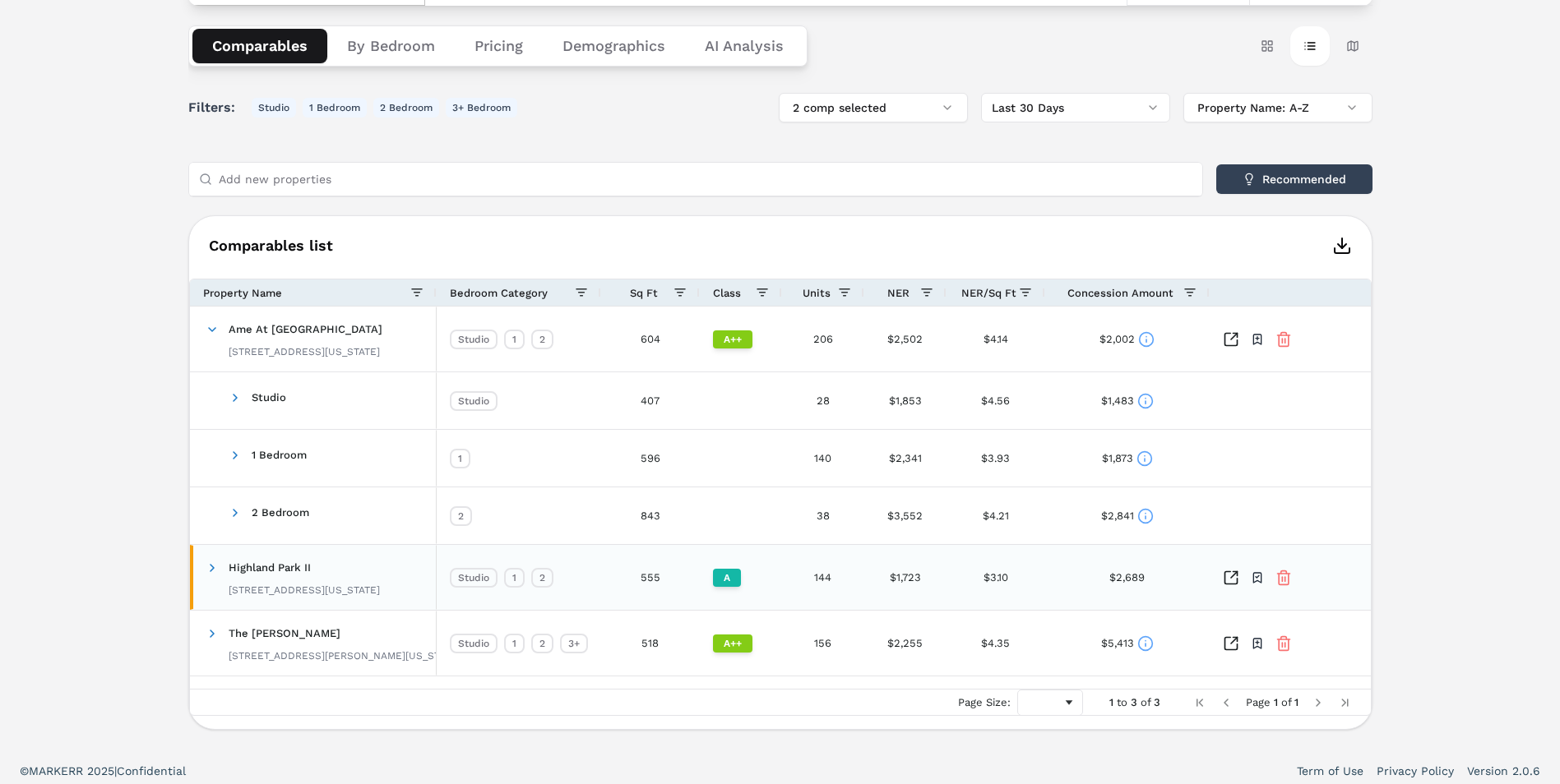
scroll to position [233, 0]
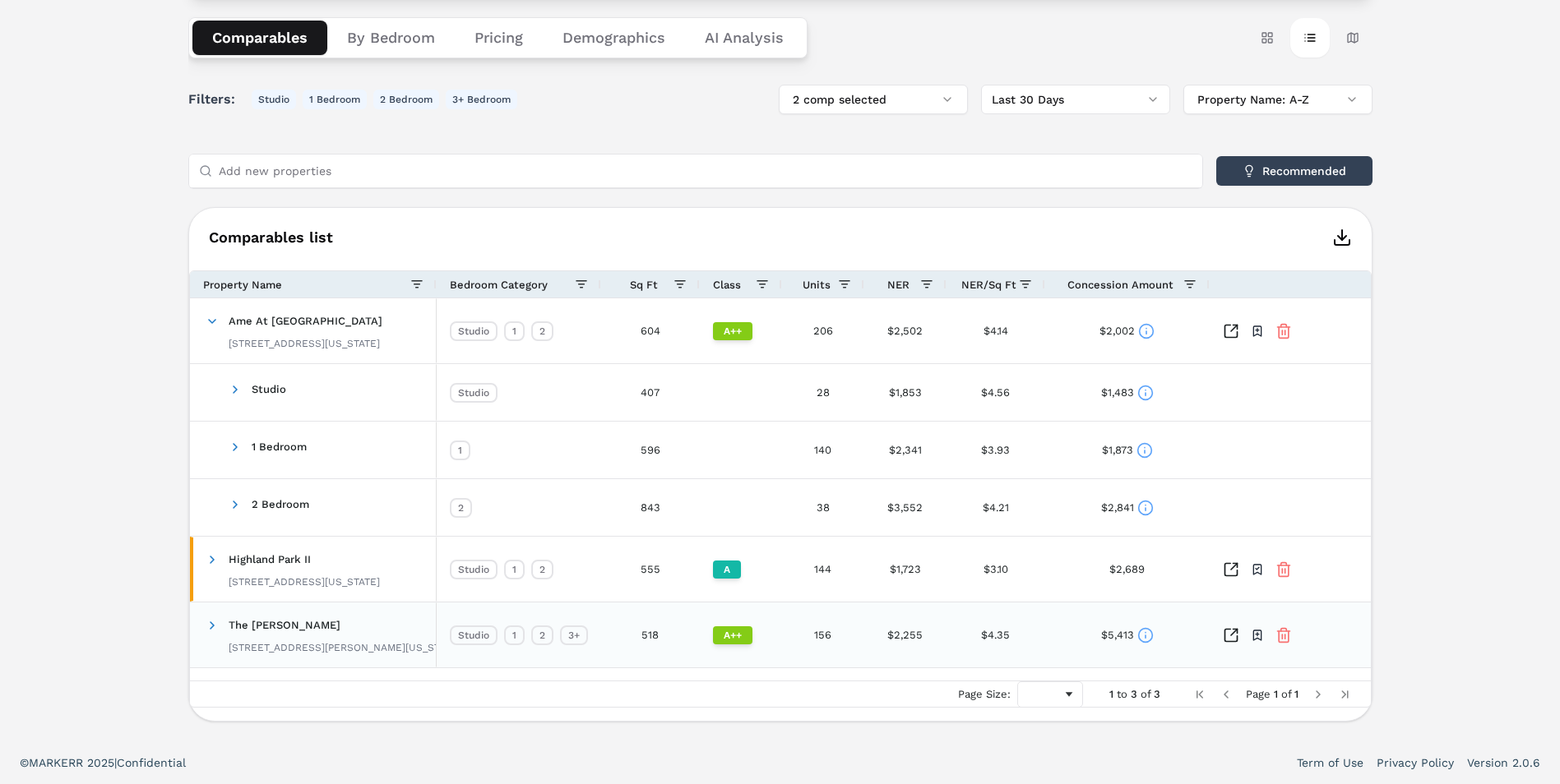
click at [206, 617] on span at bounding box center [212, 625] width 13 height 32
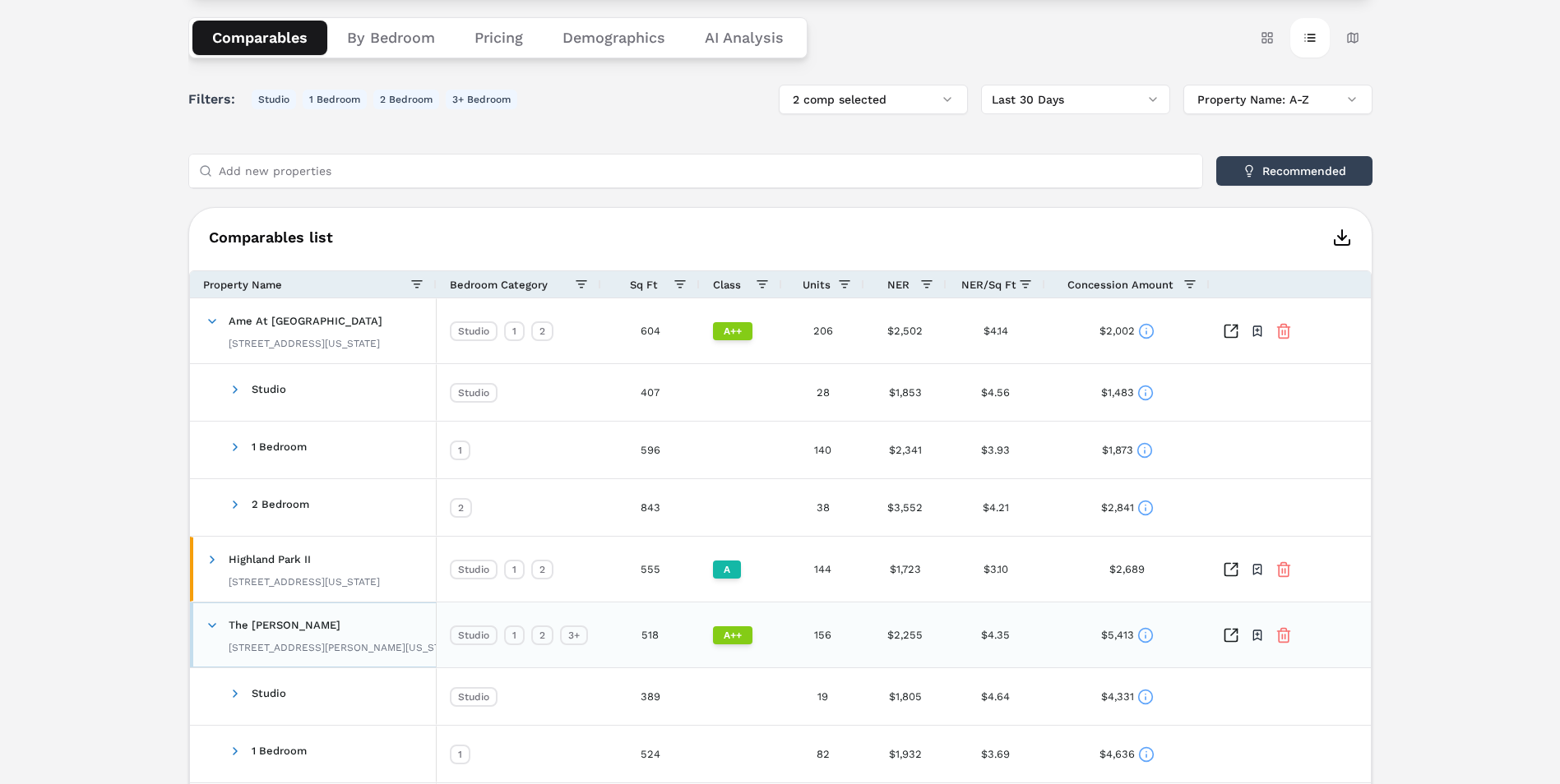
drag, startPoint x: 214, startPoint y: 625, endPoint x: 249, endPoint y: 611, distance: 37.7
click at [214, 625] on span at bounding box center [212, 625] width 13 height 13
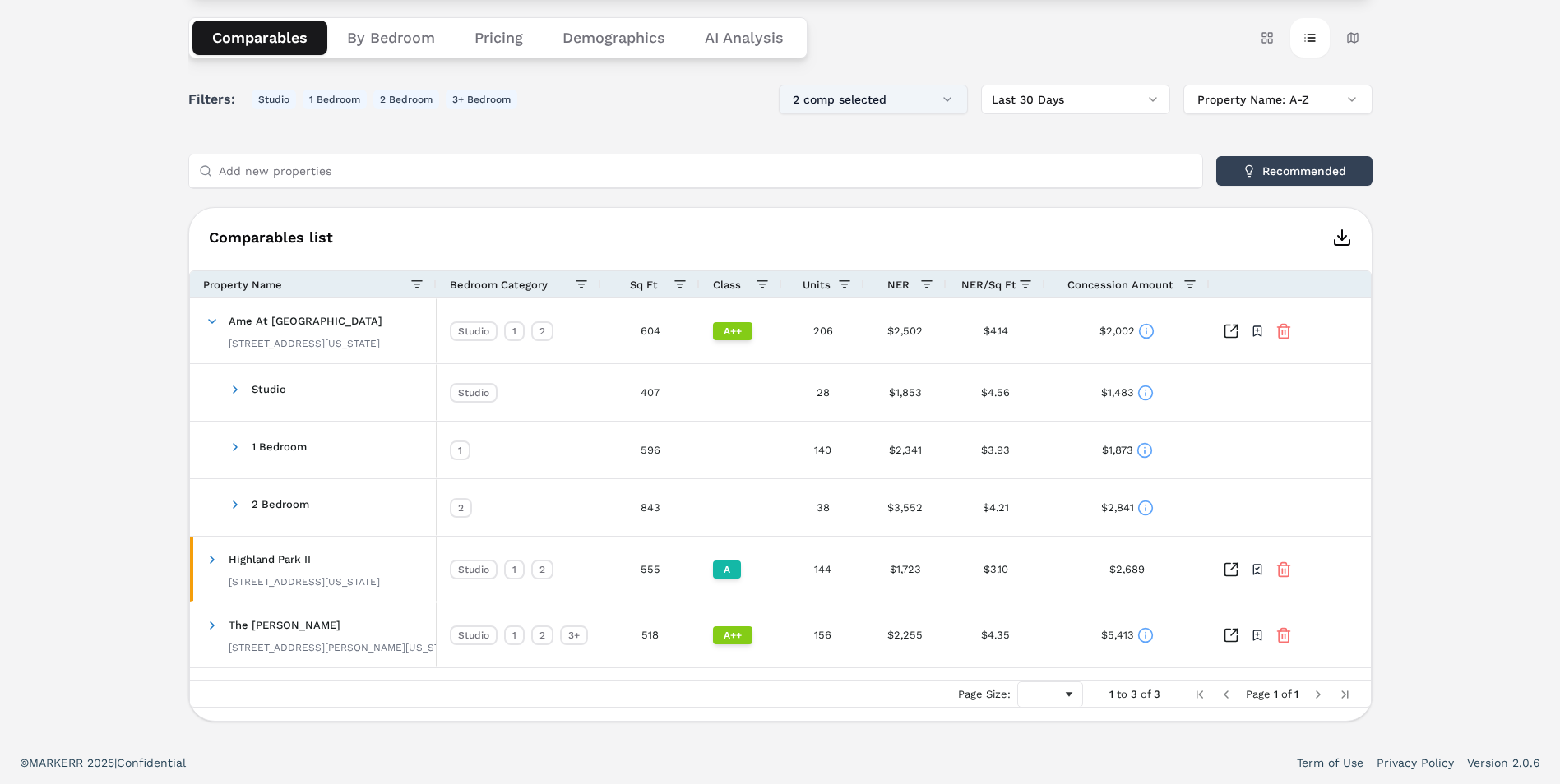
click at [930, 93] on button "2 comp selected" at bounding box center [874, 100] width 189 height 30
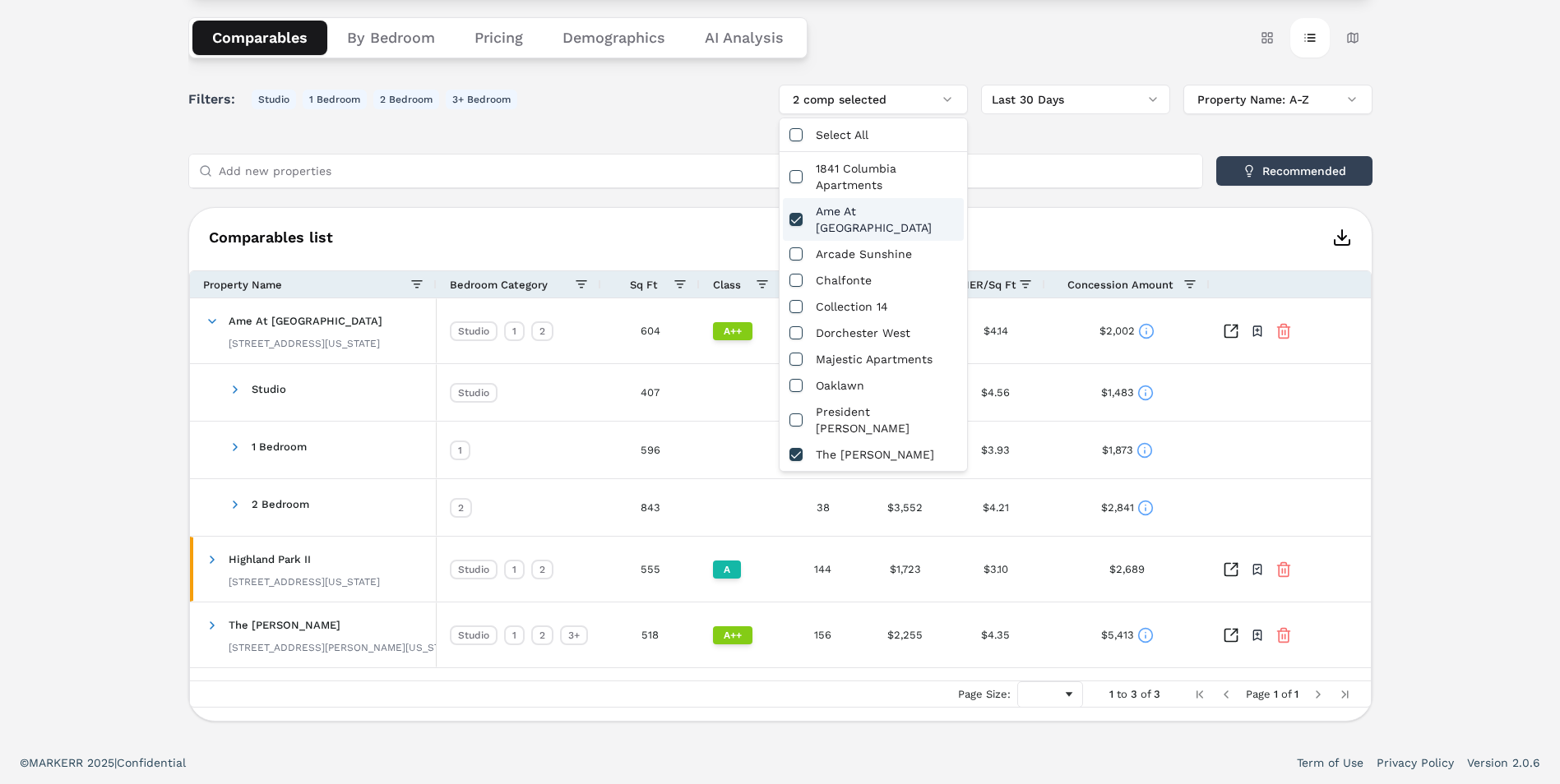
click at [861, 212] on div "Ame At [GEOGRAPHIC_DATA]" at bounding box center [873, 220] width 181 height 42
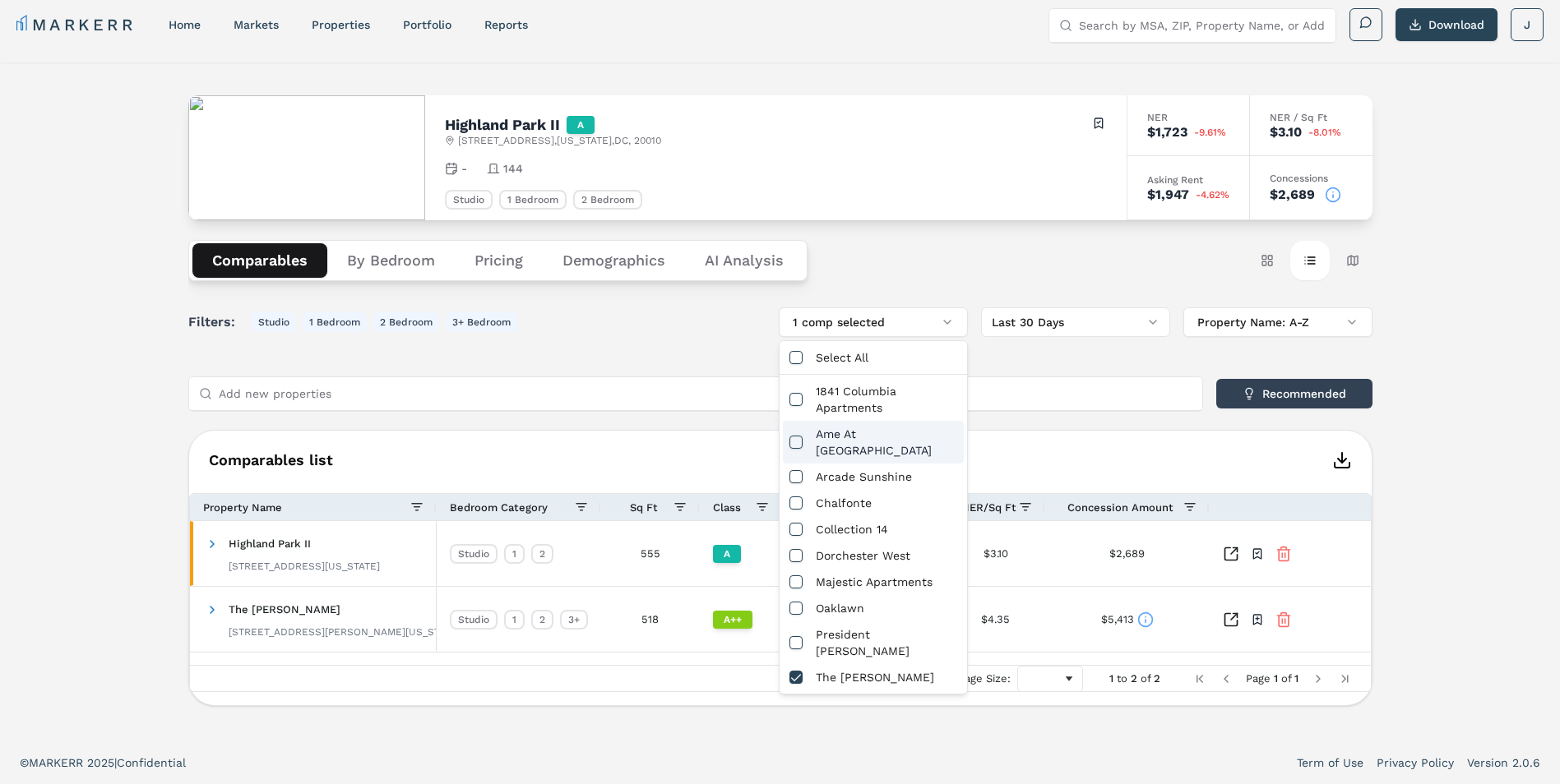
scroll to position [10, 0]
click at [847, 664] on div "The [PERSON_NAME]" at bounding box center [873, 677] width 181 height 26
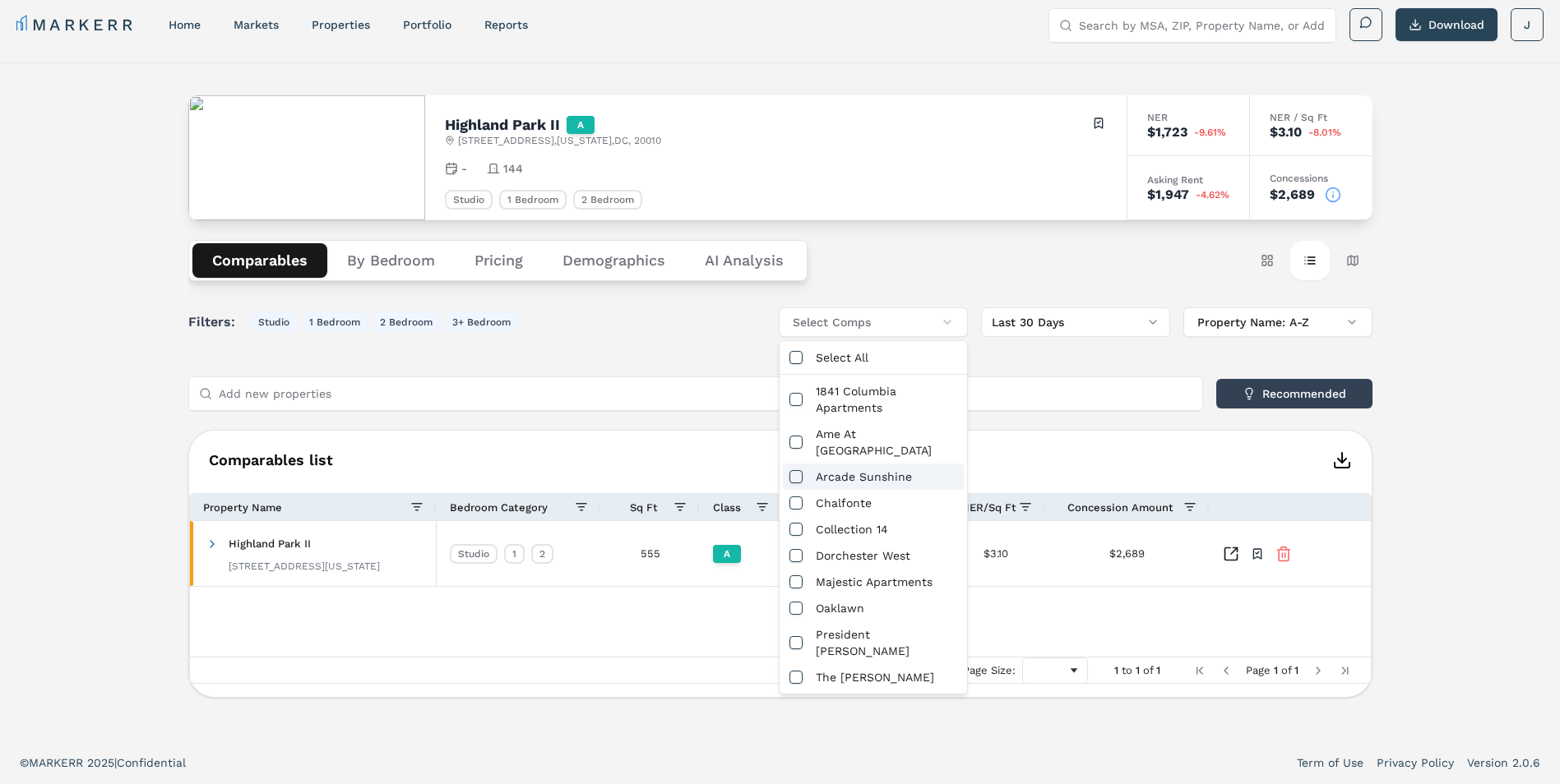
click at [863, 464] on div "Arcade Sunshine" at bounding box center [873, 477] width 181 height 26
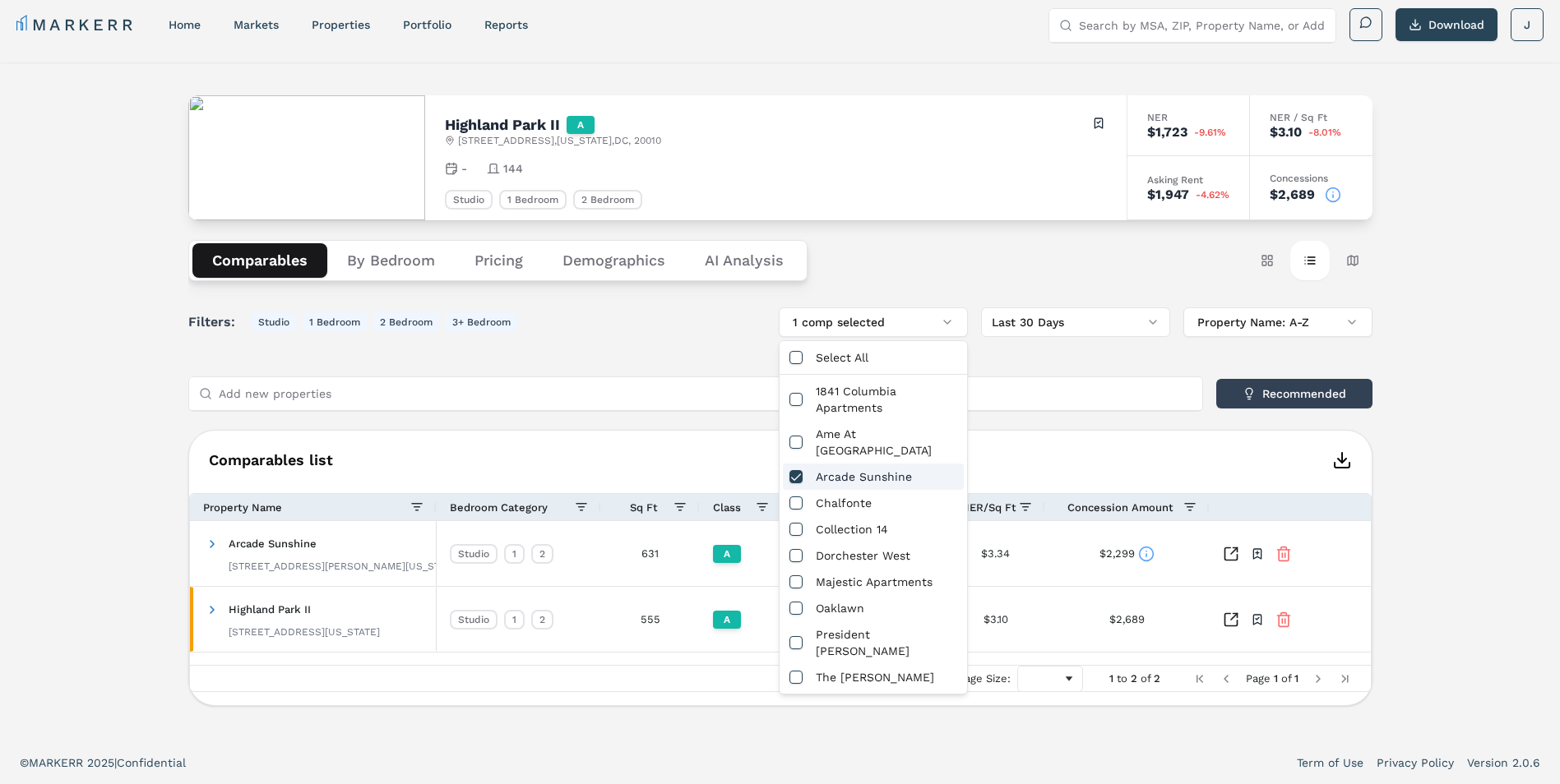
click at [1136, 431] on div "Comparables list 1 to 2 of 2 Drag here to set row groups Drag here to set colum…" at bounding box center [780, 567] width 1184 height 276
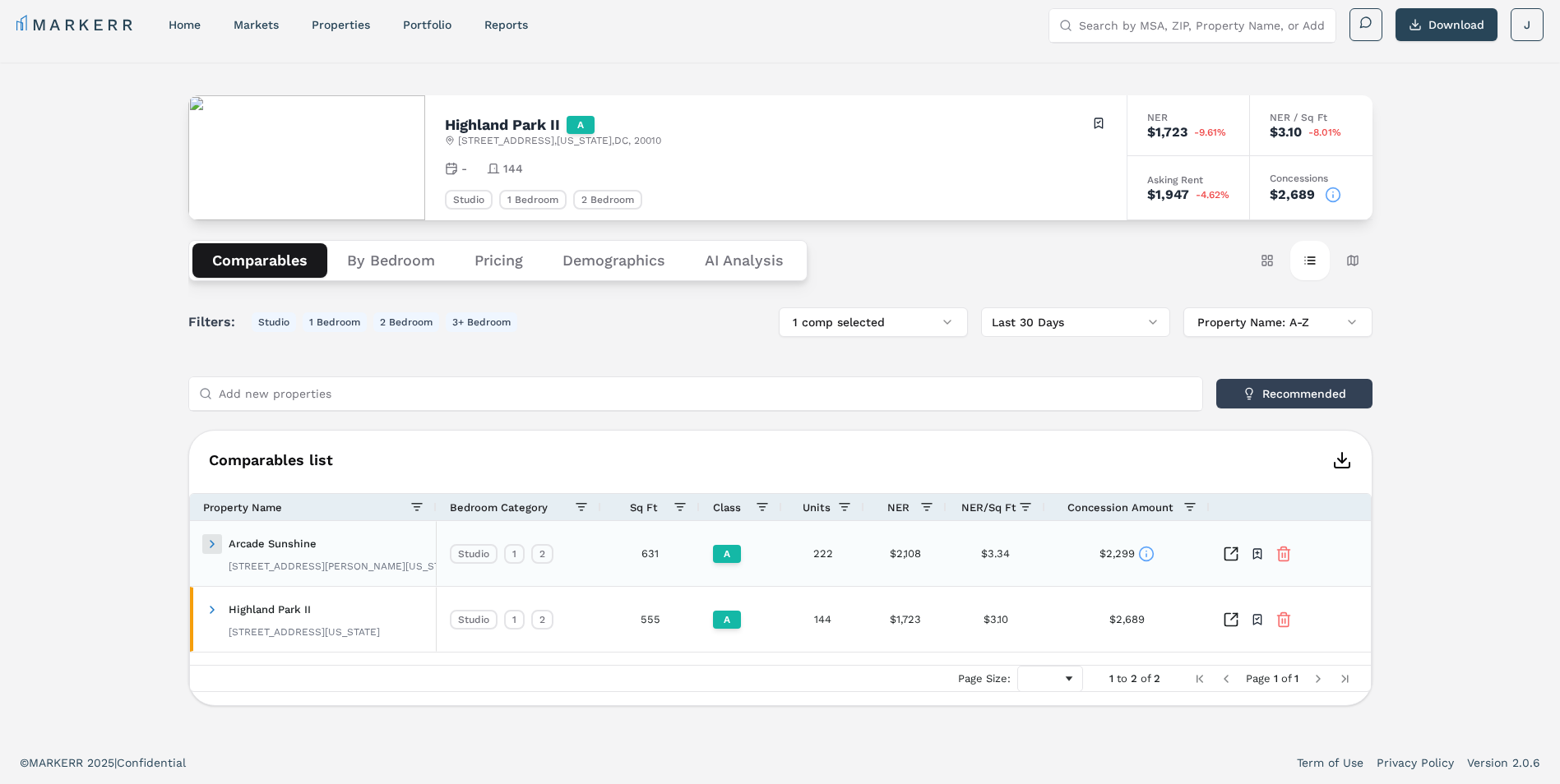
click at [206, 540] on span at bounding box center [212, 543] width 13 height 13
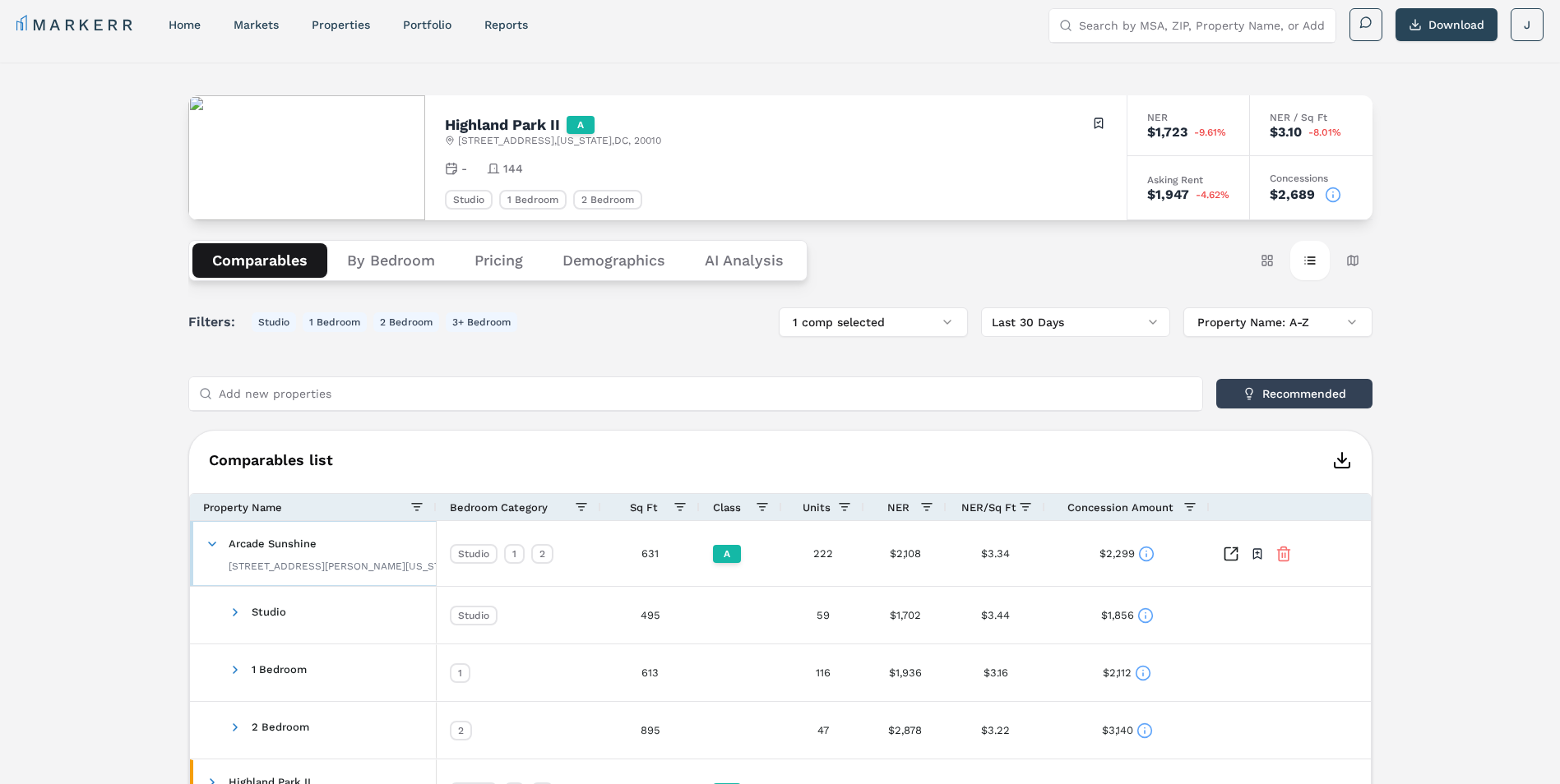
scroll to position [92, 0]
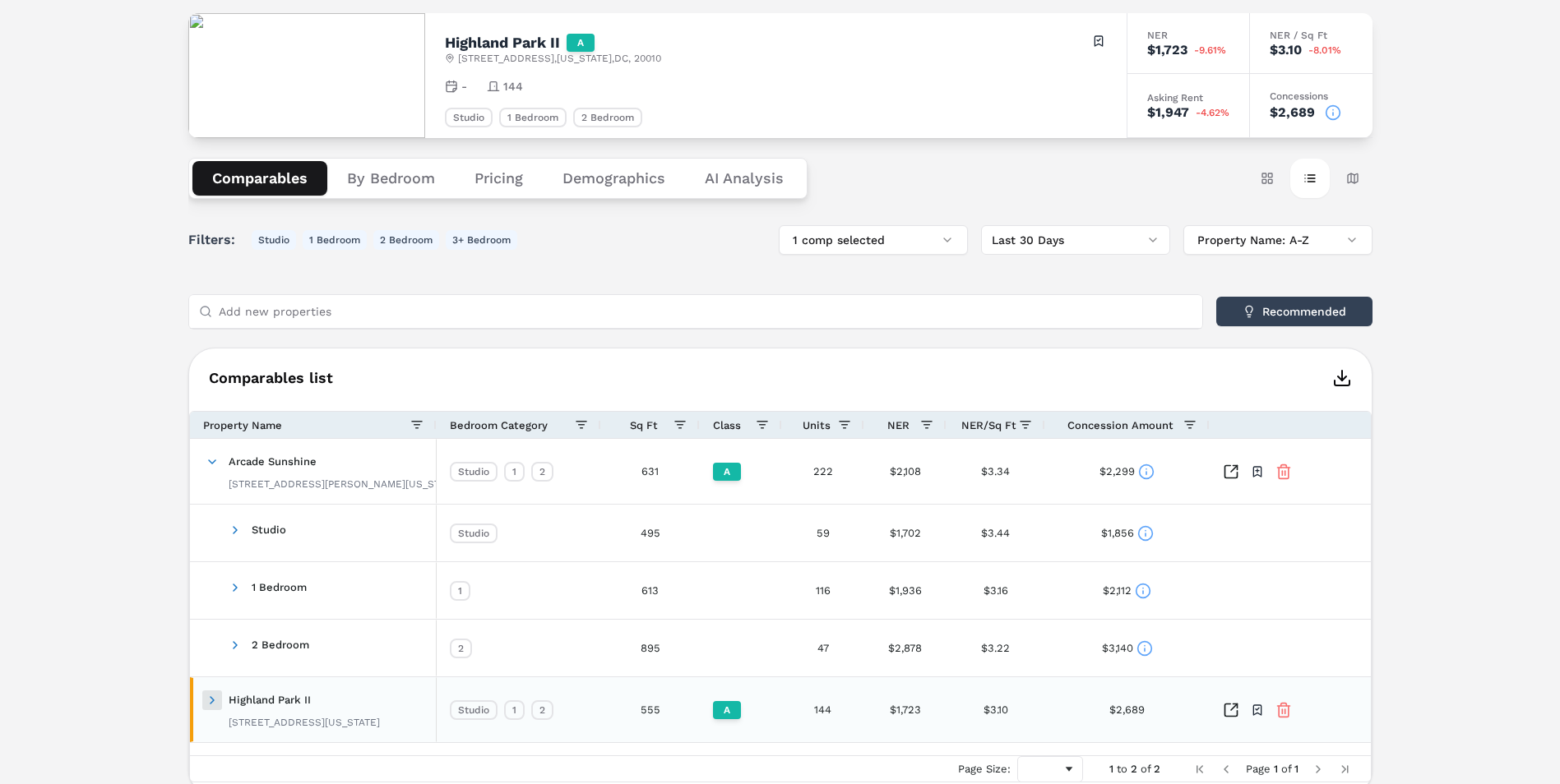
click at [207, 703] on span at bounding box center [212, 700] width 13 height 13
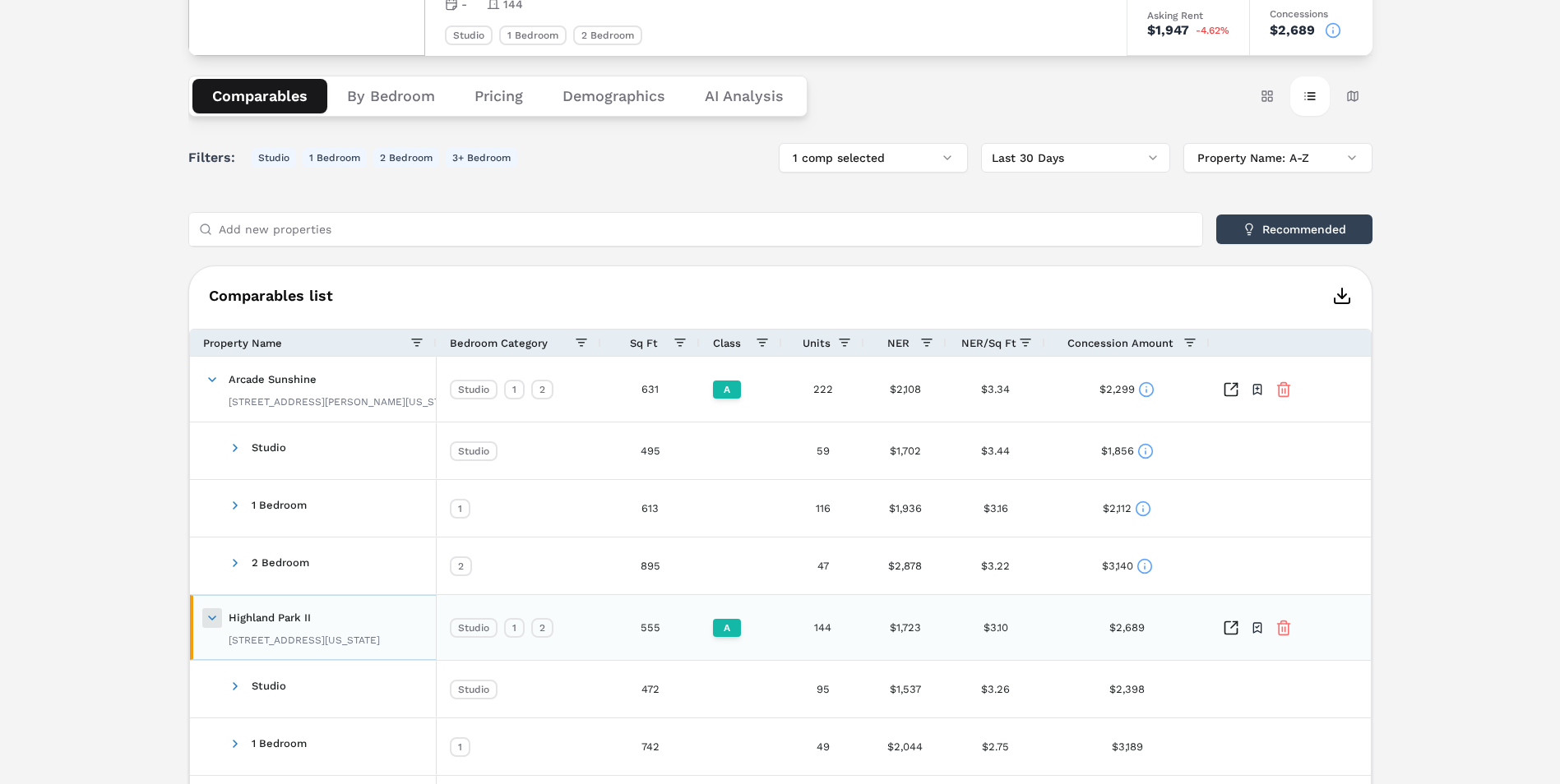
scroll to position [257, 0]
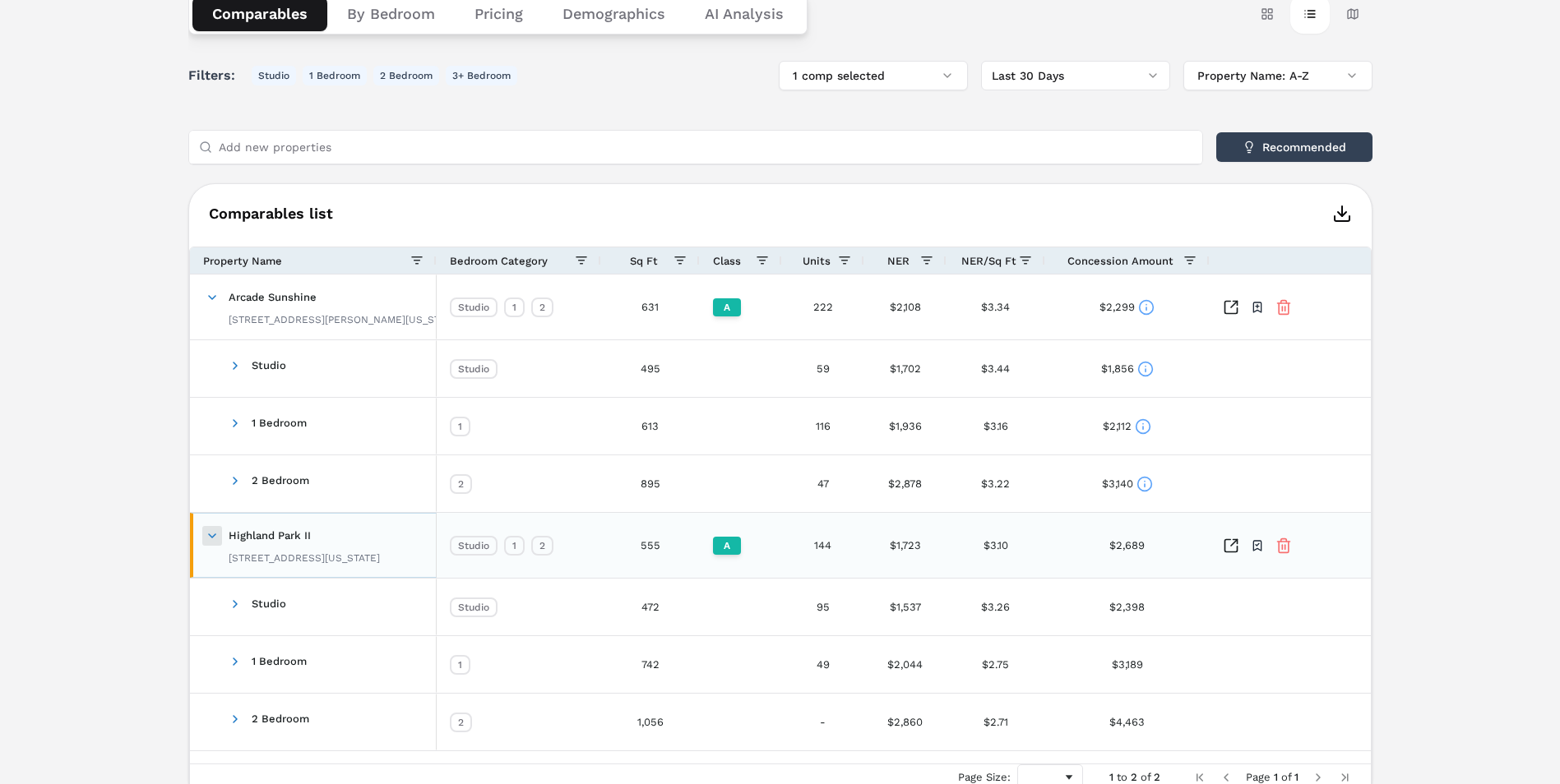
click at [214, 538] on span at bounding box center [212, 535] width 13 height 13
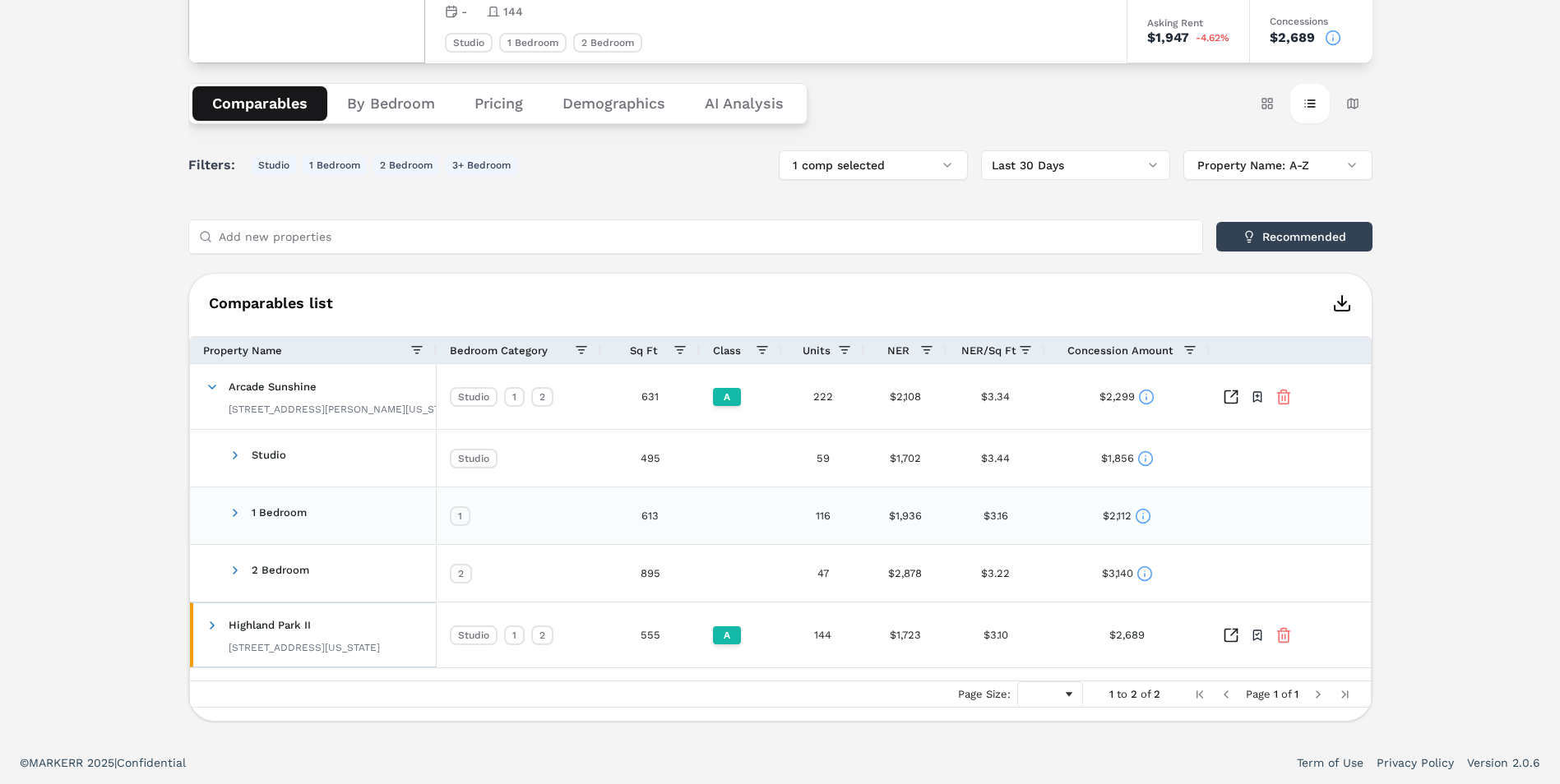
scroll to position [167, 0]
click at [950, 169] on button "1 comp selected" at bounding box center [874, 166] width 189 height 30
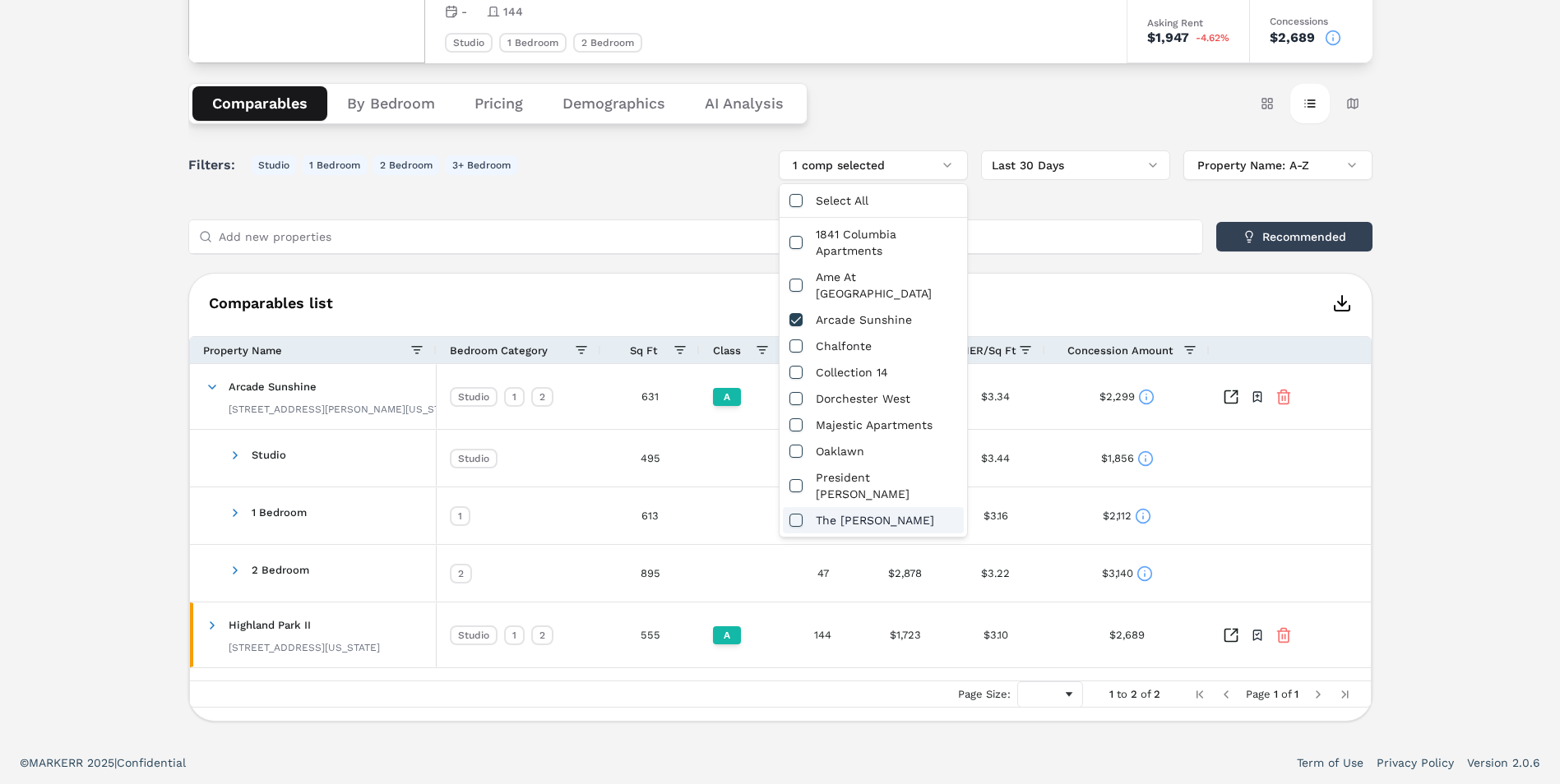
click at [866, 507] on div "The [PERSON_NAME]" at bounding box center [873, 520] width 181 height 26
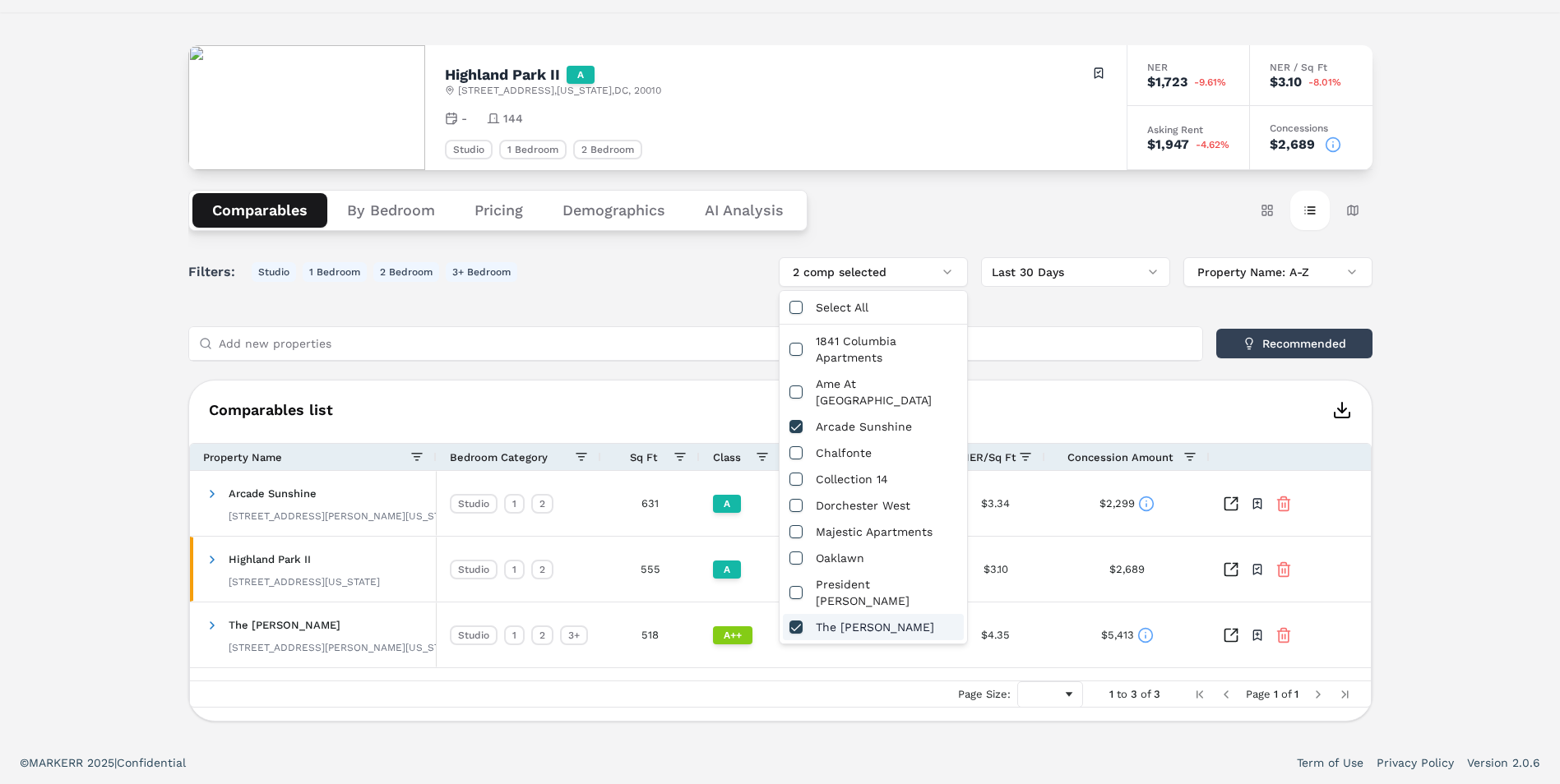
scroll to position [60, 0]
click at [214, 625] on span at bounding box center [212, 625] width 13 height 13
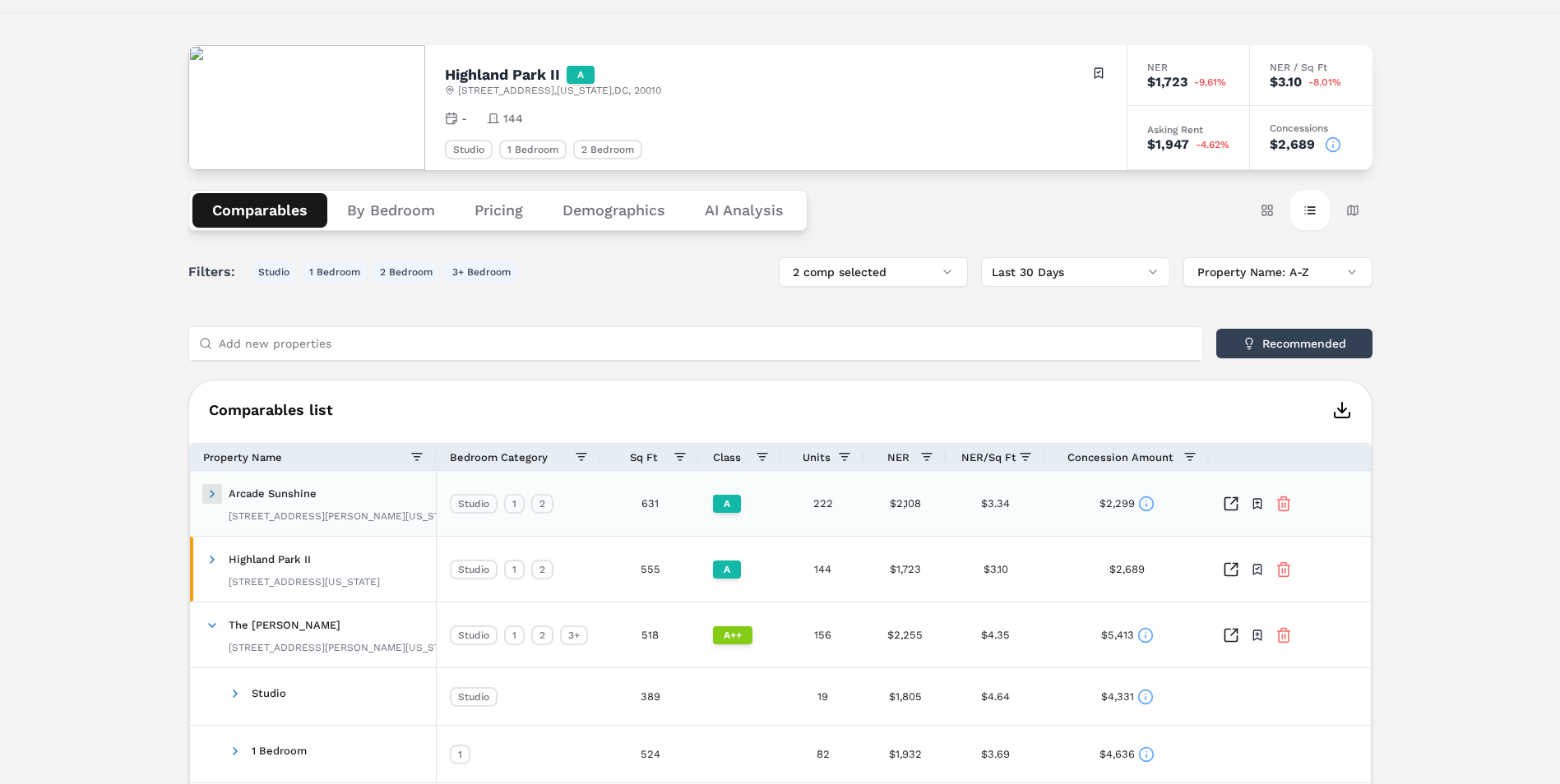
click at [214, 493] on span at bounding box center [212, 494] width 13 height 13
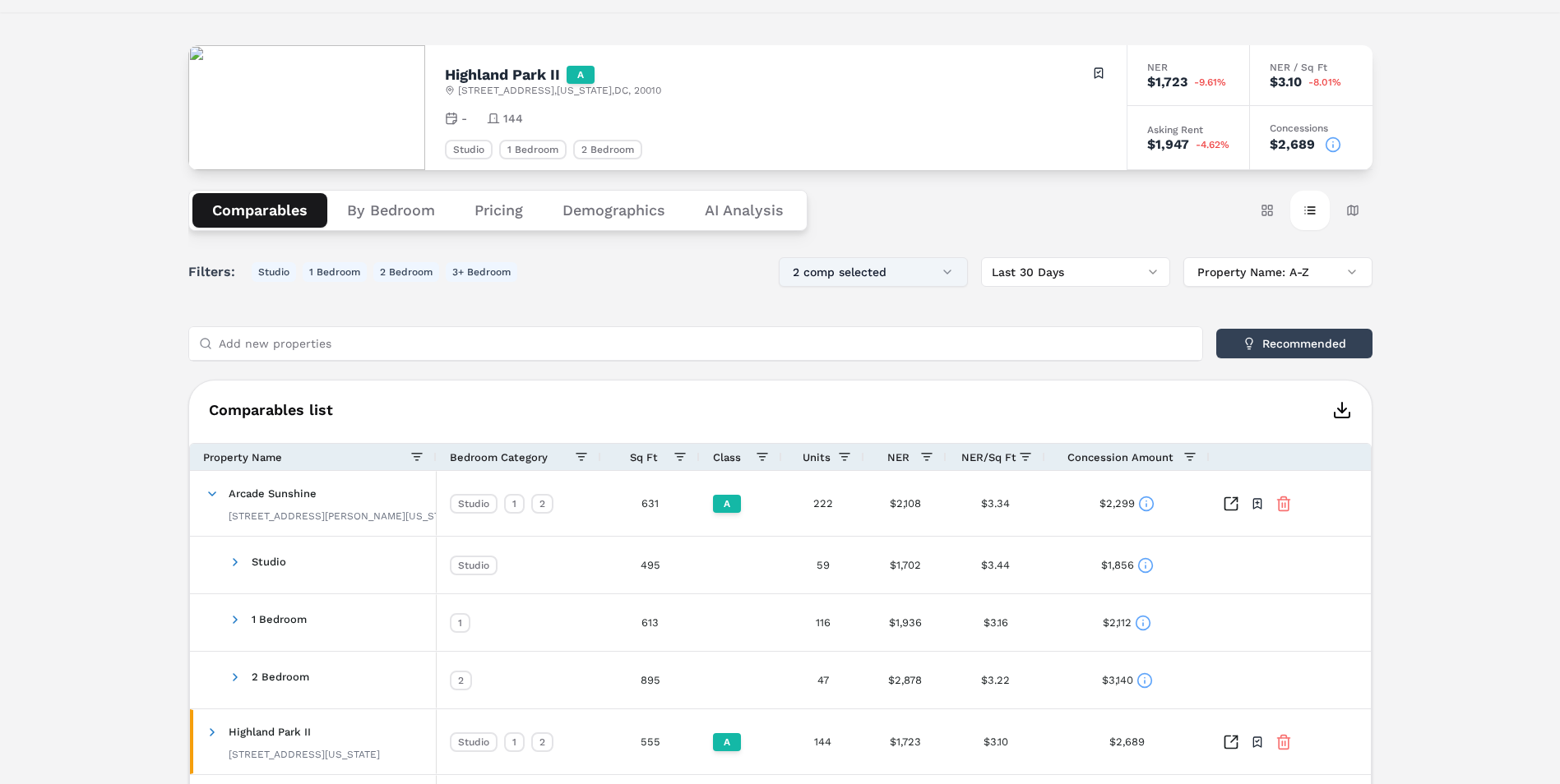
click at [926, 272] on button "2 comp selected" at bounding box center [874, 273] width 189 height 30
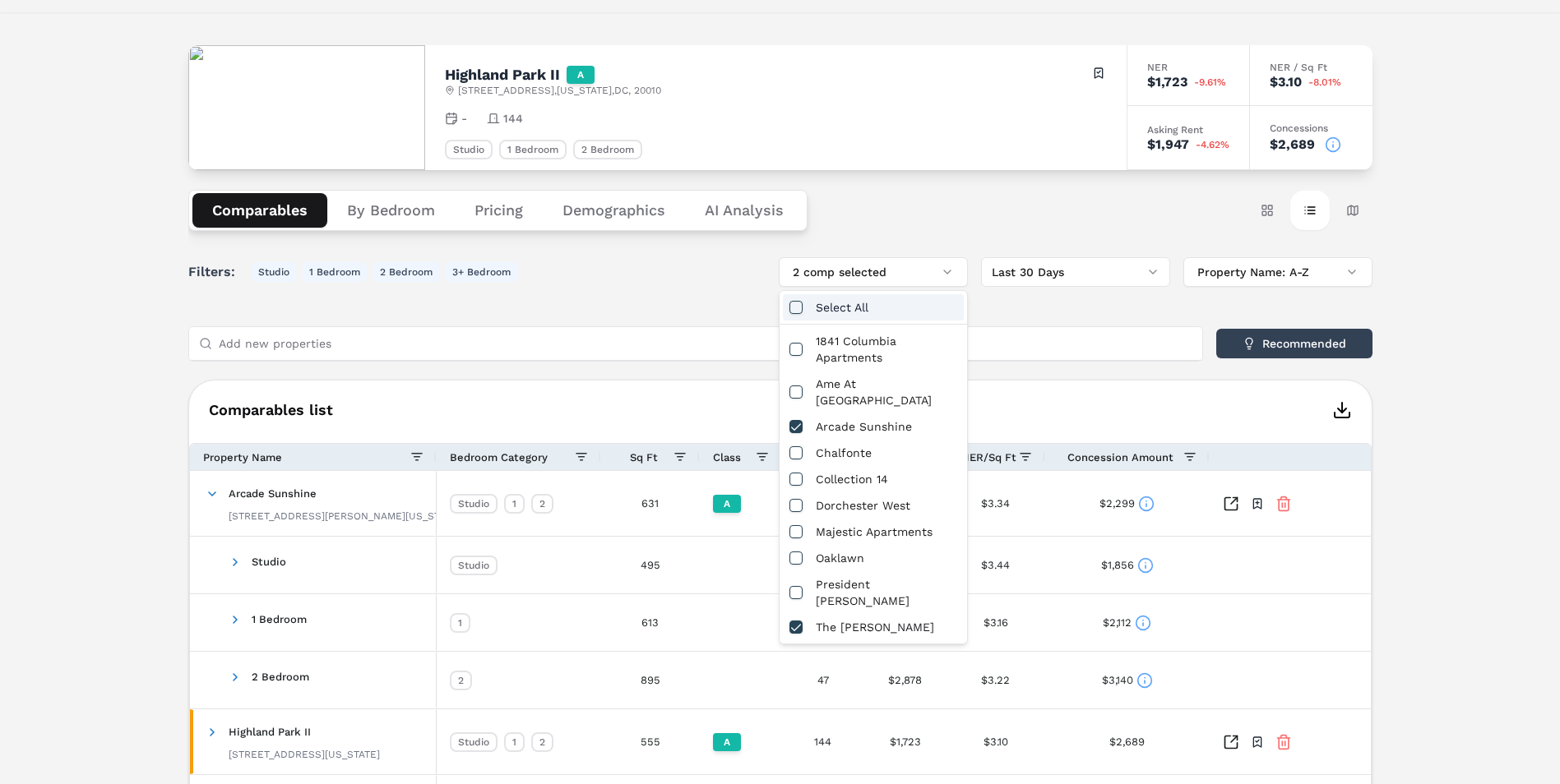
click at [865, 305] on div "Select All" at bounding box center [873, 308] width 181 height 26
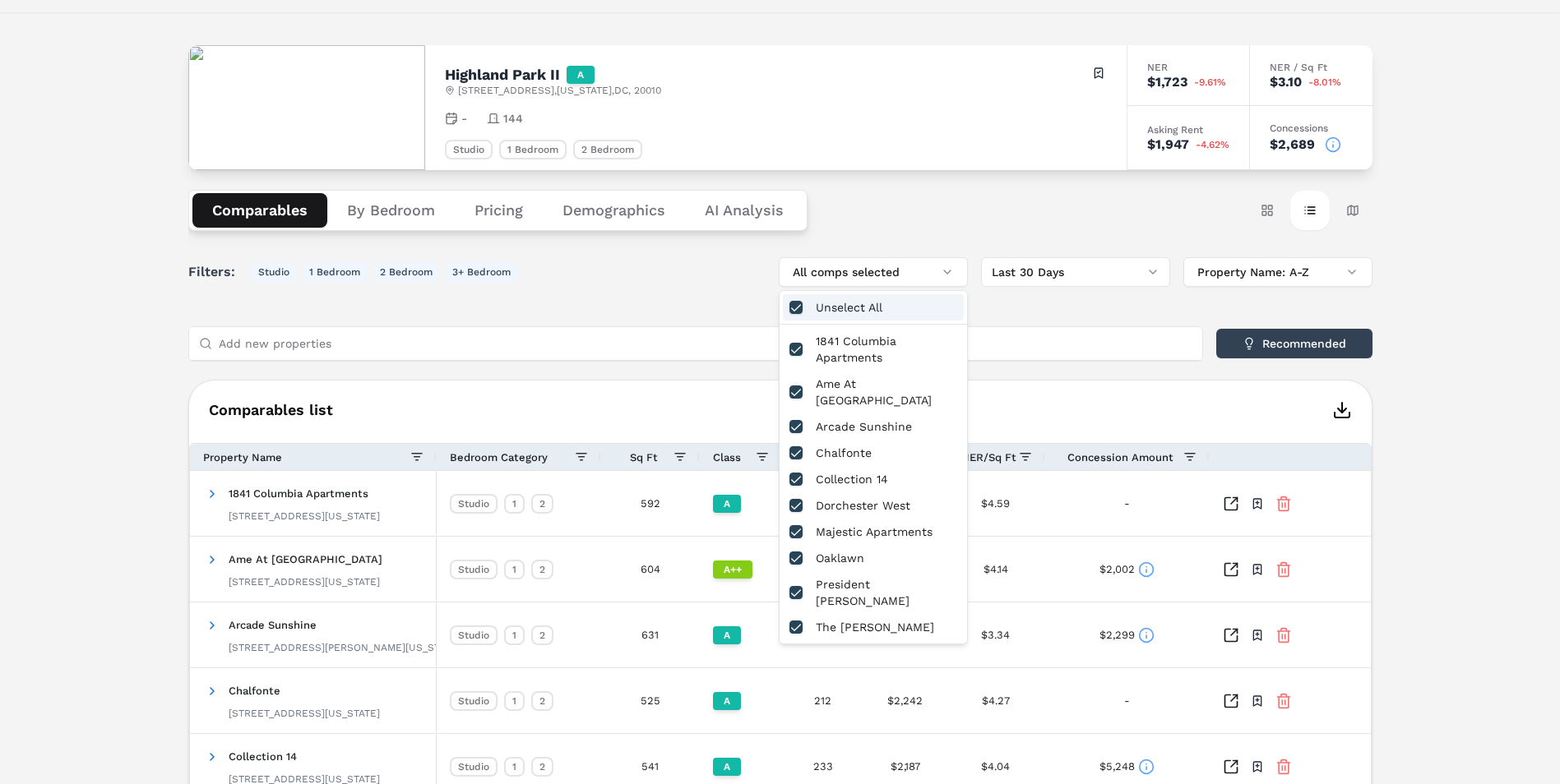
click at [849, 307] on div "Unselect All" at bounding box center [873, 308] width 181 height 26
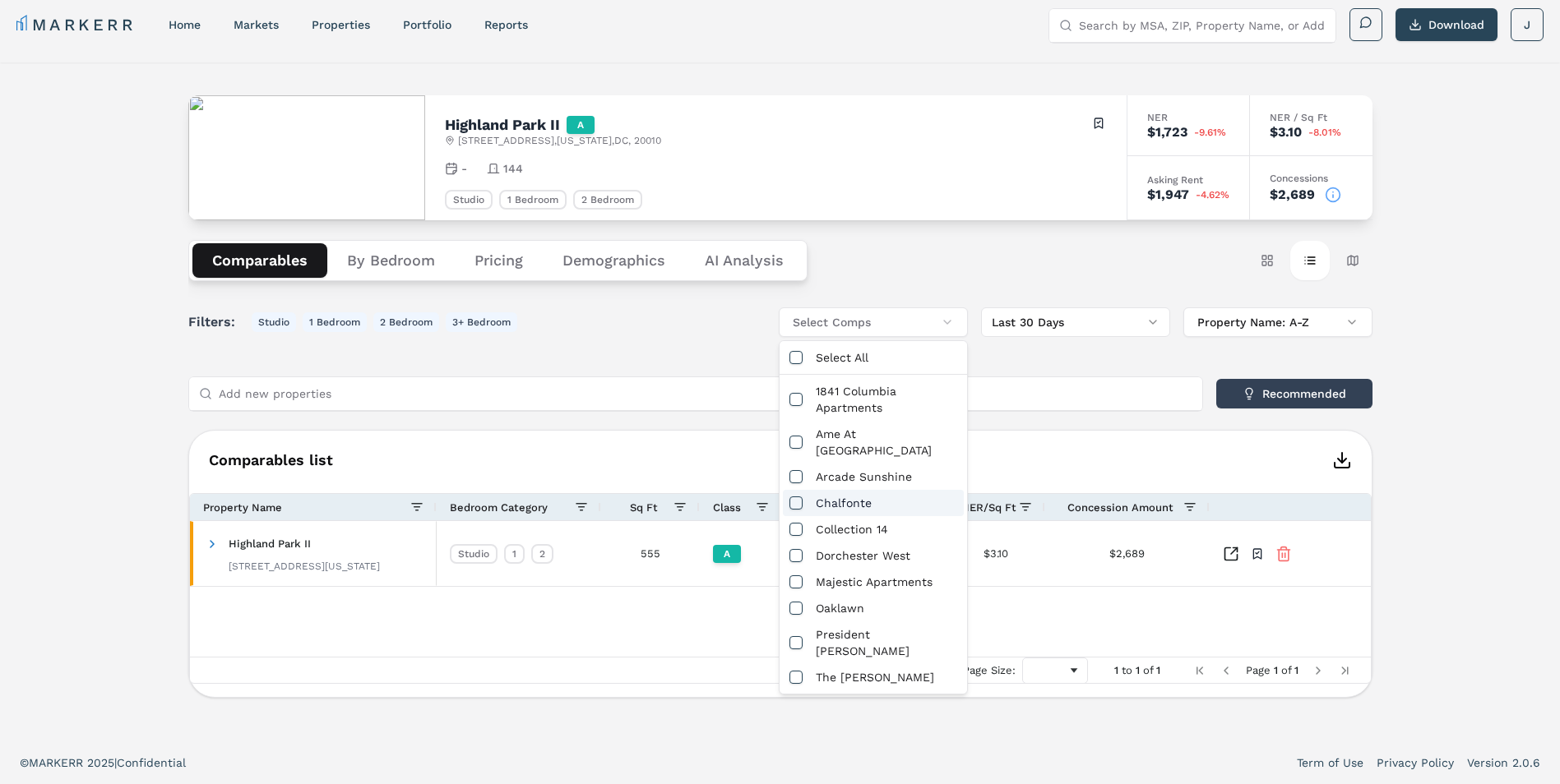
click at [858, 489] on div "Chalfonte" at bounding box center [873, 503] width 181 height 26
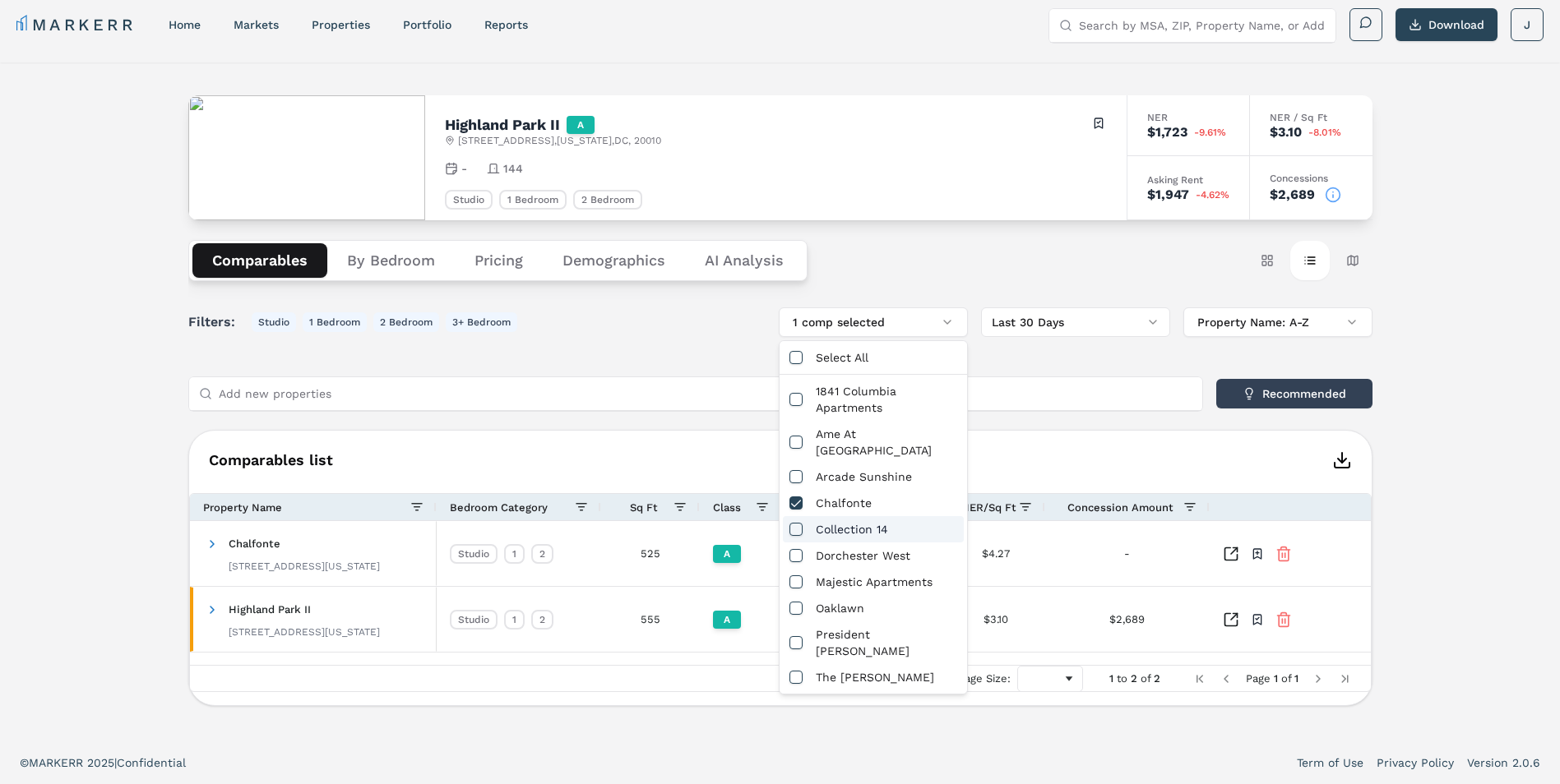
click at [657, 416] on div "Filters: Studio 1 Bedroom 2 Bedroom 3+ Bedroom 1 comp selected Last 30 Days Pro…" at bounding box center [780, 507] width 1184 height 399
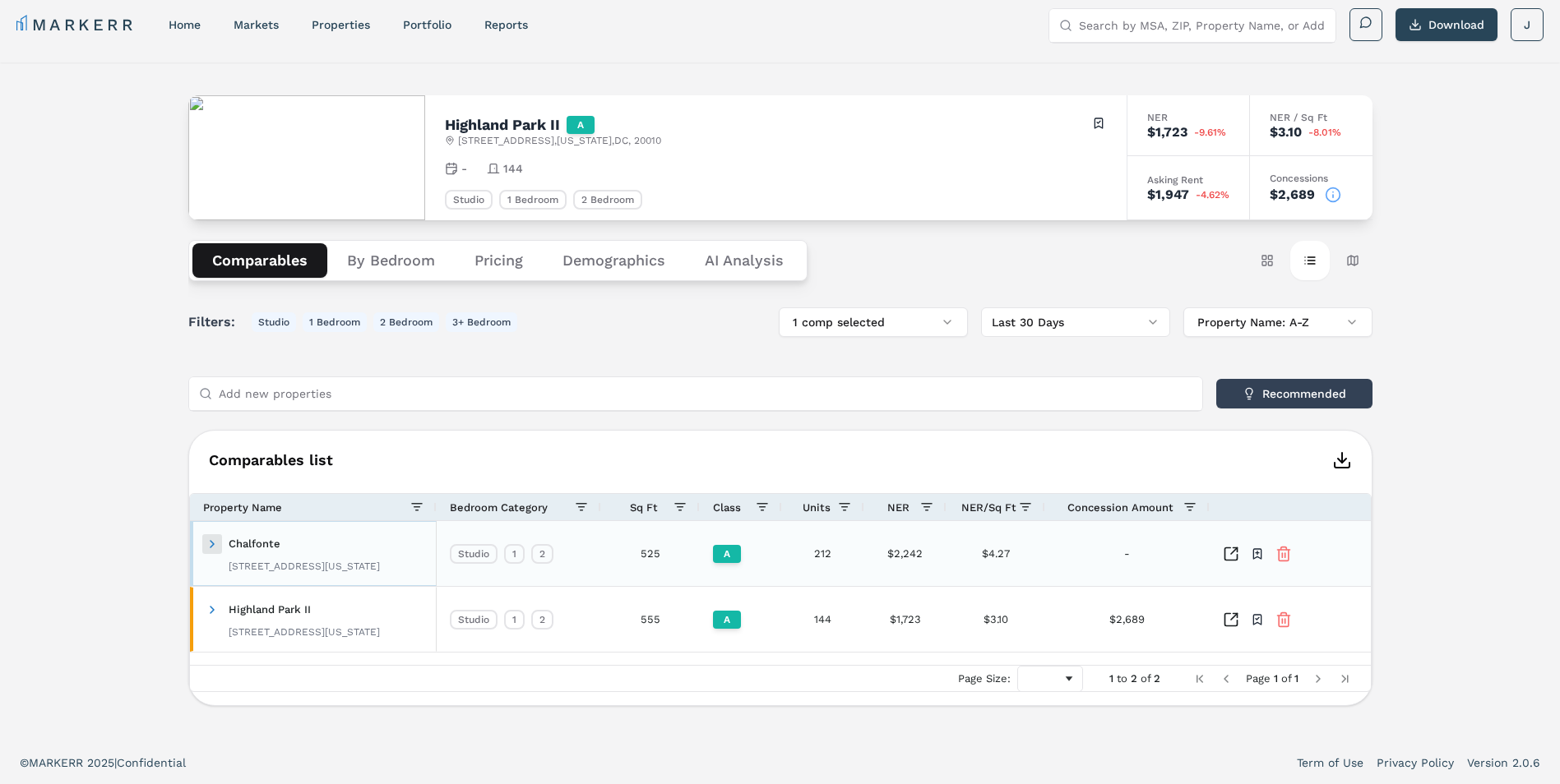
click at [209, 541] on span at bounding box center [212, 543] width 13 height 13
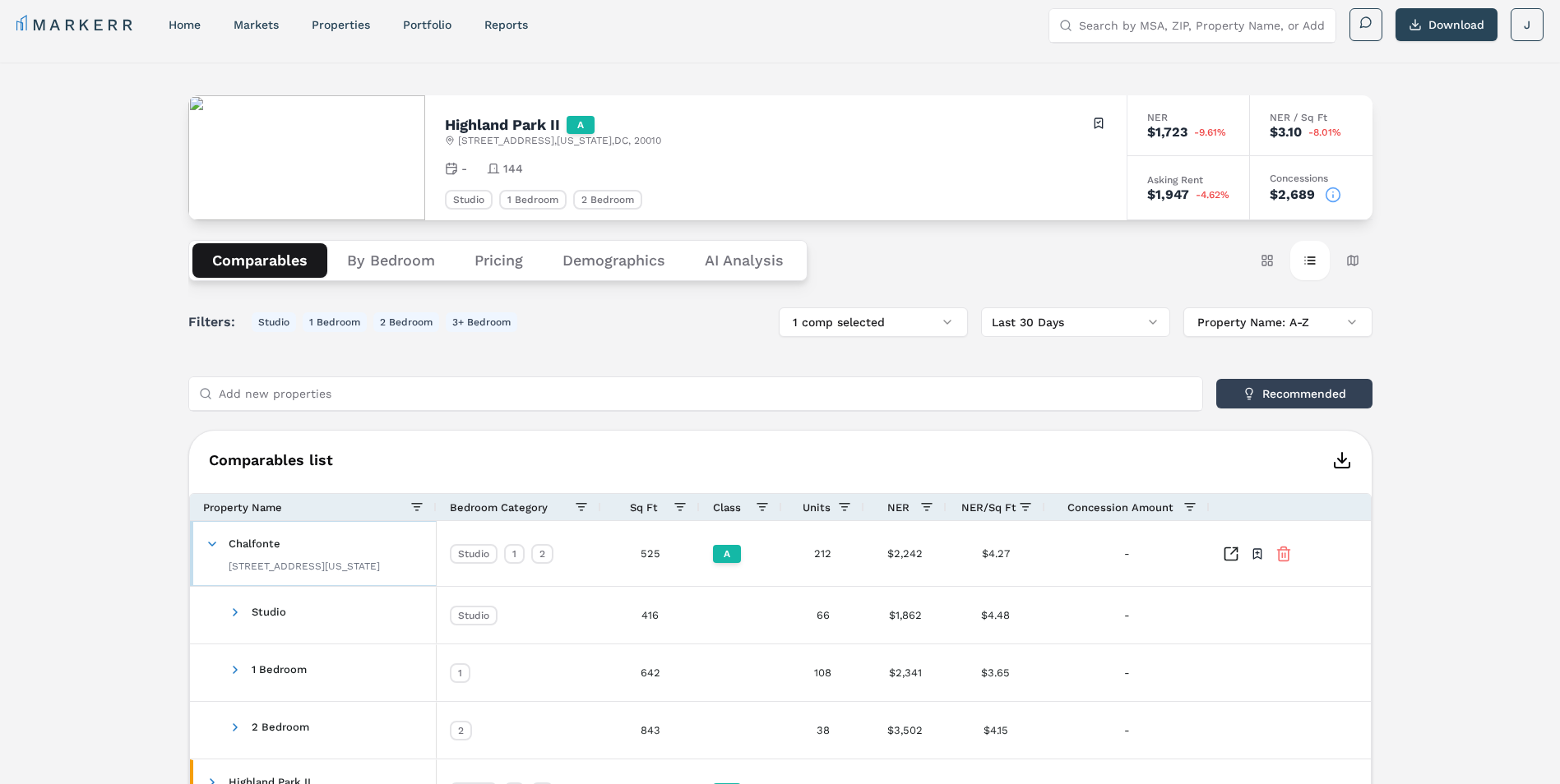
scroll to position [167, 0]
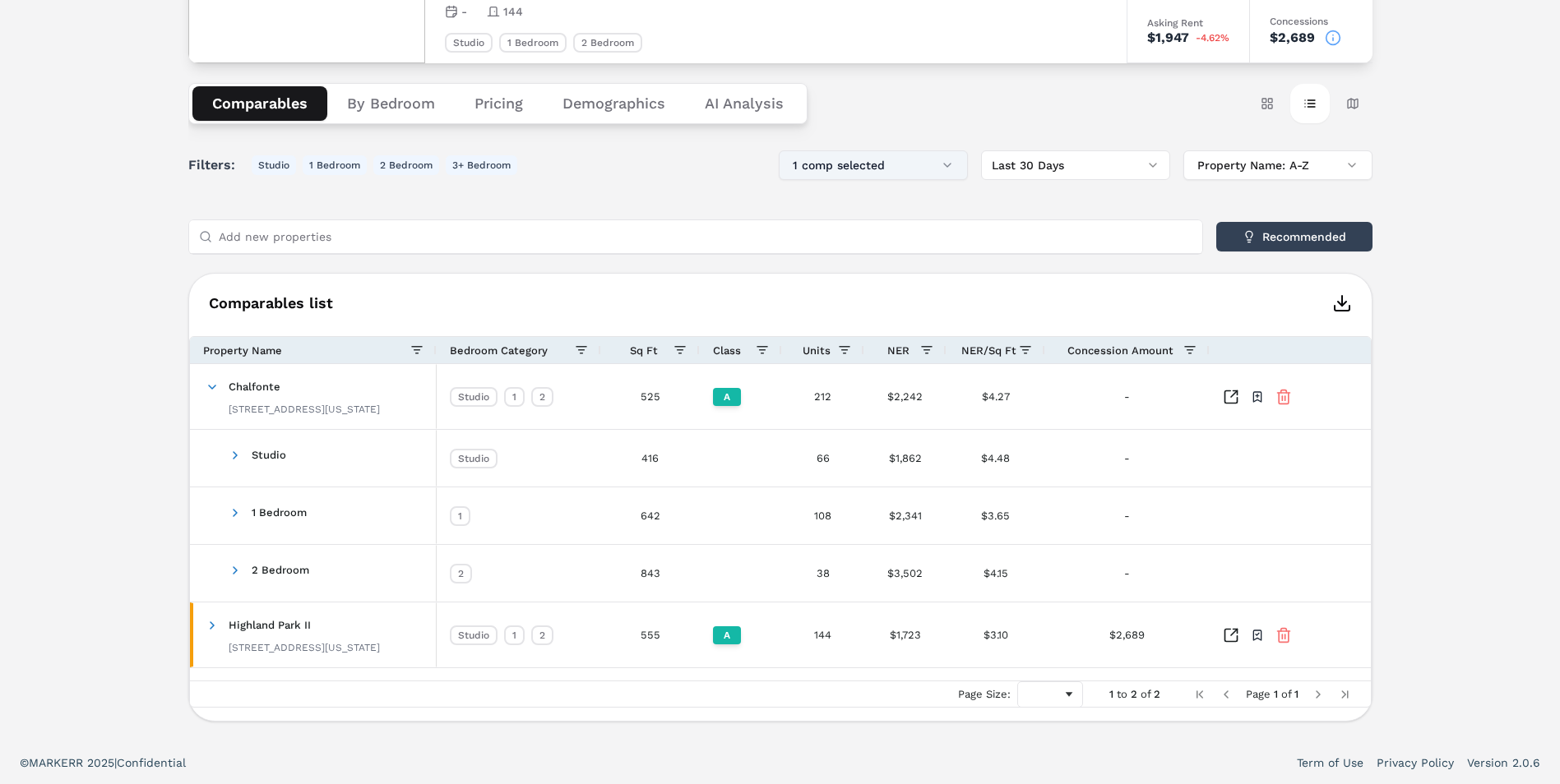
click at [927, 161] on button "1 comp selected" at bounding box center [874, 166] width 189 height 30
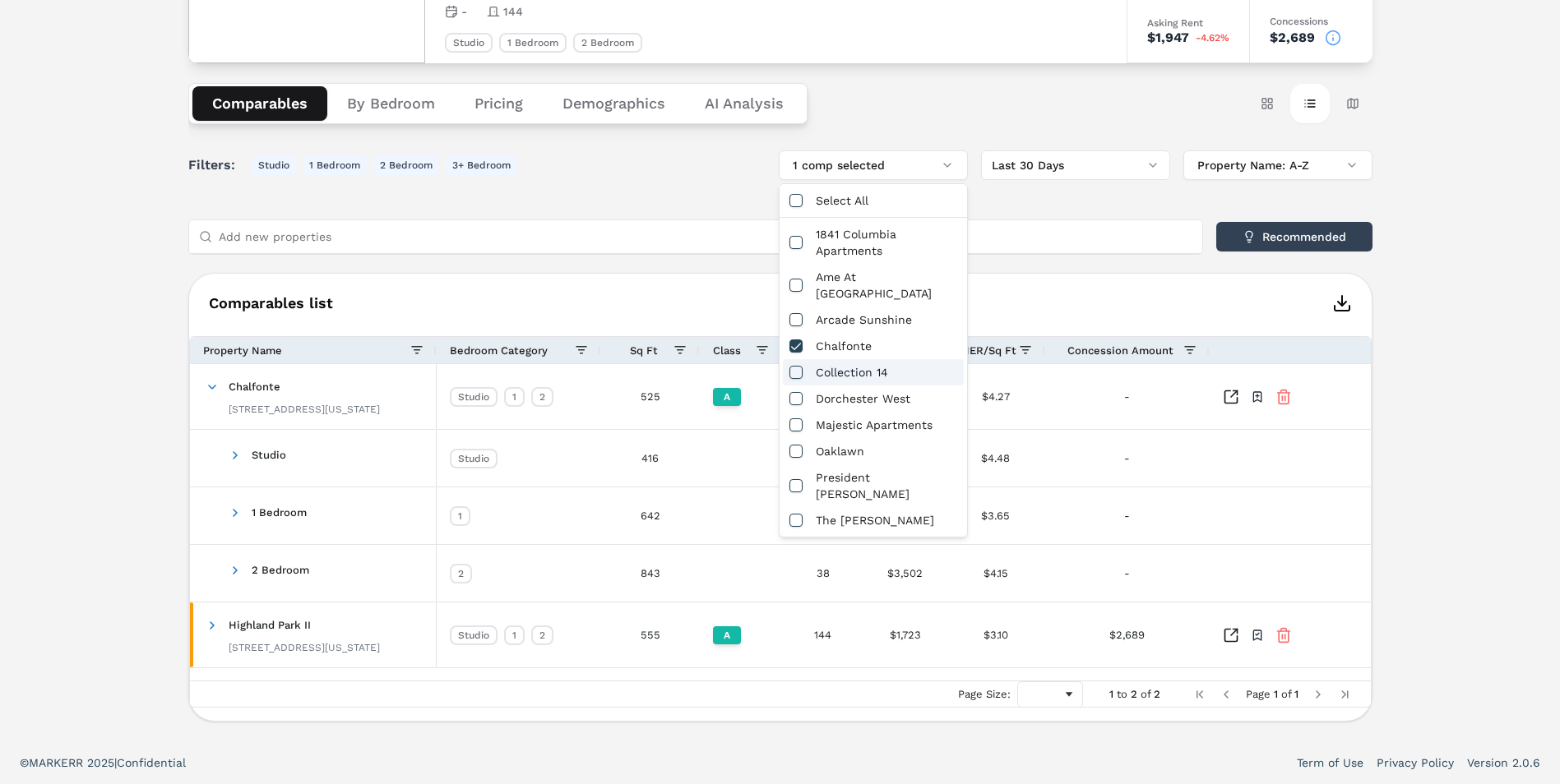
click at [874, 359] on div "Collection 14" at bounding box center [873, 372] width 181 height 26
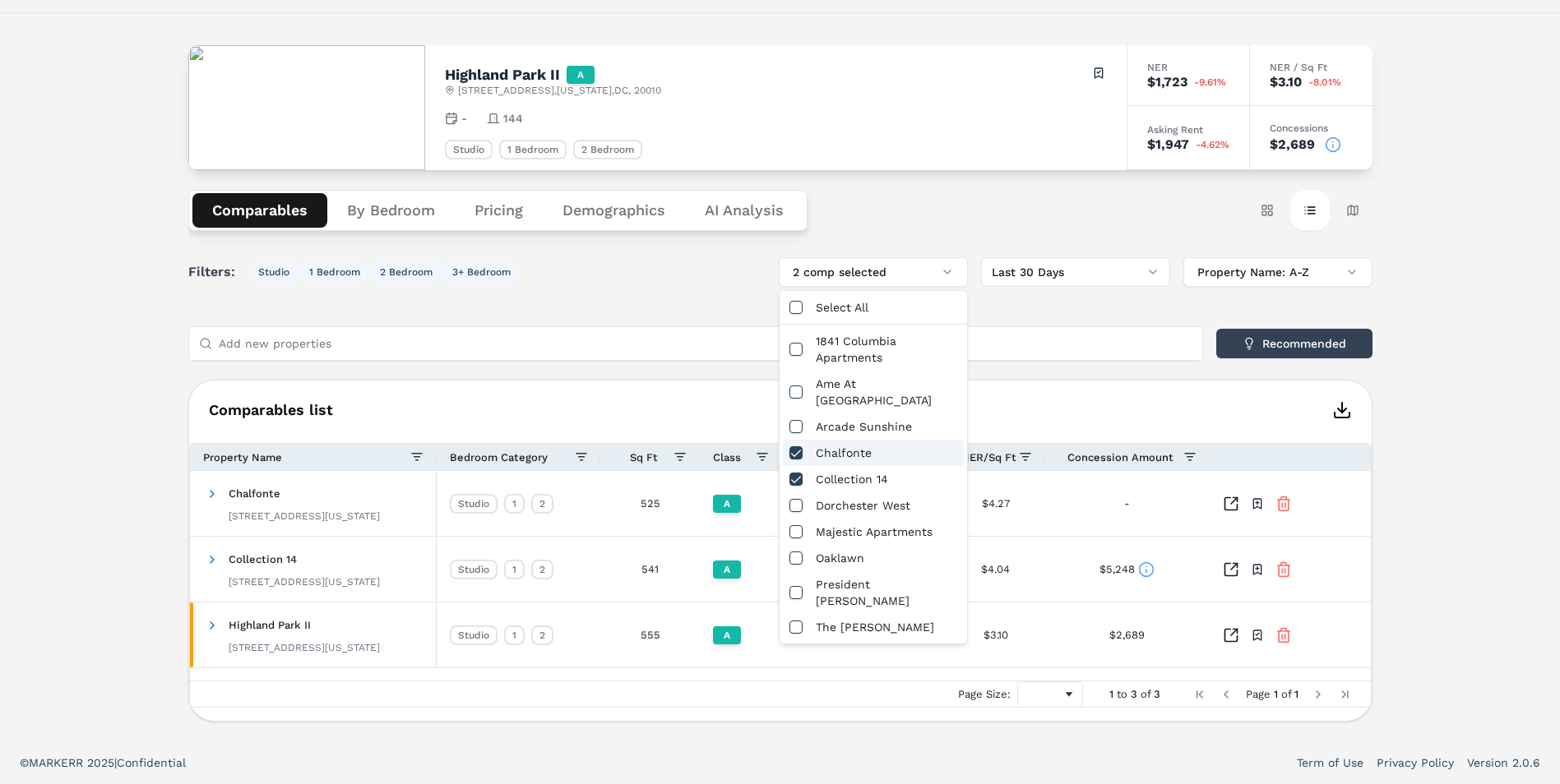
click at [865, 441] on div "Chalfonte" at bounding box center [873, 453] width 181 height 26
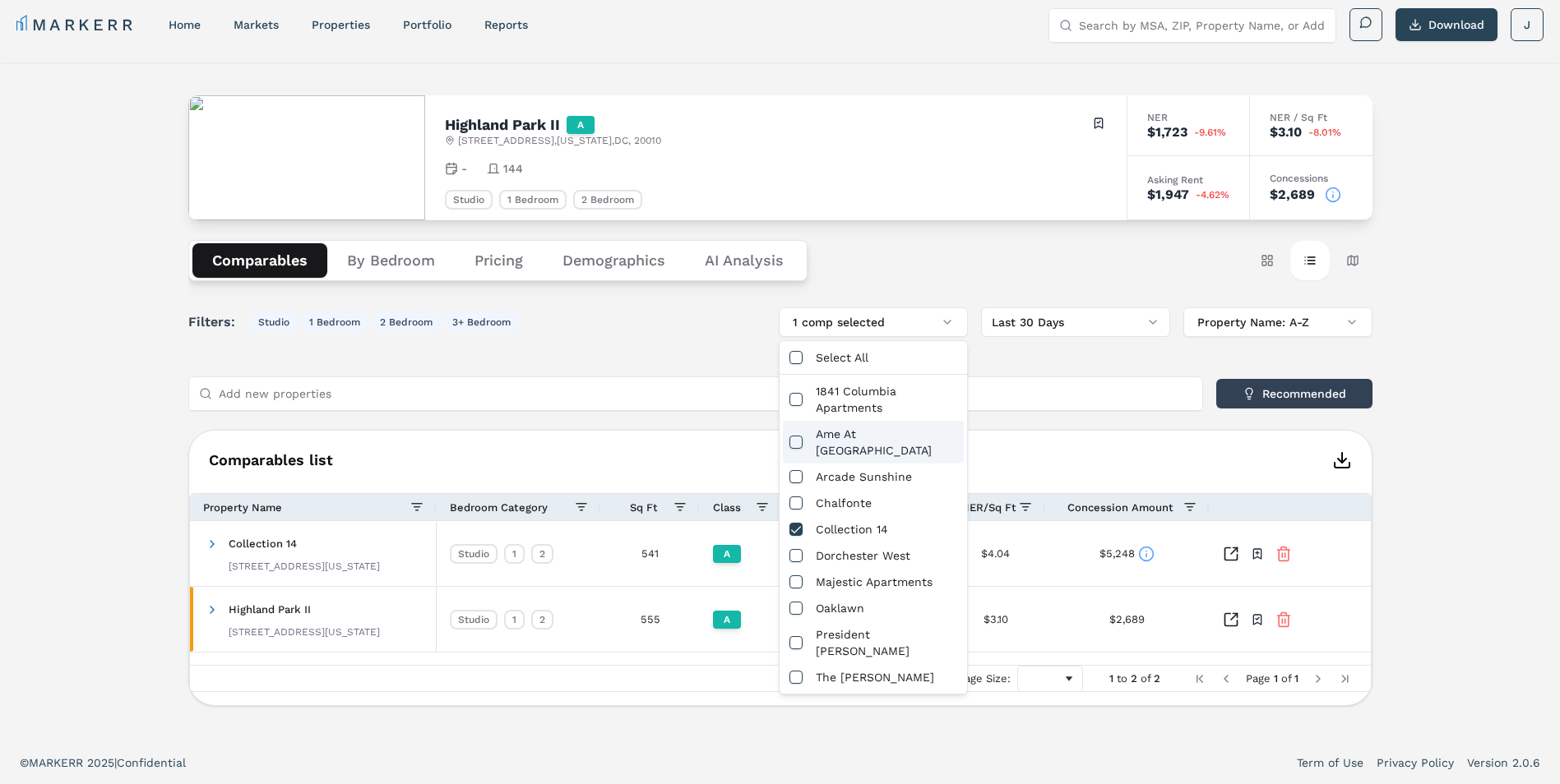
click at [1121, 405] on input "Add new properties" at bounding box center [705, 393] width 973 height 33
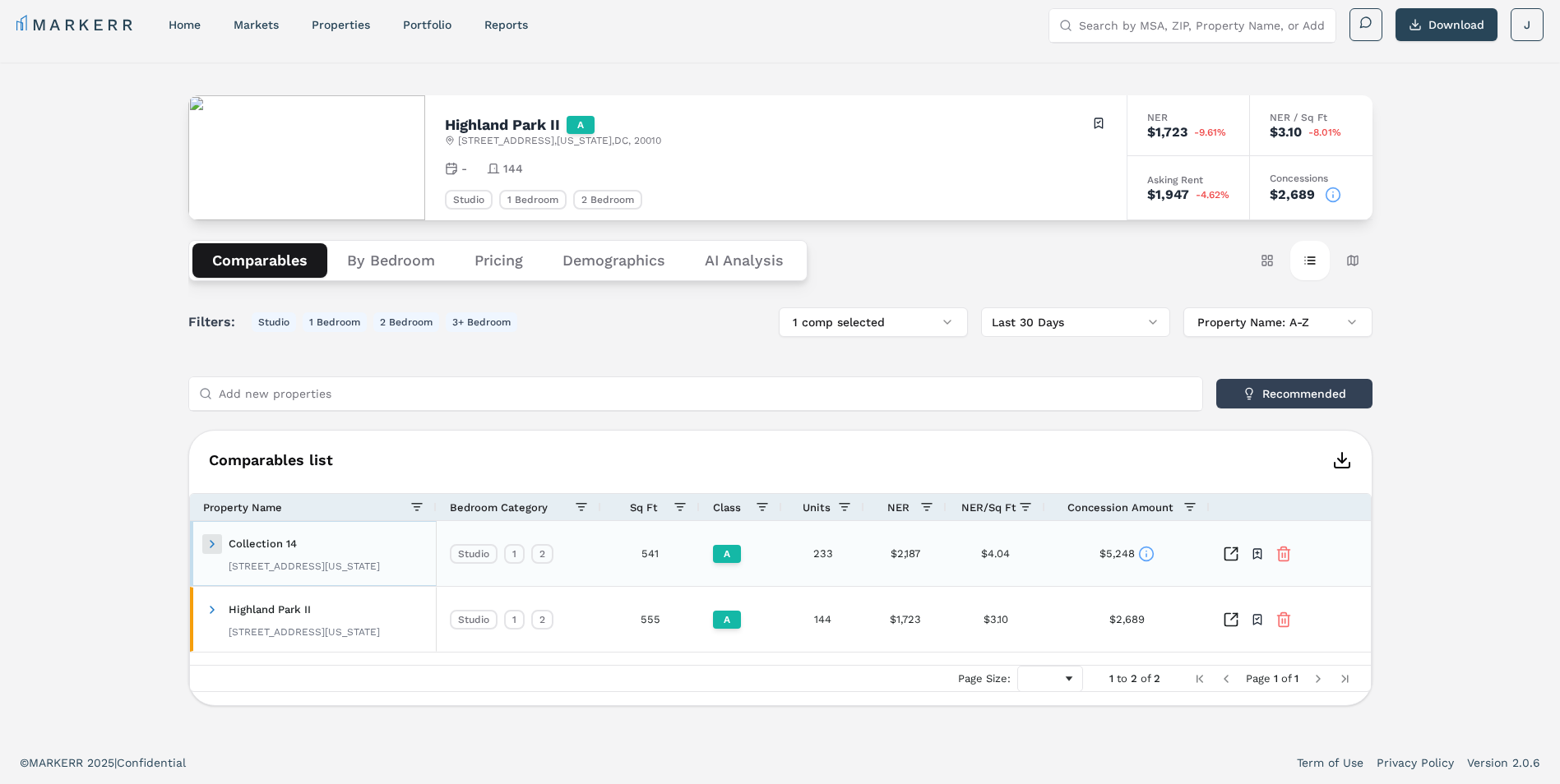
click at [208, 543] on span at bounding box center [212, 543] width 13 height 13
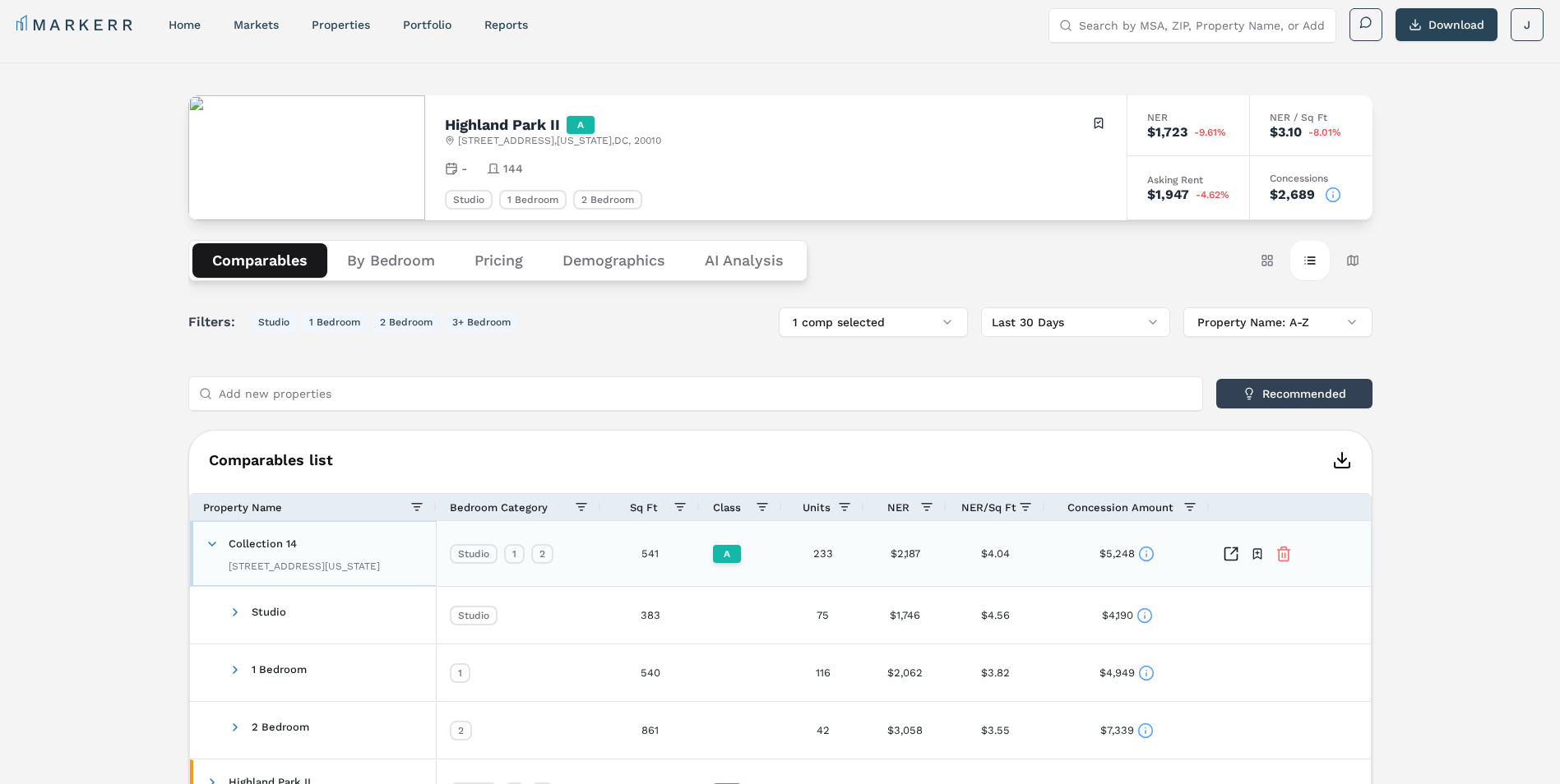
scroll to position [92, 0]
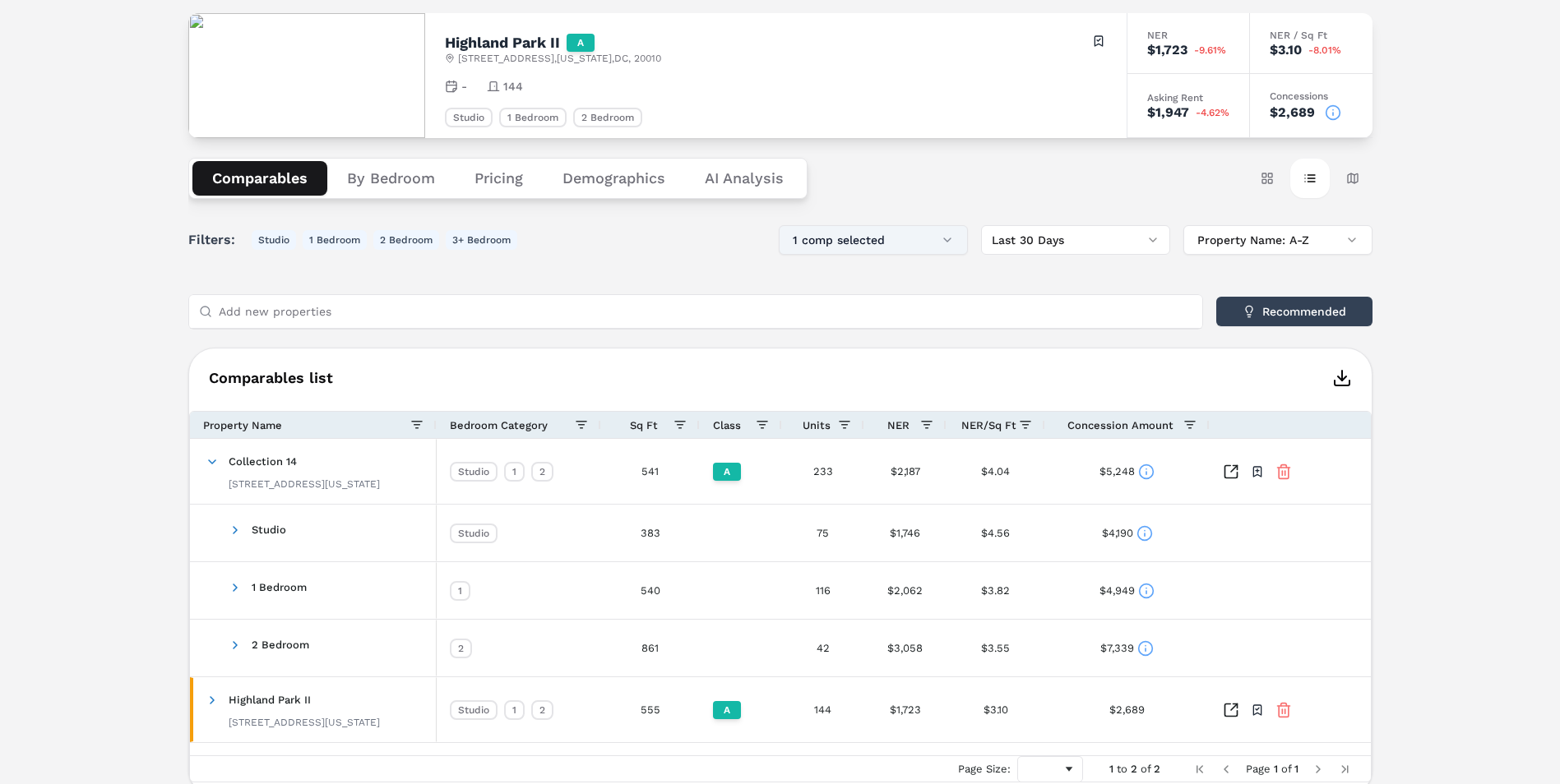
click at [949, 231] on button "1 comp selected" at bounding box center [874, 240] width 189 height 30
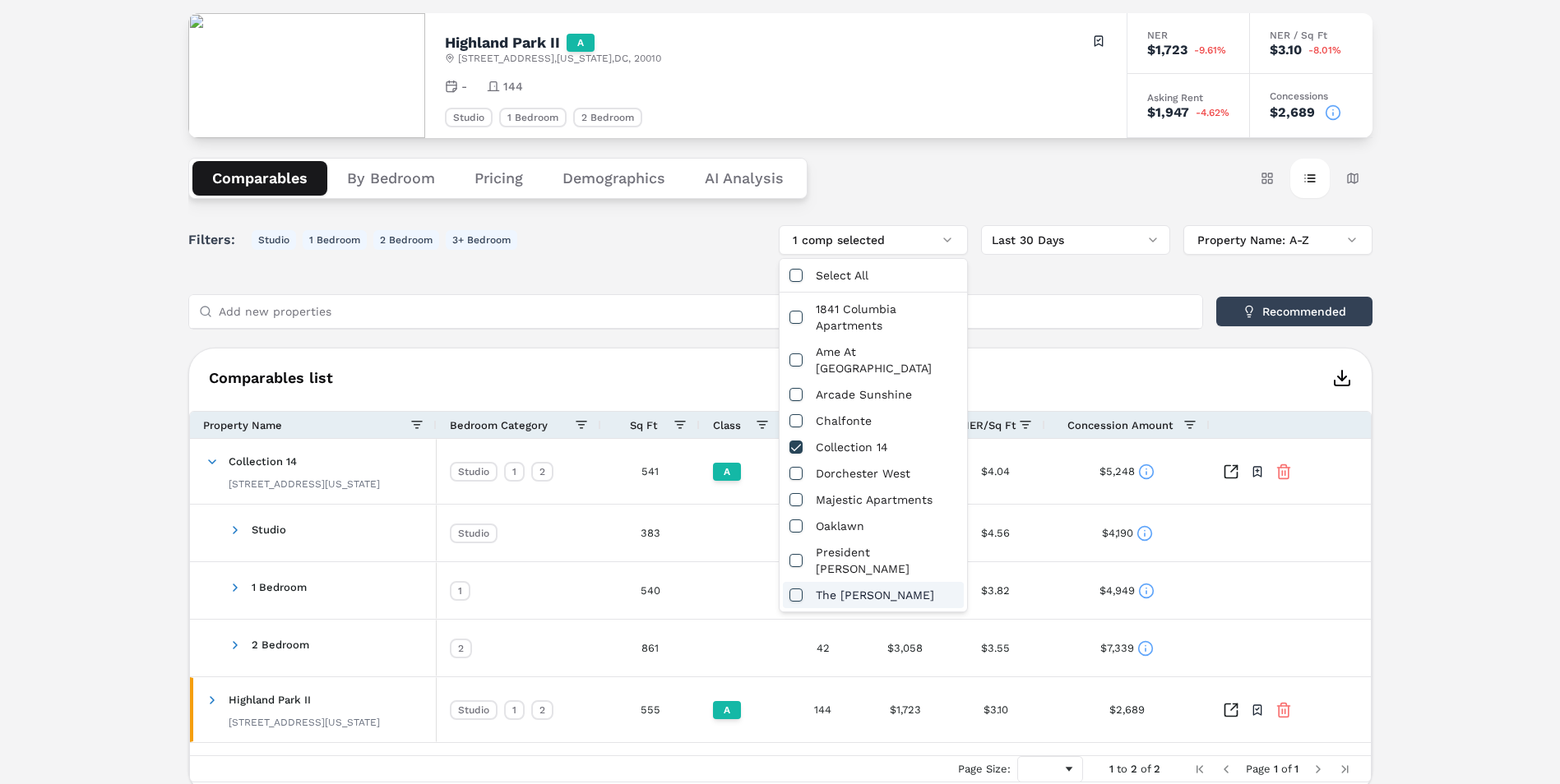
click at [837, 582] on div "The [PERSON_NAME]" at bounding box center [873, 595] width 181 height 26
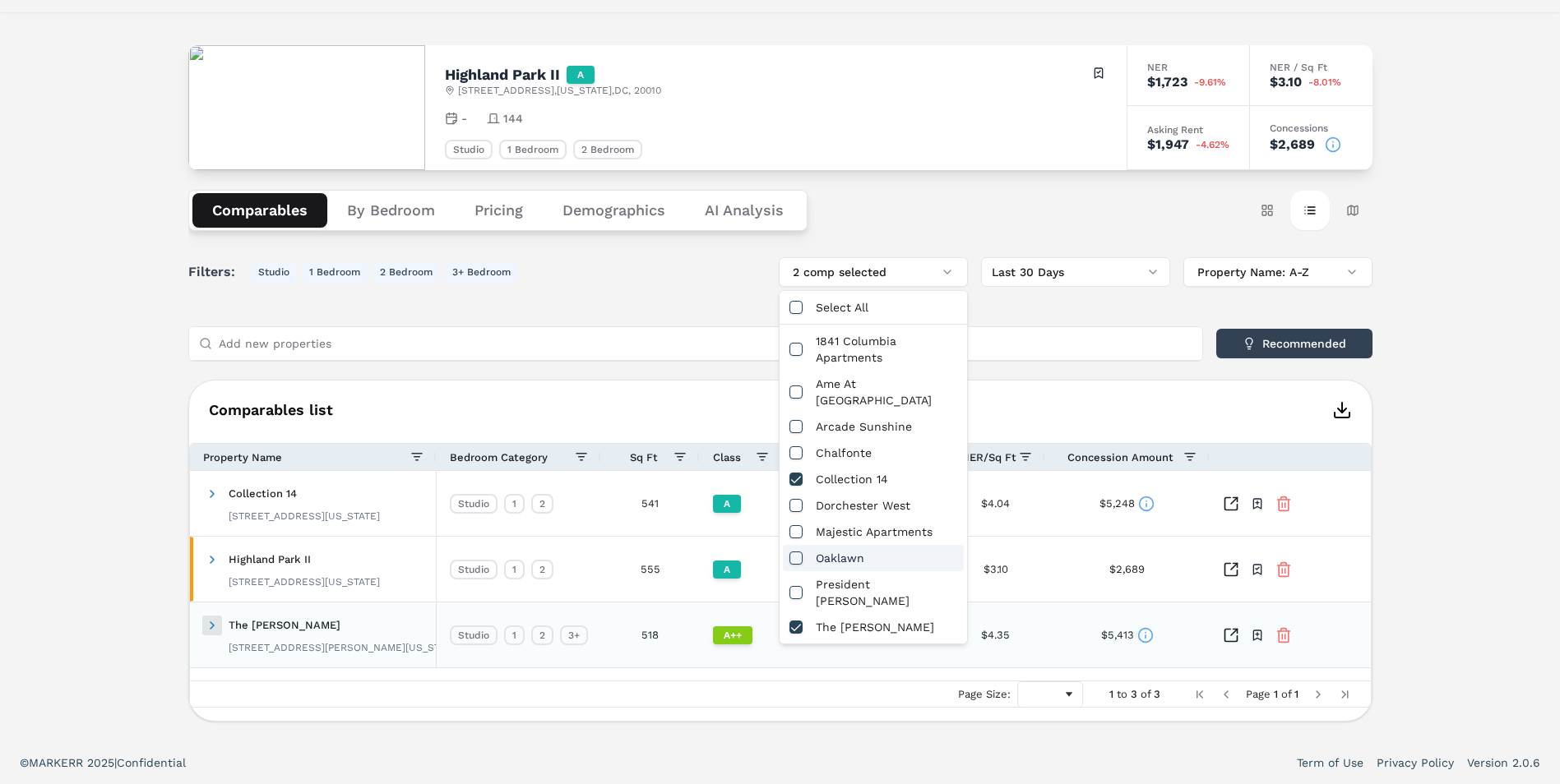
click at [209, 623] on span at bounding box center [212, 625] width 13 height 13
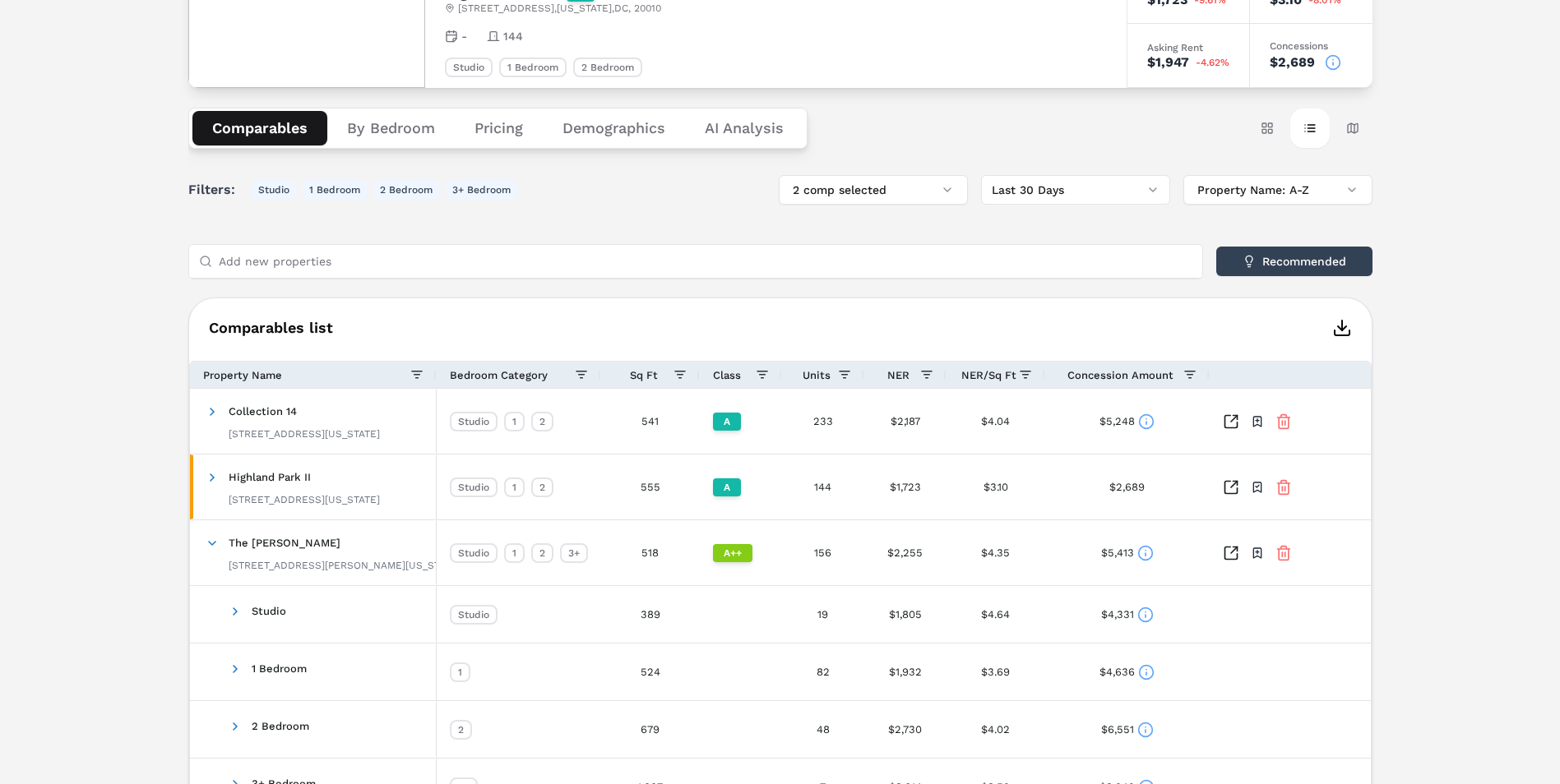
scroll to position [224, 0]
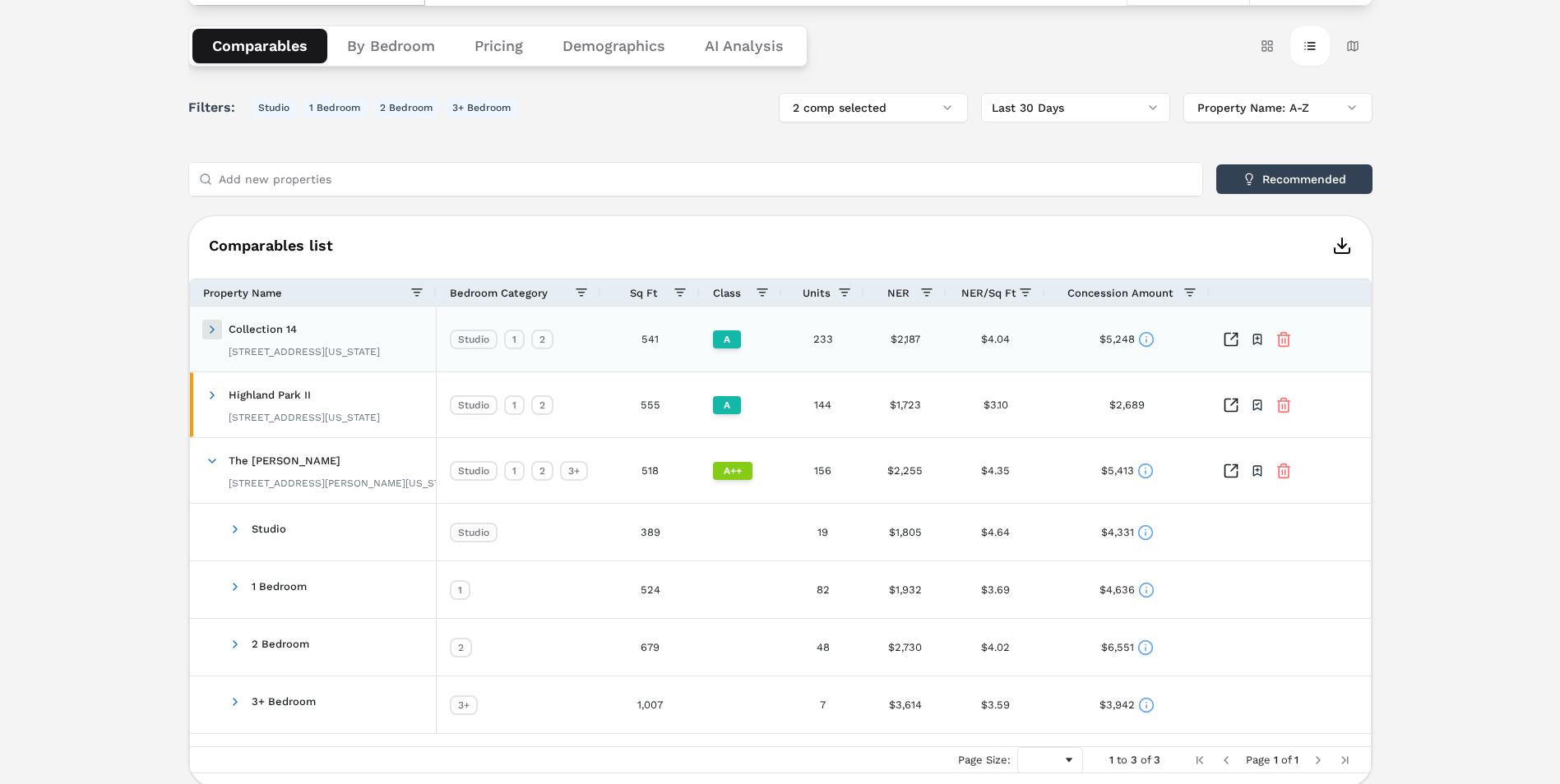
click at [213, 333] on span at bounding box center [212, 329] width 13 height 13
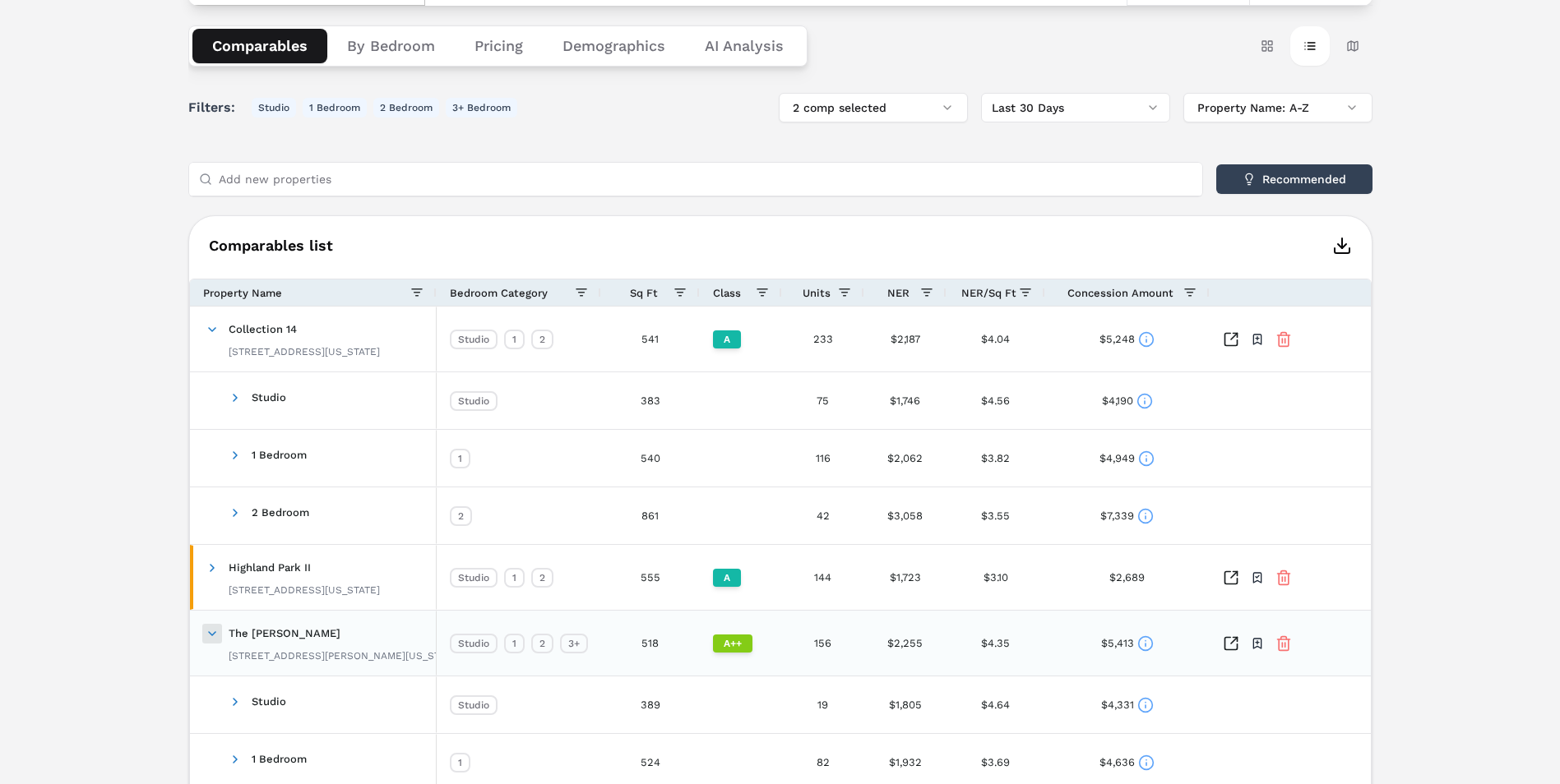
click at [209, 628] on span at bounding box center [212, 633] width 13 height 13
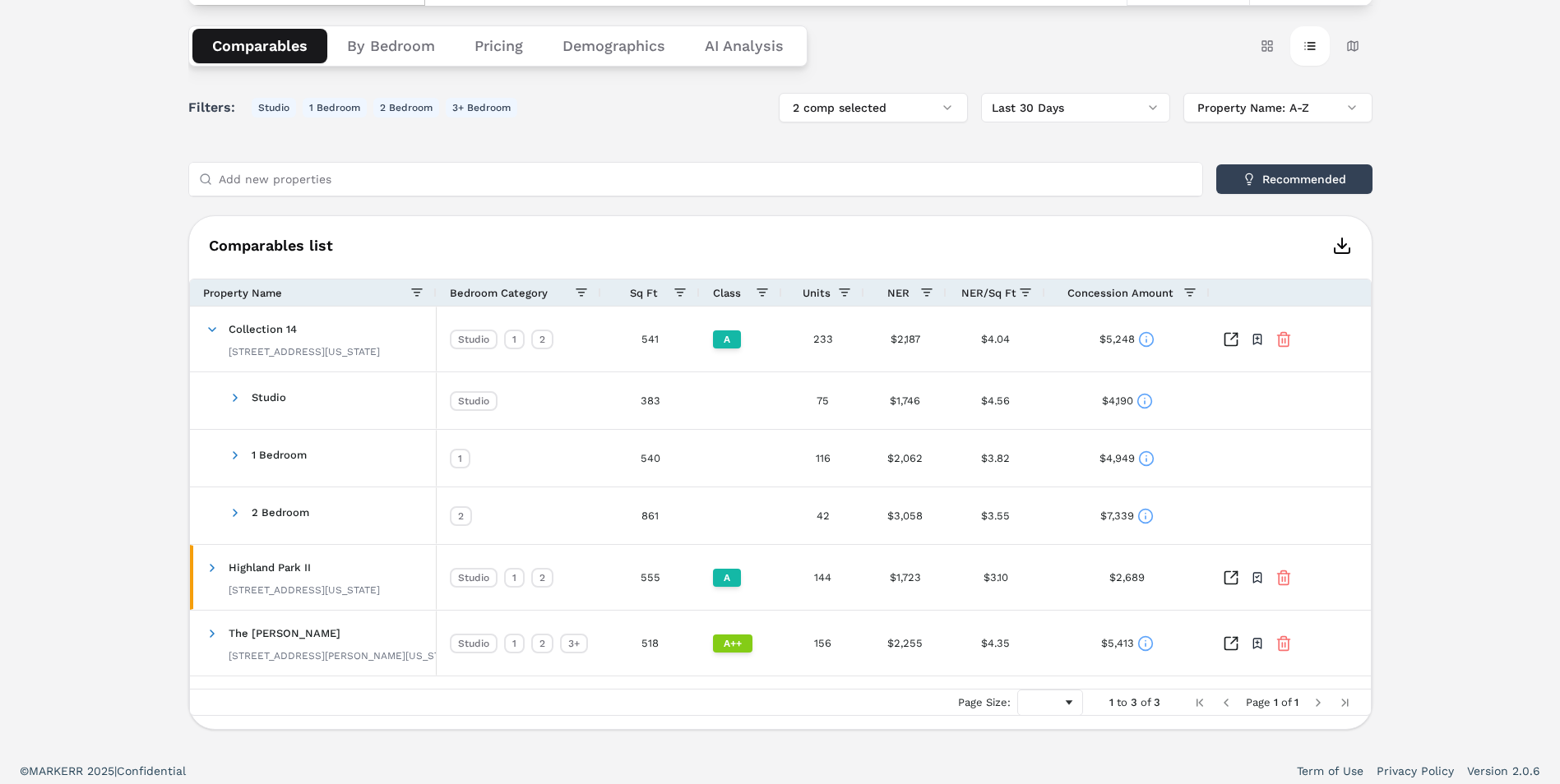
scroll to position [0, 0]
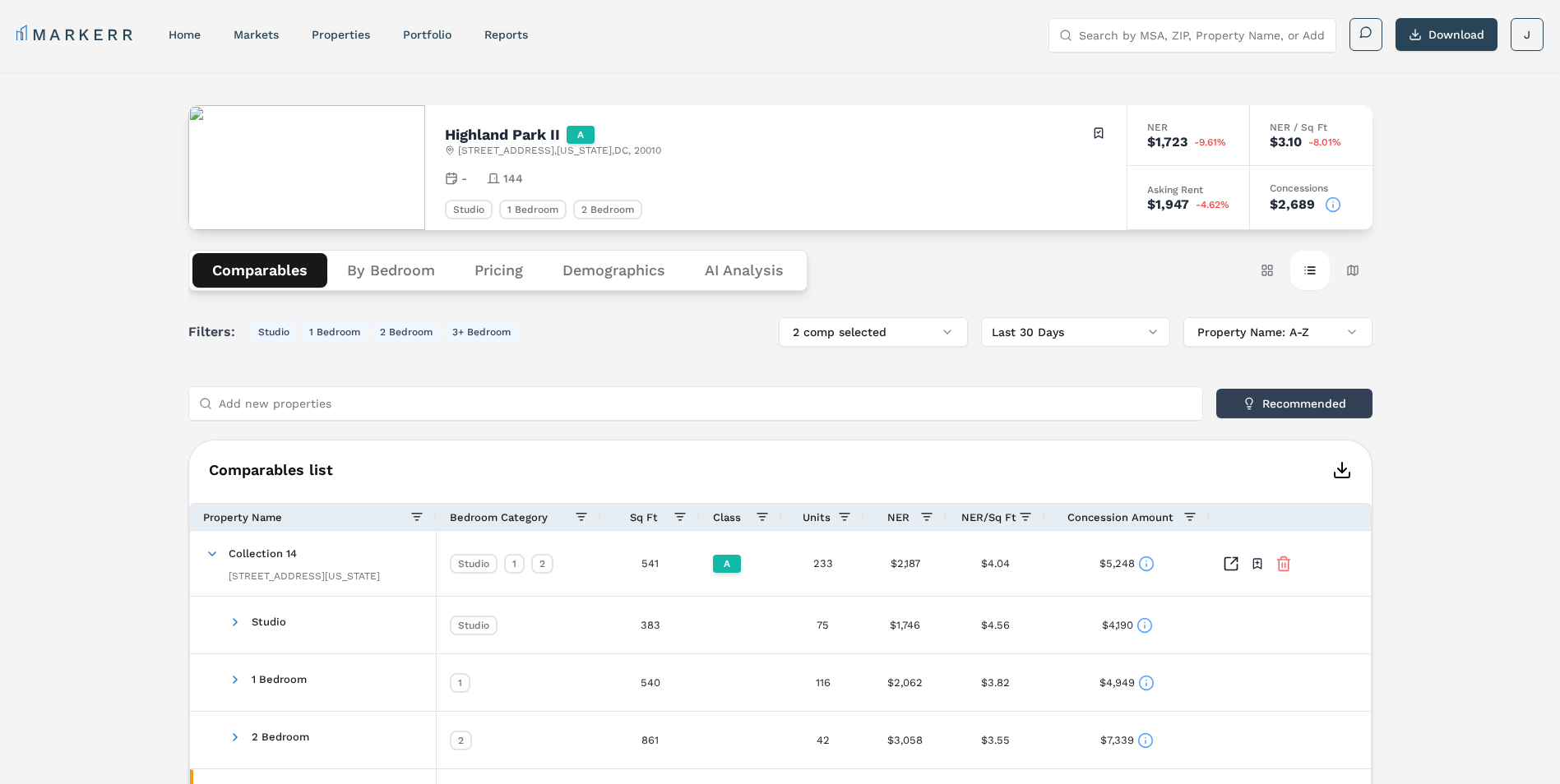
drag, startPoint x: 923, startPoint y: 328, endPoint x: 919, endPoint y: 347, distance: 19.4
click at [923, 328] on button "2 comp selected" at bounding box center [874, 332] width 189 height 30
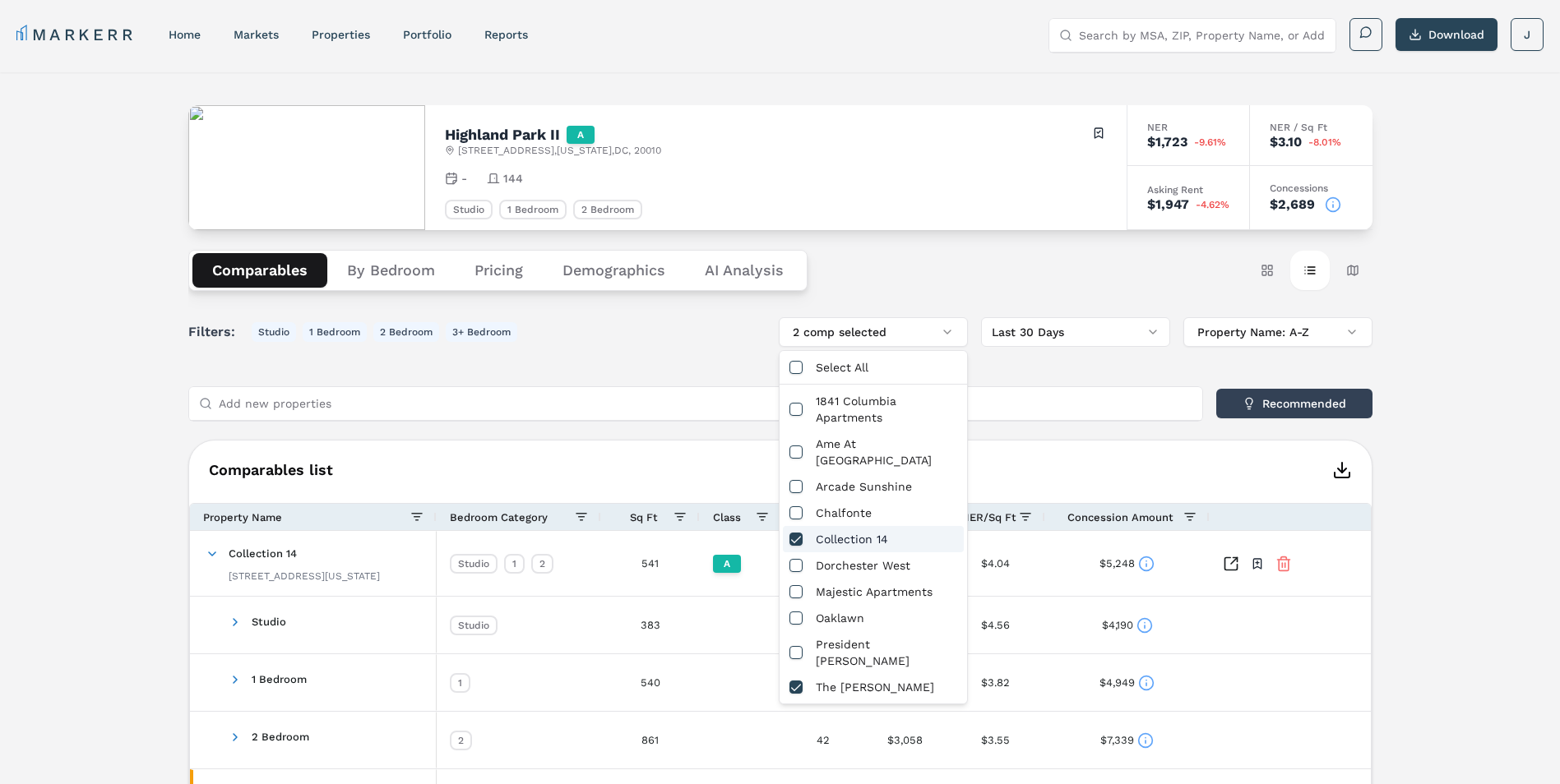
click at [844, 530] on div "Collection 14" at bounding box center [873, 539] width 181 height 26
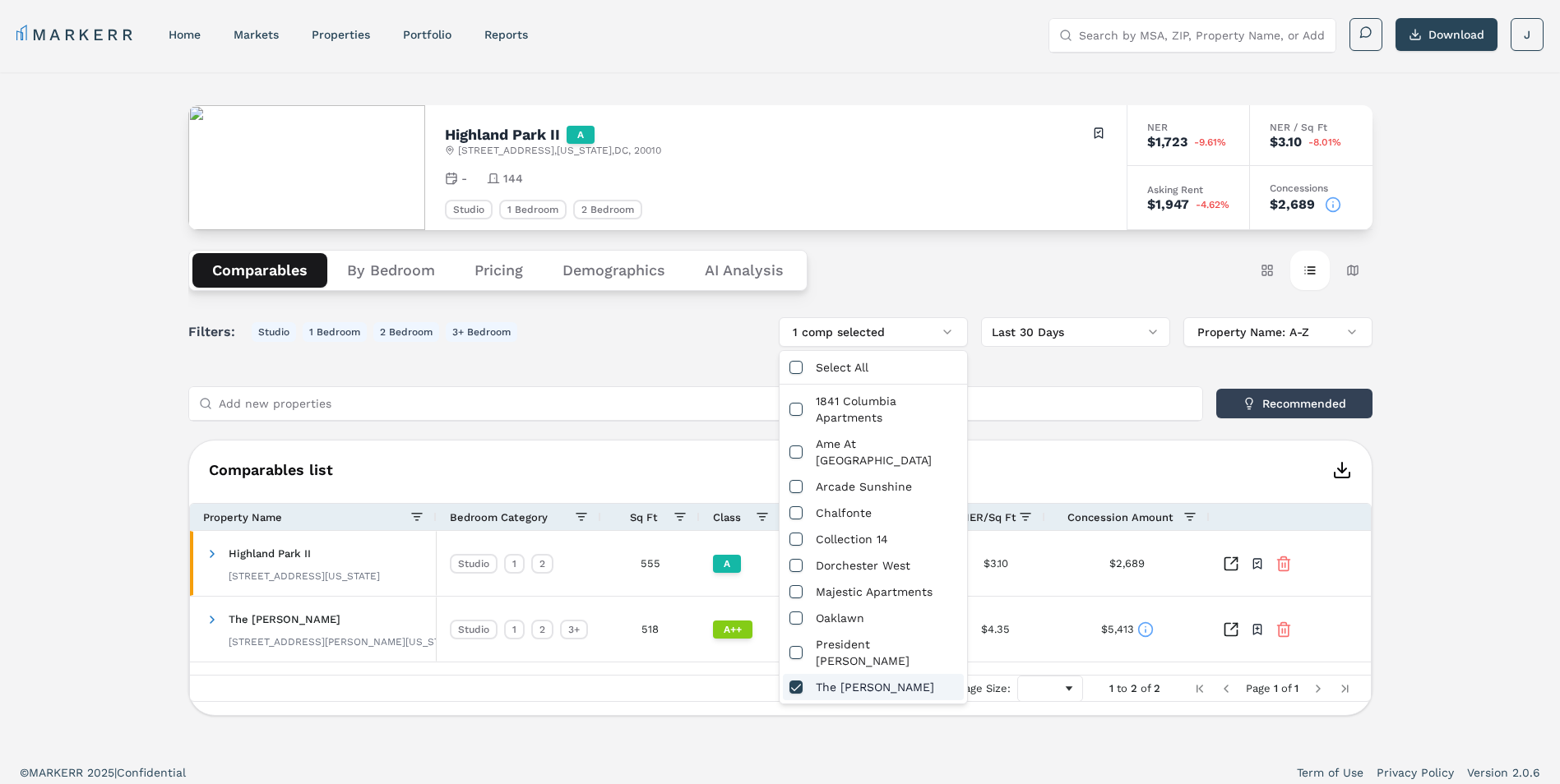
click at [604, 474] on h6 "Comparables list" at bounding box center [780, 470] width 1182 height 19
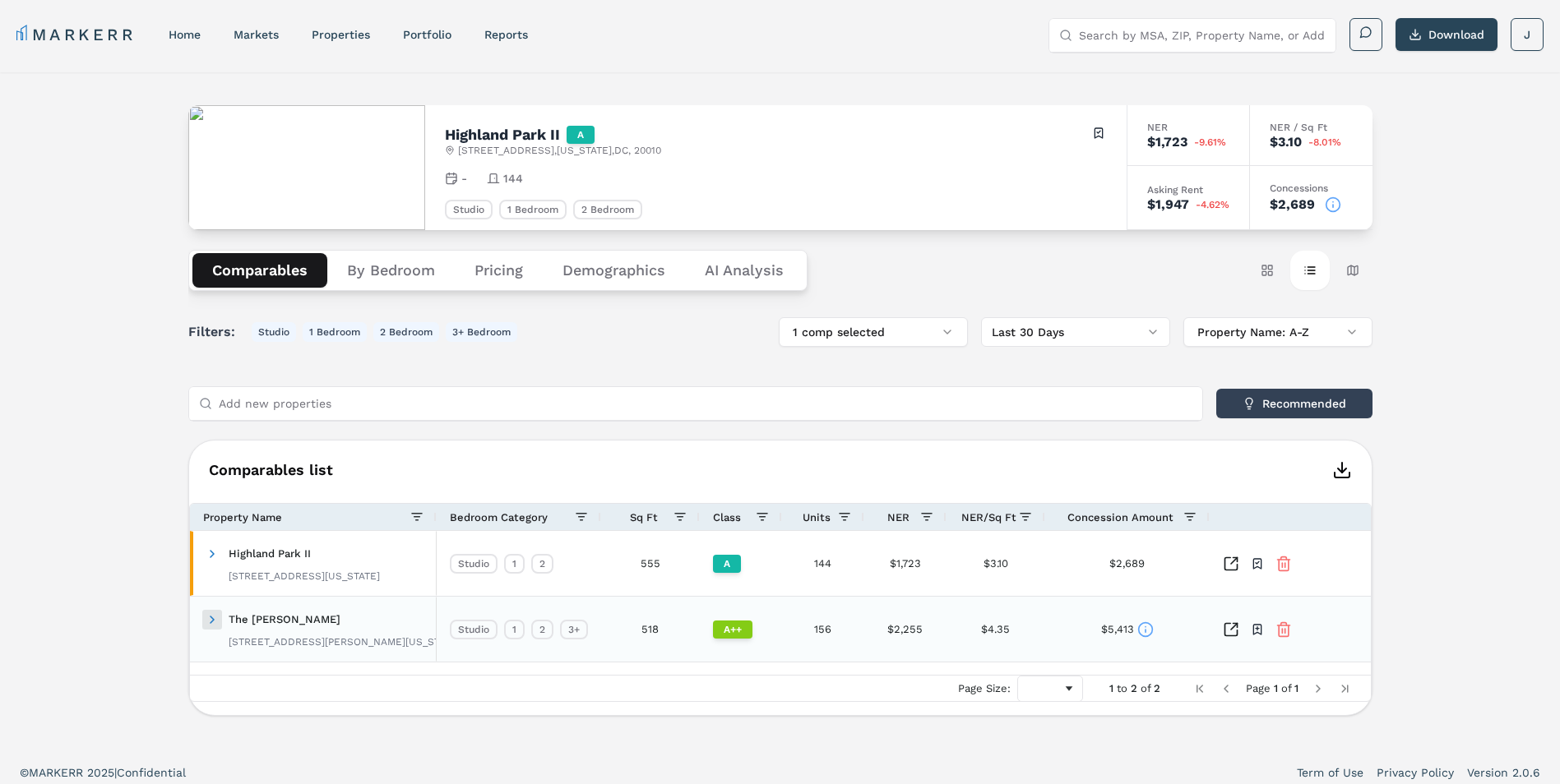
click at [211, 618] on span at bounding box center [212, 619] width 13 height 13
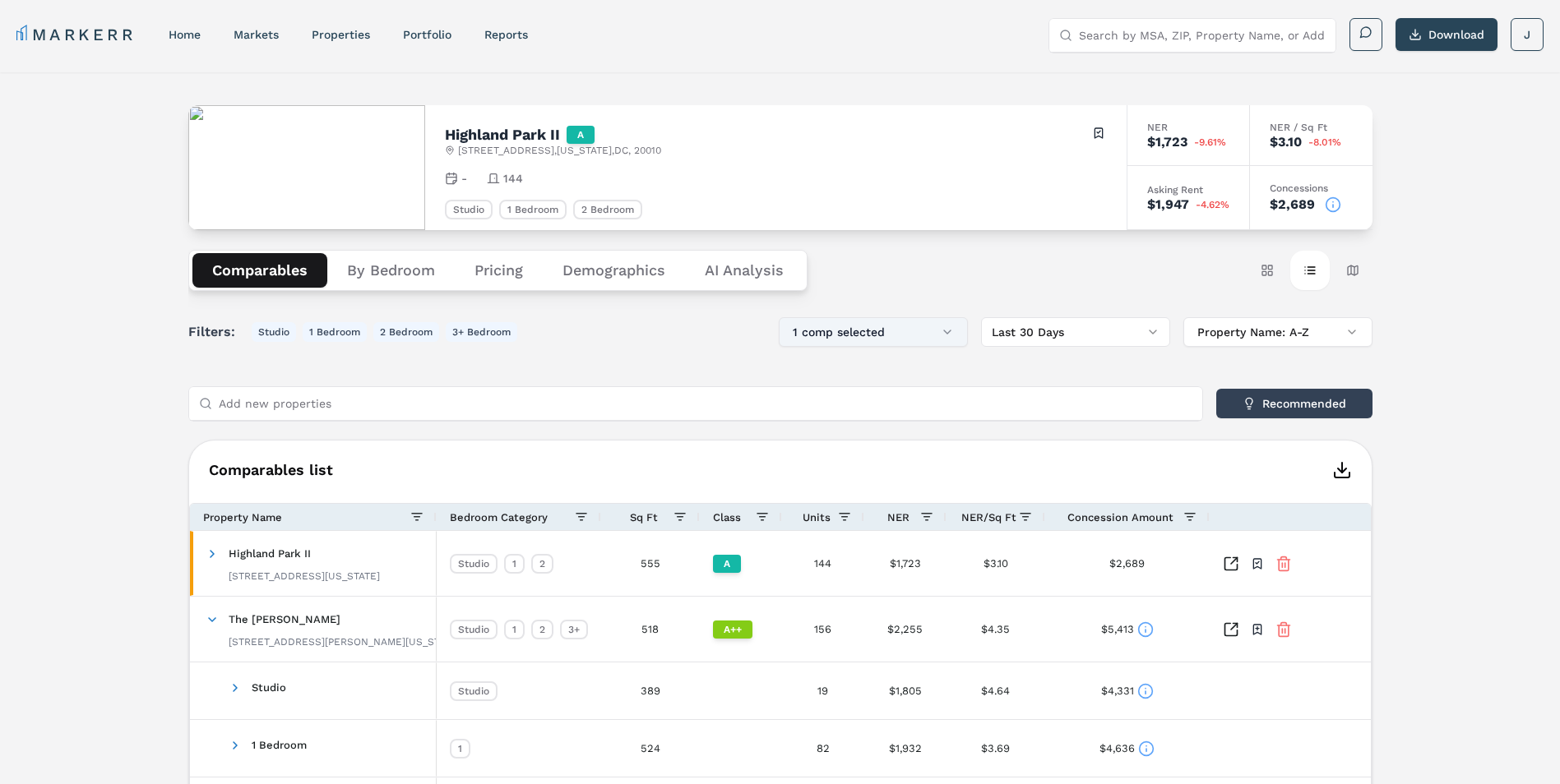
click at [936, 332] on button "1 comp selected" at bounding box center [874, 332] width 189 height 30
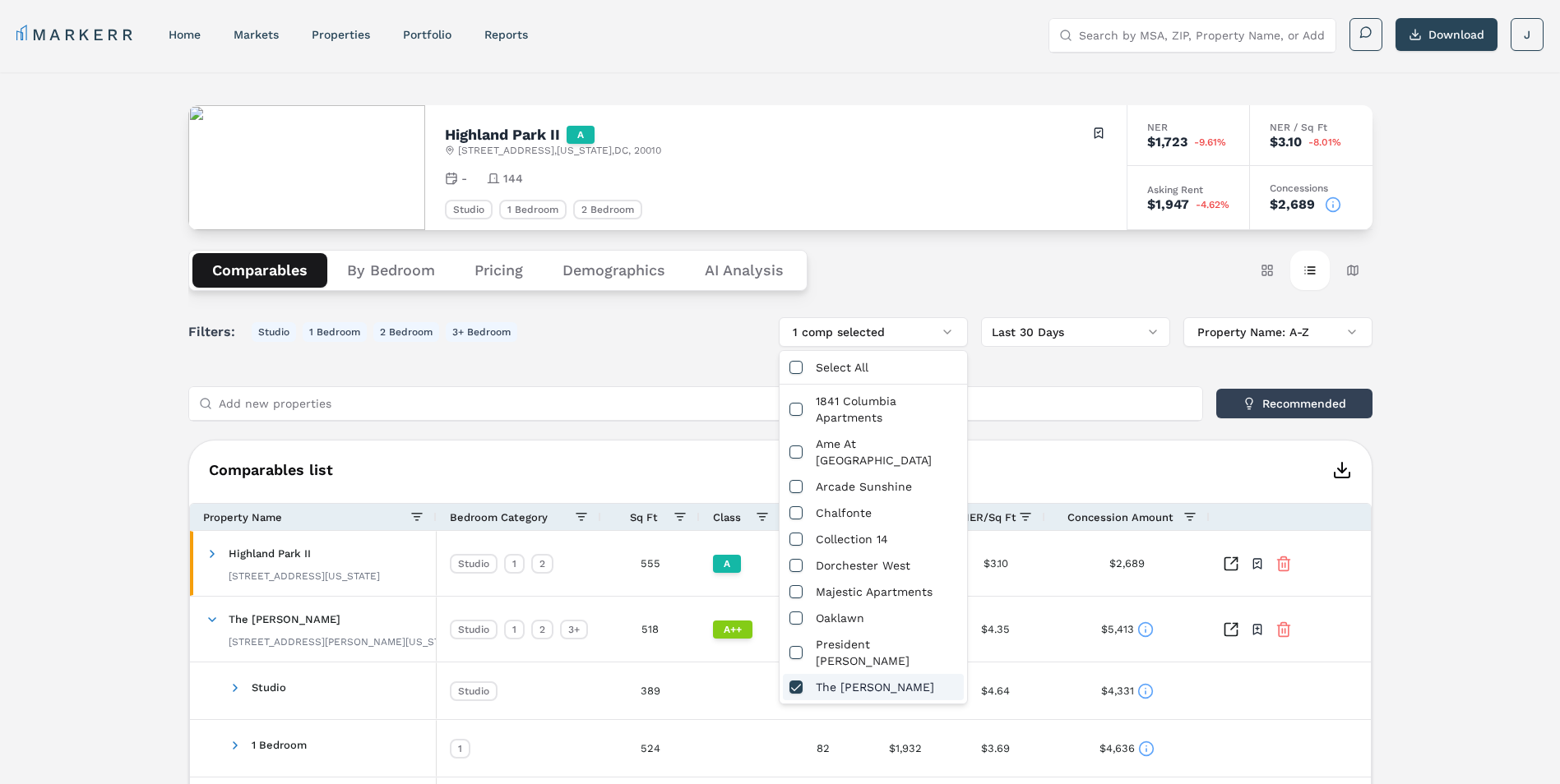
click at [830, 674] on div "The [PERSON_NAME]" at bounding box center [873, 687] width 181 height 26
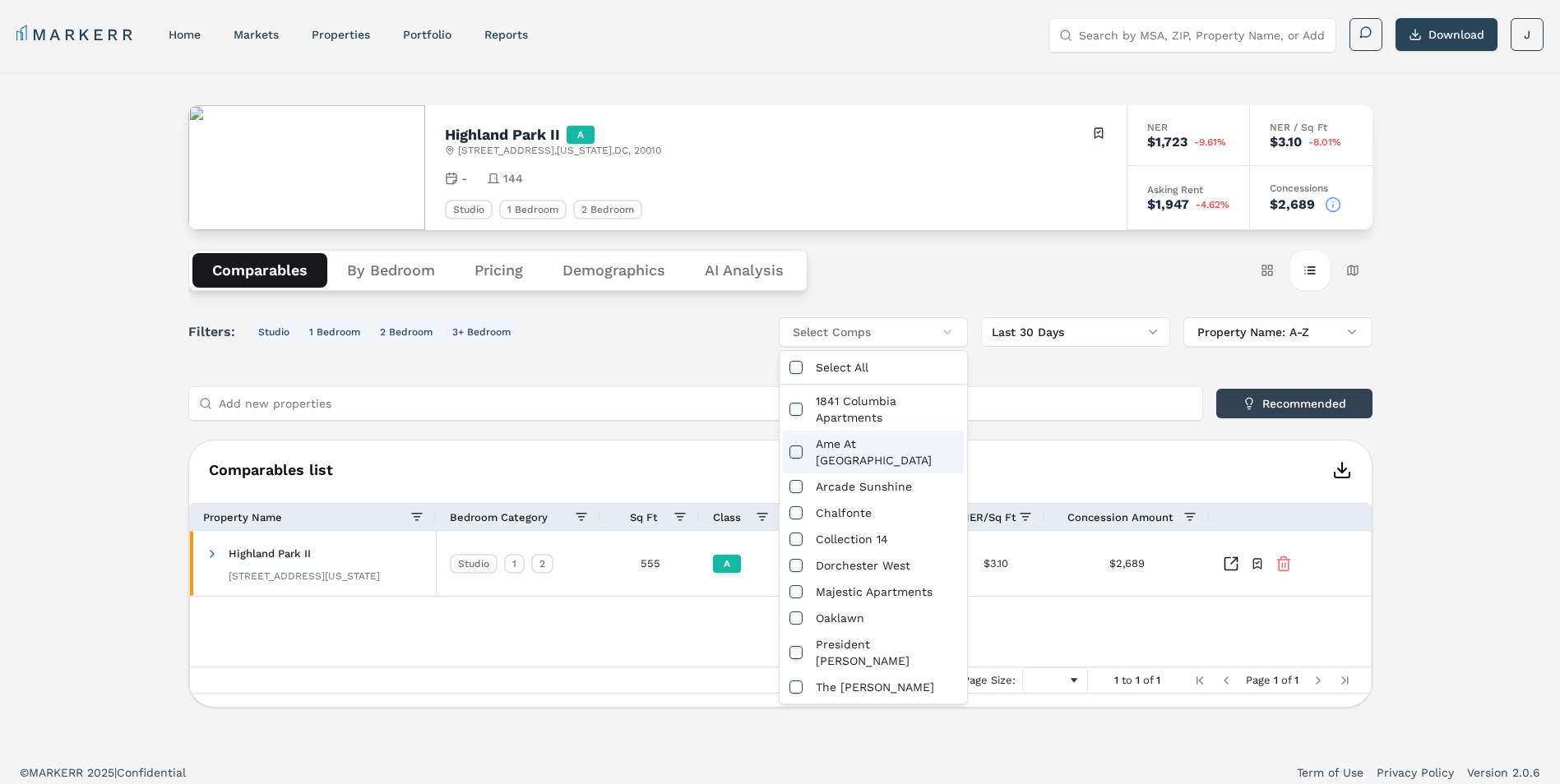
click at [844, 442] on div "Ame At [GEOGRAPHIC_DATA]" at bounding box center [873, 452] width 181 height 42
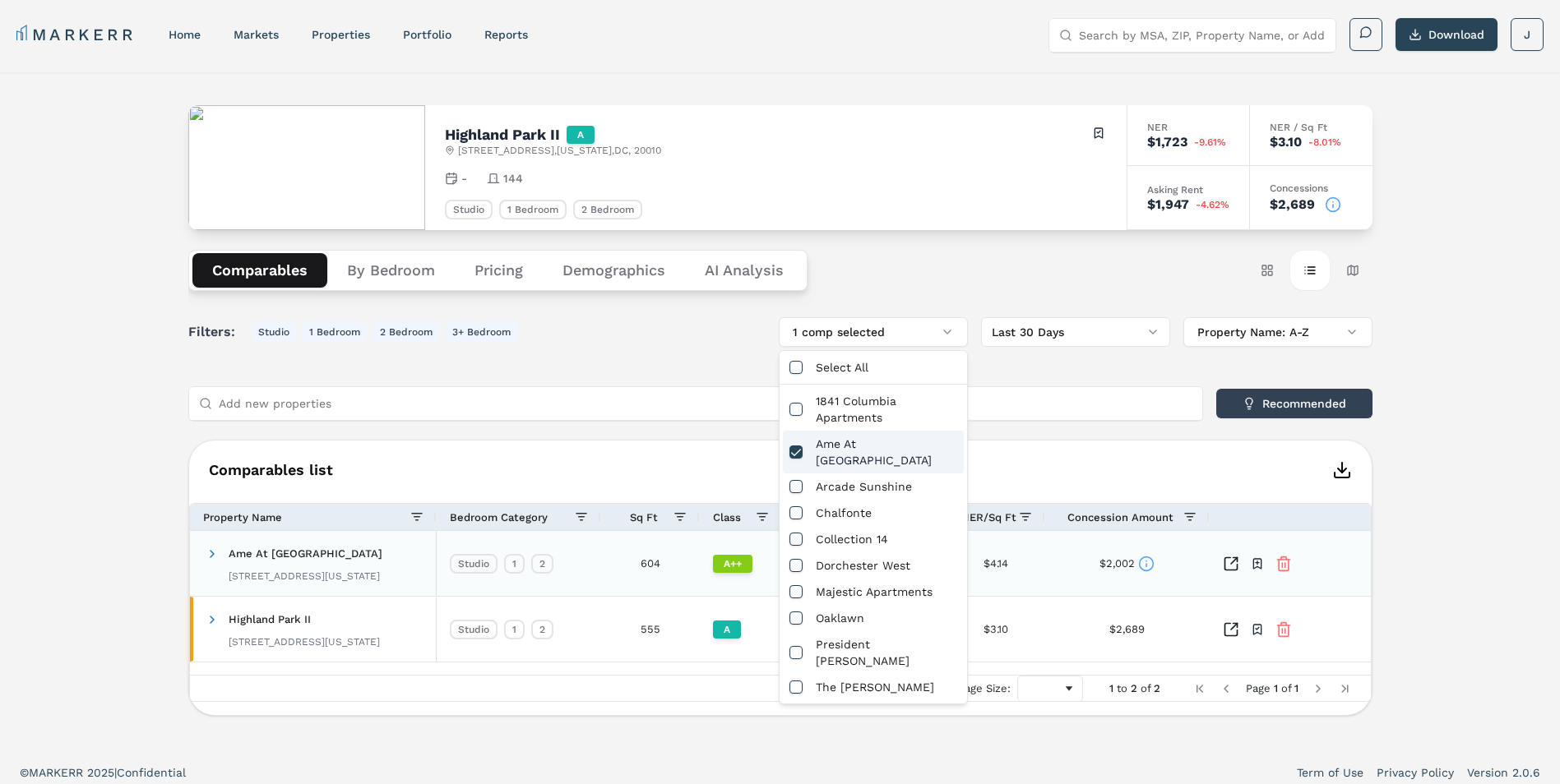
click at [203, 551] on div "Ame At Meridian Hill 2601 16th St NW, Washington, DC 20009" at bounding box center [313, 564] width 247 height 65
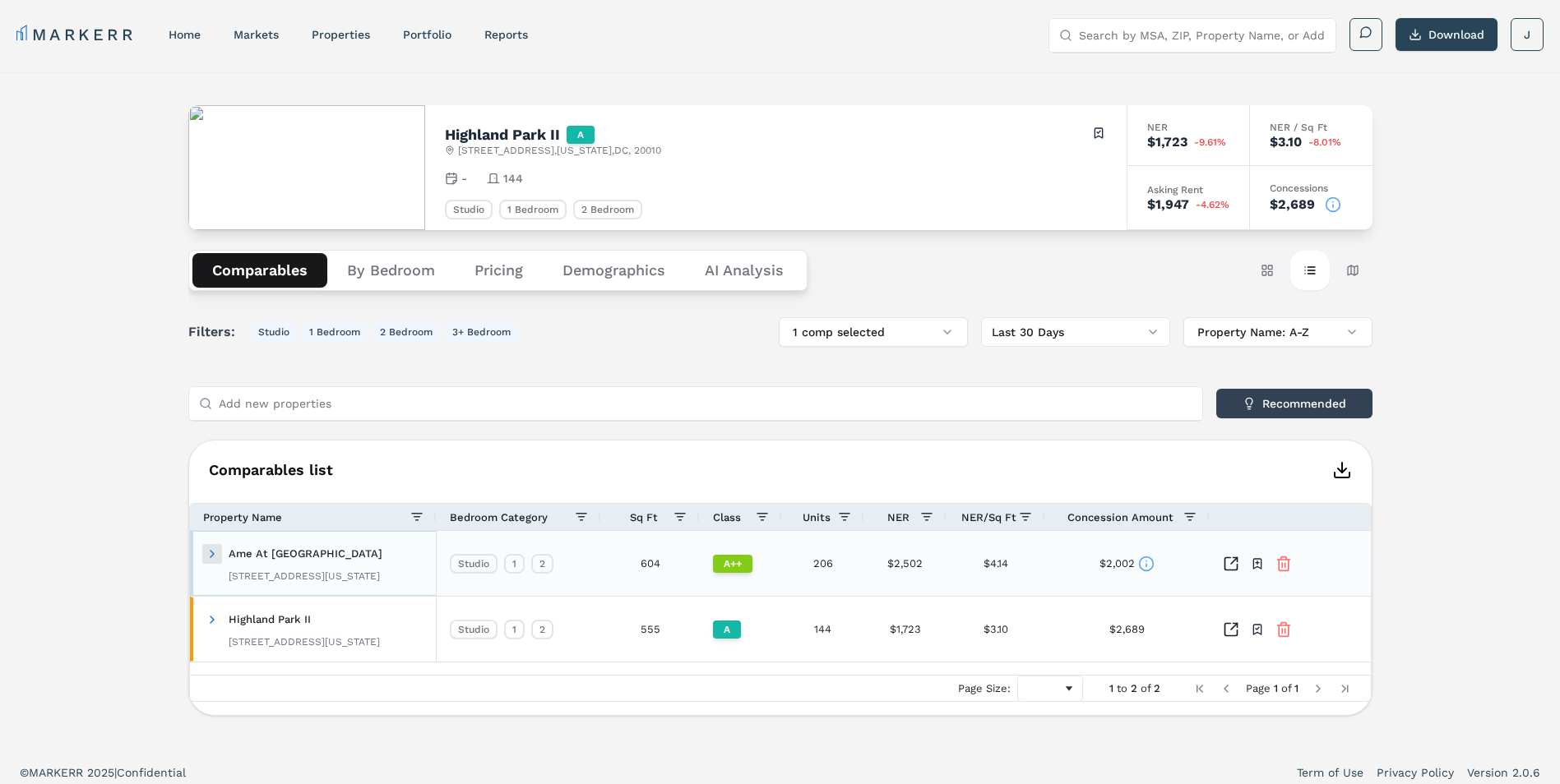
click at [210, 551] on span at bounding box center [212, 554] width 13 height 13
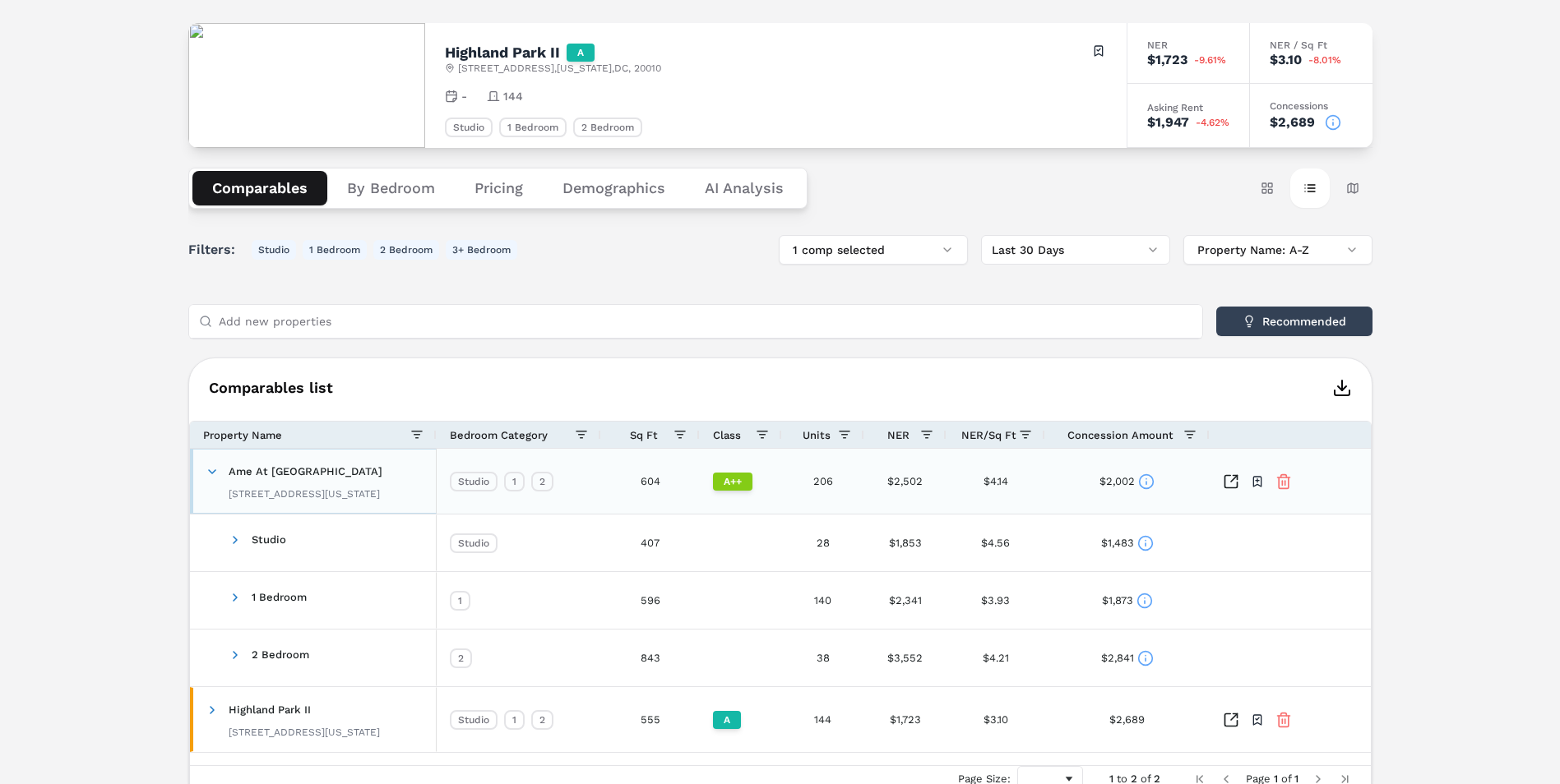
scroll to position [164, 0]
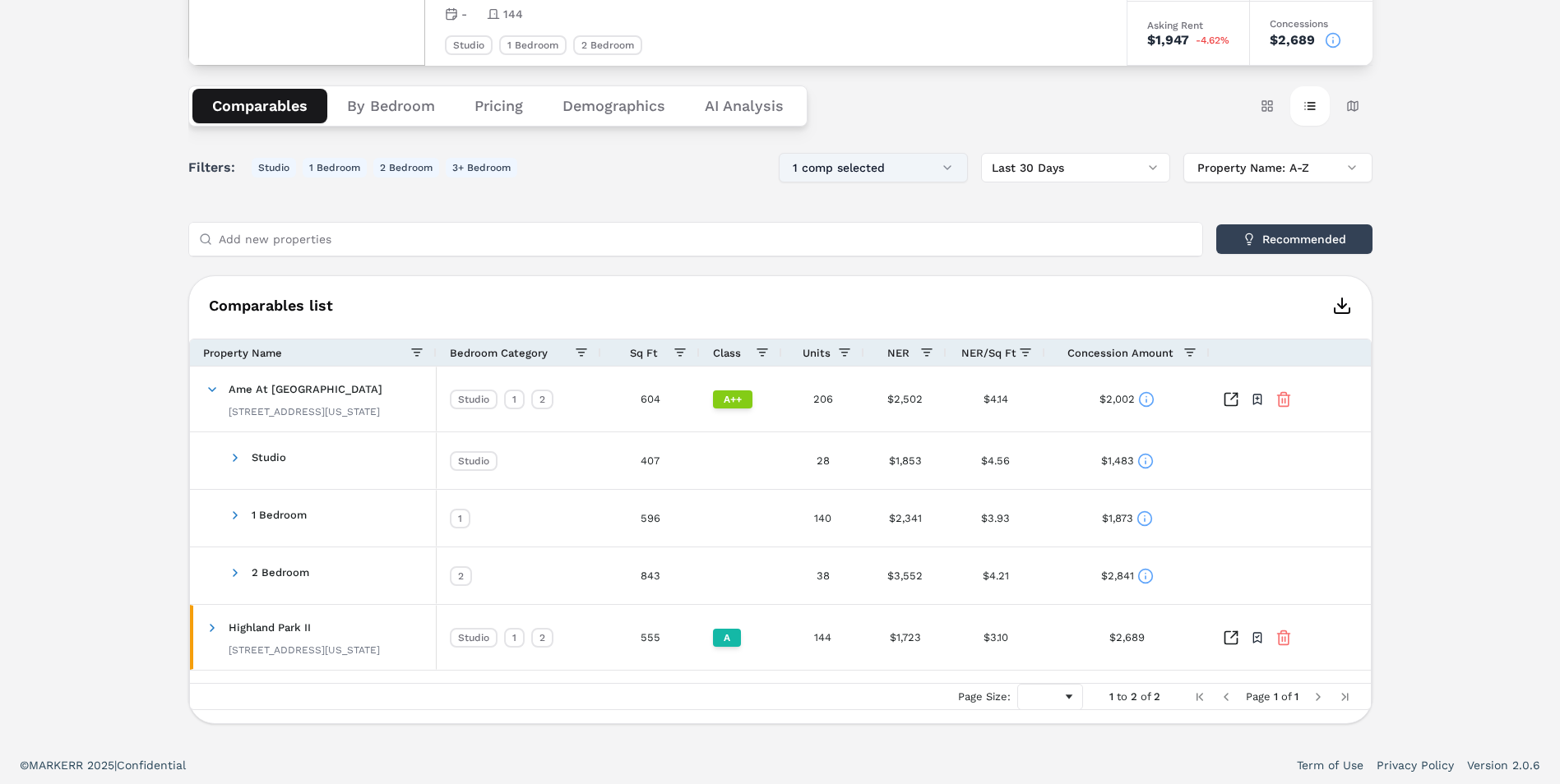
click at [924, 158] on button "1 comp selected" at bounding box center [874, 168] width 189 height 30
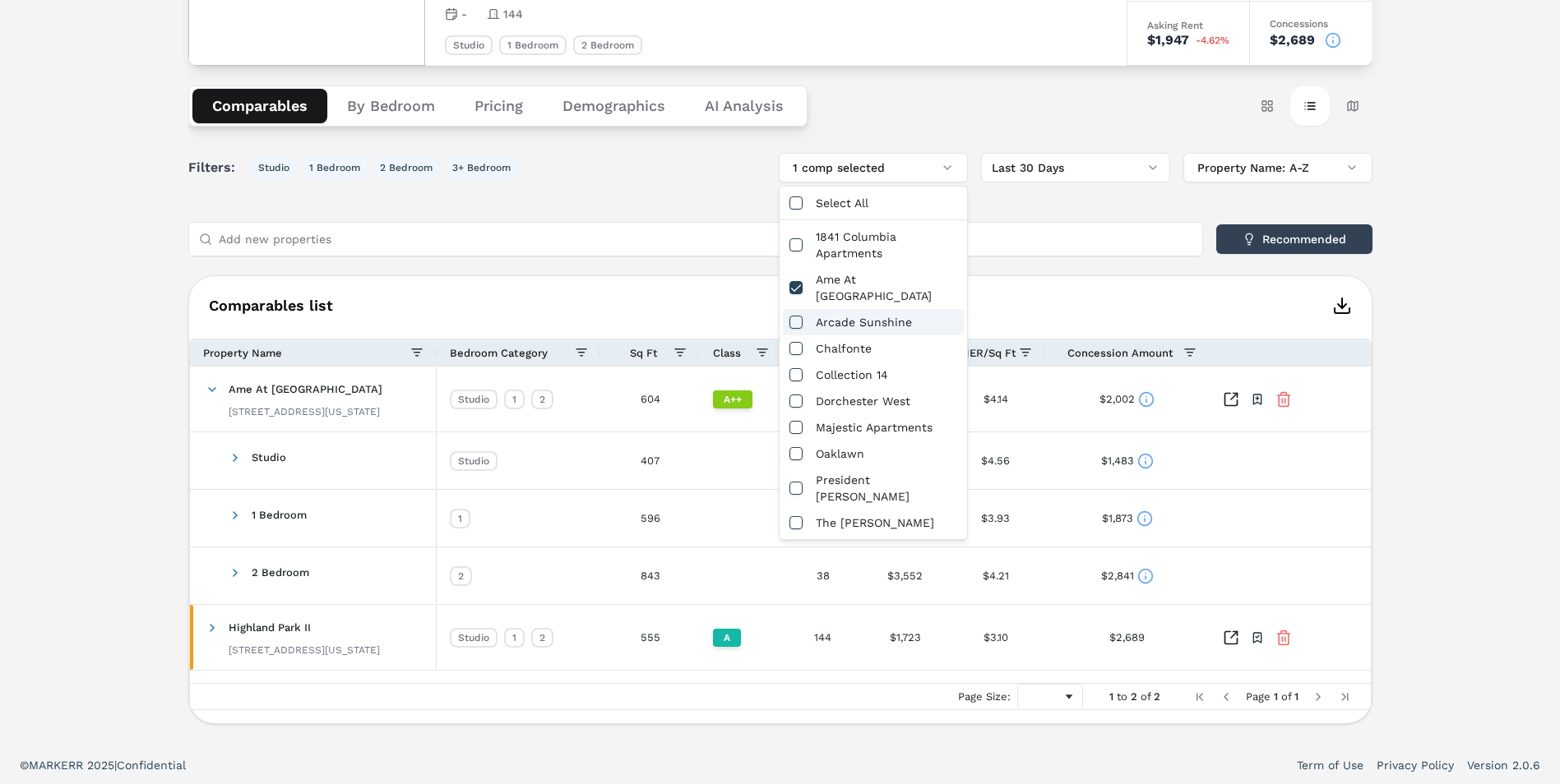
click at [869, 309] on div "Arcade Sunshine" at bounding box center [873, 322] width 181 height 26
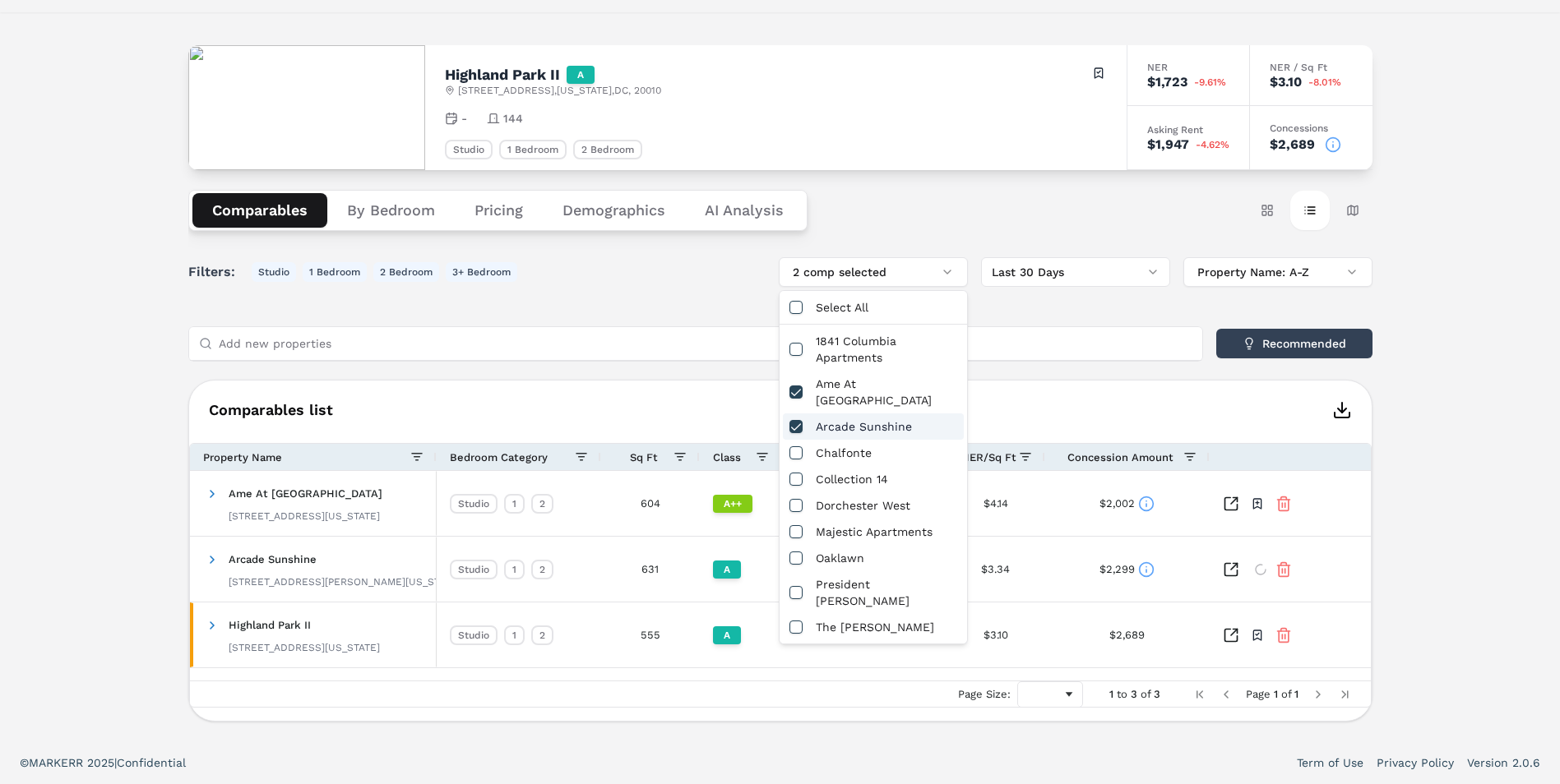
scroll to position [60, 0]
click at [211, 556] on span at bounding box center [212, 559] width 13 height 13
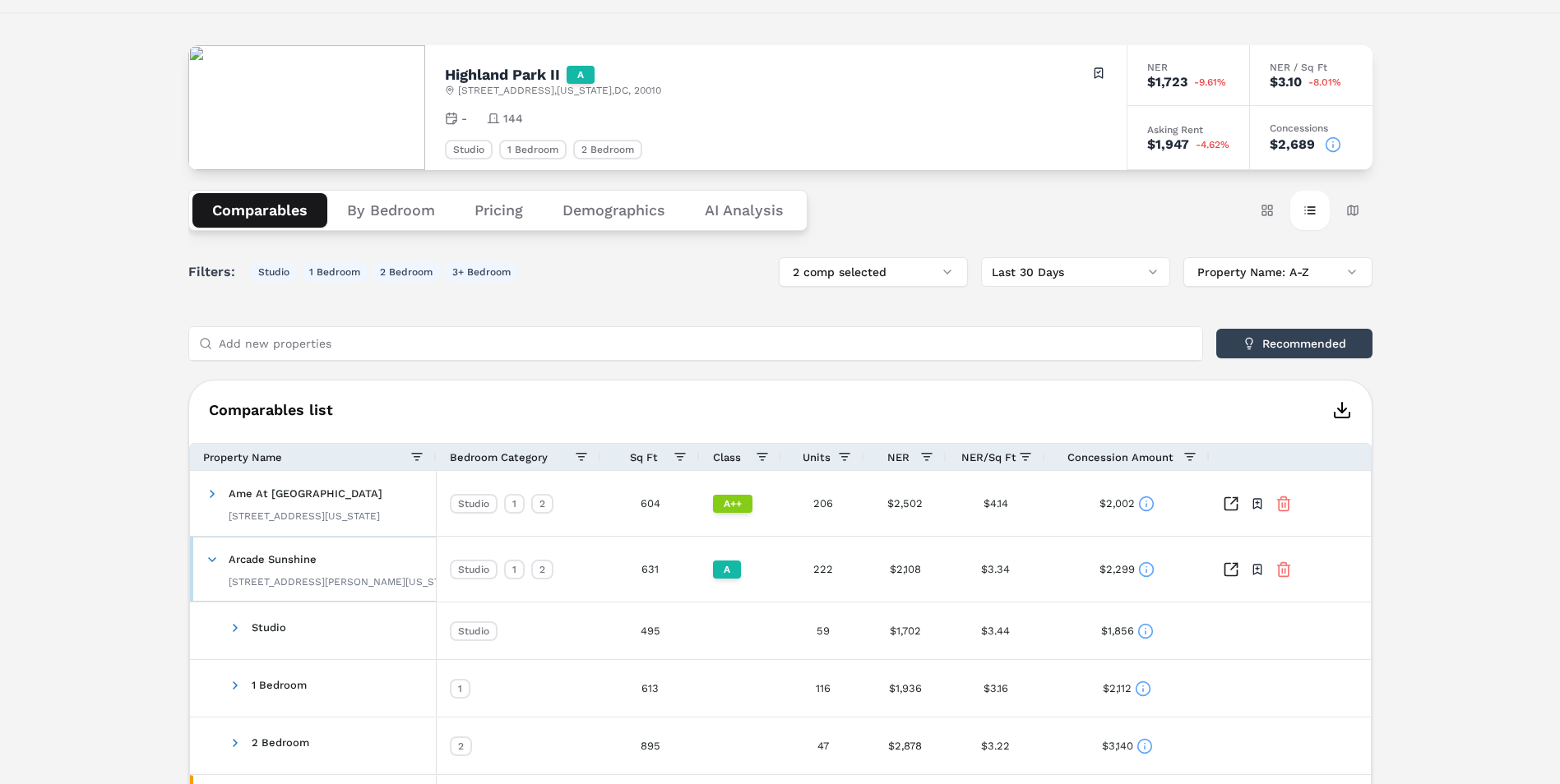
scroll to position [233, 0]
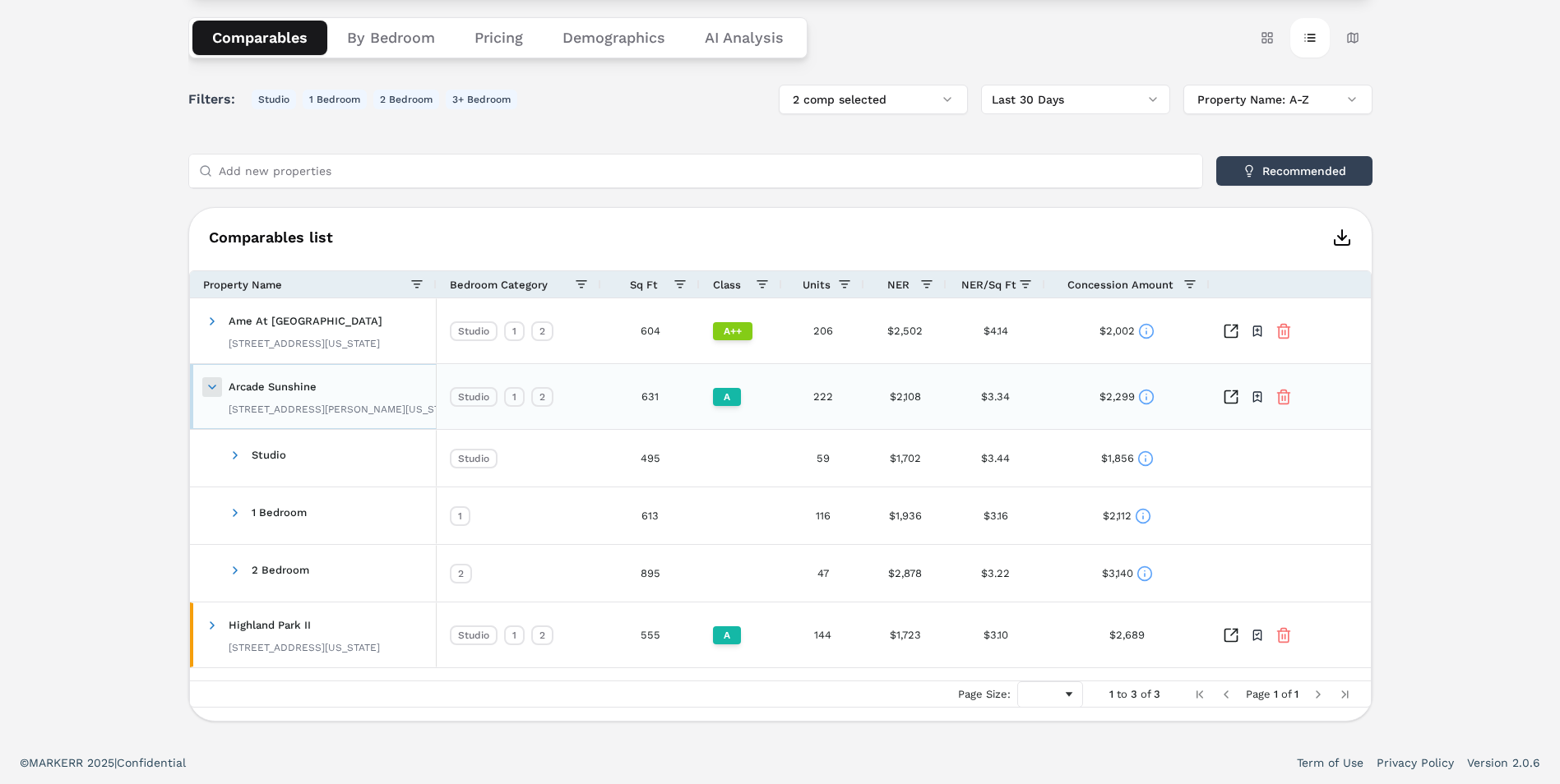
click at [208, 390] on span at bounding box center [212, 386] width 13 height 13
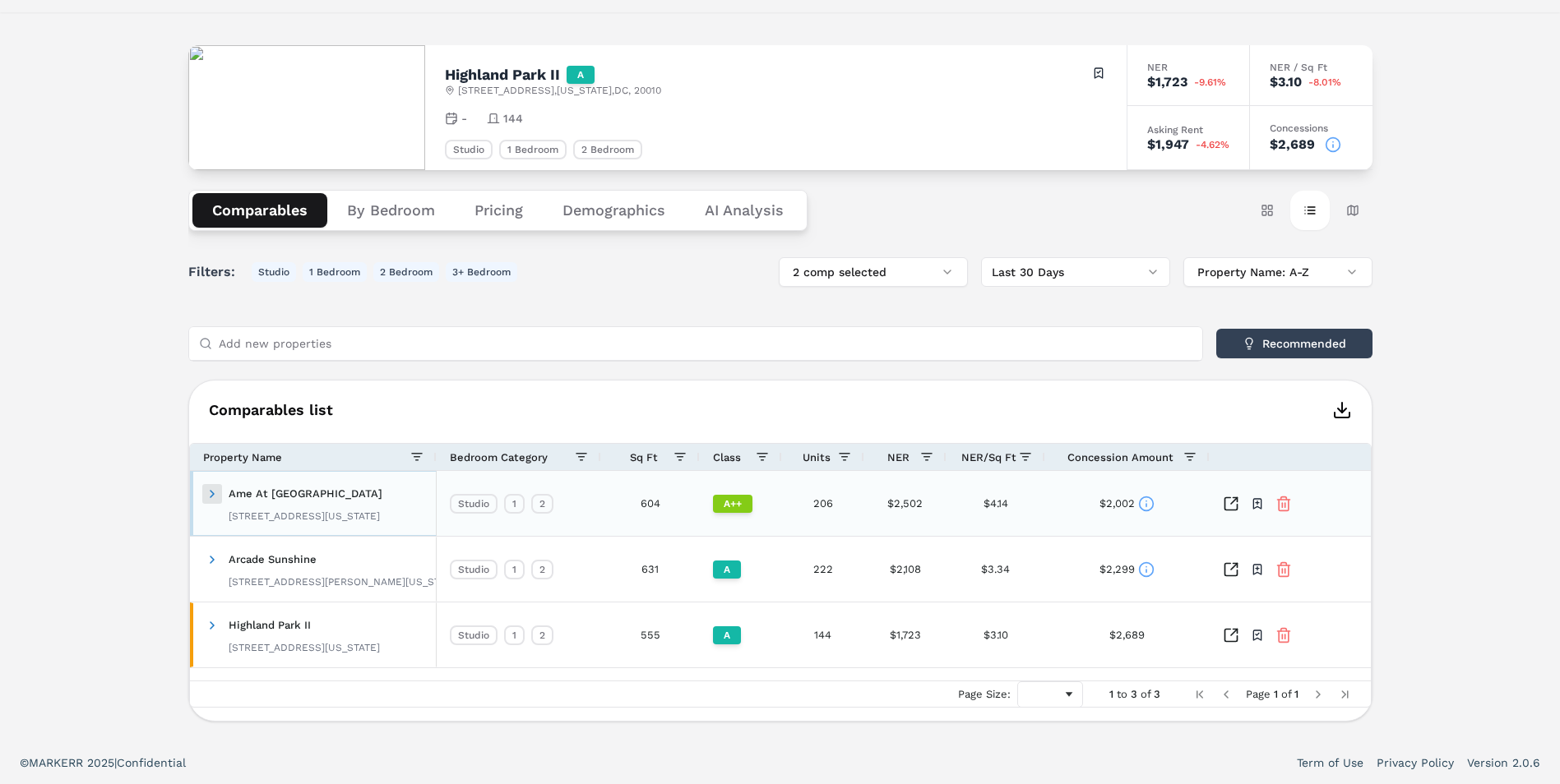
click at [213, 492] on span at bounding box center [212, 494] width 13 height 13
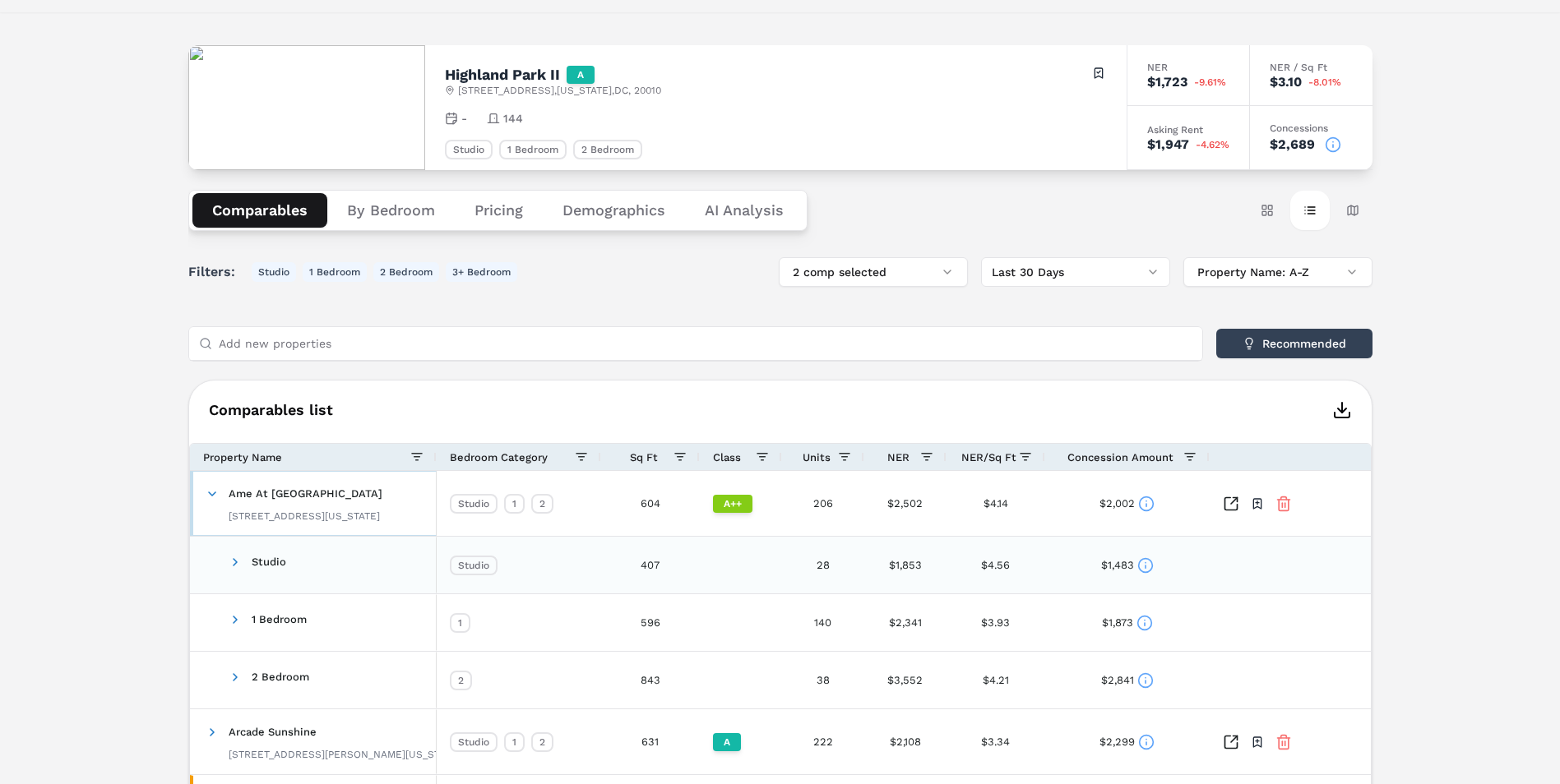
scroll to position [142, 0]
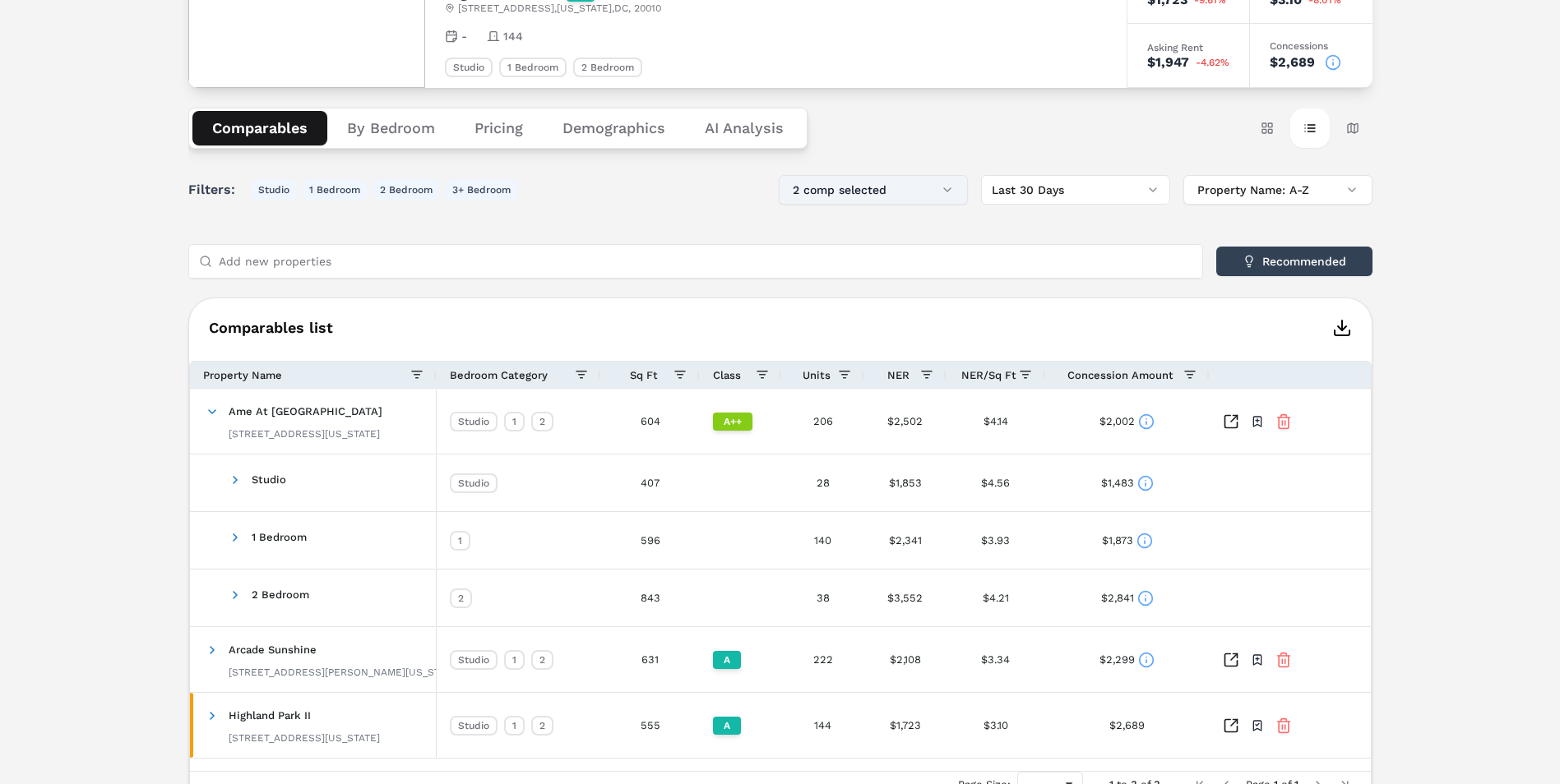
click at [903, 194] on button "2 comp selected" at bounding box center [874, 190] width 189 height 30
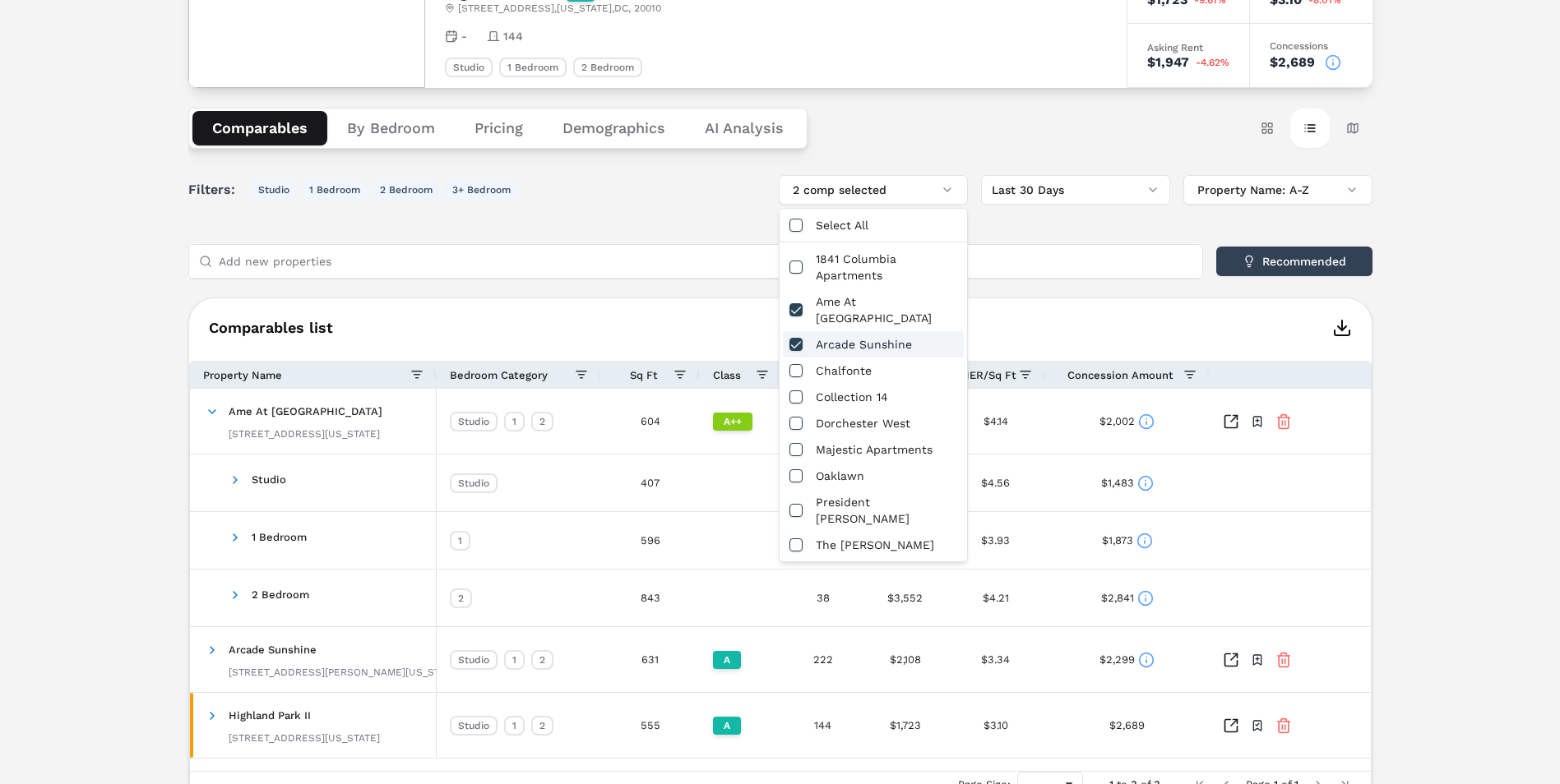
click at [1053, 270] on input "Add new properties" at bounding box center [705, 261] width 973 height 33
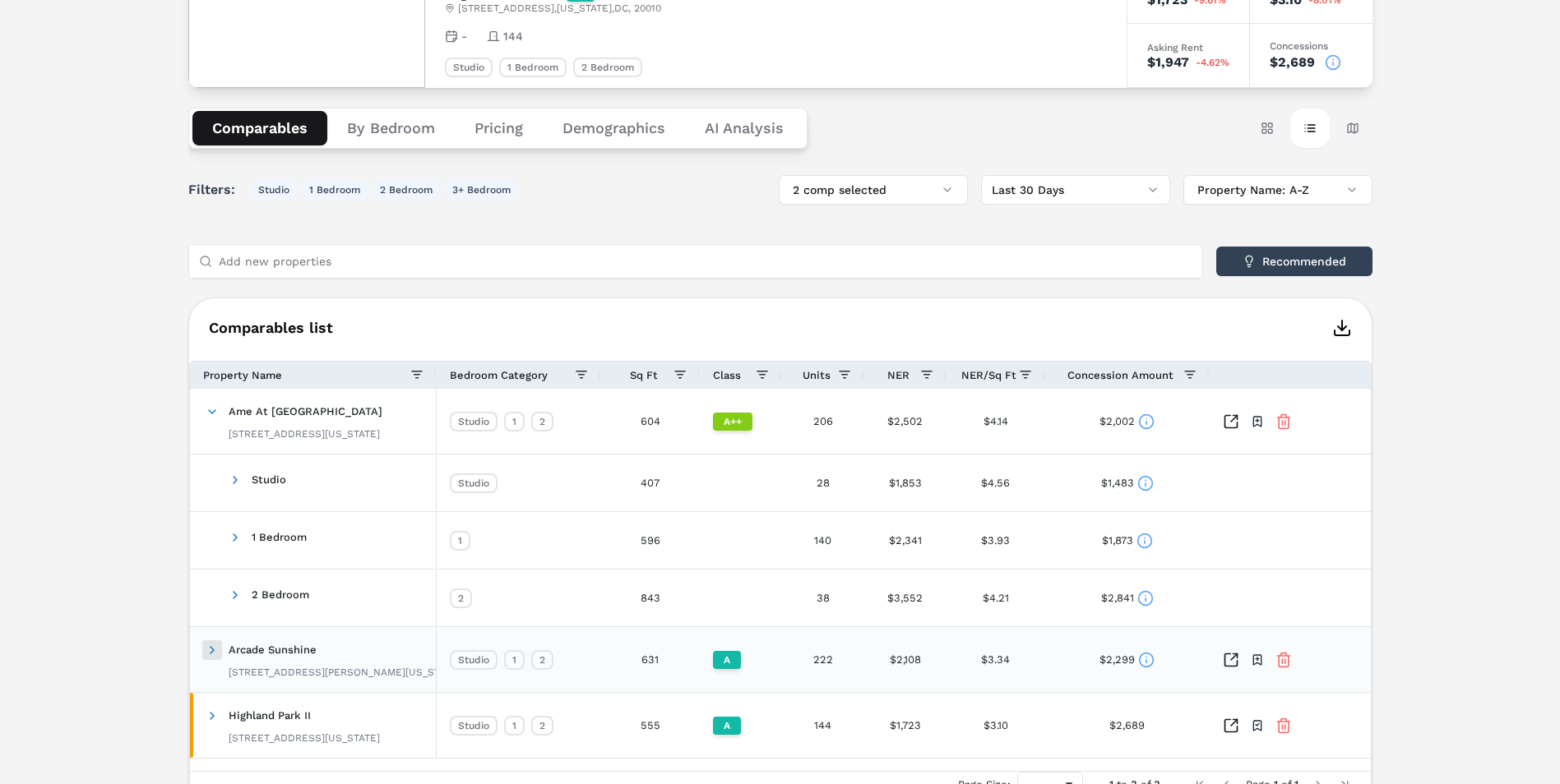
click at [208, 654] on span at bounding box center [212, 650] width 13 height 13
click at [213, 653] on span at bounding box center [212, 650] width 13 height 13
click at [212, 651] on span at bounding box center [212, 650] width 13 height 13
click at [1424, 487] on div "Highland Park II A 1400 Irving St NW , Washington , DC , 20010 Toggle portfolio…" at bounding box center [780, 467] width 1560 height 1074
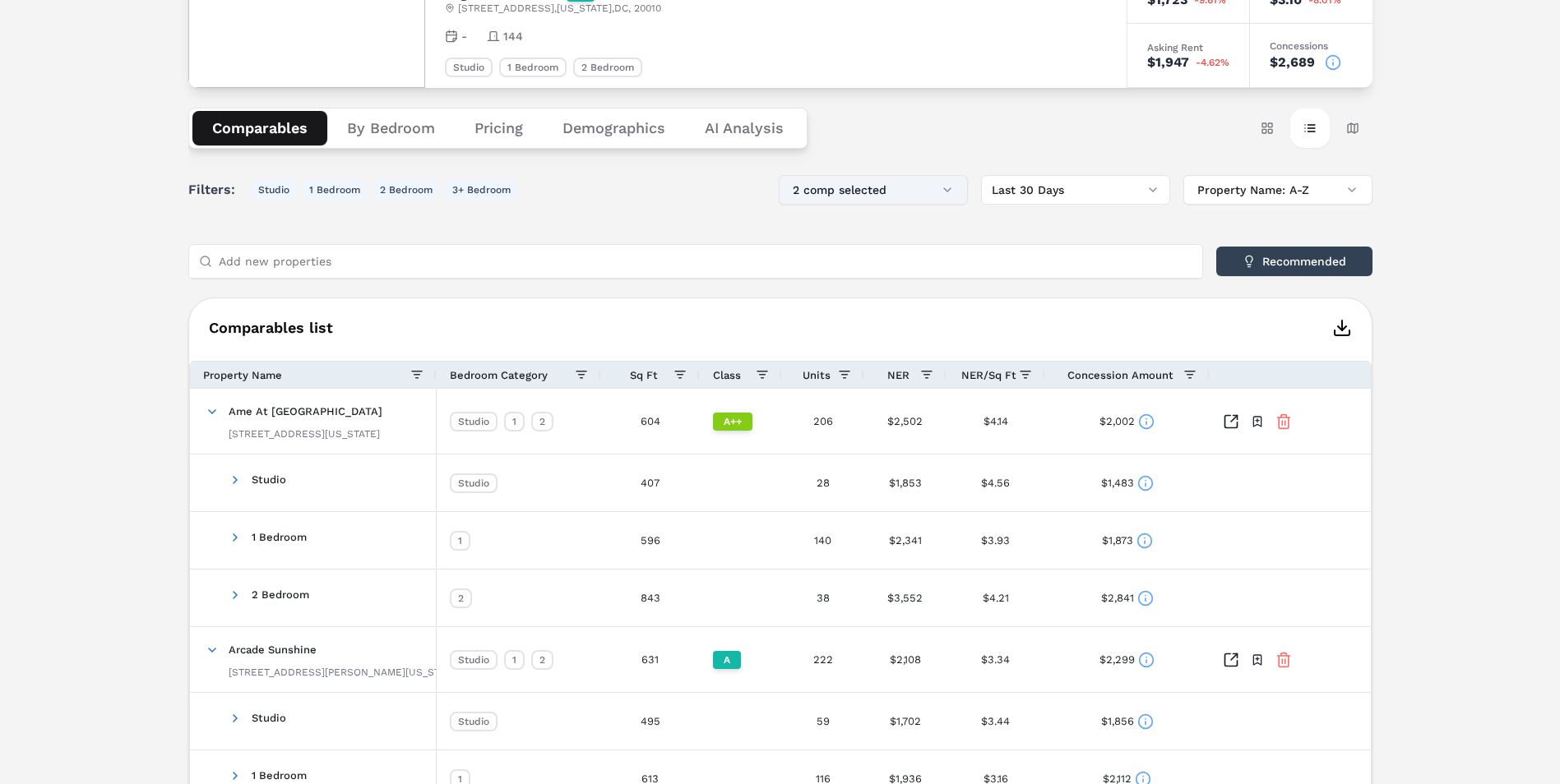
click at [912, 200] on button "2 comp selected" at bounding box center [874, 190] width 189 height 30
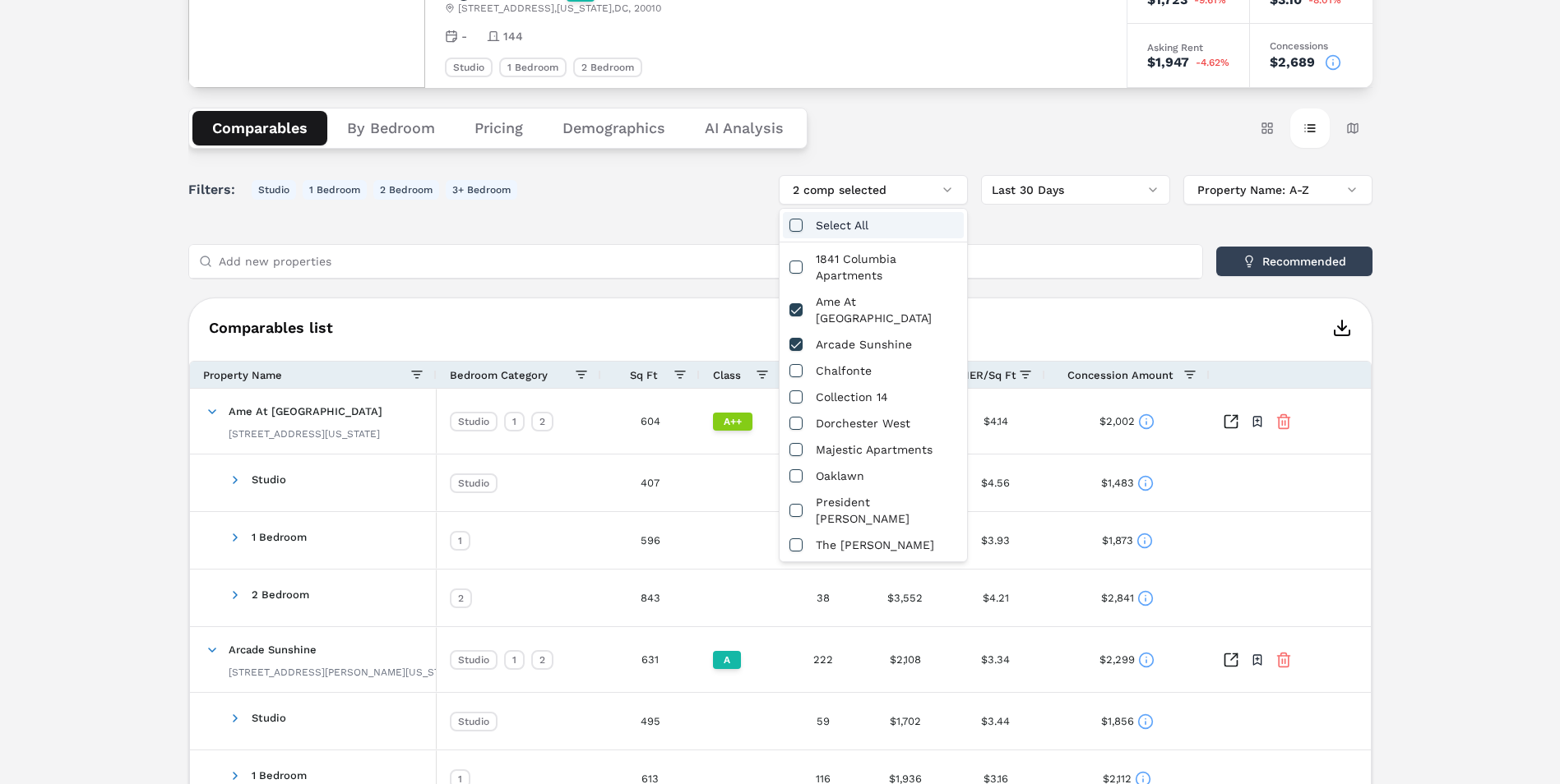
click at [859, 225] on div "Select All" at bounding box center [873, 225] width 181 height 26
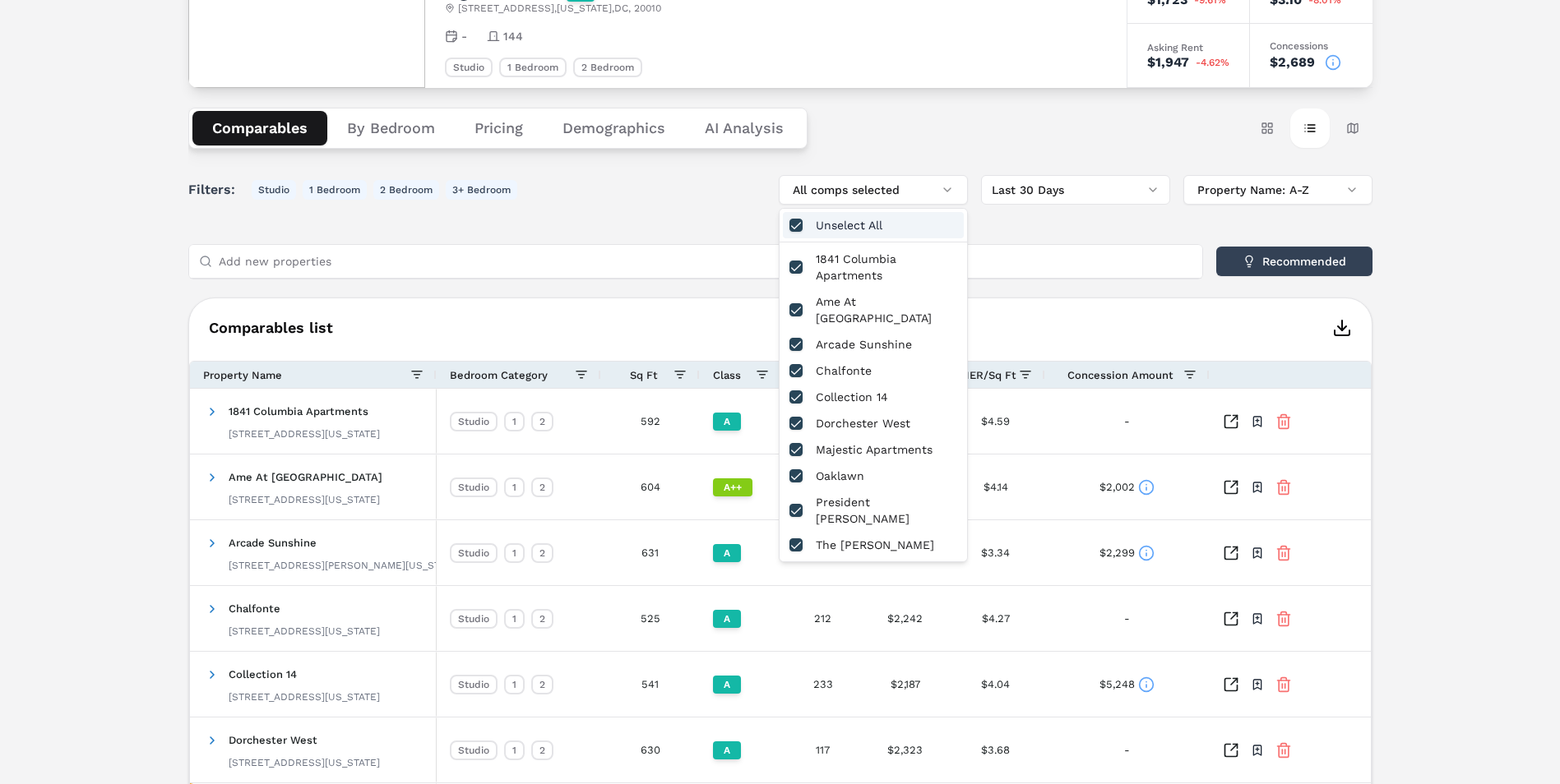
click at [875, 226] on div "Unselect All" at bounding box center [873, 225] width 181 height 26
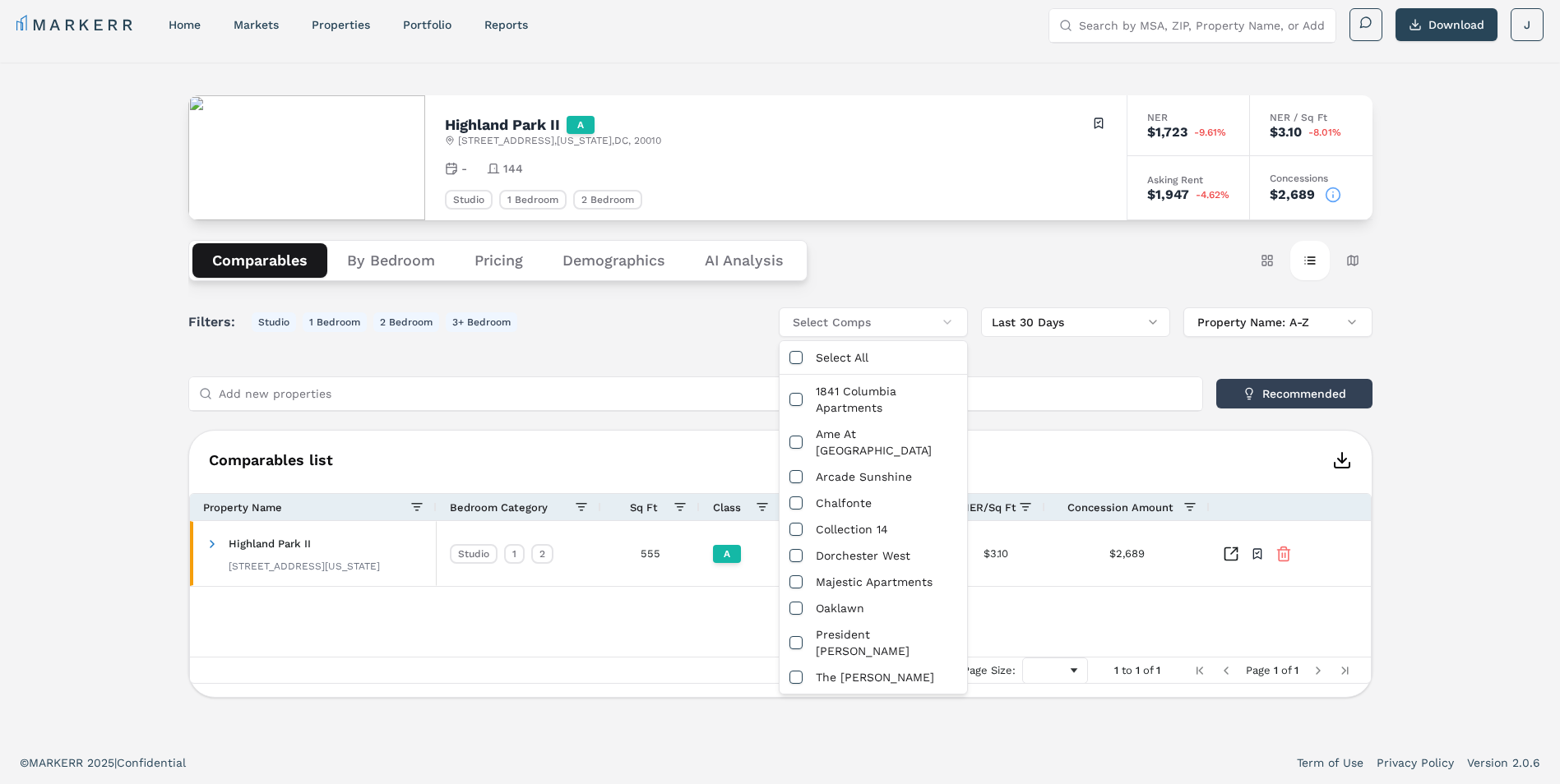
scroll to position [10, 0]
click at [851, 664] on div "The [PERSON_NAME]" at bounding box center [873, 677] width 181 height 26
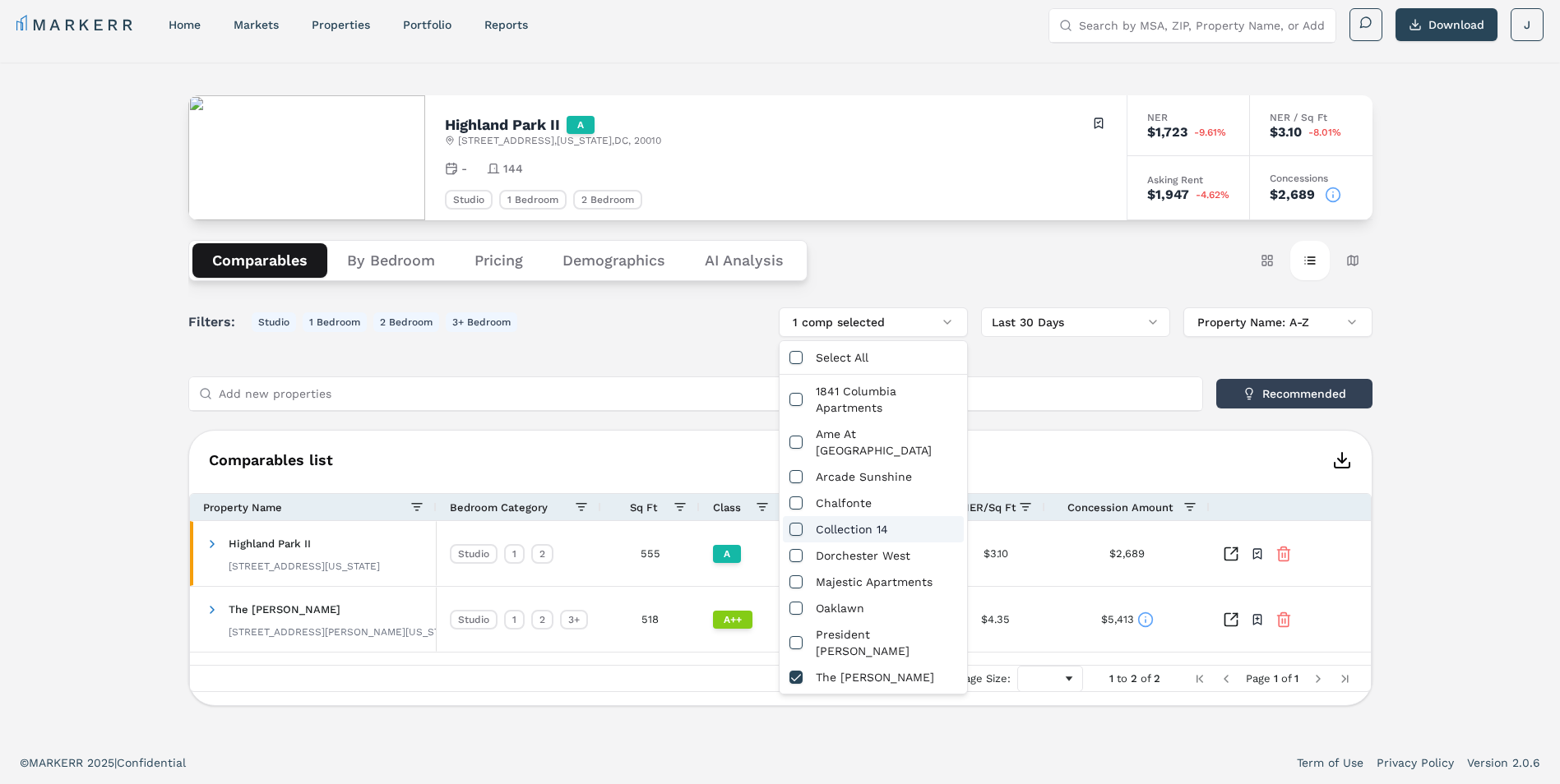
click at [1063, 437] on div "Comparables list 1 to 2 of 2 Drag here to set row groups Drag here to set colum…" at bounding box center [780, 567] width 1184 height 276
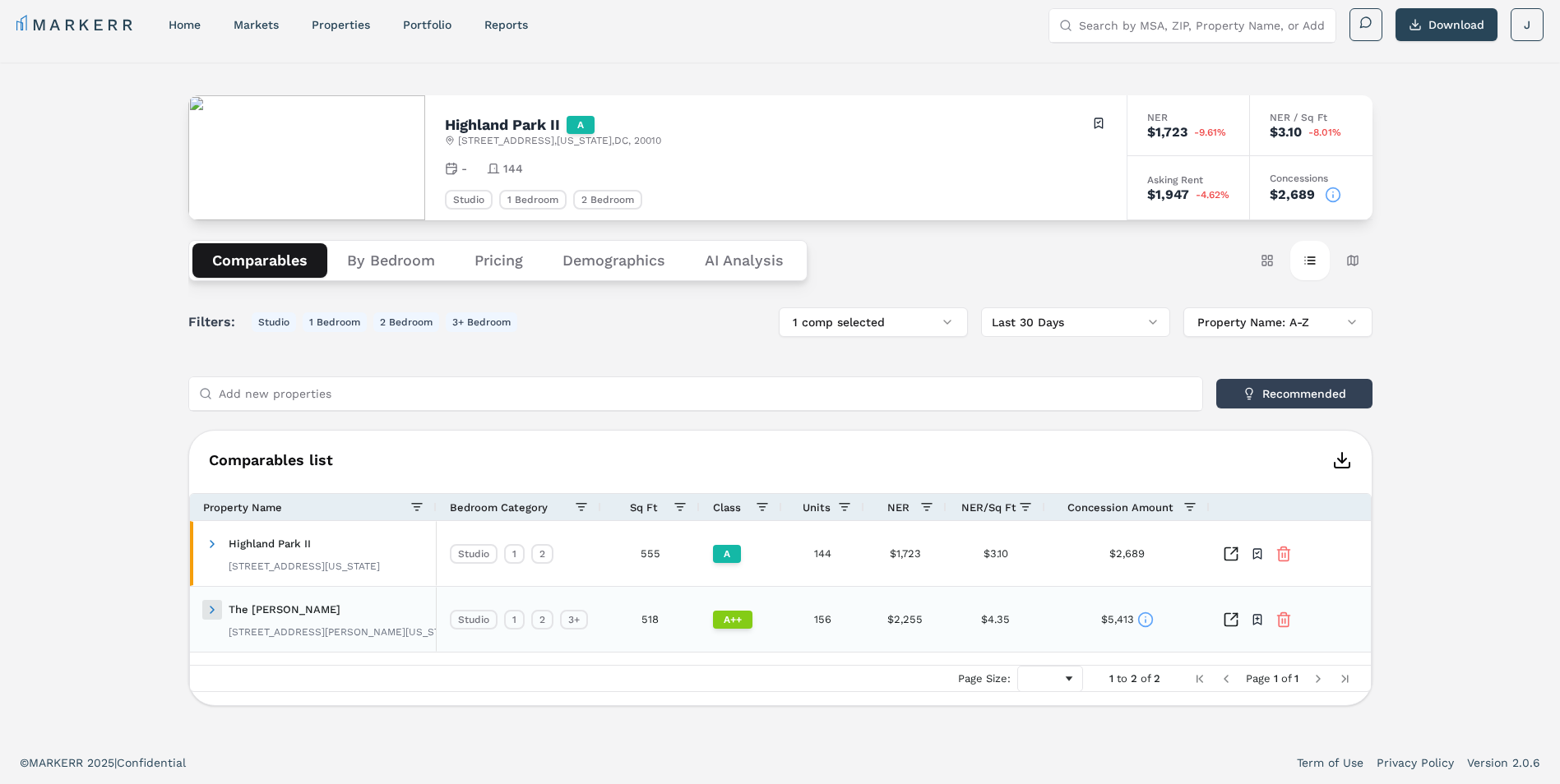
click at [212, 612] on span at bounding box center [212, 609] width 13 height 13
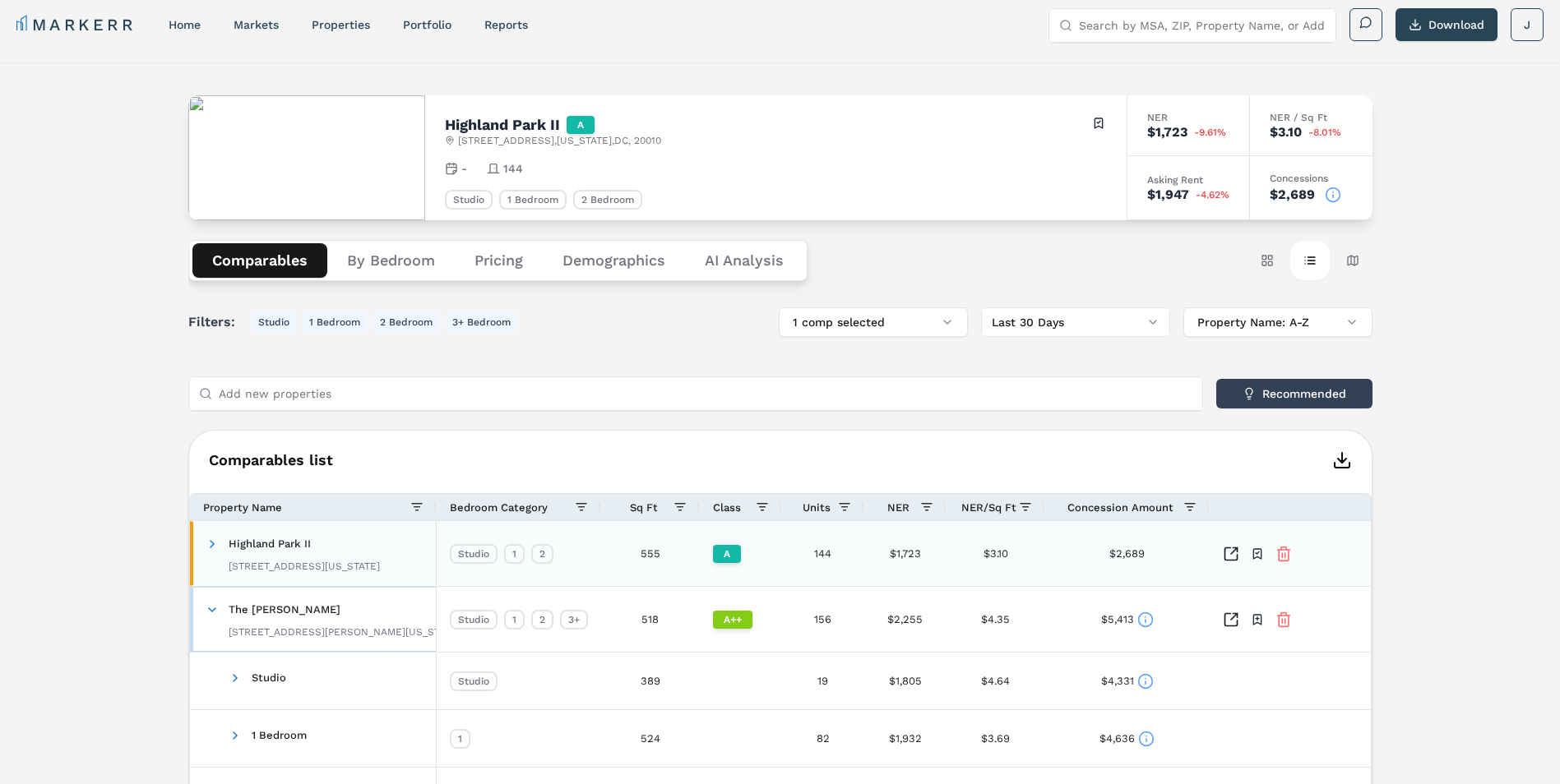
scroll to position [92, 0]
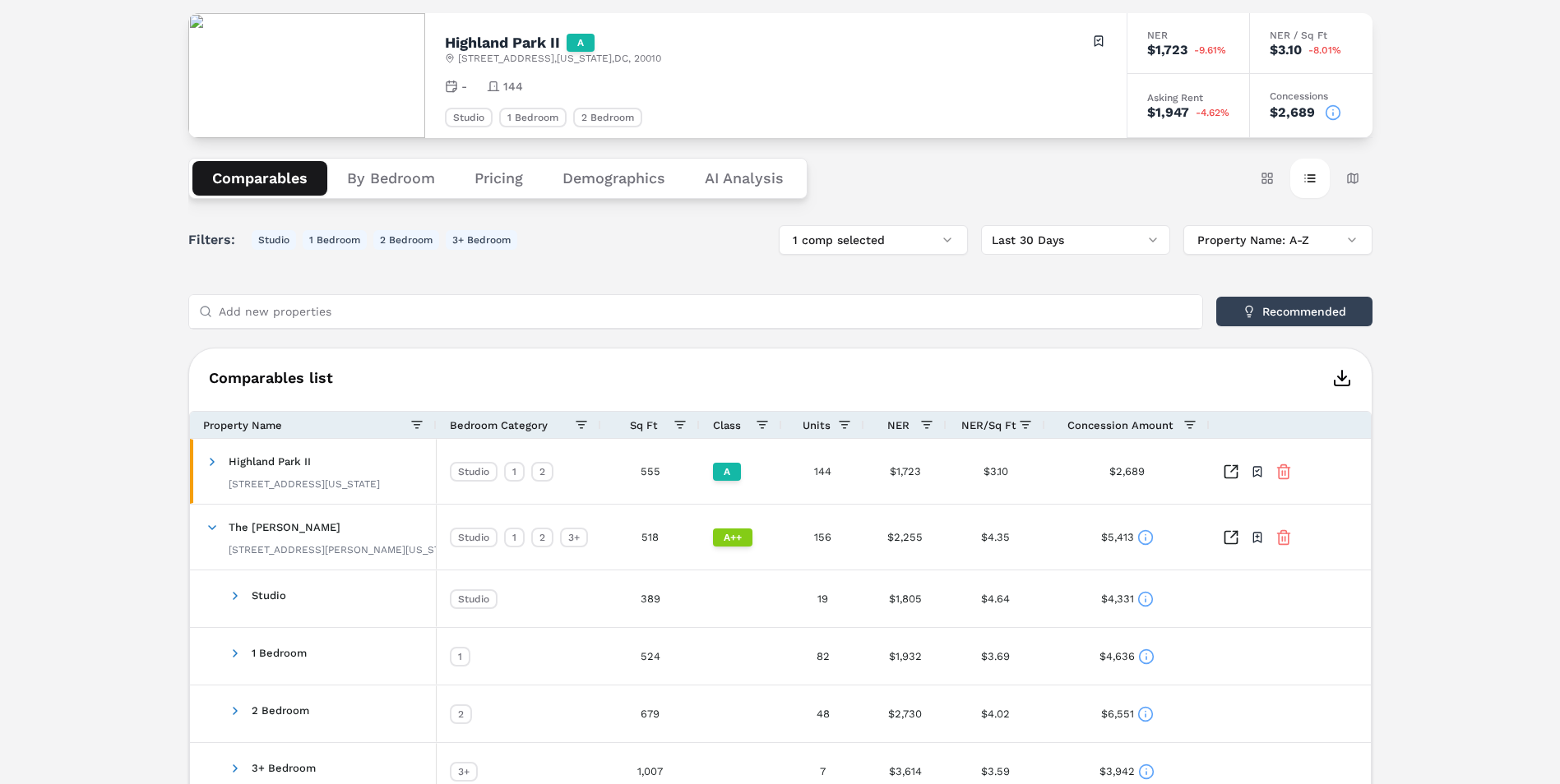
click at [1084, 233] on html "MARKERR home markets properties Portfolio reports Search by MSA, ZIP, Property …" at bounding box center [780, 412] width 1560 height 1008
click at [1091, 211] on html "MARKERR home markets properties Portfolio reports Search by MSA, ZIP, Property …" at bounding box center [780, 412] width 1560 height 1008
click at [916, 243] on button "1 comp selected" at bounding box center [874, 240] width 189 height 30
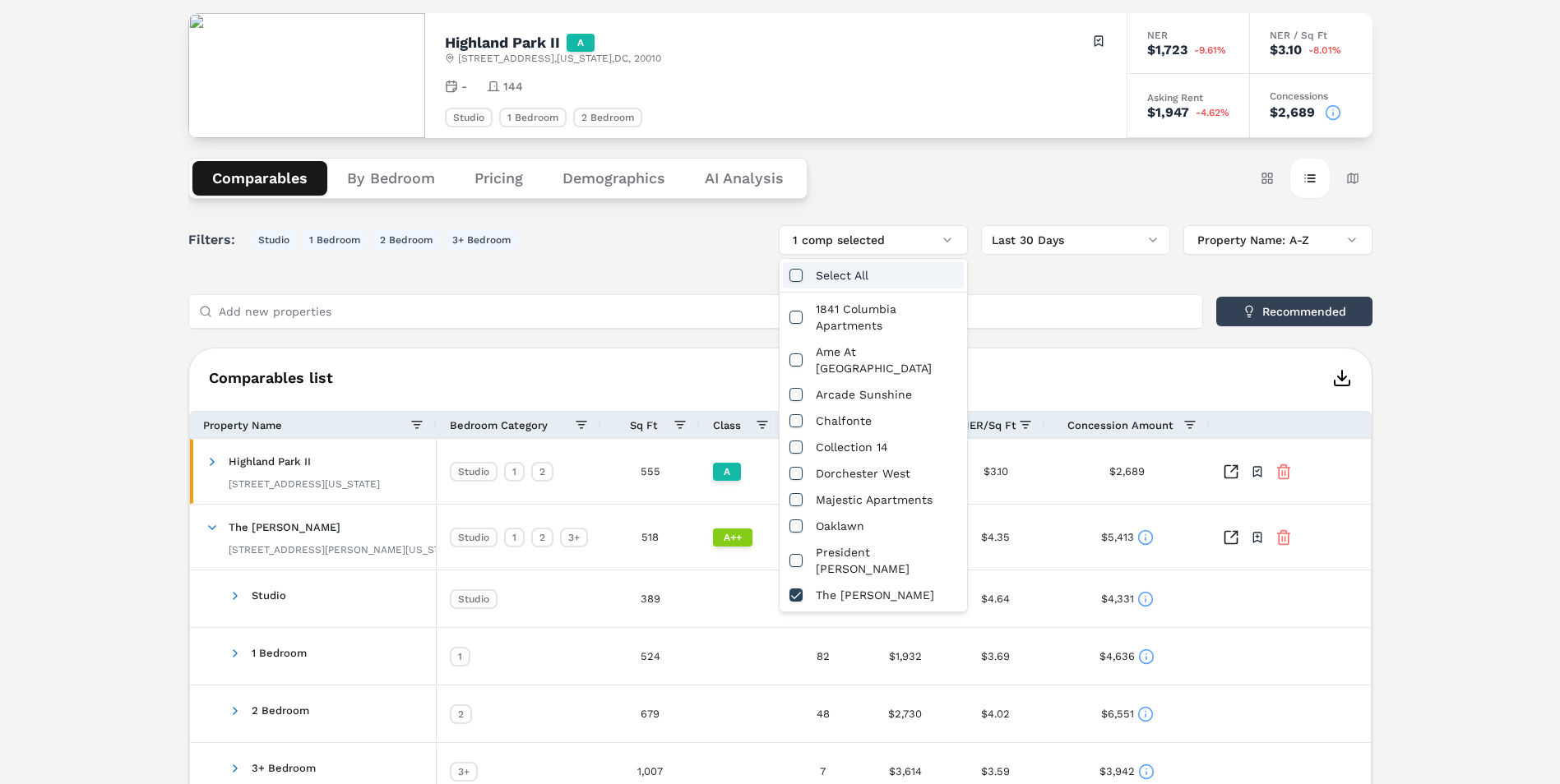
click at [850, 275] on div "Select All" at bounding box center [873, 275] width 181 height 26
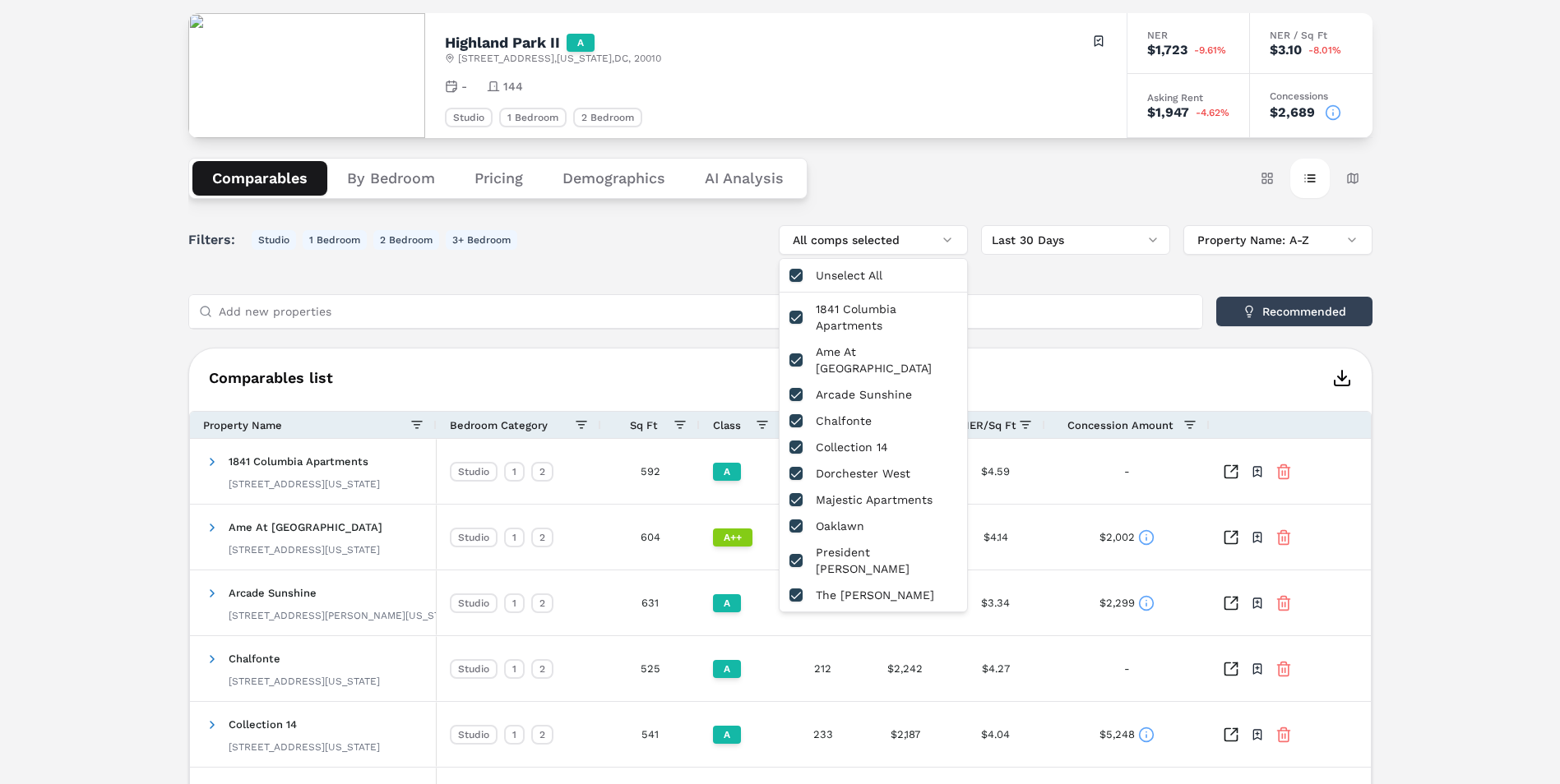
click at [850, 275] on div "Unselect All" at bounding box center [873, 275] width 181 height 26
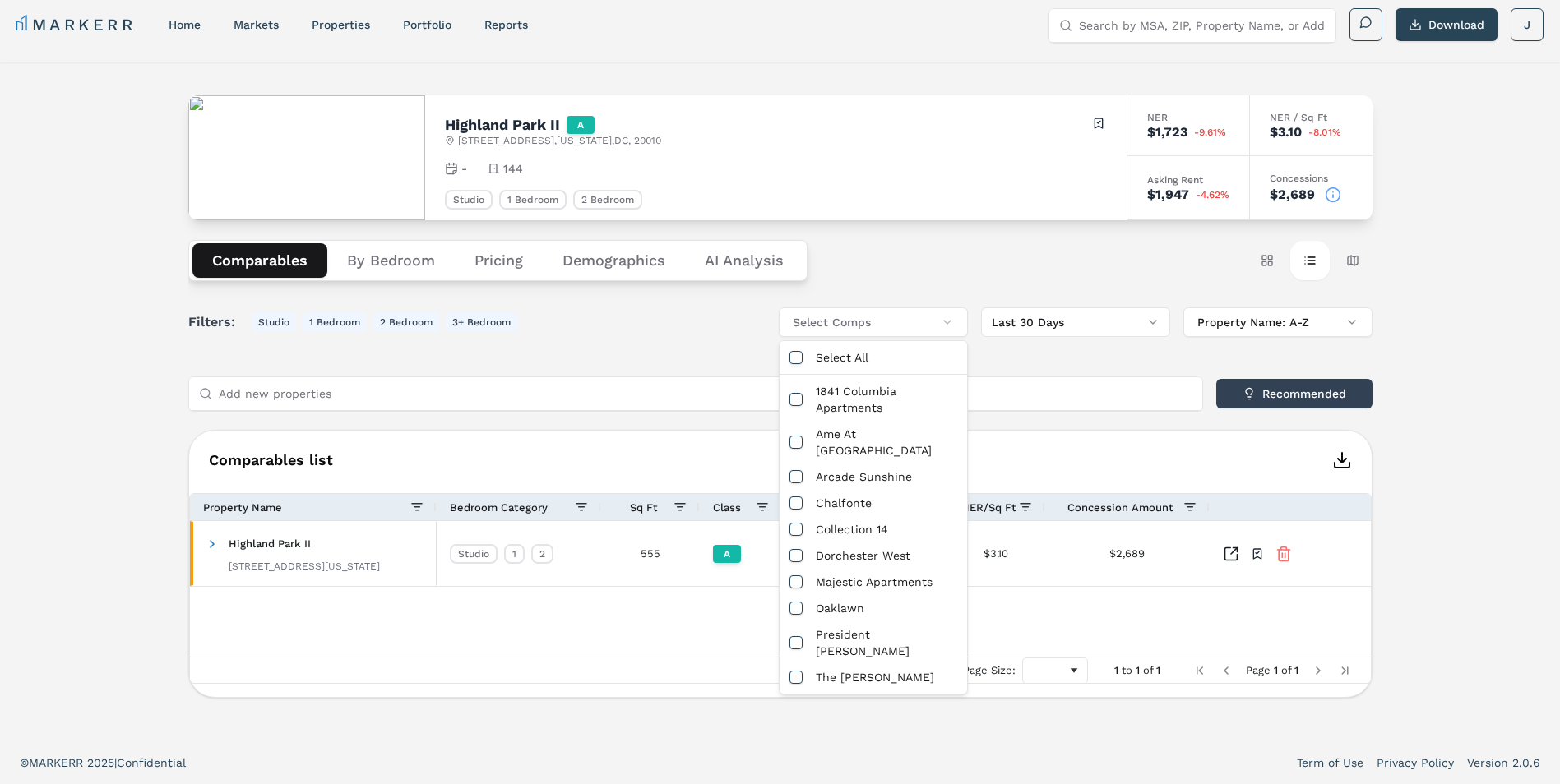
scroll to position [10, 0]
click at [849, 320] on button "Select Comps" at bounding box center [874, 323] width 189 height 30
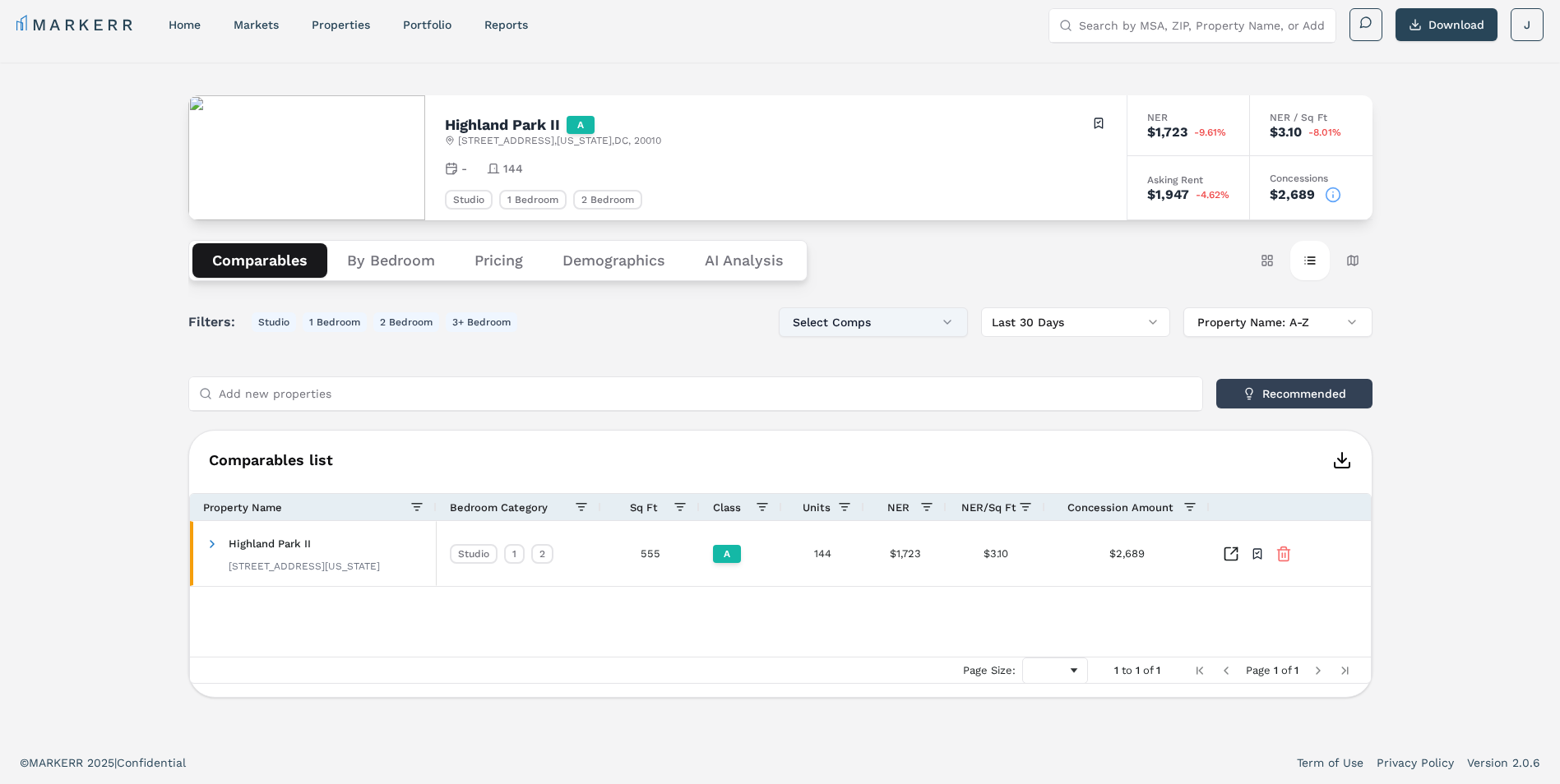
click at [859, 311] on button "Select Comps" at bounding box center [874, 323] width 189 height 30
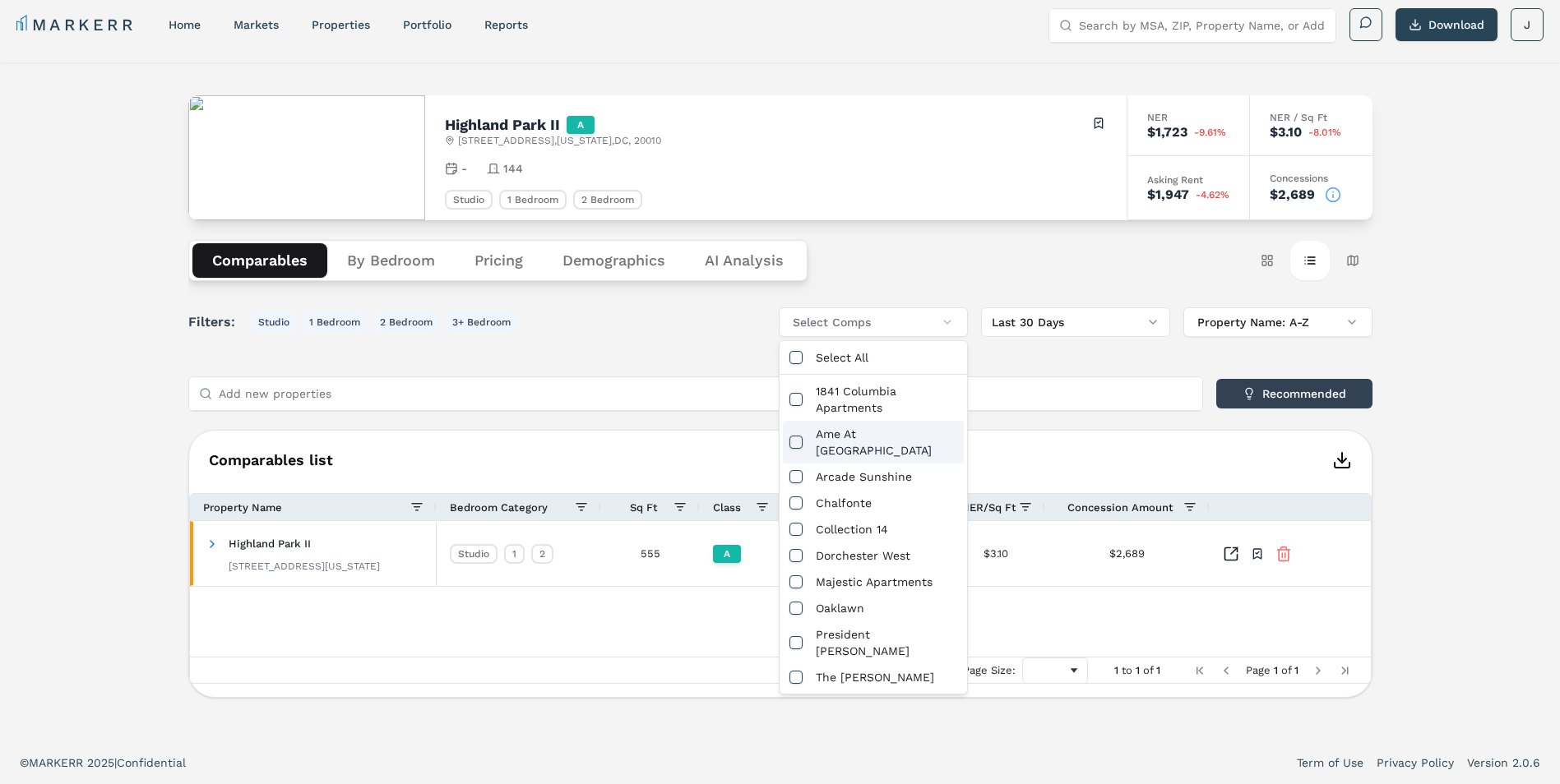
click at [869, 439] on div "Ame At [GEOGRAPHIC_DATA]" at bounding box center [873, 442] width 181 height 42
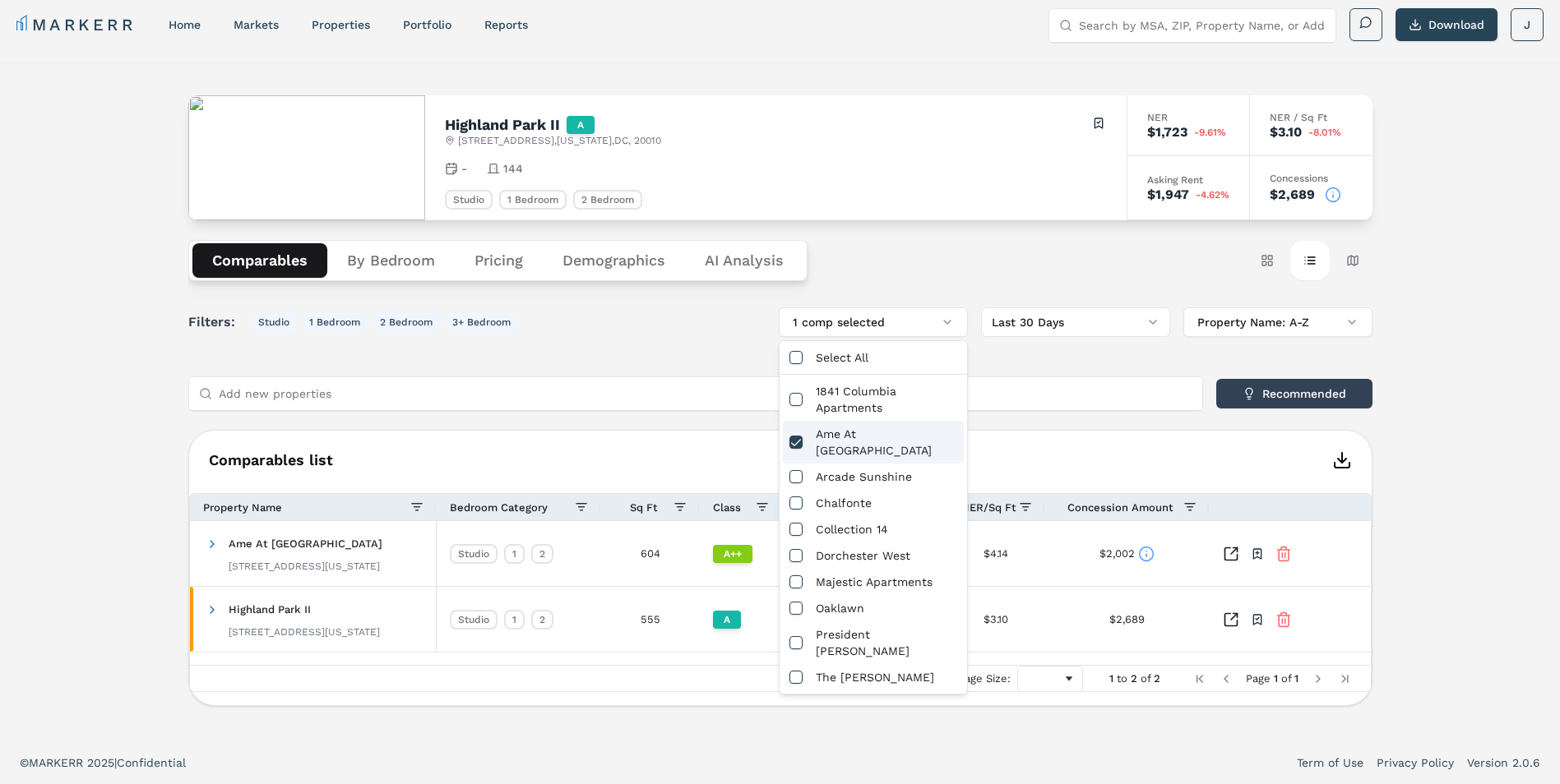
click at [1079, 419] on div "Filters: Studio 1 Bedroom 2 Bedroom 3+ Bedroom 1 comp selected Last 30 Days Pro…" at bounding box center [780, 507] width 1184 height 399
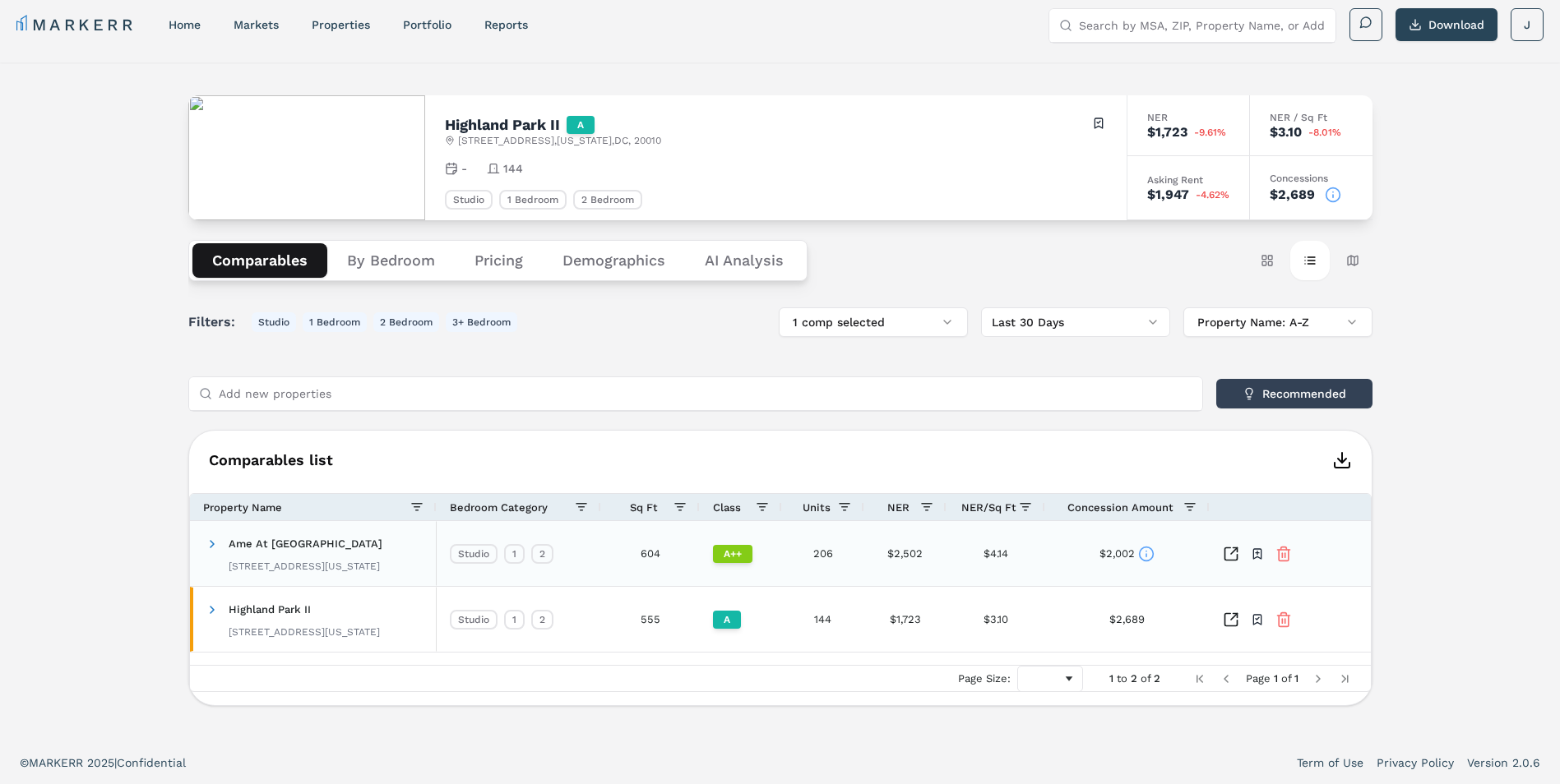
click at [208, 542] on span at bounding box center [212, 543] width 13 height 13
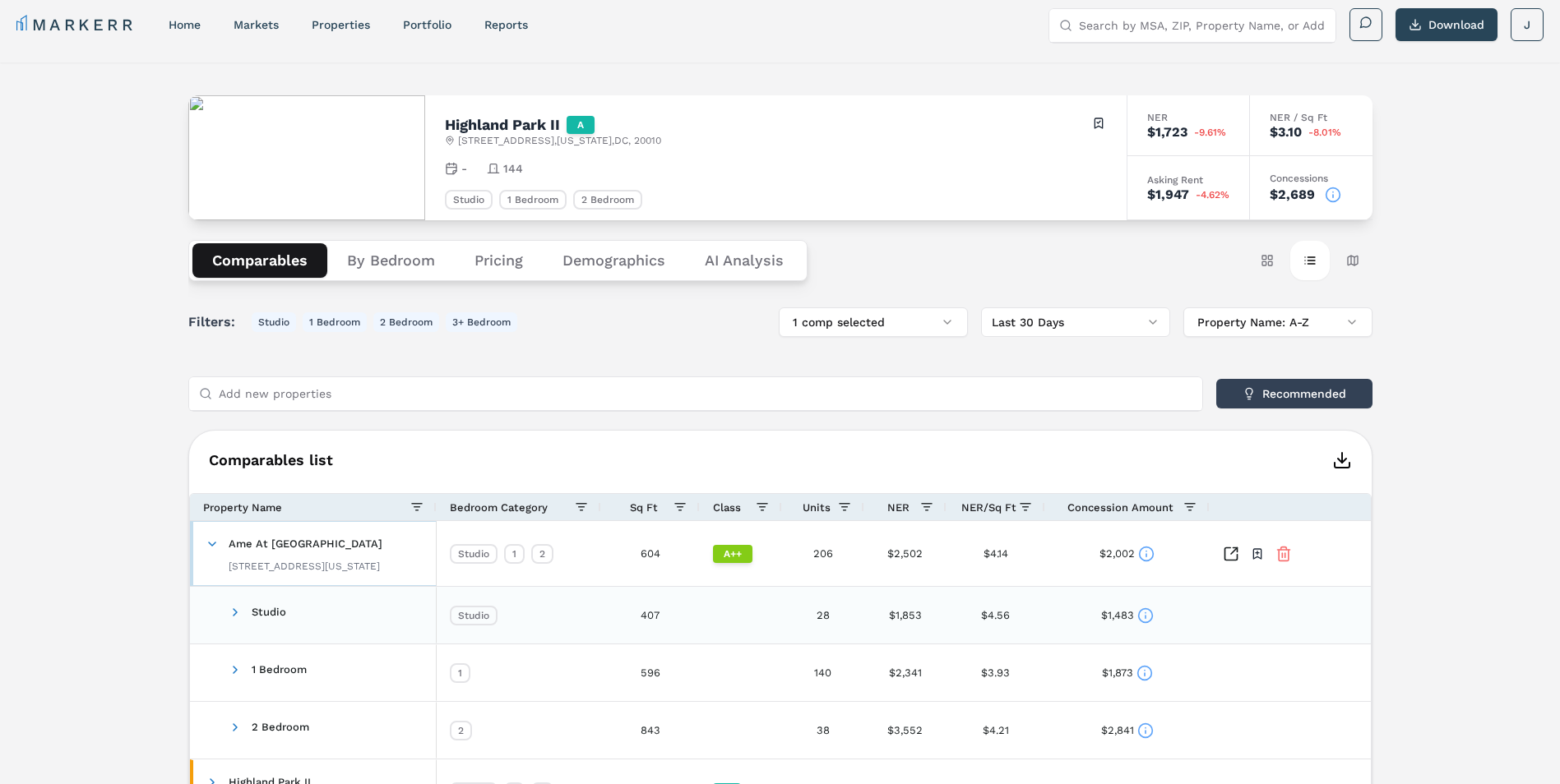
scroll to position [167, 0]
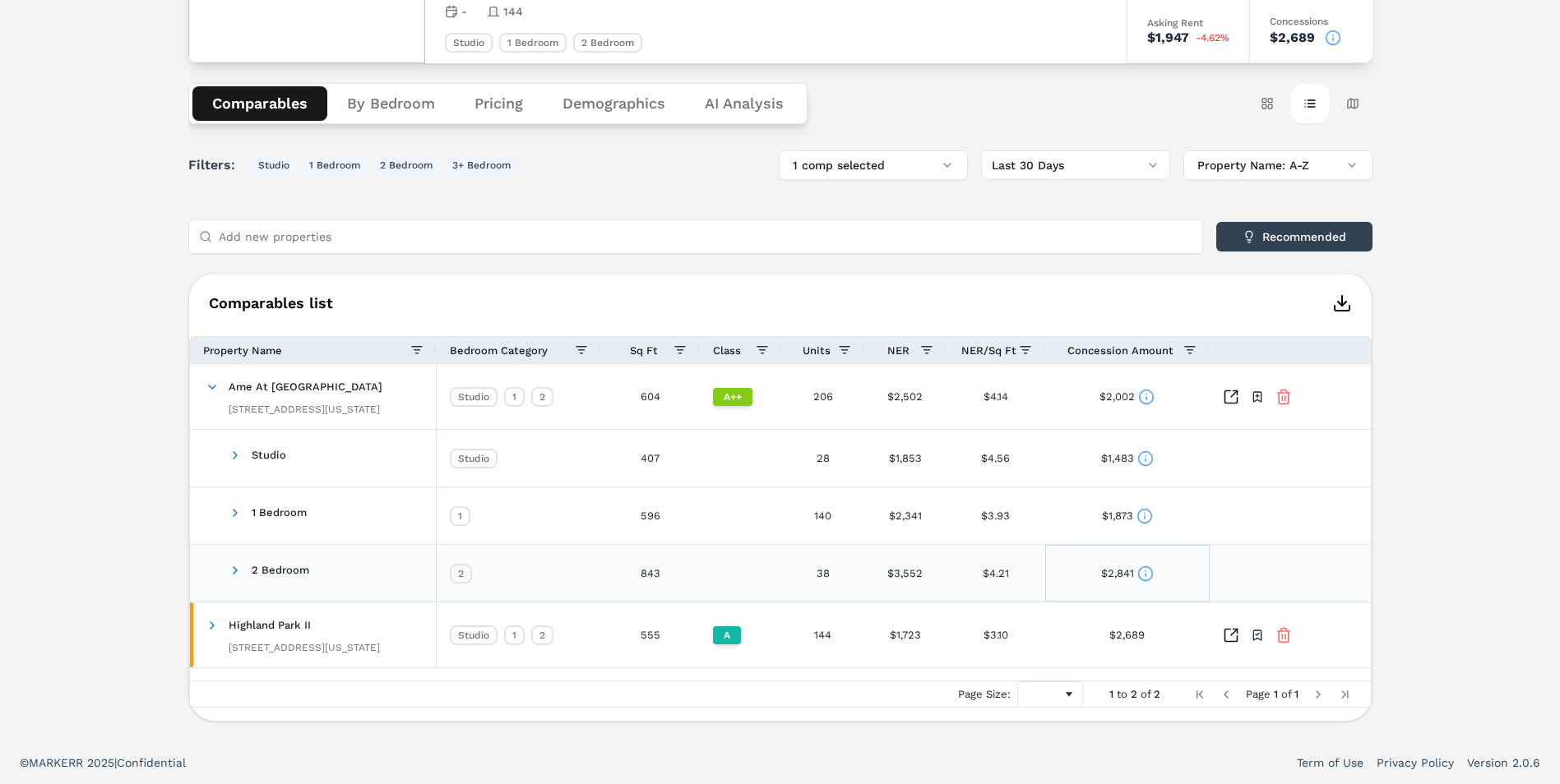
click at [1138, 571] on circle at bounding box center [1145, 573] width 14 height 14
click at [1097, 525] on div "Start Date" at bounding box center [1049, 519] width 143 height 17
click at [1243, 540] on div "N/A" at bounding box center [1213, 541] width 143 height 19
drag, startPoint x: 1227, startPoint y: 537, endPoint x: 1233, endPoint y: 495, distance: 42.4
click at [1226, 536] on div "N/A" at bounding box center [1213, 541] width 143 height 19
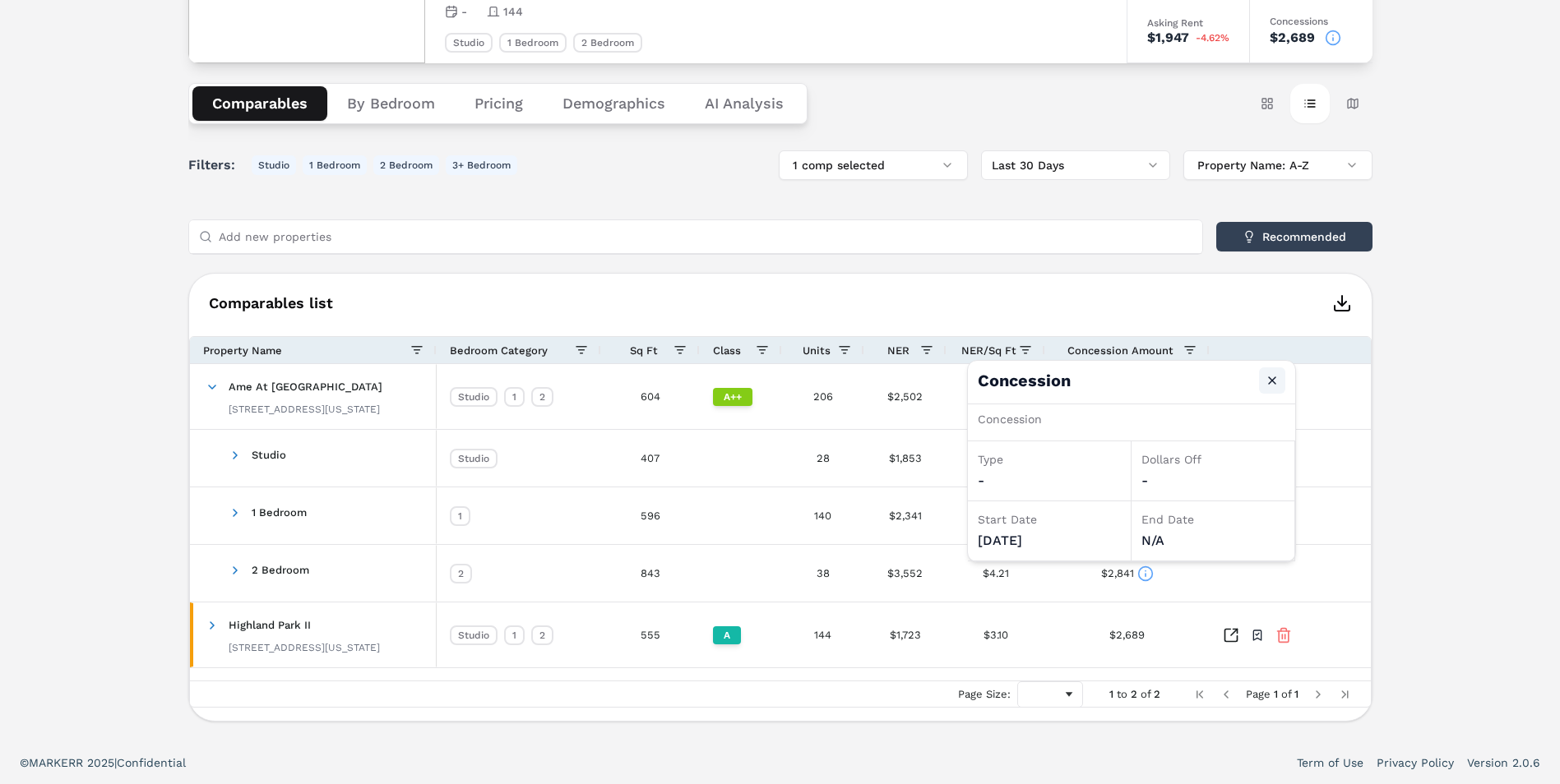
click at [1271, 383] on button "Close" at bounding box center [1272, 381] width 26 height 26
click at [1132, 392] on div "$2,002" at bounding box center [1127, 396] width 55 height 32
click at [1165, 395] on div "$2,002" at bounding box center [1127, 397] width 164 height 65
click at [1155, 399] on div "$2,002" at bounding box center [1127, 397] width 164 height 65
click at [1231, 401] on icon "Inspect Comparables" at bounding box center [1231, 397] width 17 height 17
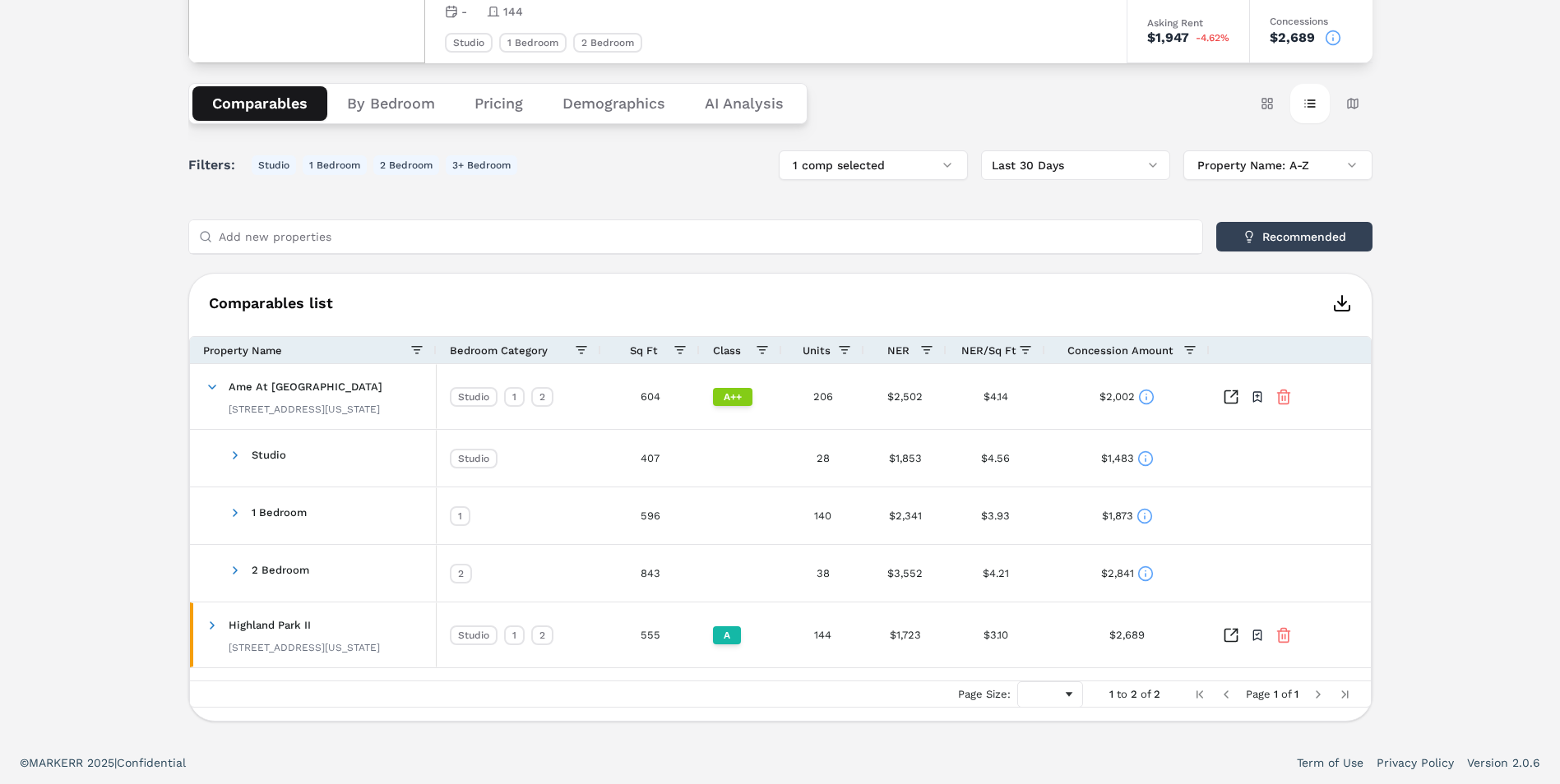
click at [908, 272] on div "Filters: Studio 1 Bedroom 2 Bedroom 3+ Bedroom 1 comp selected Last 30 Days Pro…" at bounding box center [780, 437] width 1184 height 571
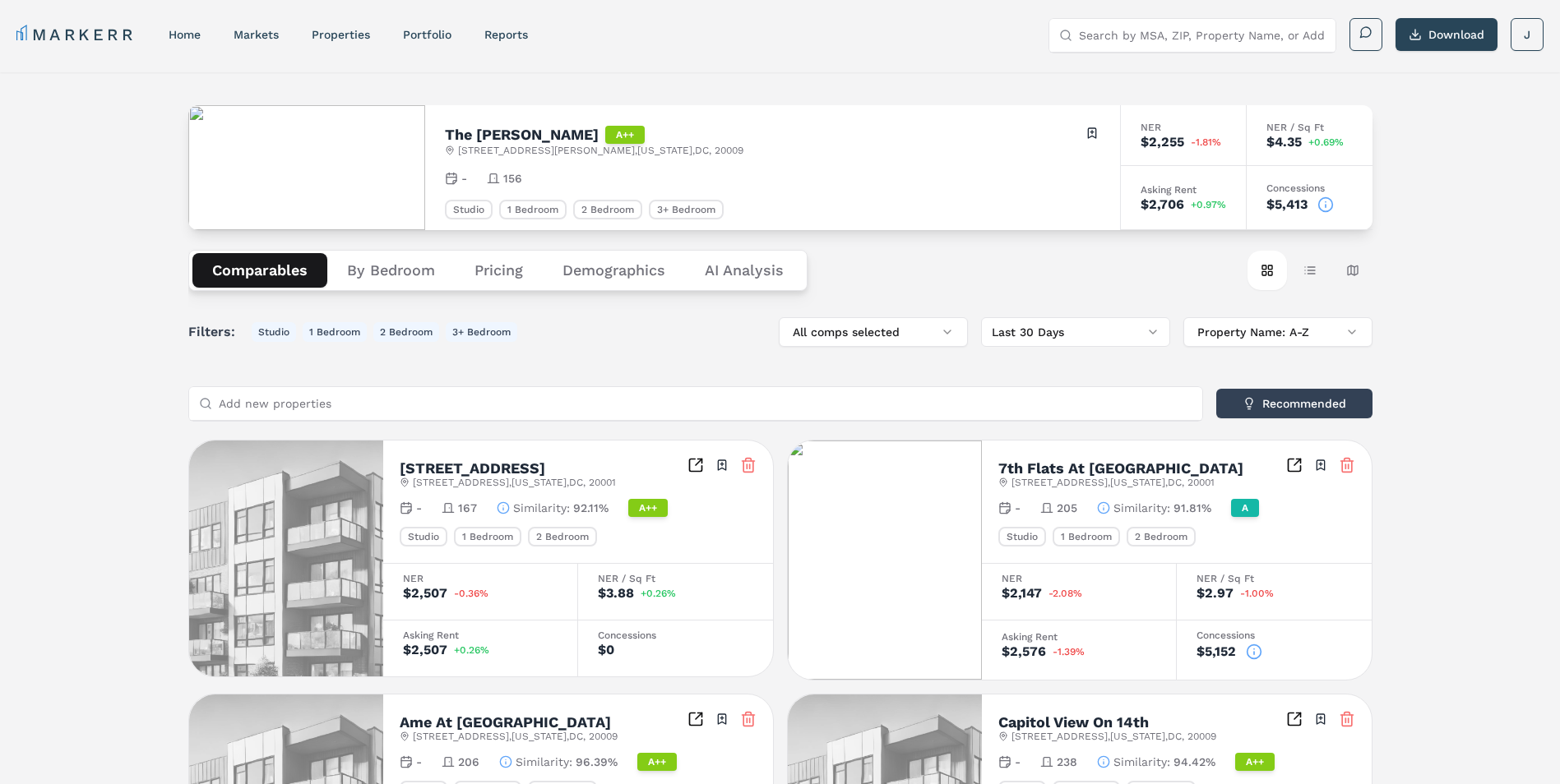
click at [419, 262] on button "By Bedroom" at bounding box center [391, 270] width 127 height 34
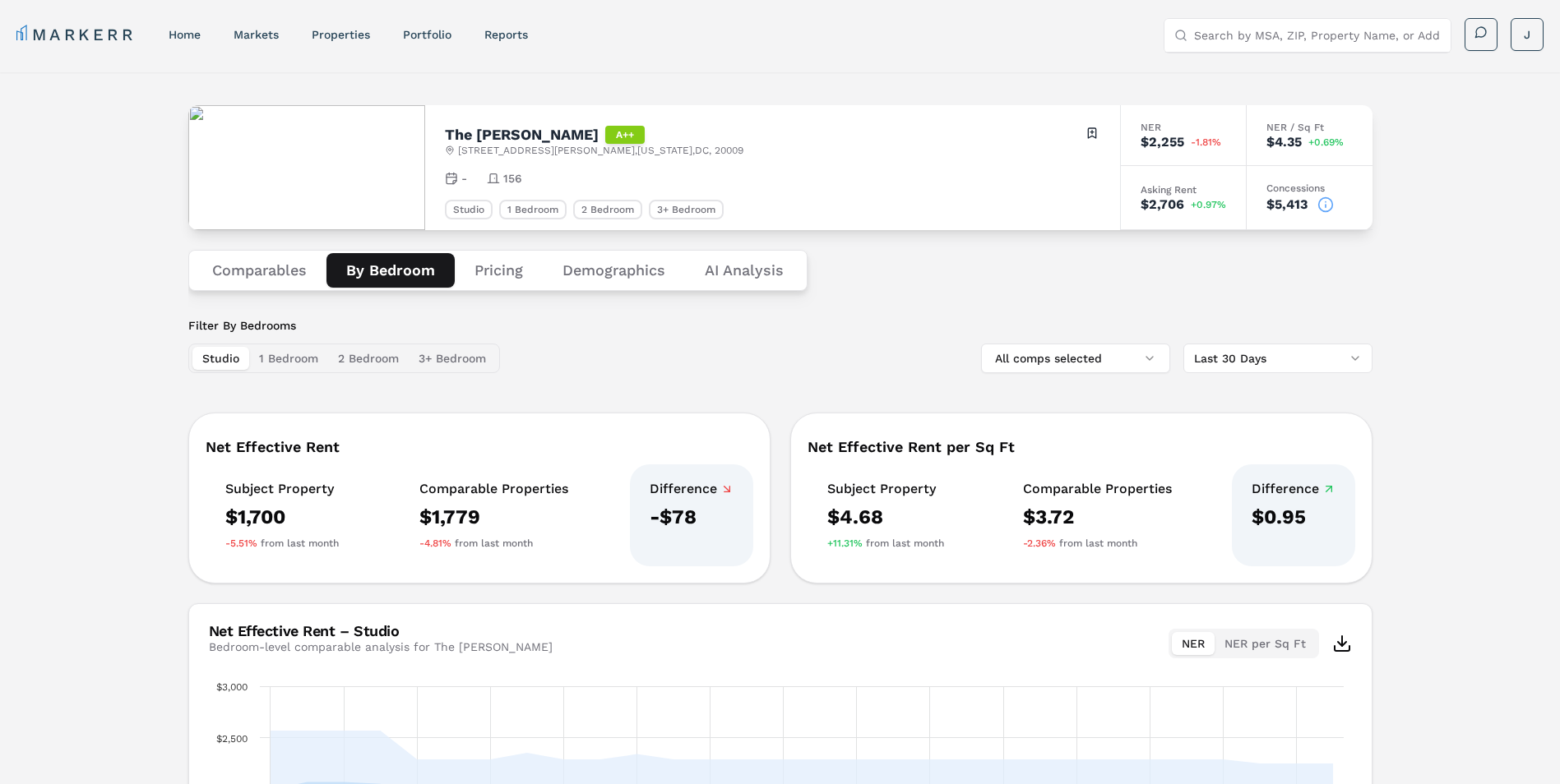
click at [284, 358] on button "1 Bedroom" at bounding box center [288, 358] width 79 height 23
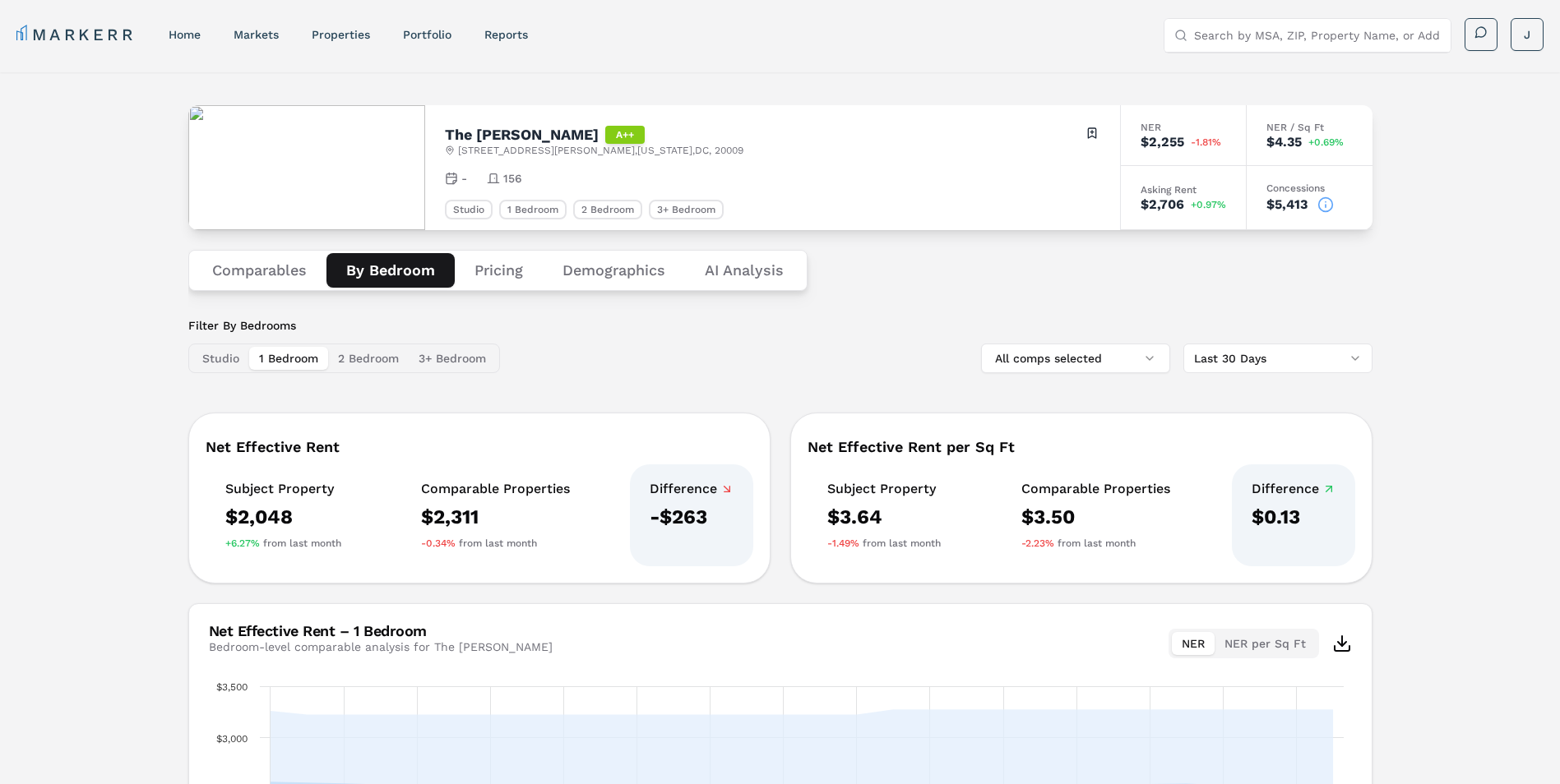
click at [240, 359] on button "Studio" at bounding box center [221, 358] width 56 height 23
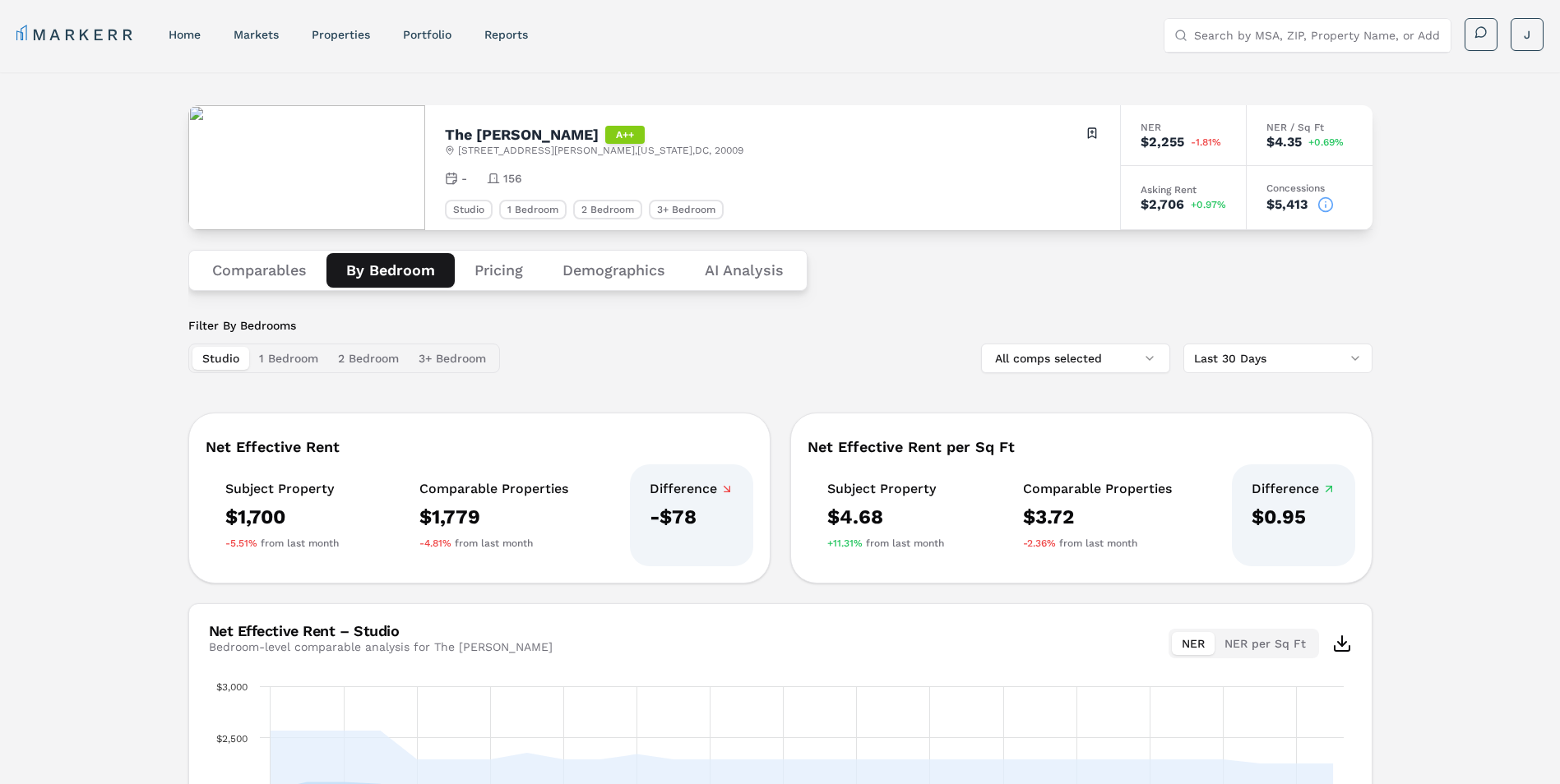
click at [486, 271] on button "Pricing" at bounding box center [499, 270] width 88 height 34
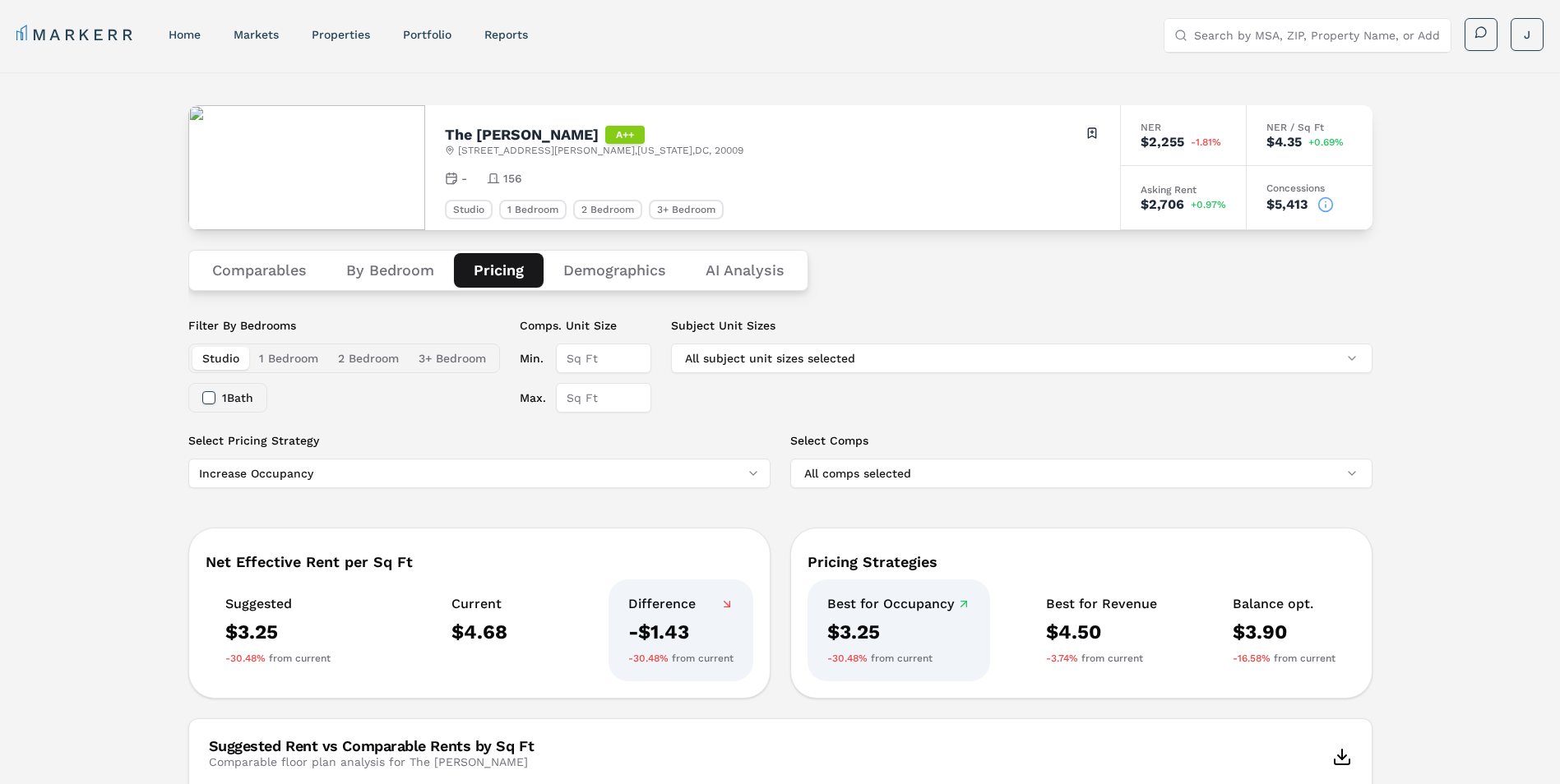
click at [289, 273] on button "Comparables" at bounding box center [259, 270] width 134 height 34
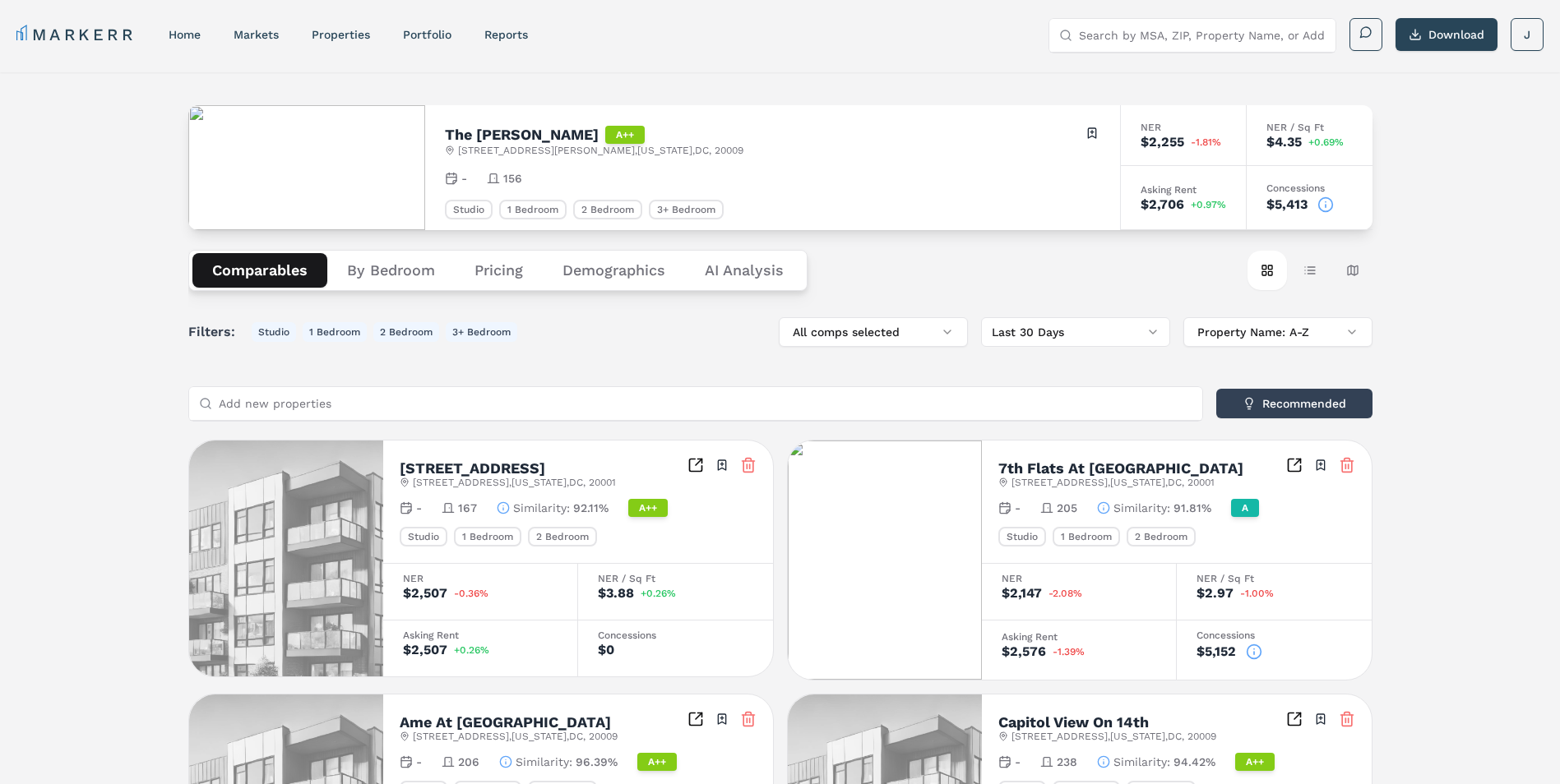
click at [384, 265] on button "By Bedroom" at bounding box center [391, 270] width 127 height 34
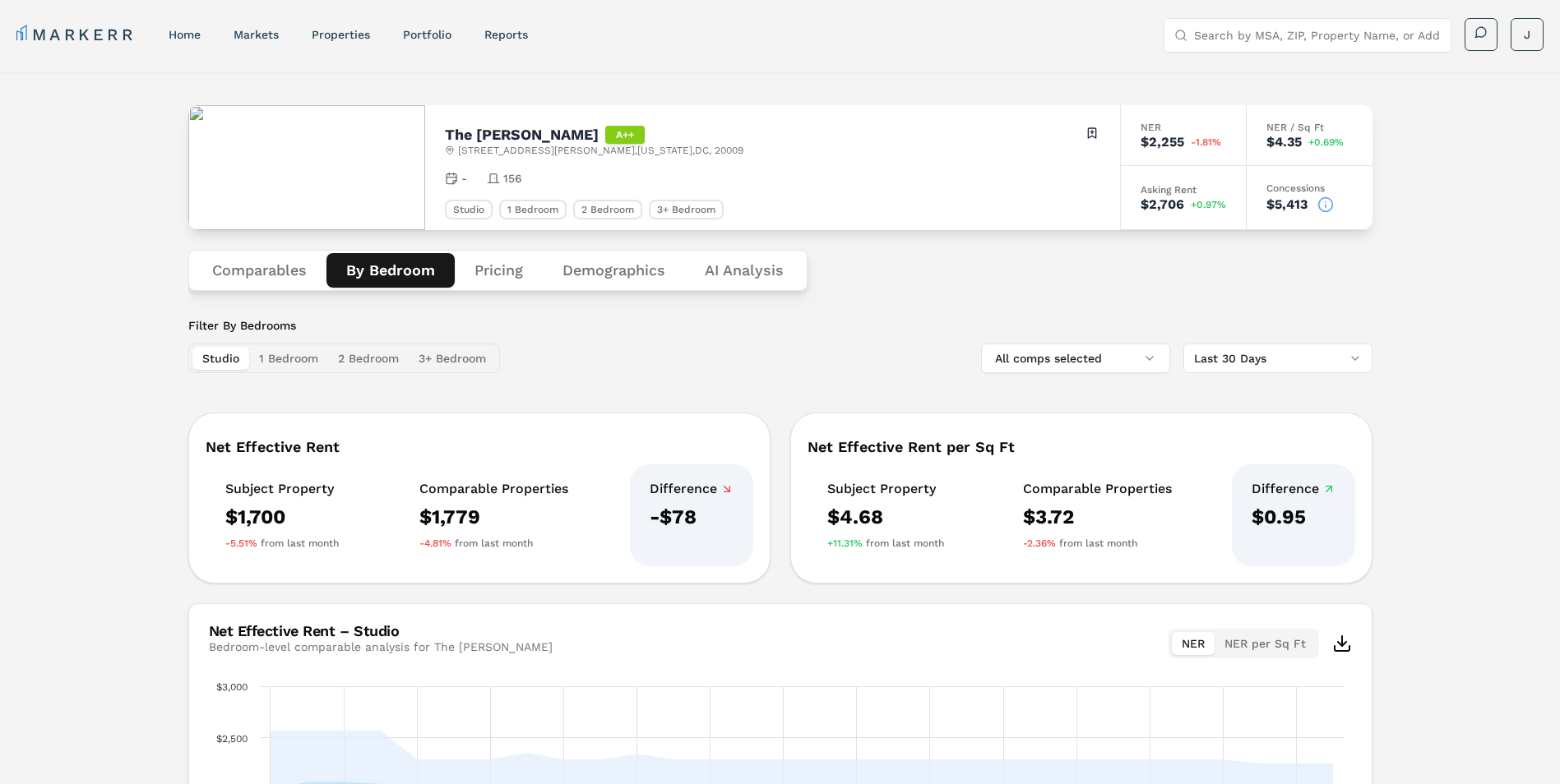
click at [476, 270] on button "Pricing" at bounding box center [499, 270] width 88 height 34
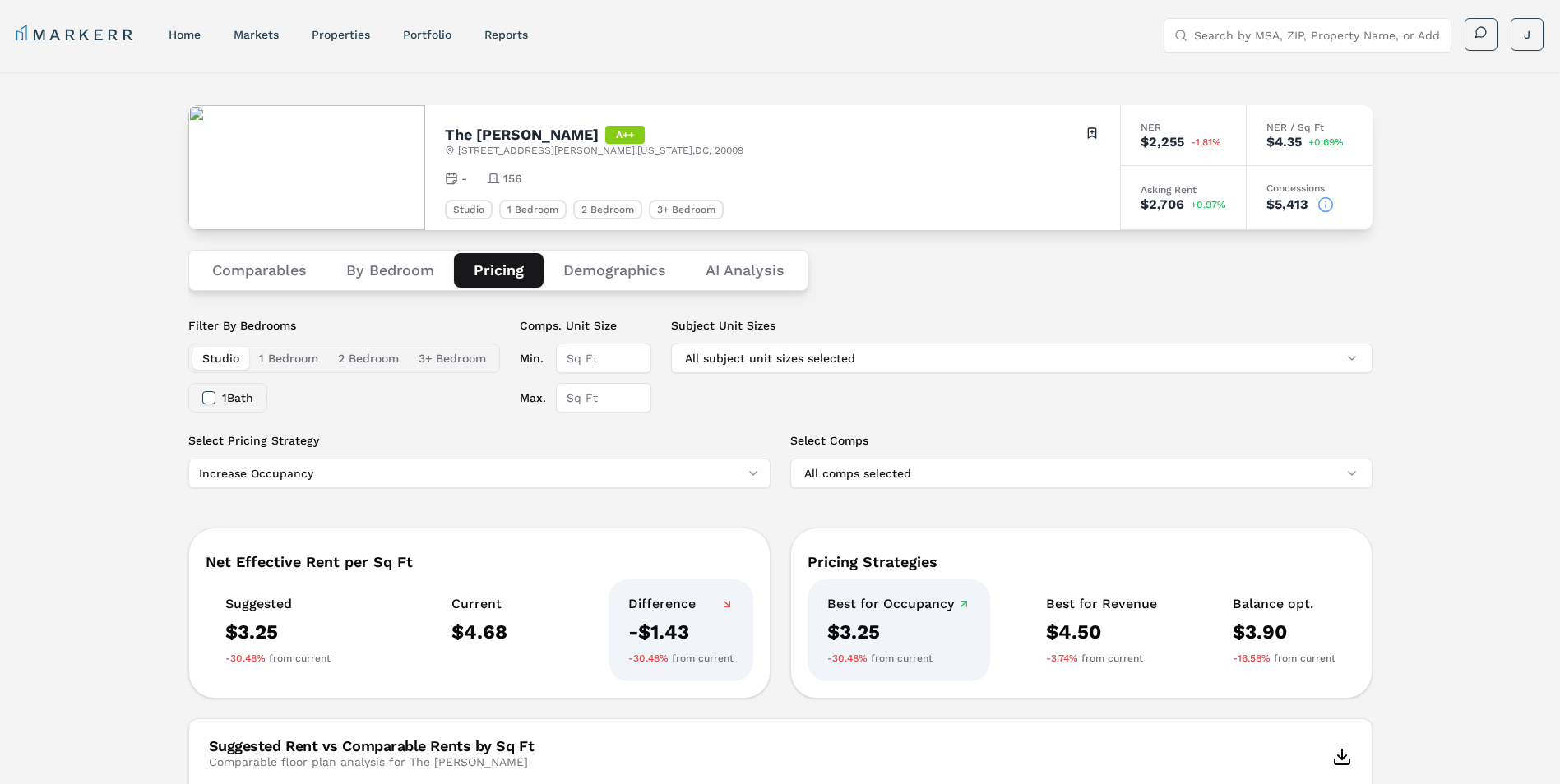
click at [284, 355] on button "1 Bedroom" at bounding box center [288, 358] width 79 height 23
click at [212, 356] on button "Studio" at bounding box center [221, 358] width 56 height 23
click at [421, 272] on button "By Bedroom" at bounding box center [390, 270] width 127 height 34
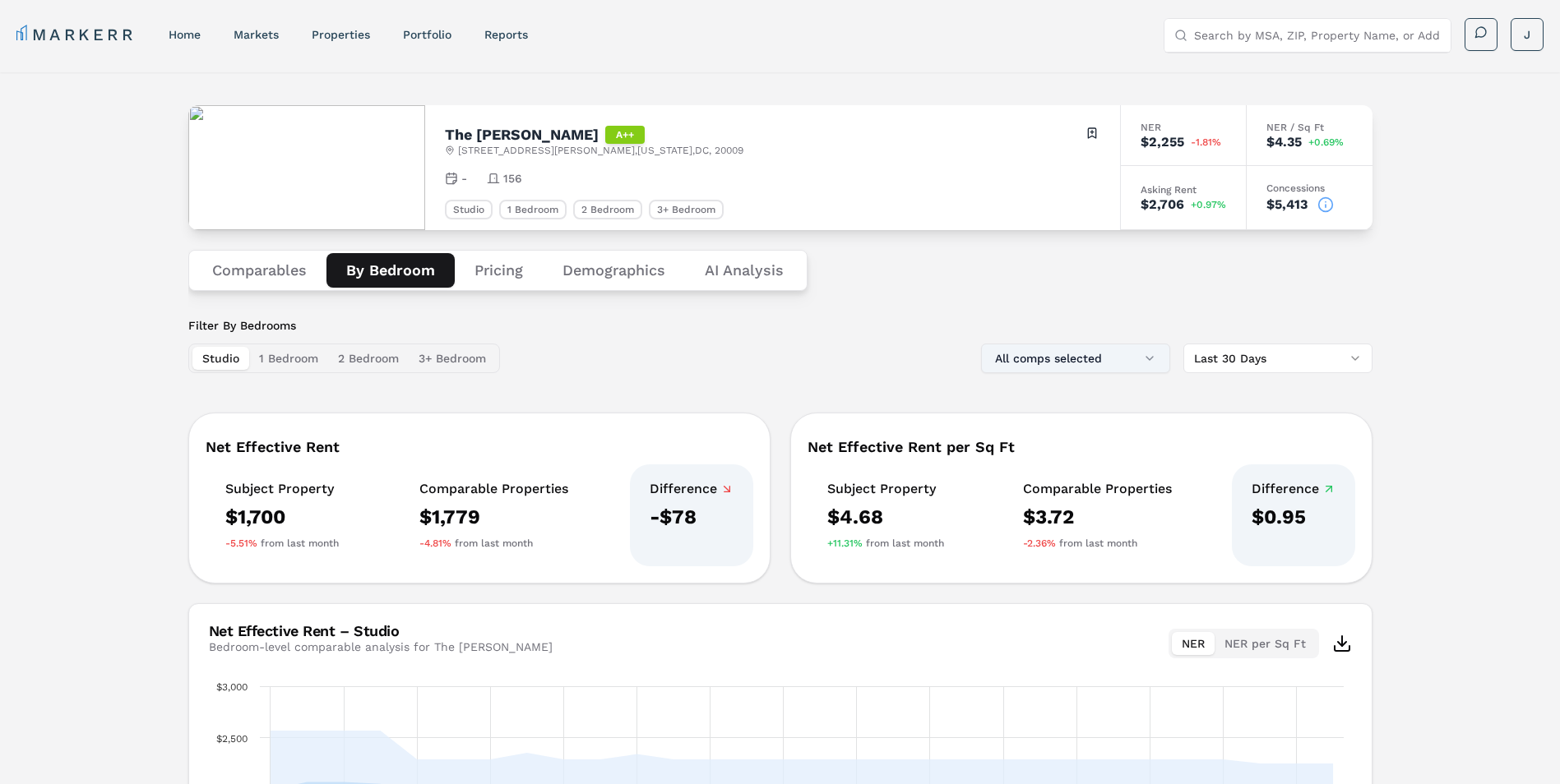
click at [1153, 361] on button "All comps selected" at bounding box center [1076, 359] width 189 height 30
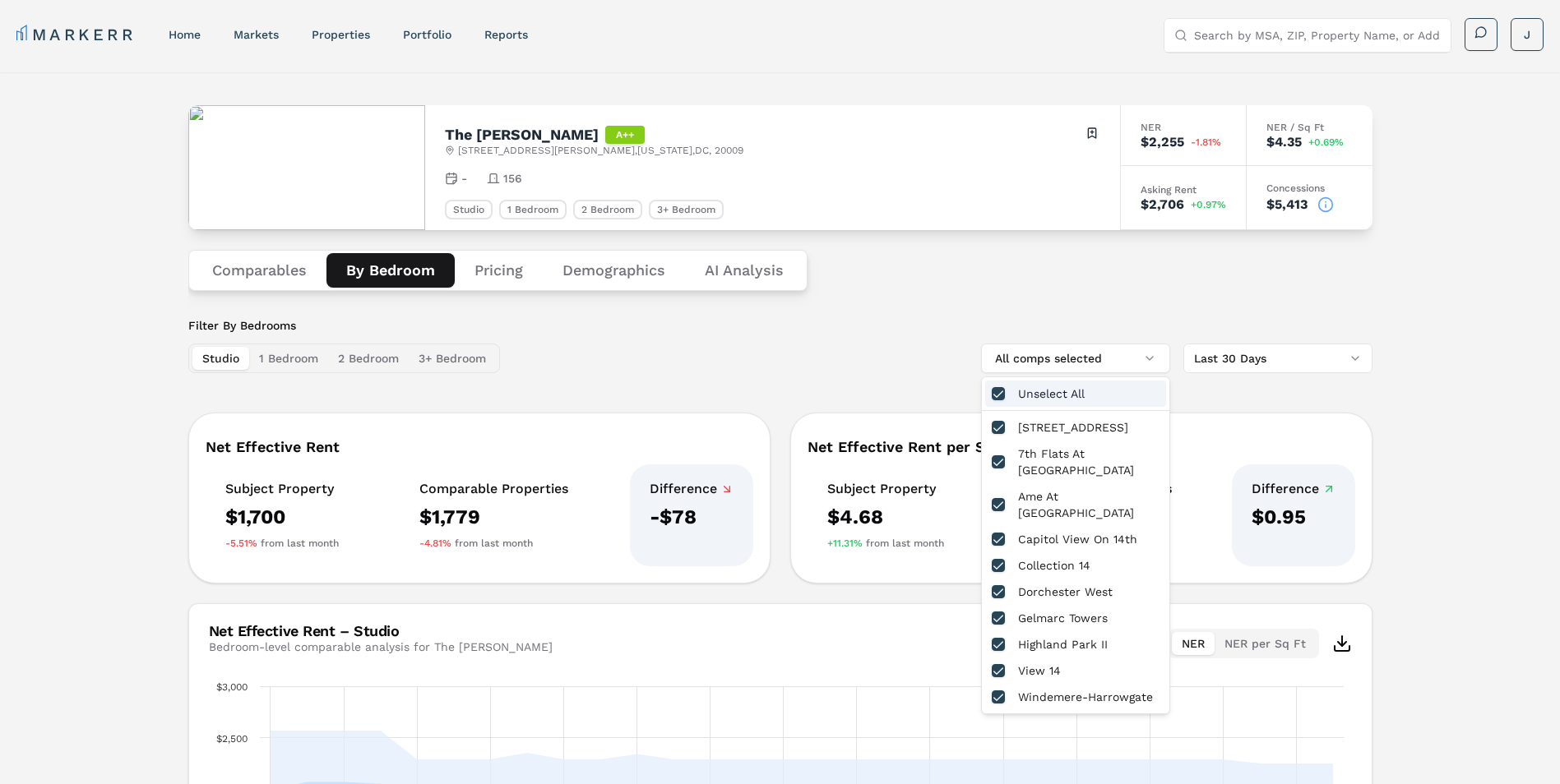
click at [1018, 317] on div "Filter By Bedrooms Studio 1 Bedroom 2 Bedroom 3+ Bedroom All comps selected Las…" at bounding box center [780, 345] width 1184 height 56
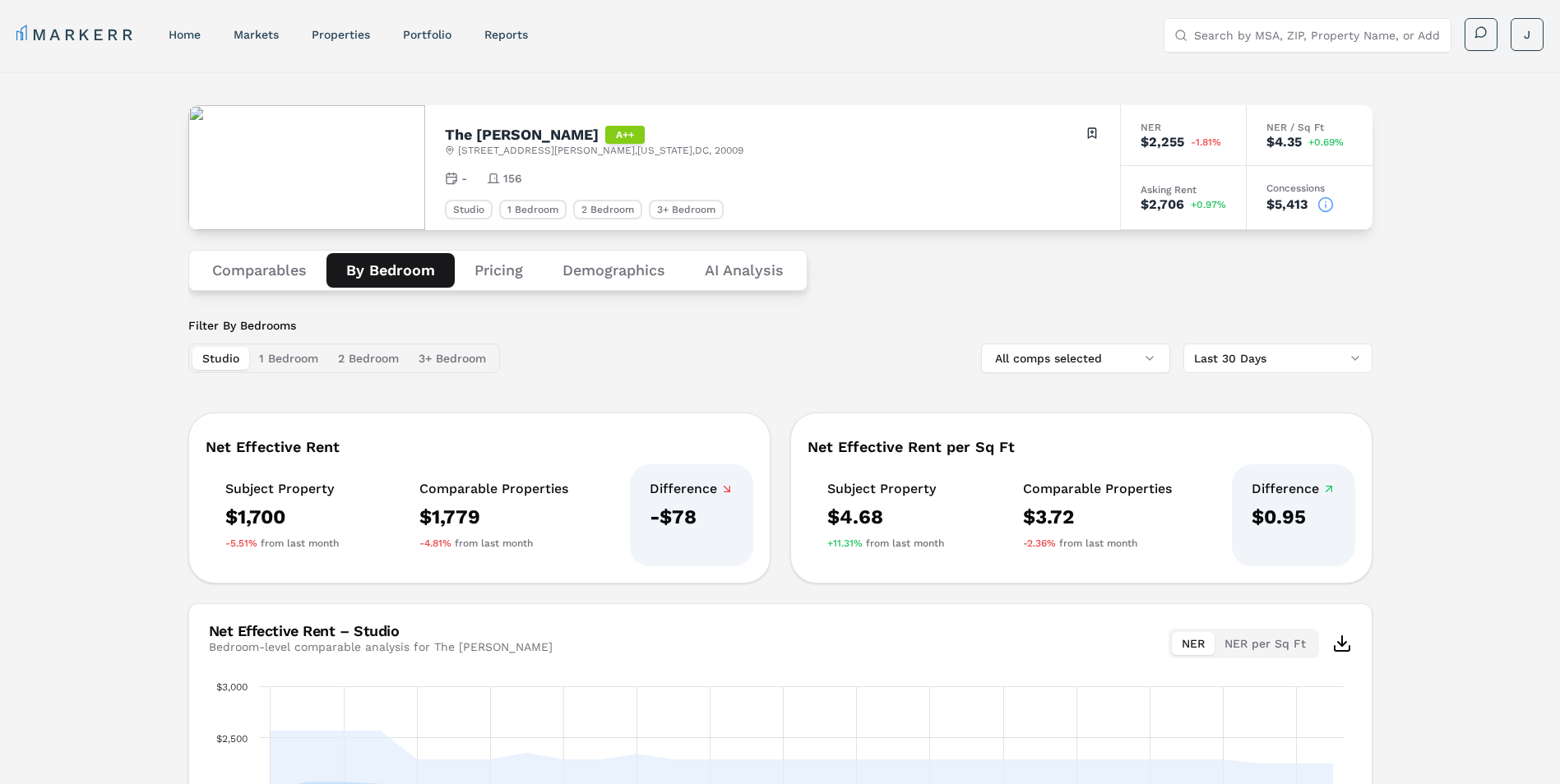
click at [287, 240] on div "Comparables By Bedroom Pricing Demographics AI Analysis" at bounding box center [780, 270] width 1184 height 80
click at [507, 210] on div "1 Bedroom" at bounding box center [533, 209] width 67 height 19
click at [1217, 183] on div "Asking Rent $2,706 +0.97%" at bounding box center [1183, 198] width 126 height 64
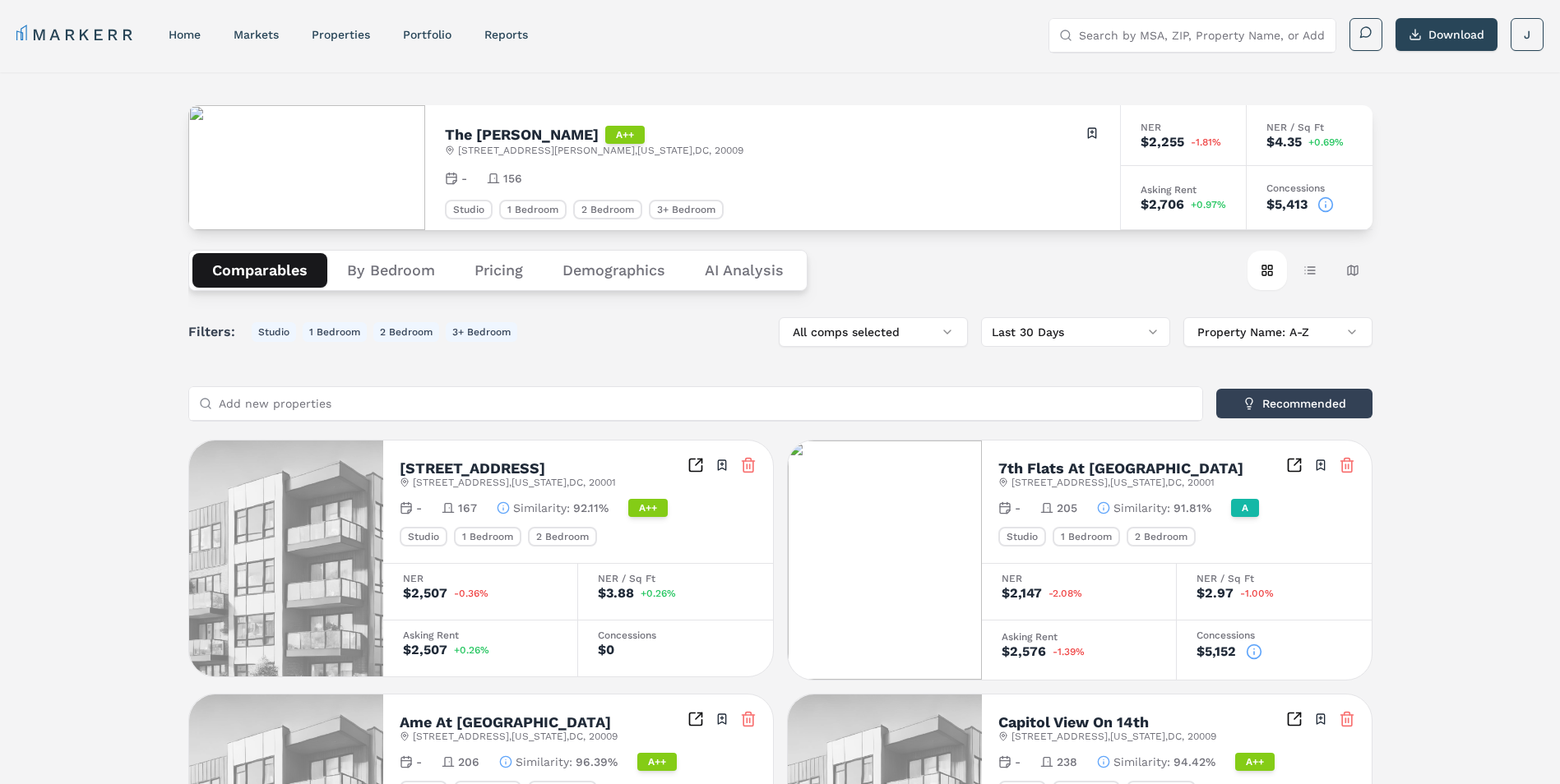
click at [476, 273] on button "Pricing" at bounding box center [499, 270] width 88 height 34
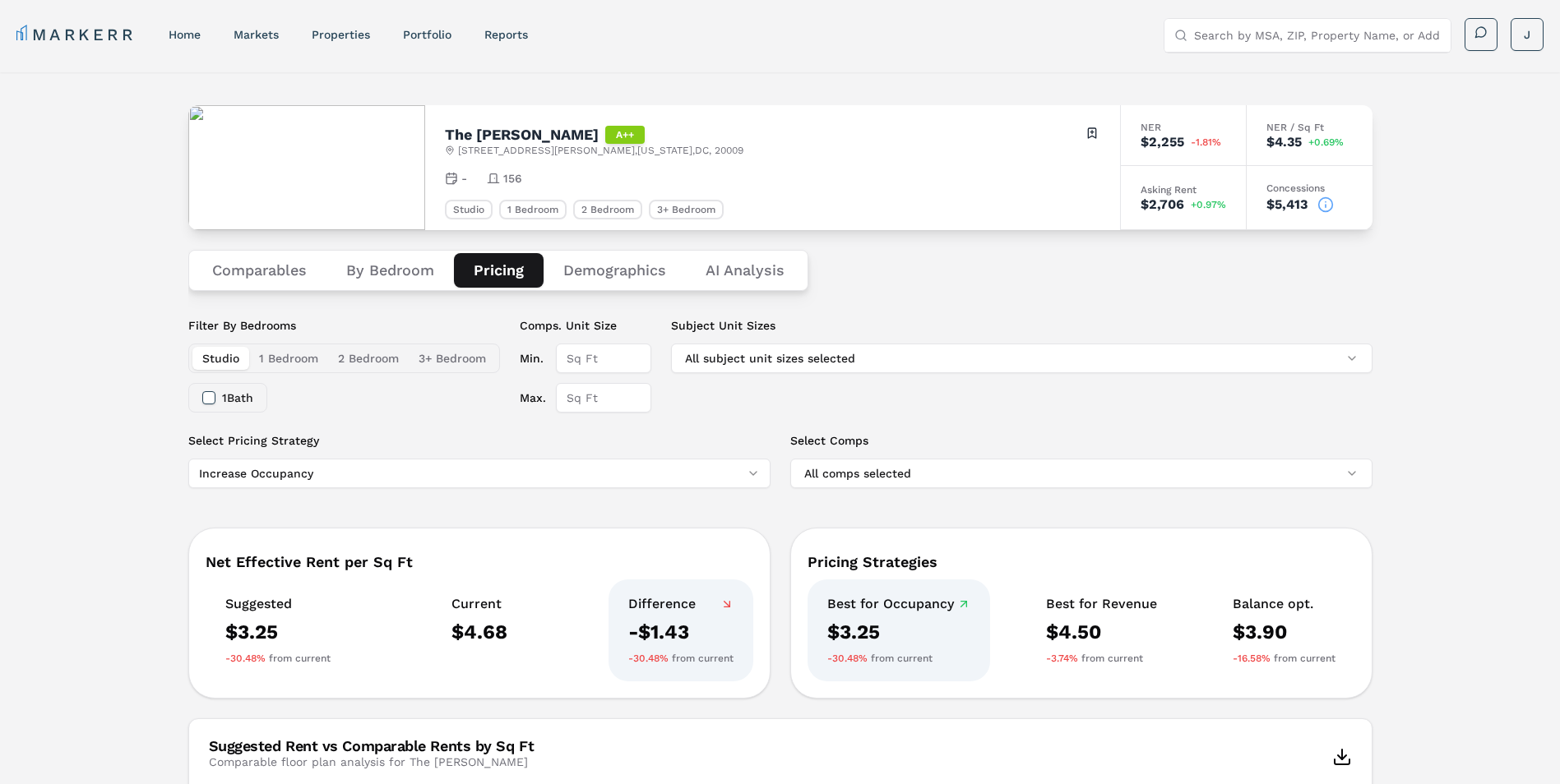
click at [438, 265] on button "By Bedroom" at bounding box center [390, 270] width 127 height 34
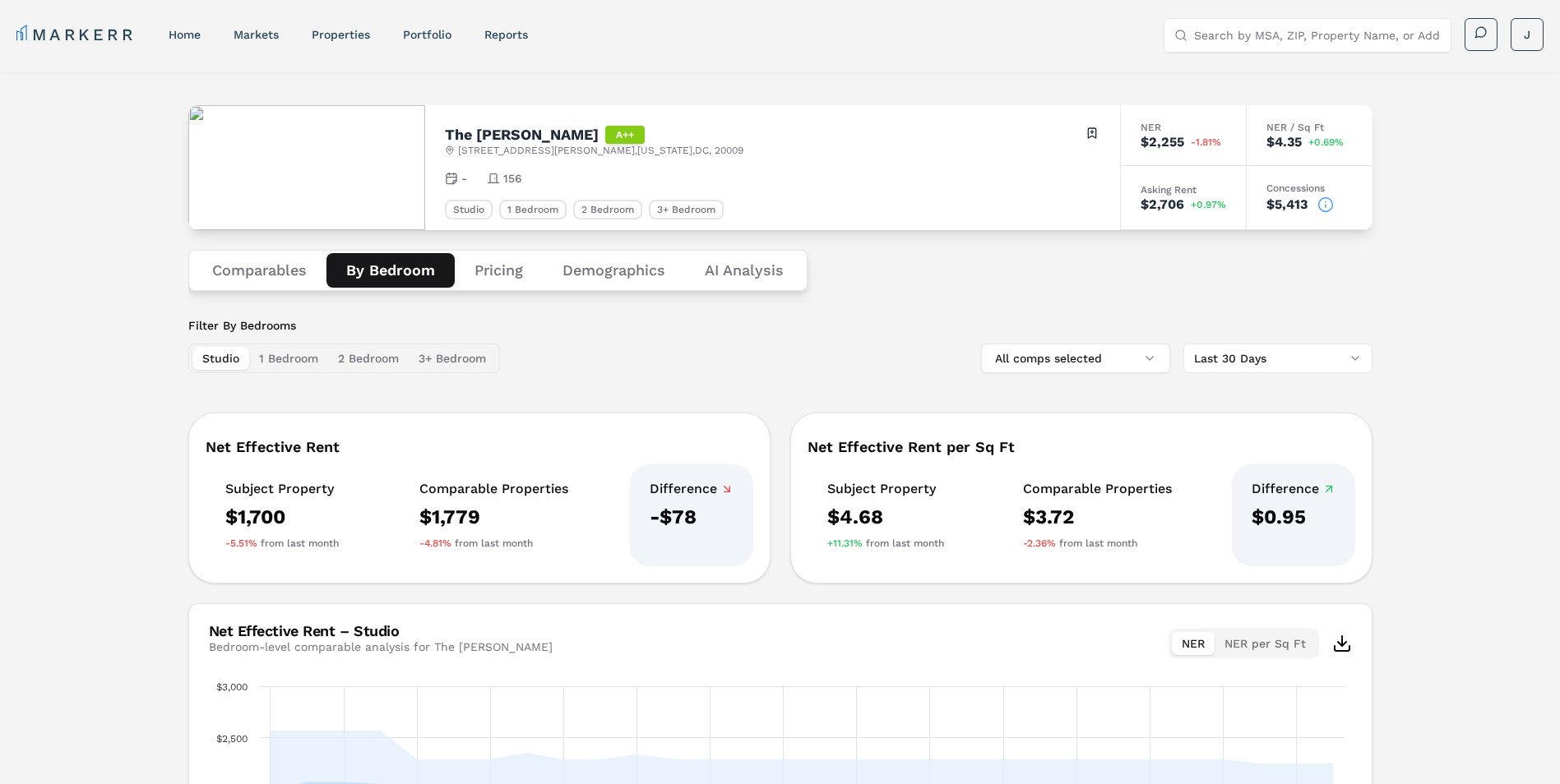
click at [291, 273] on button "Comparables" at bounding box center [259, 270] width 134 height 34
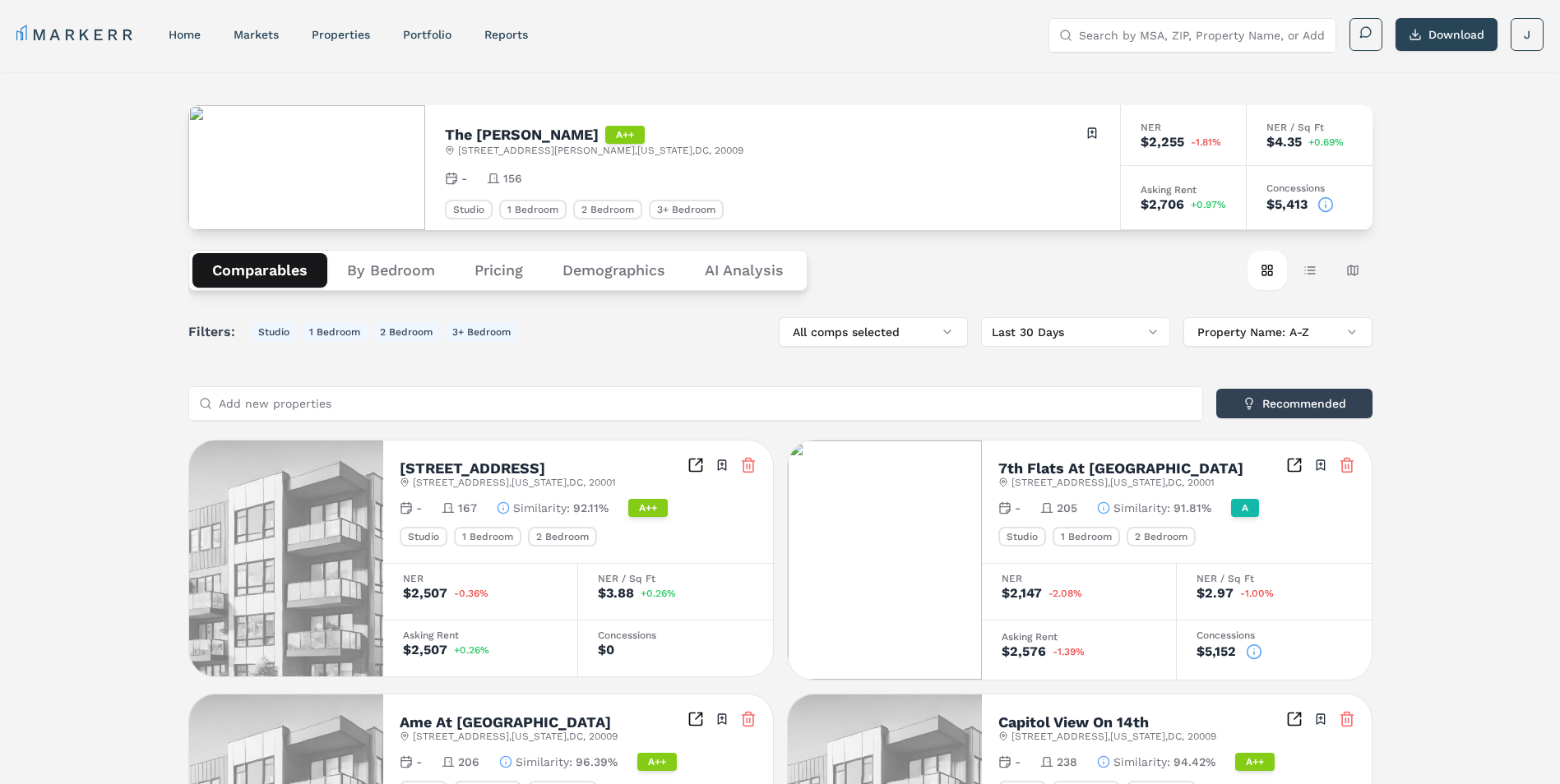
click at [387, 264] on button "By Bedroom" at bounding box center [391, 270] width 127 height 34
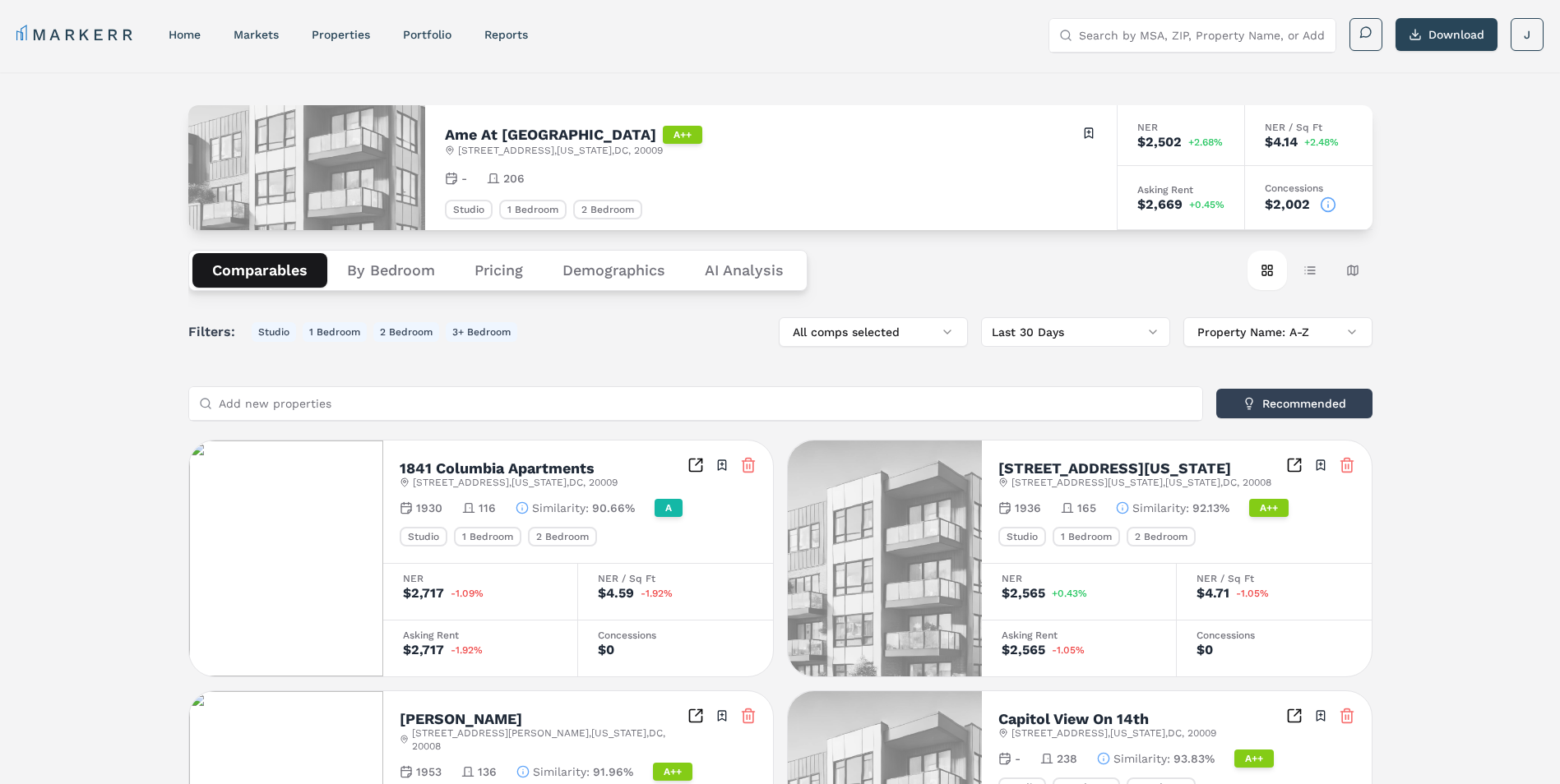
click at [394, 273] on button "By Bedroom" at bounding box center [391, 270] width 127 height 34
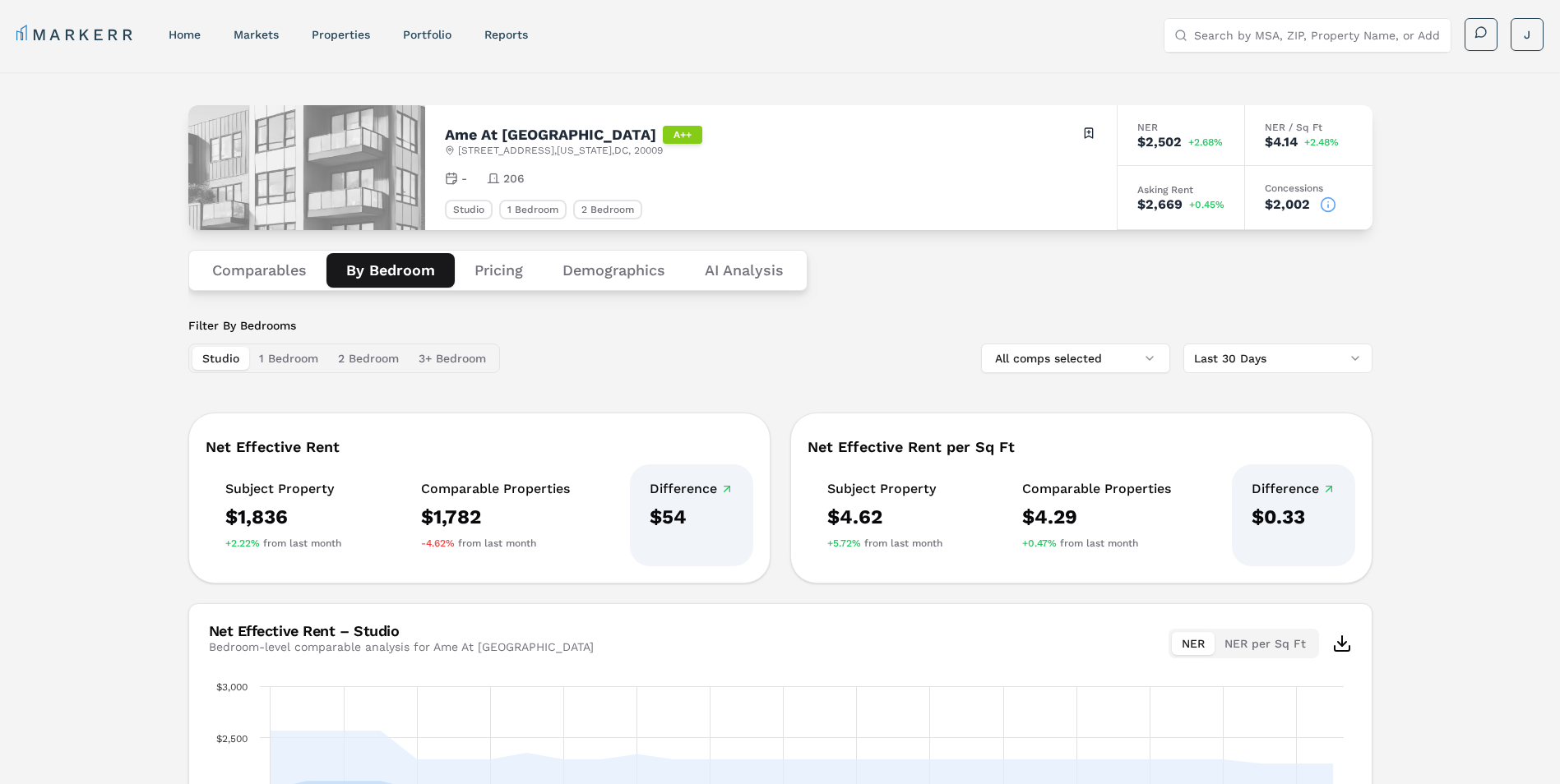
click at [303, 351] on button "1 Bedroom" at bounding box center [288, 358] width 79 height 23
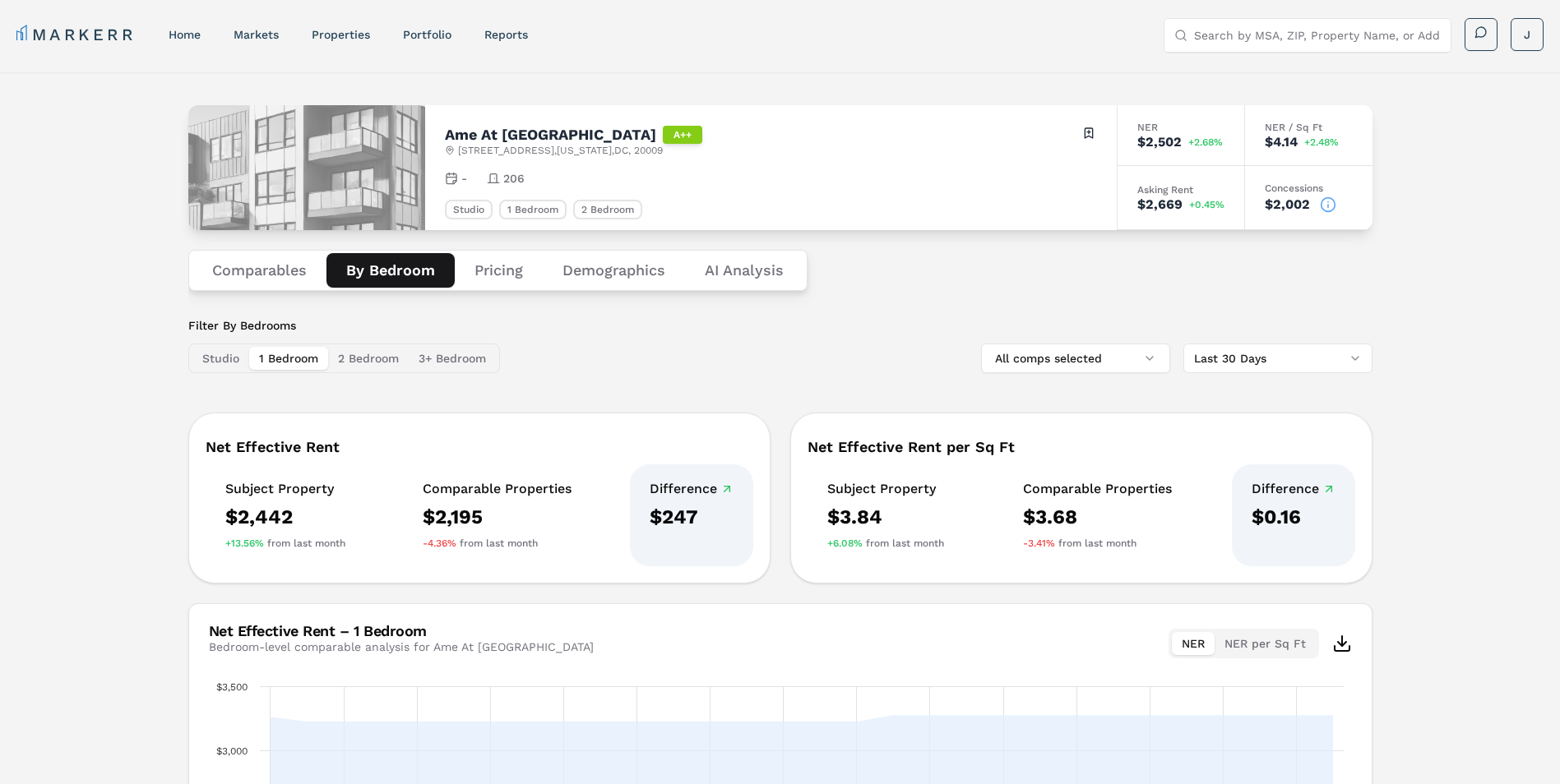
click at [496, 261] on button "Pricing" at bounding box center [499, 270] width 88 height 34
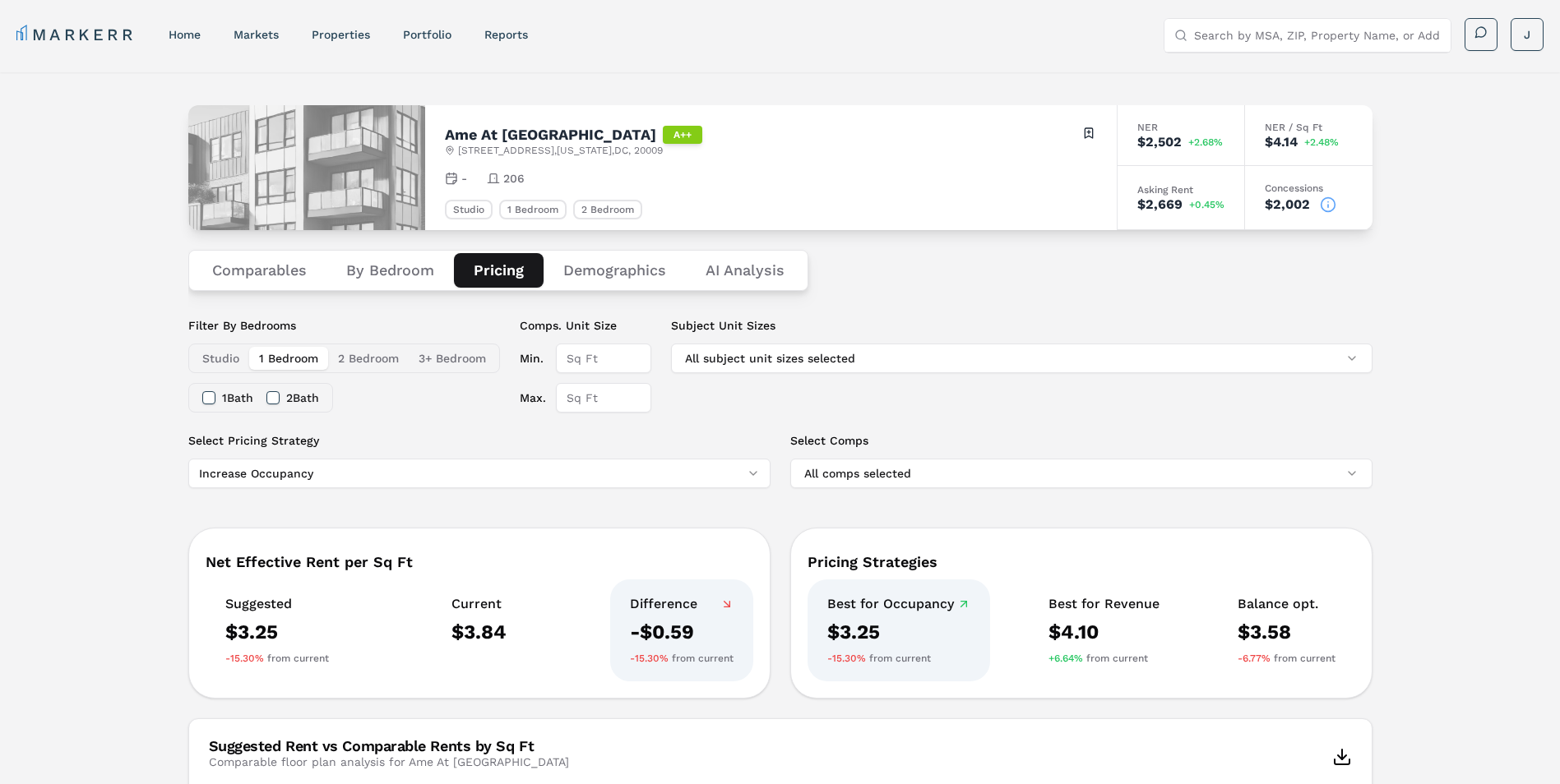
click at [258, 284] on button "Comparables" at bounding box center [259, 270] width 134 height 34
